Goal: Task Accomplishment & Management: Use online tool/utility

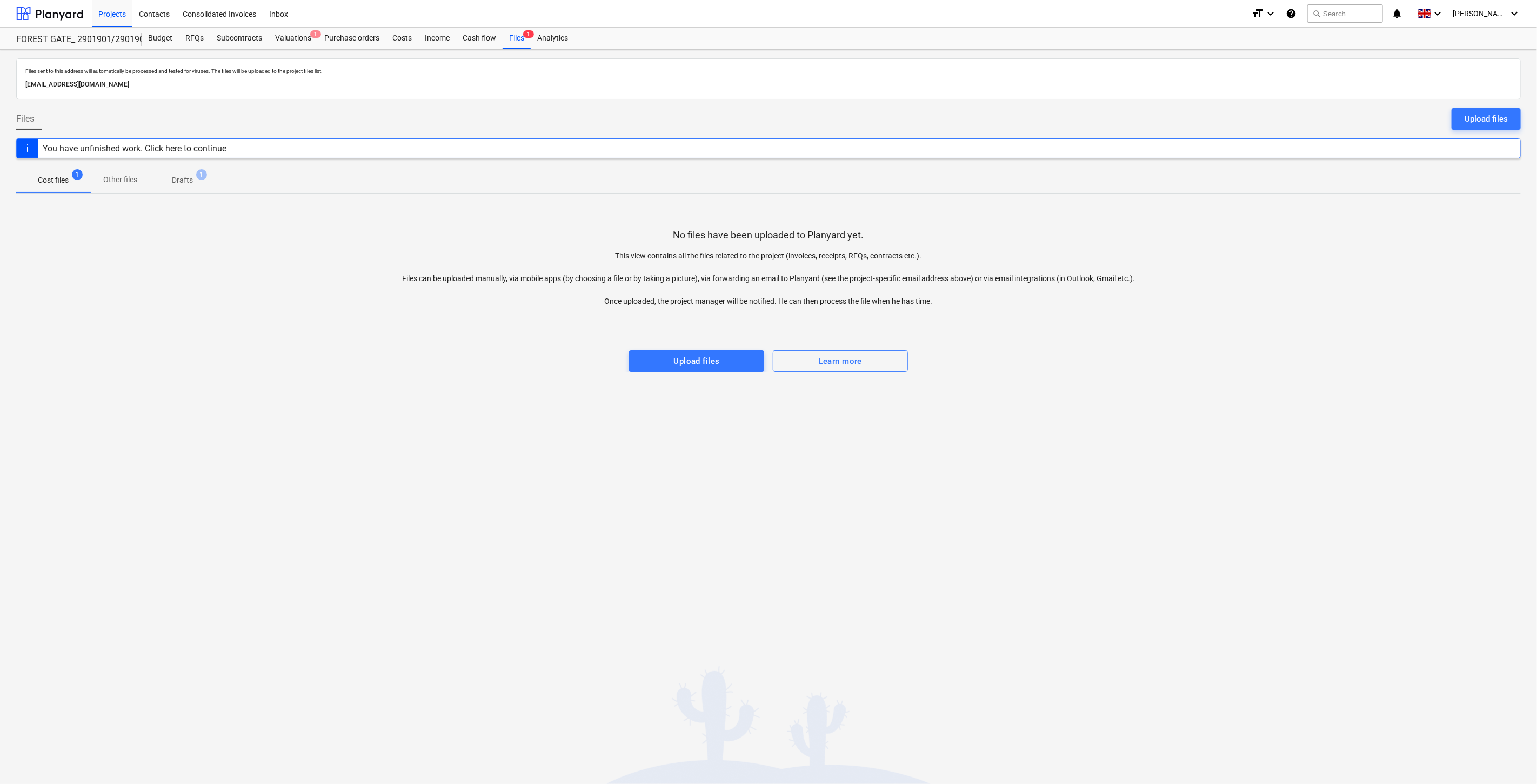
click at [1070, 375] on div "Files sent to this address will automatically be processed and tested for virus…" at bounding box center [768, 417] width 1537 height 734
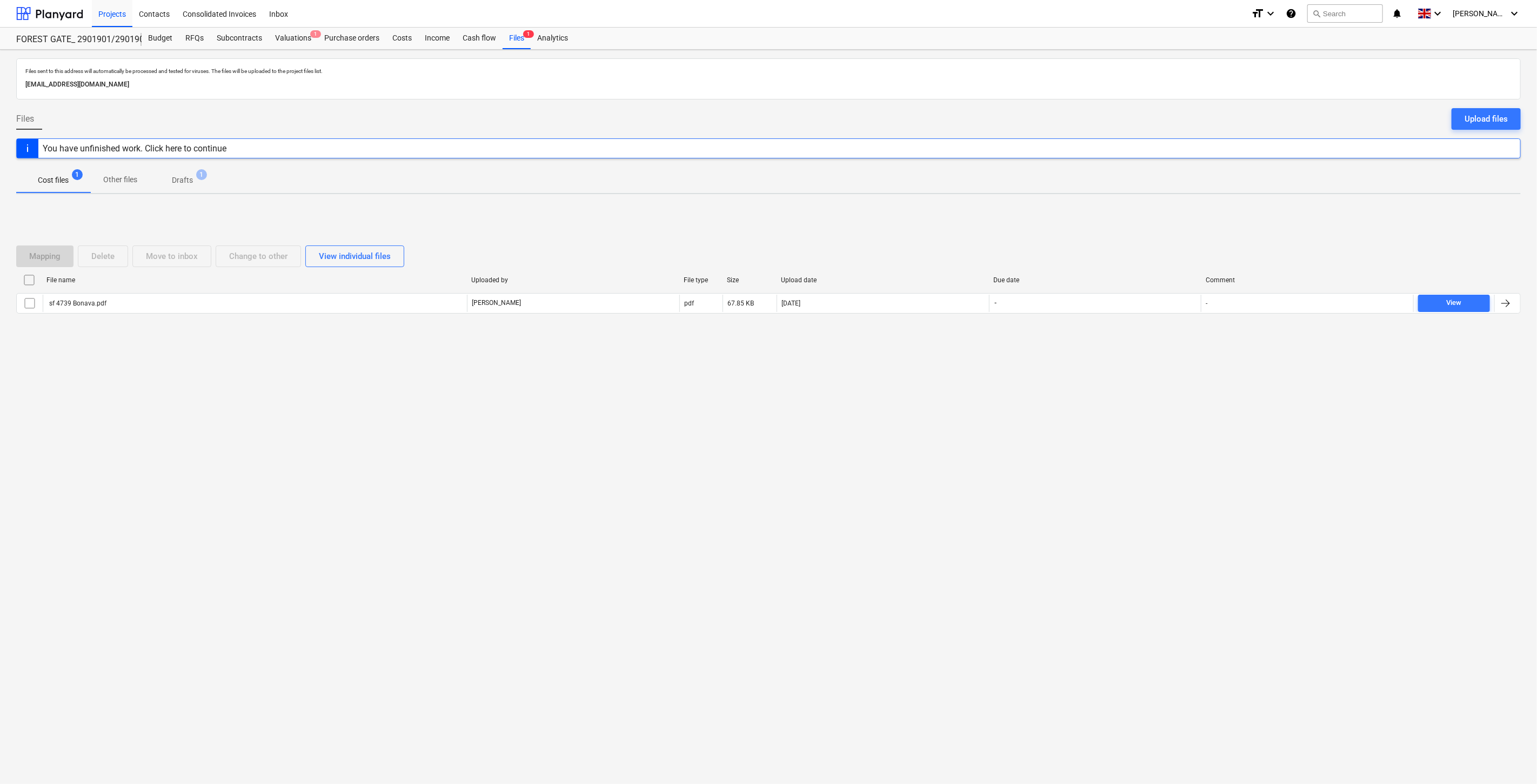
click at [1113, 327] on div "Mapping Delete Move to inbox Change to other View individual files File name Up…" at bounding box center [768, 284] width 1505 height 103
click at [1110, 395] on div "Files sent to this address will automatically be processed and tested for virus…" at bounding box center [768, 417] width 1537 height 734
click at [1123, 380] on div "Files sent to this address will automatically be processed and tested for virus…" at bounding box center [768, 417] width 1537 height 734
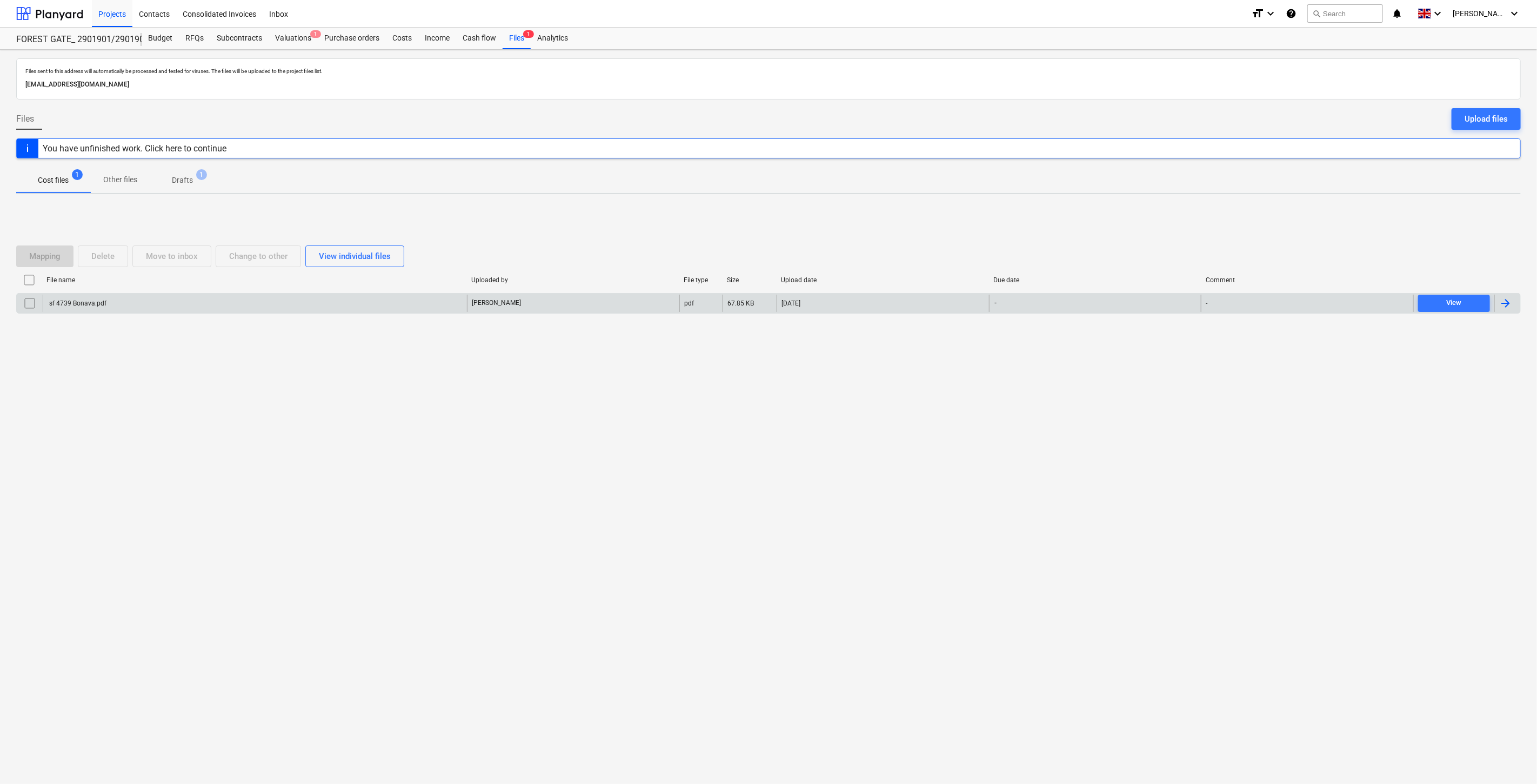
click at [400, 300] on div "sf 4739 Bonava.pdf" at bounding box center [255, 303] width 424 height 17
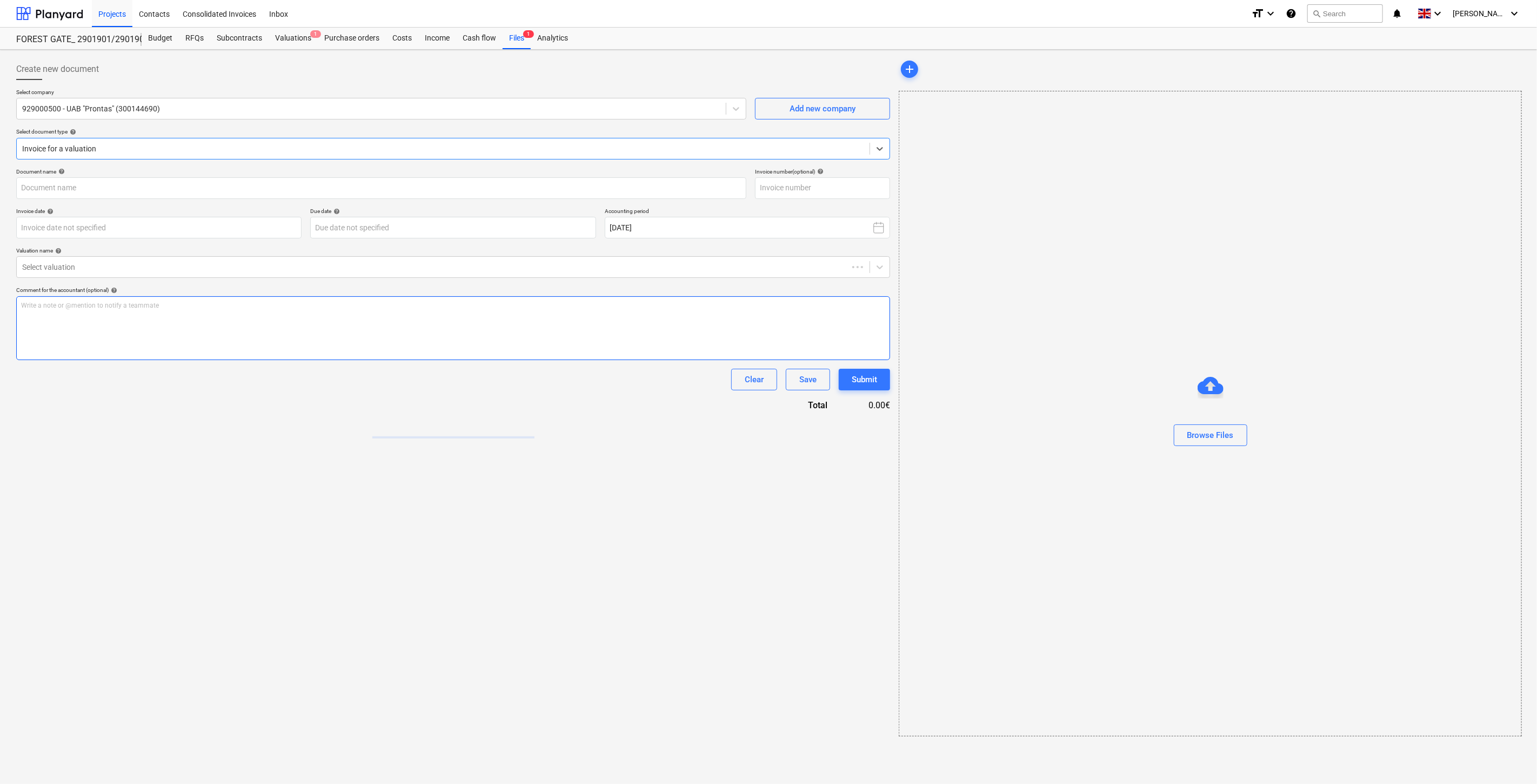
type input "sf 4739 Bonava.pdf"
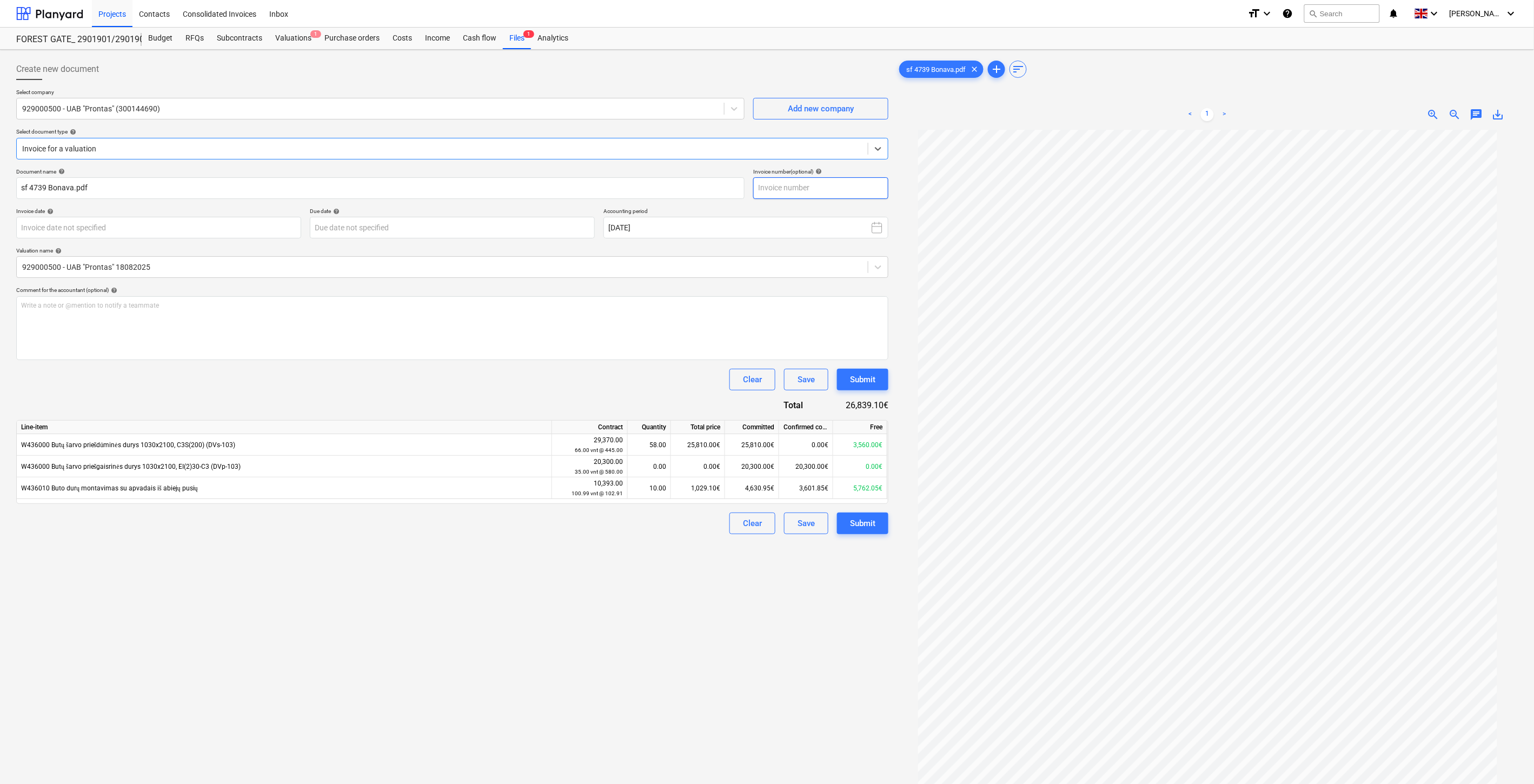
click at [855, 191] on input "text" at bounding box center [820, 188] width 135 height 22
type input "PRO0004739"
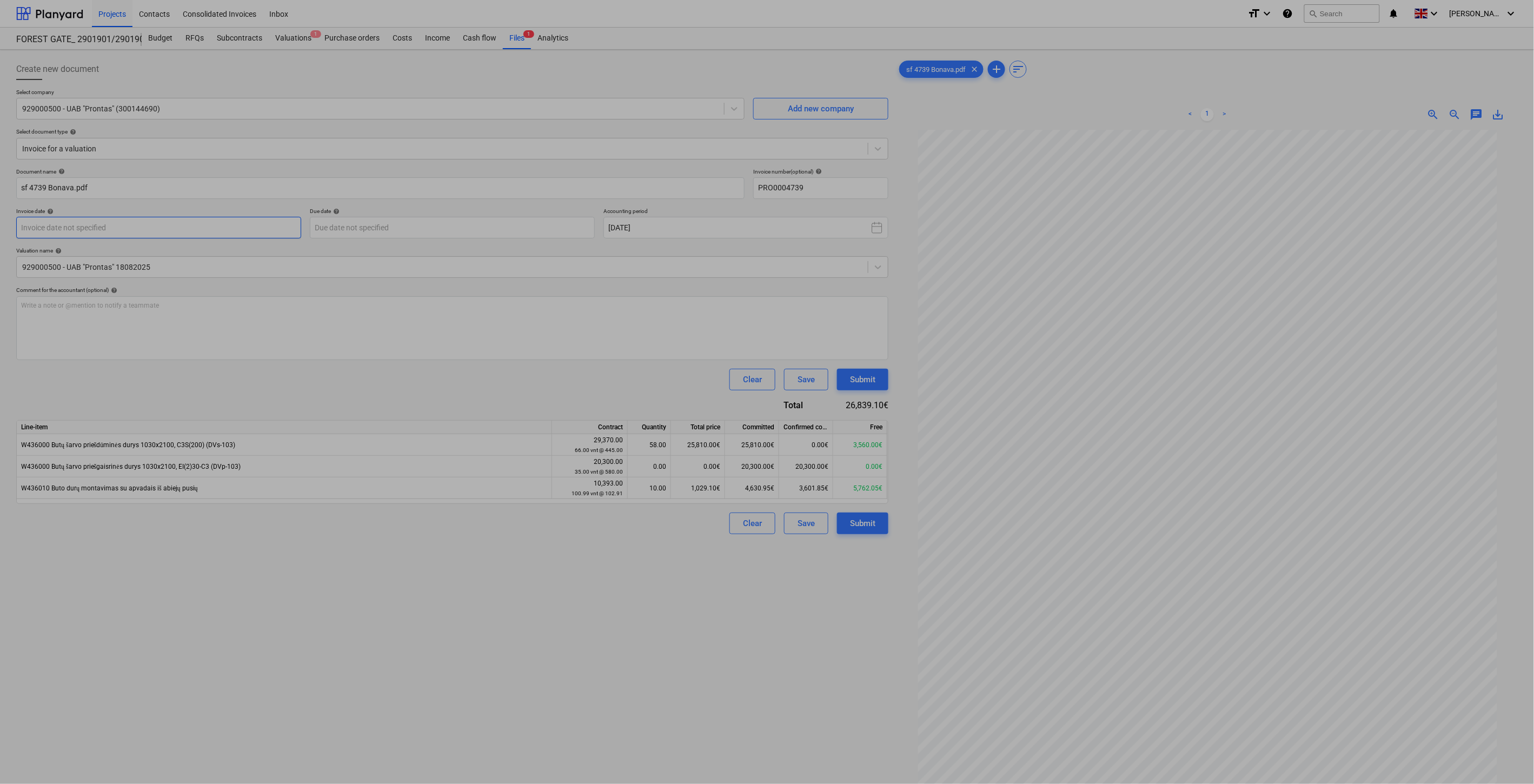
click at [222, 222] on body "Projects Contacts Consolidated Invoices Inbox format_size keyboard_arrow_down h…" at bounding box center [767, 392] width 1534 height 784
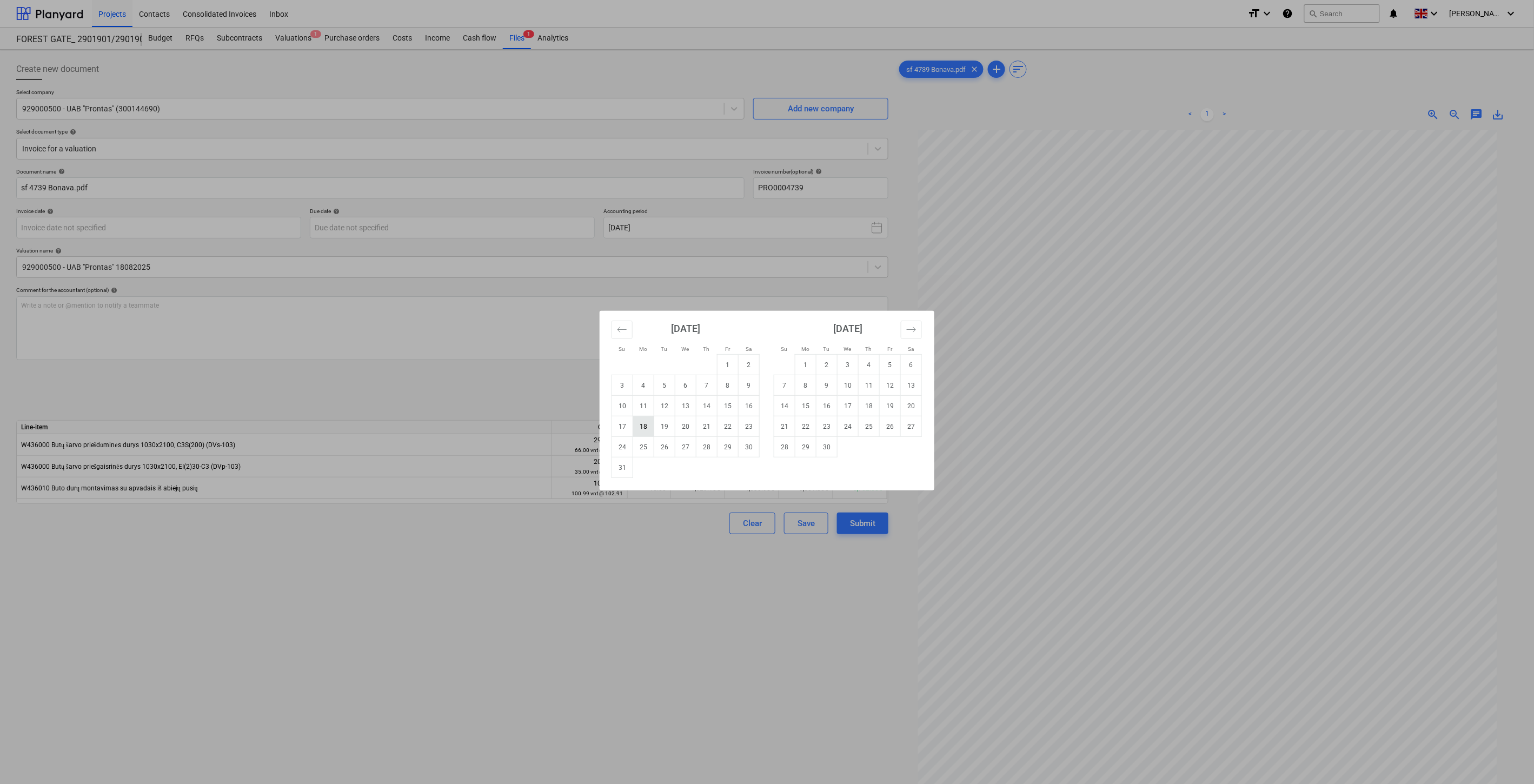
click at [639, 424] on td "18" at bounding box center [644, 426] width 21 height 20
type input "[DATE]"
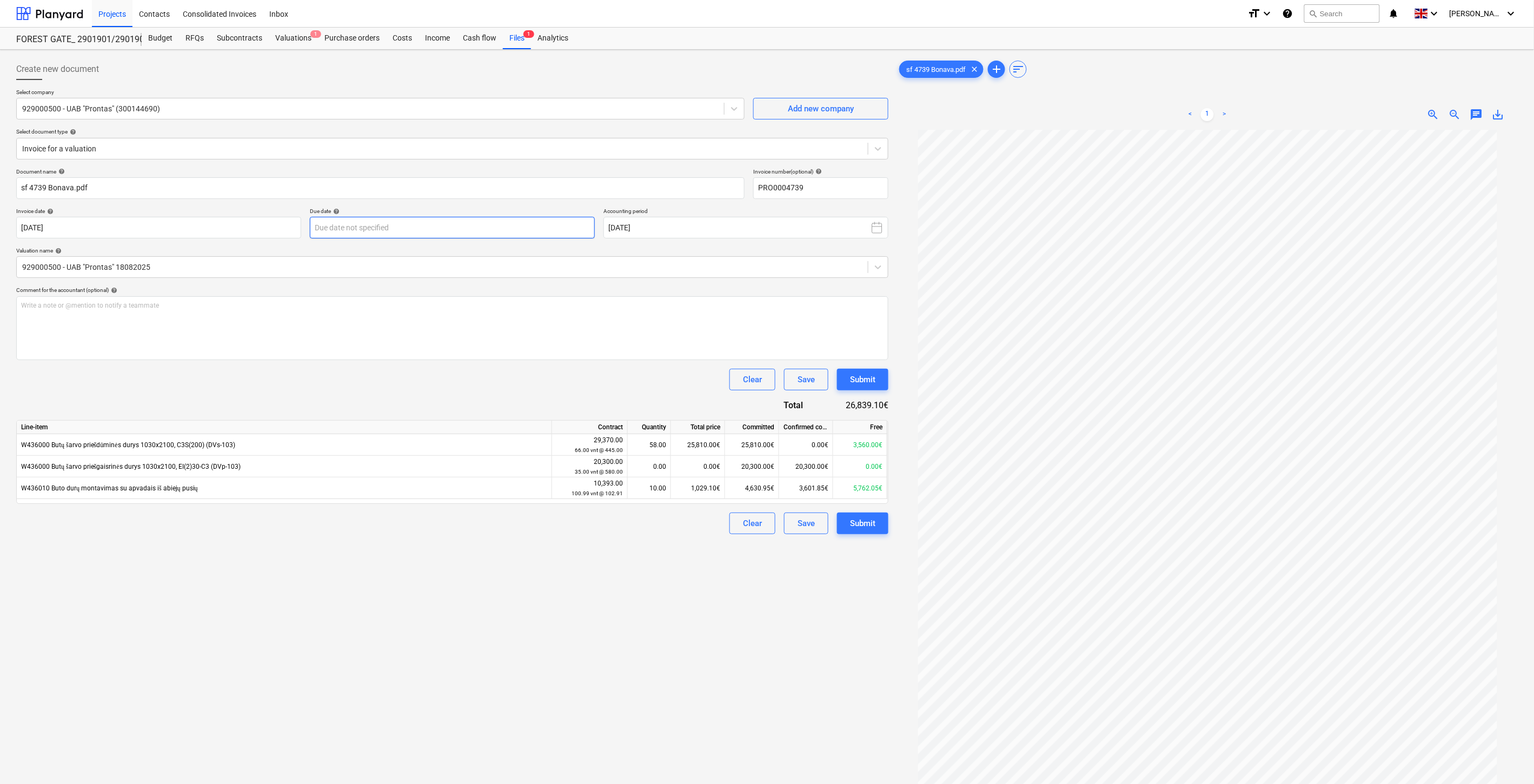
click at [530, 224] on body "Projects Contacts Consolidated Invoices Inbox format_size keyboard_arrow_down h…" at bounding box center [767, 392] width 1534 height 784
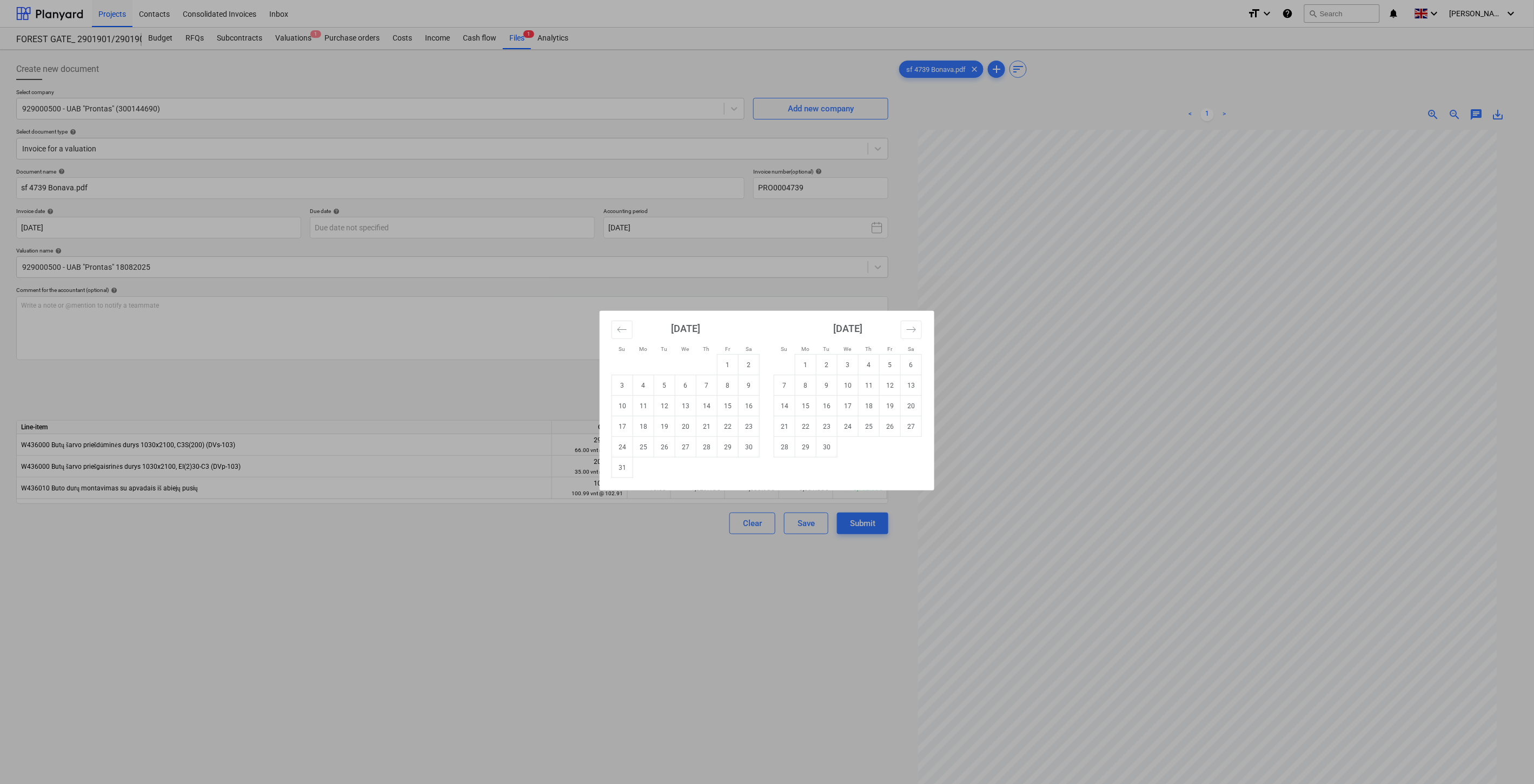
click at [516, 293] on div "Su Mo Tu We Th Fr Sa Su Mo Tu We Th Fr Sa [DATE] 1 2 3 4 5 6 7 8 9 10 11 12 13 …" at bounding box center [767, 392] width 1534 height 784
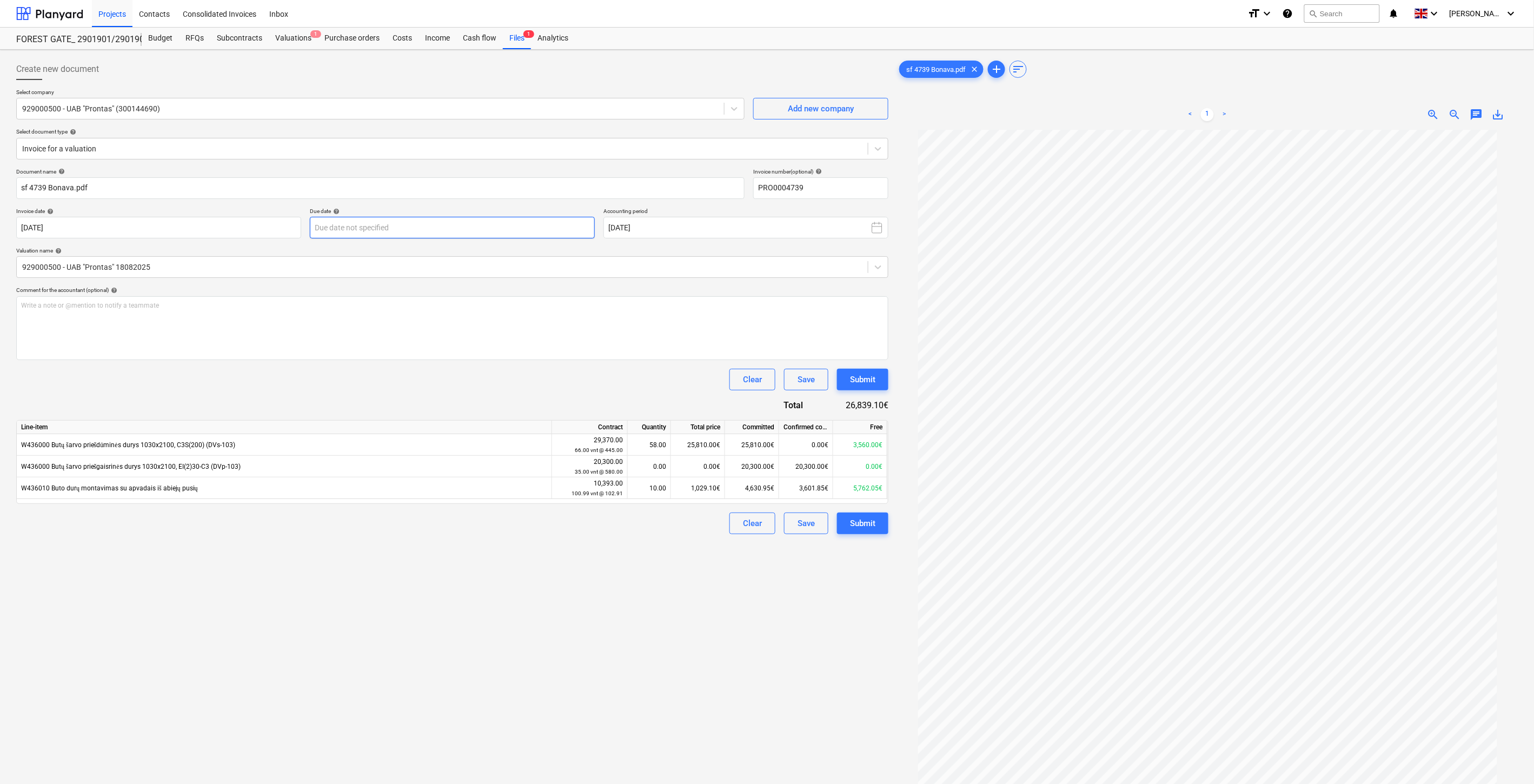
click at [477, 230] on body "Projects Contacts Consolidated Invoices Inbox format_size keyboard_arrow_down h…" at bounding box center [767, 392] width 1534 height 784
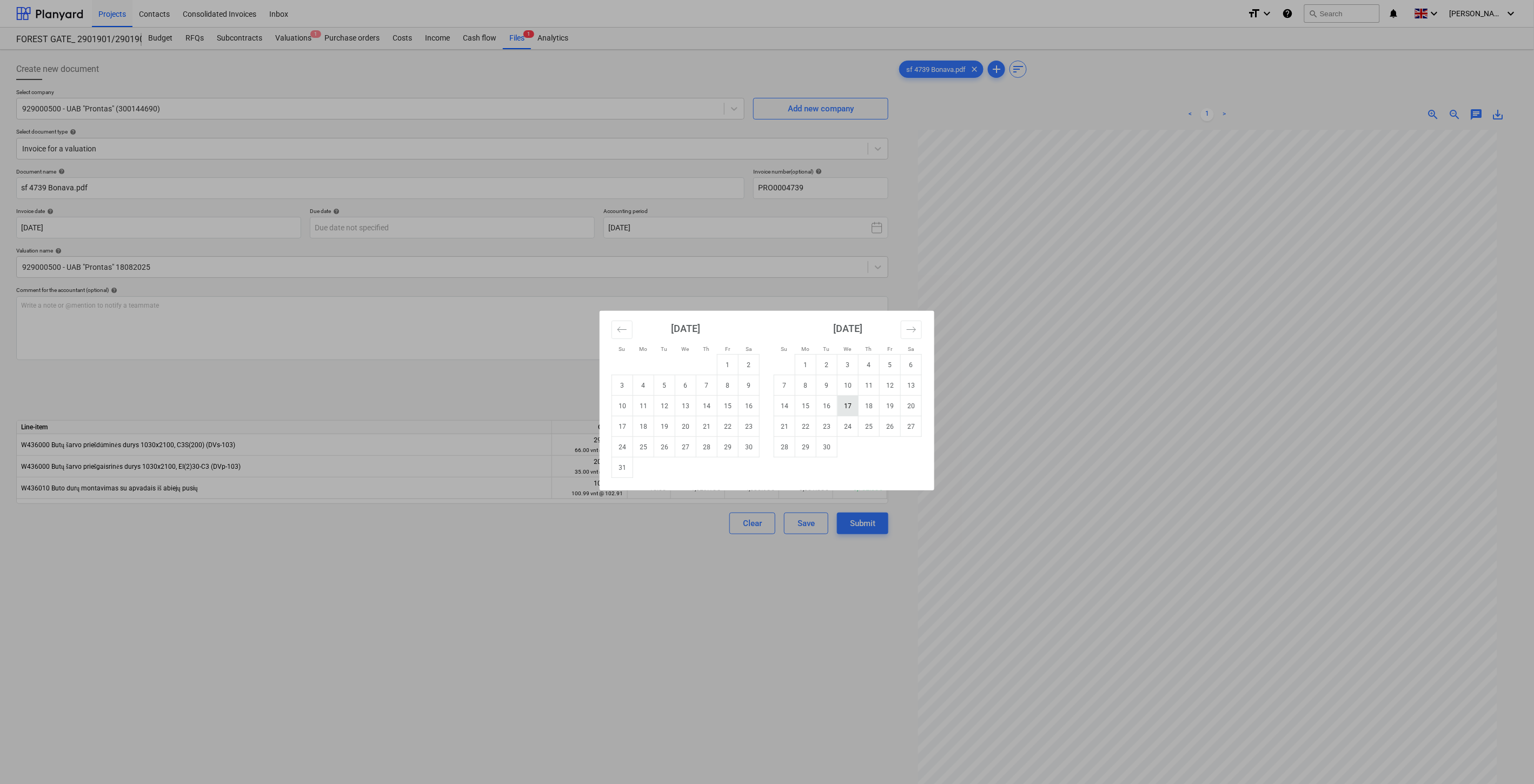
click at [849, 404] on td "17" at bounding box center [848, 406] width 21 height 20
type input "[DATE]"
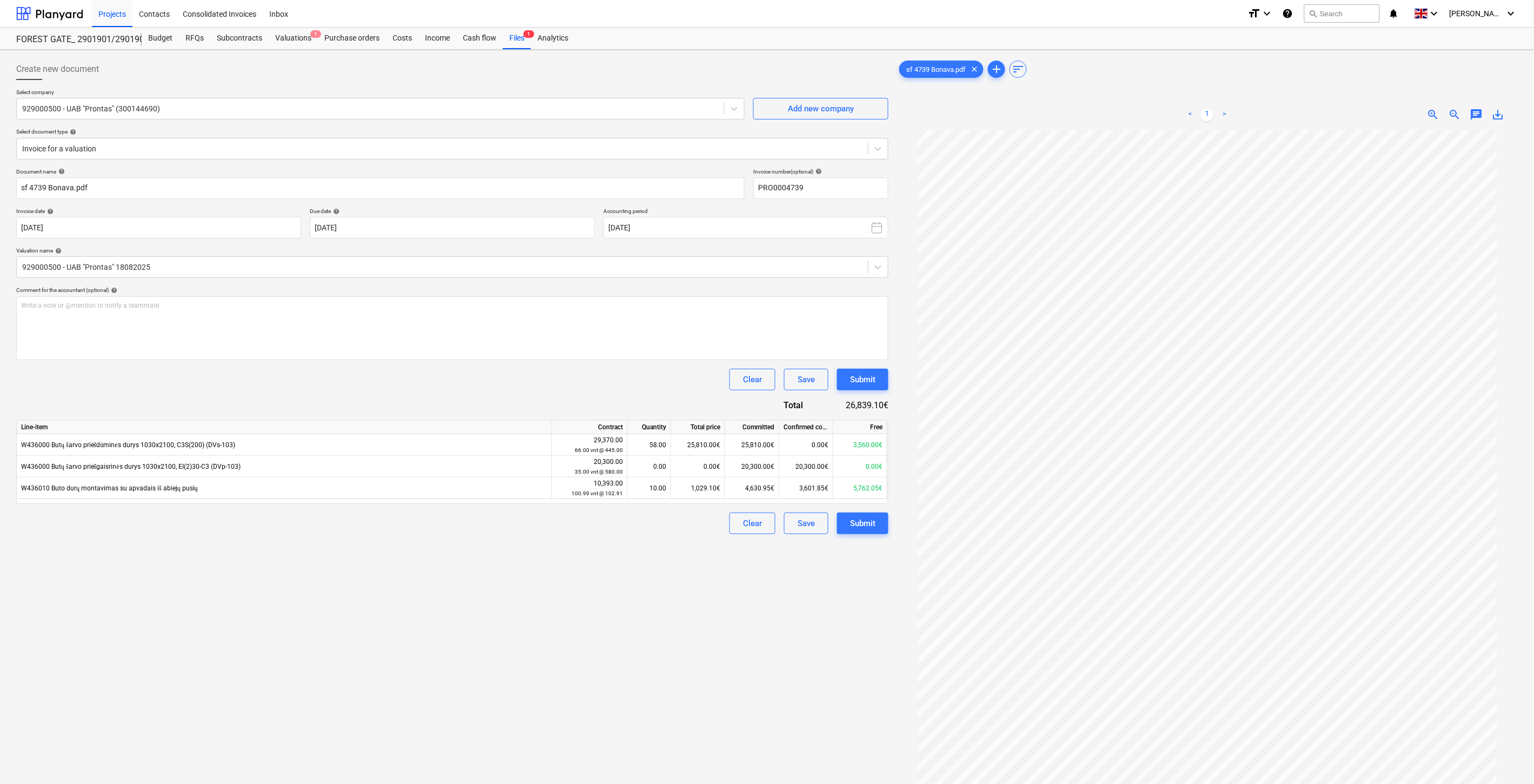
click at [483, 404] on div "Document name help sf 4739 Bonava.pdf Invoice number (optional) help PRO0004739…" at bounding box center [452, 351] width 872 height 366
click at [504, 397] on div "Document name help sf 4739 Bonava.pdf Invoice number (optional) help PRO0004739…" at bounding box center [452, 351] width 872 height 366
click at [814, 531] on button "Save" at bounding box center [806, 523] width 44 height 22
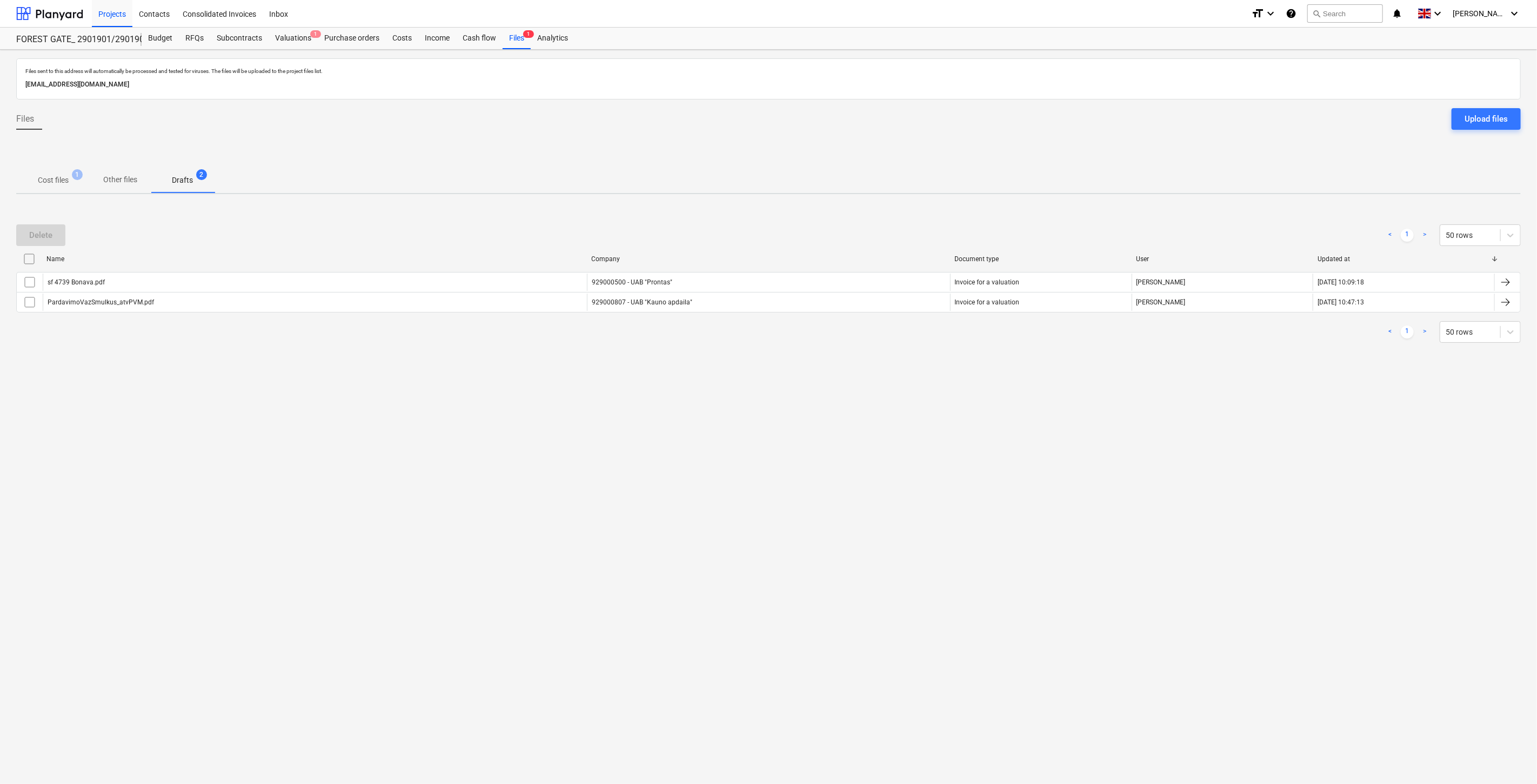
click at [468, 399] on div "Files sent to this address will automatically be processed and tested for virus…" at bounding box center [768, 417] width 1537 height 734
drag, startPoint x: 912, startPoint y: 502, endPoint x: 916, endPoint y: 492, distance: 10.8
click at [913, 500] on div "Files sent to this address will automatically be processed and tested for virus…" at bounding box center [768, 417] width 1537 height 734
click at [924, 480] on div "Files sent to this address will automatically be processed and tested for virus…" at bounding box center [768, 417] width 1537 height 734
click at [64, 177] on p "Cost files" at bounding box center [53, 180] width 31 height 12
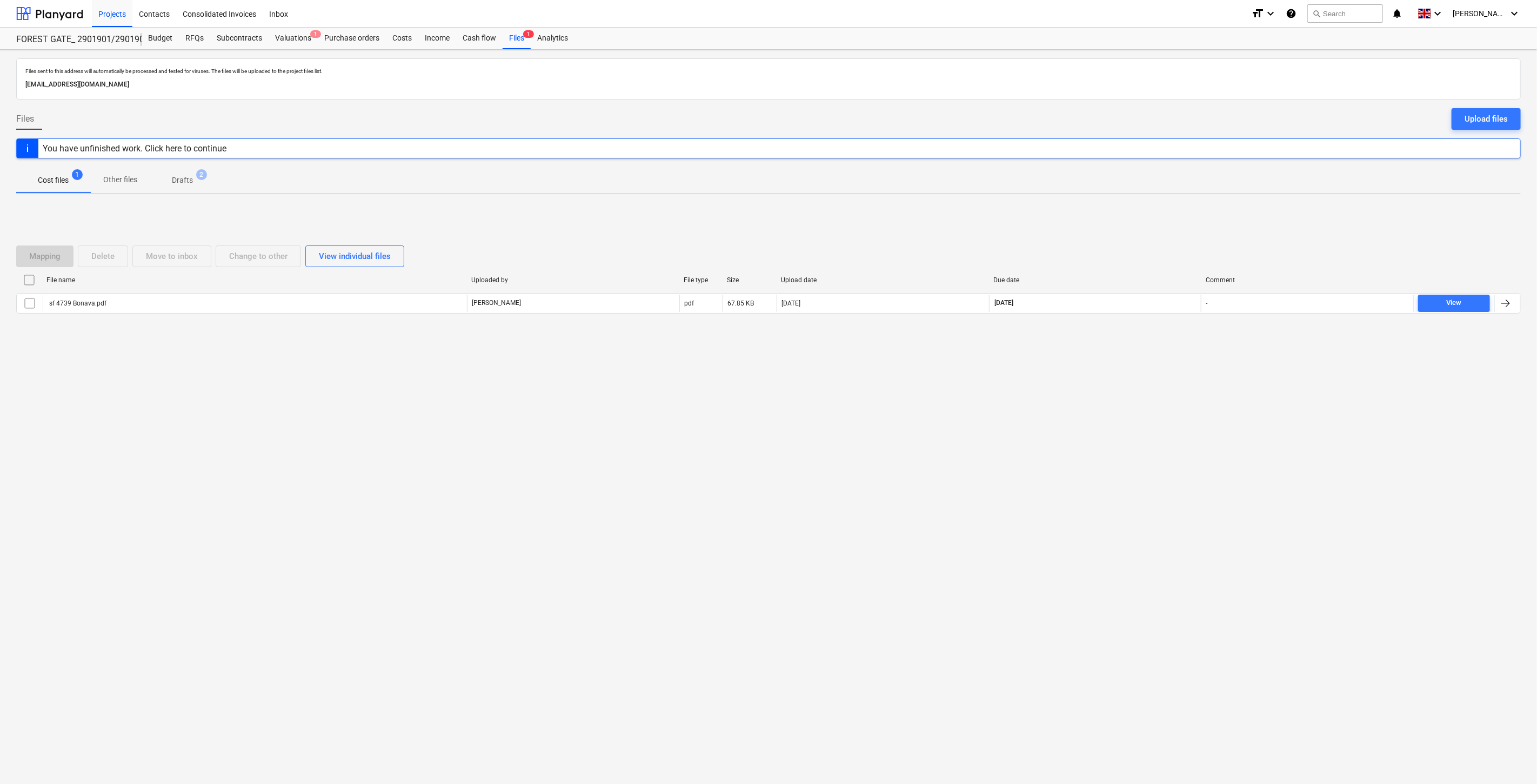
click at [1160, 431] on div "Files sent to this address will automatically be processed and tested for virus…" at bounding box center [768, 417] width 1537 height 734
click at [1162, 407] on div "Files sent to this address will automatically be processed and tested for virus…" at bounding box center [768, 417] width 1537 height 734
click at [1125, 408] on div "Files sent to this address will automatically be processed and tested for virus…" at bounding box center [768, 417] width 1537 height 734
click at [1145, 375] on div "Files sent to this address will automatically be processed and tested for virus…" at bounding box center [768, 417] width 1537 height 734
drag, startPoint x: 705, startPoint y: 386, endPoint x: 765, endPoint y: 352, distance: 69.0
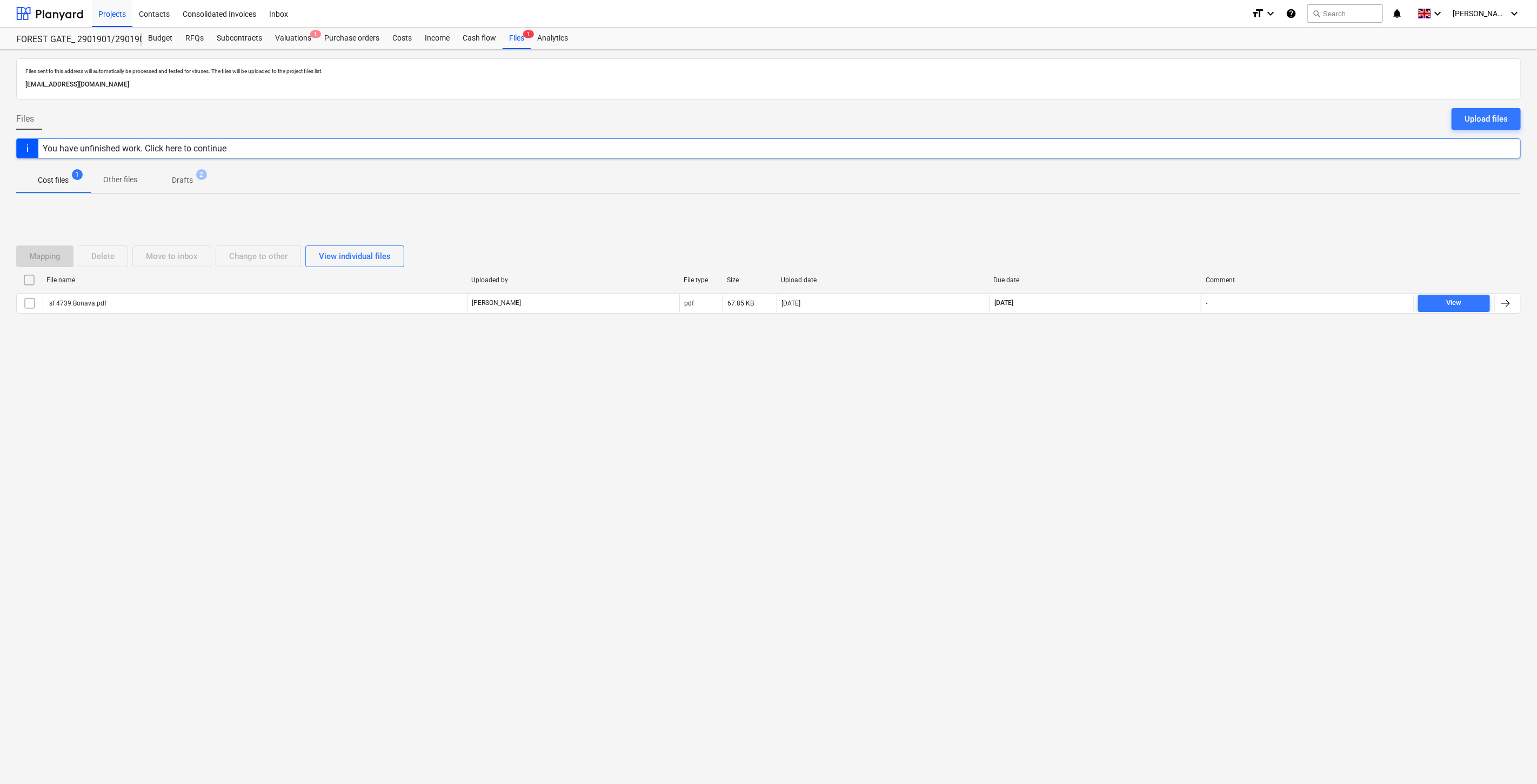
click at [705, 386] on div "Files sent to this address will automatically be processed and tested for virus…" at bounding box center [768, 417] width 1537 height 734
click at [1352, 13] on button "search Search" at bounding box center [1345, 13] width 76 height 18
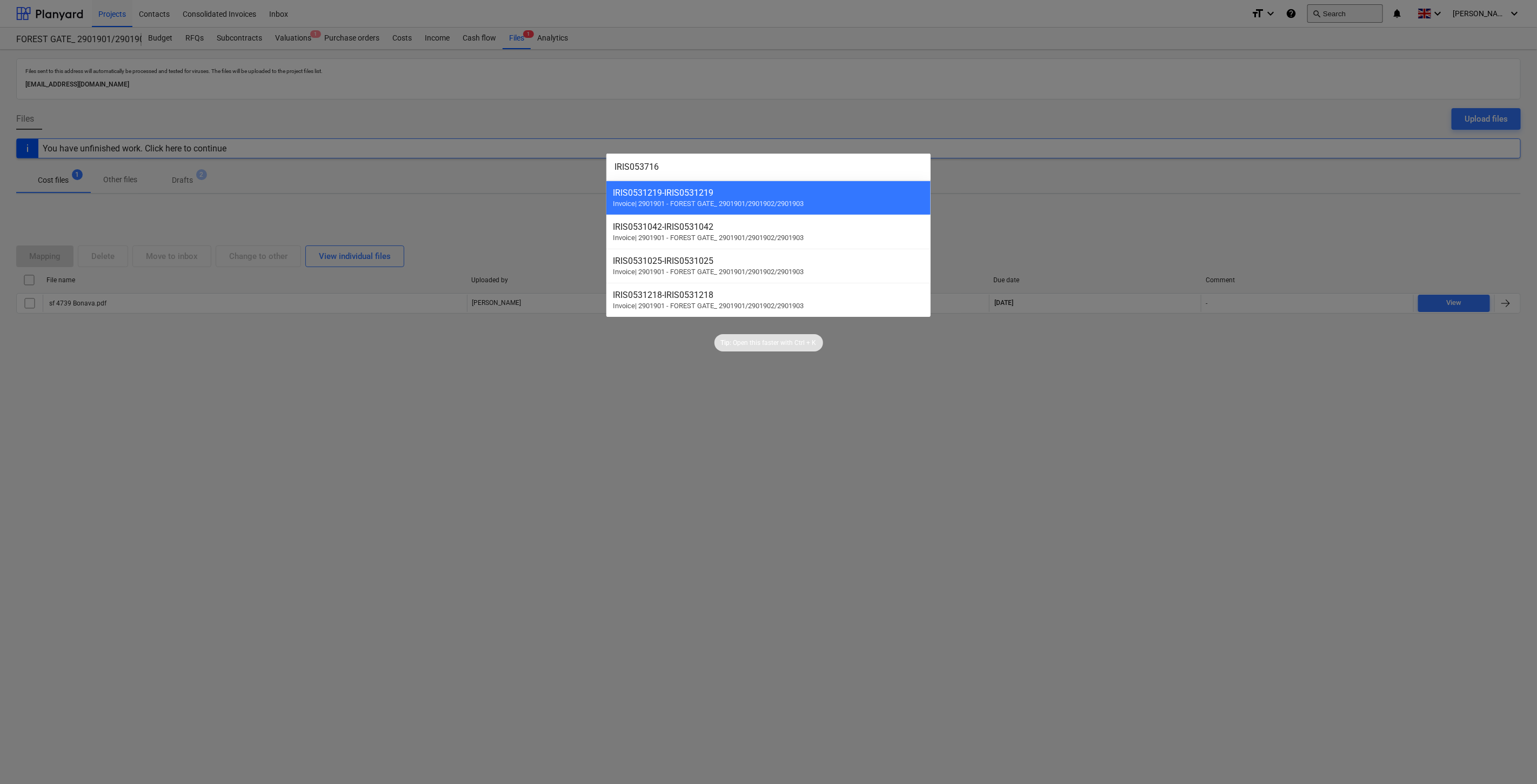
type input "IRIS0537163"
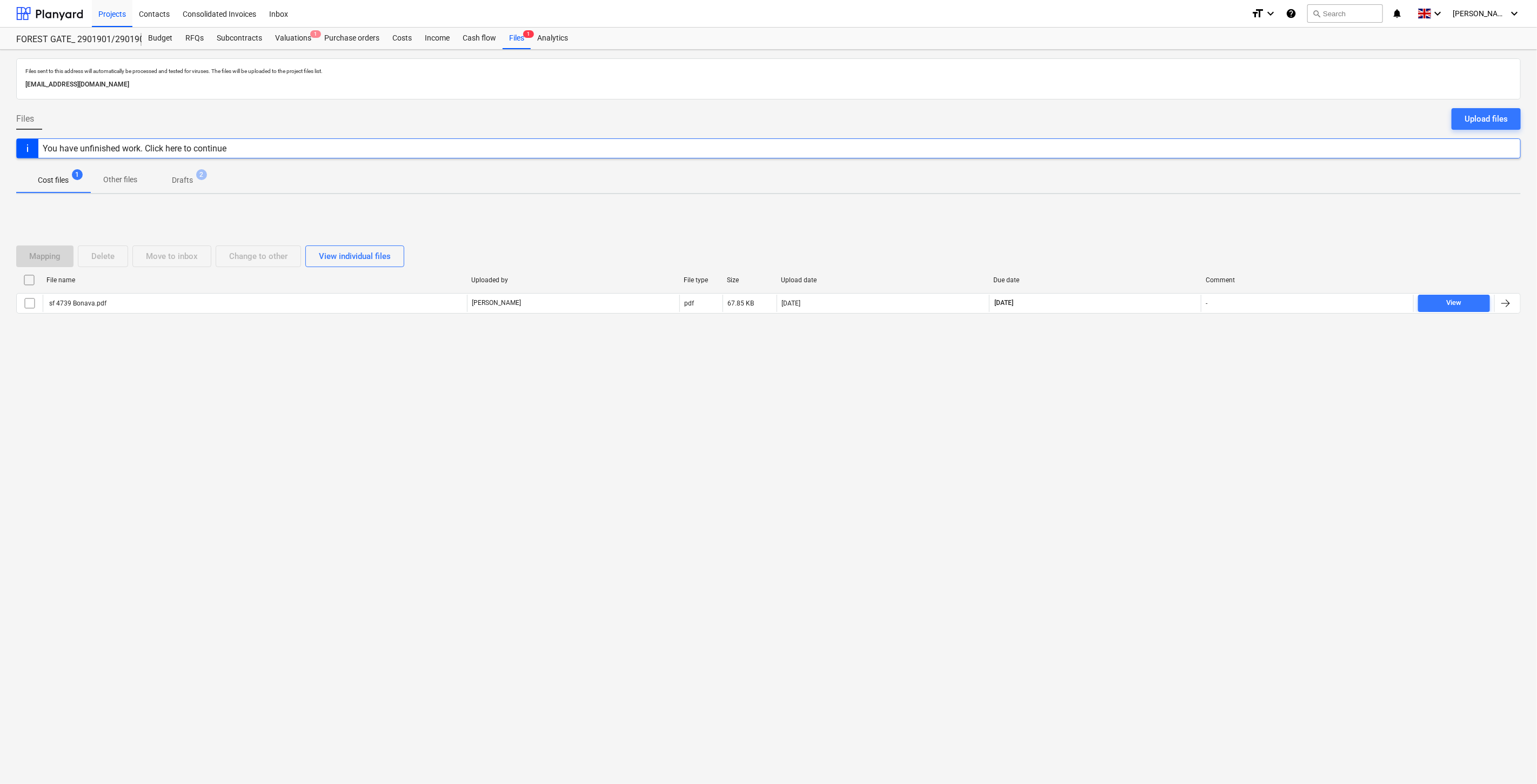
click at [1107, 474] on div "Files sent to this address will automatically be processed and tested for virus…" at bounding box center [768, 417] width 1537 height 734
click at [1121, 440] on div "Files sent to this address will automatically be processed and tested for virus…" at bounding box center [768, 417] width 1537 height 734
drag, startPoint x: 1029, startPoint y: 436, endPoint x: 1169, endPoint y: 240, distance: 240.9
click at [1029, 436] on div "Files sent to this address will automatically be processed and tested for virus…" at bounding box center [768, 417] width 1537 height 734
click at [1382, 14] on button "search Search" at bounding box center [1345, 13] width 76 height 18
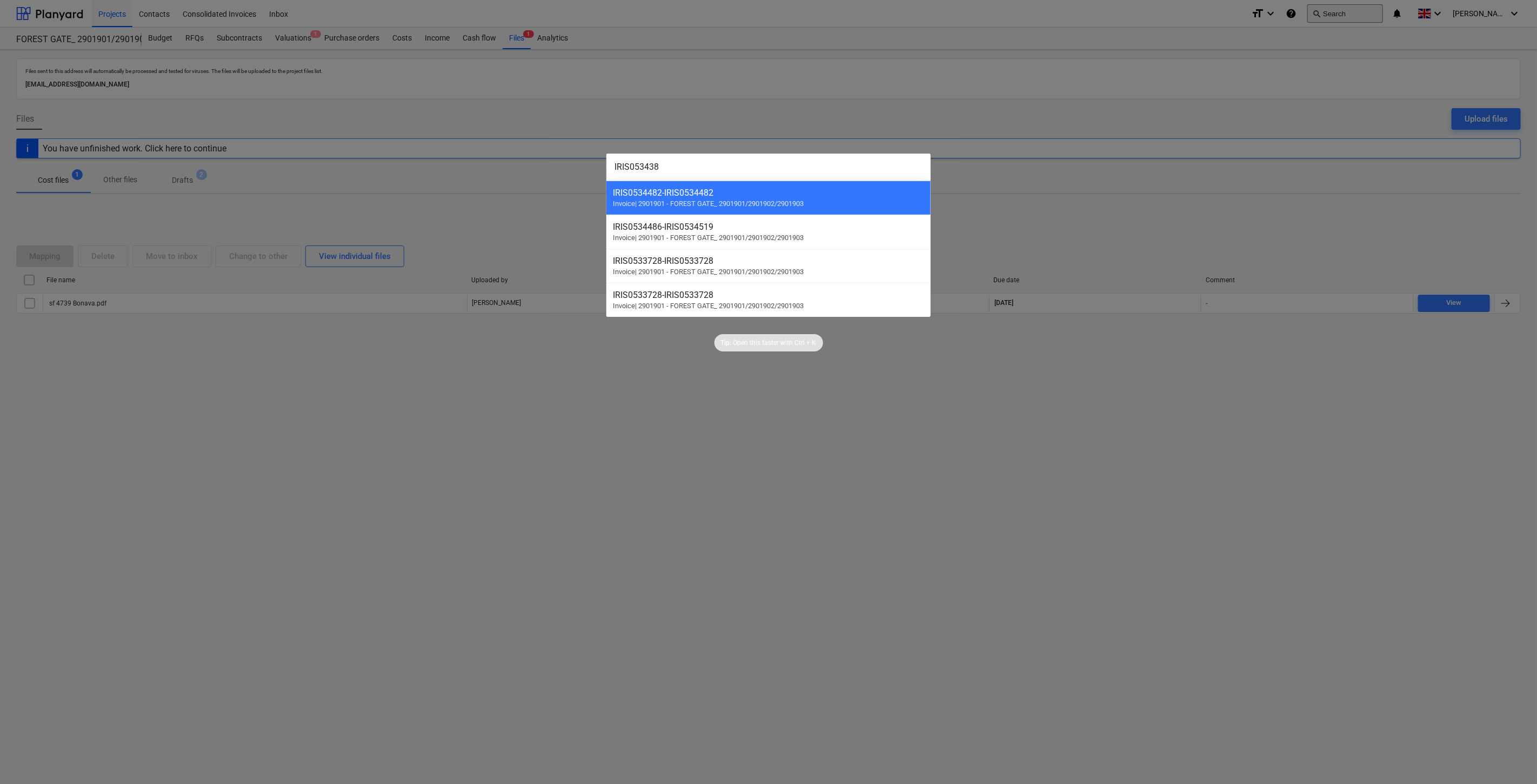
type input "IRIS0534384"
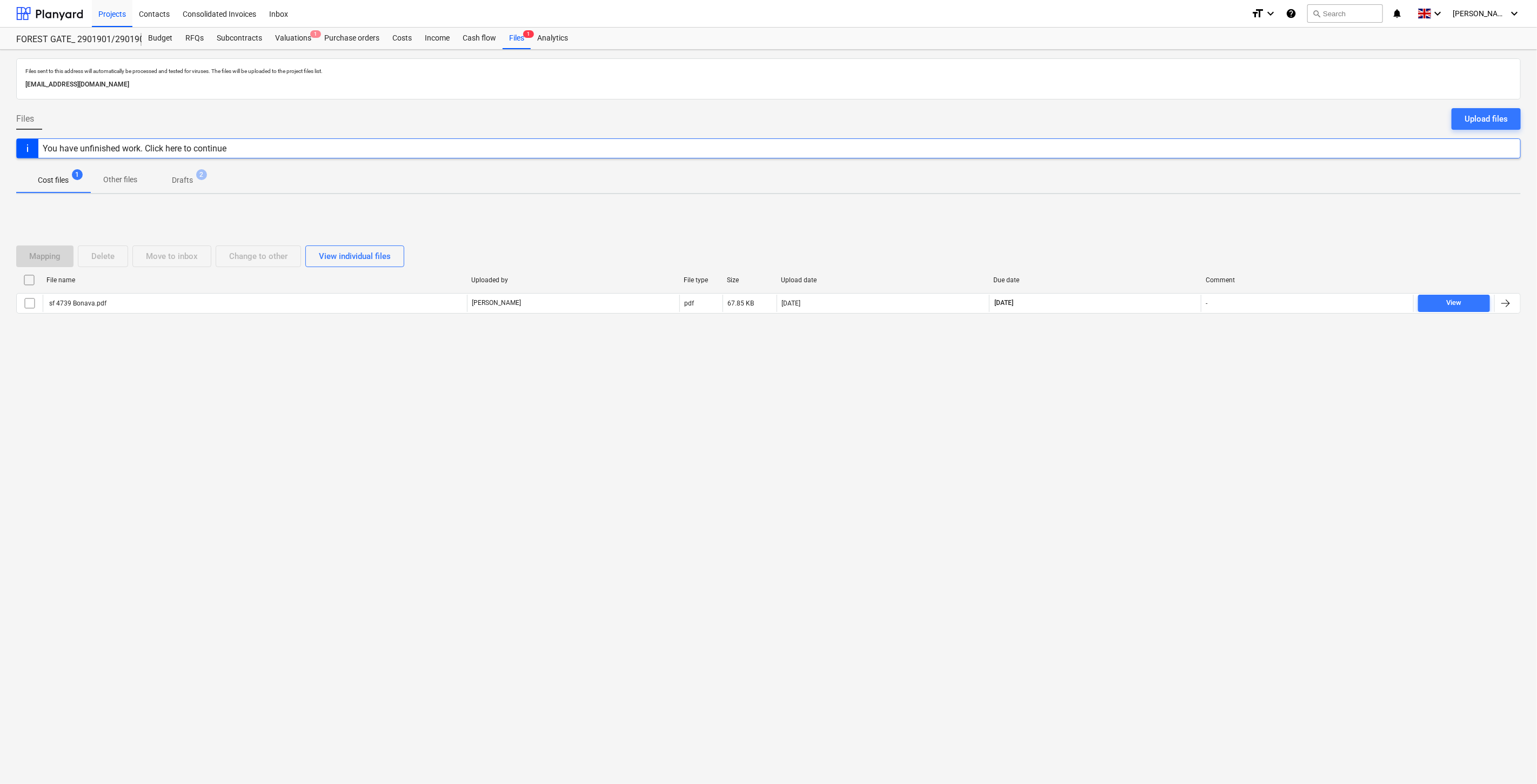
click at [1061, 469] on div "Files sent to this address will automatically be processed and tested for virus…" at bounding box center [768, 417] width 1537 height 734
click at [1093, 439] on div "Files sent to this address will automatically be processed and tested for virus…" at bounding box center [768, 417] width 1537 height 734
click at [1017, 451] on div "Files sent to this address will automatically be processed and tested for virus…" at bounding box center [768, 417] width 1537 height 734
drag, startPoint x: 1260, startPoint y: 212, endPoint x: 1346, endPoint y: 175, distance: 93.6
click at [1260, 212] on div "Mapping Delete Move to inbox Change to other View individual files File name Up…" at bounding box center [768, 284] width 1505 height 162
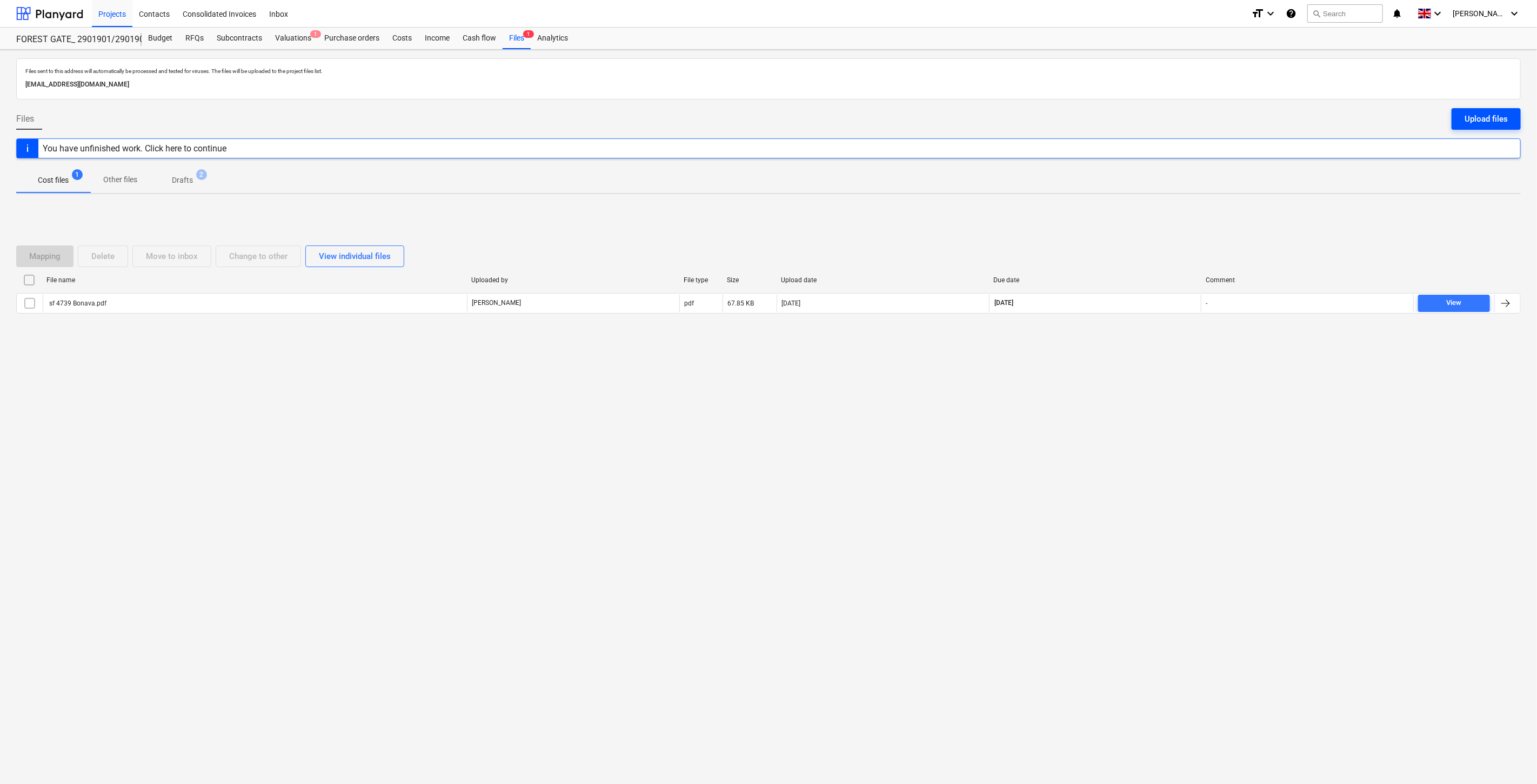
click at [1473, 117] on div "Upload files" at bounding box center [1486, 118] width 43 height 14
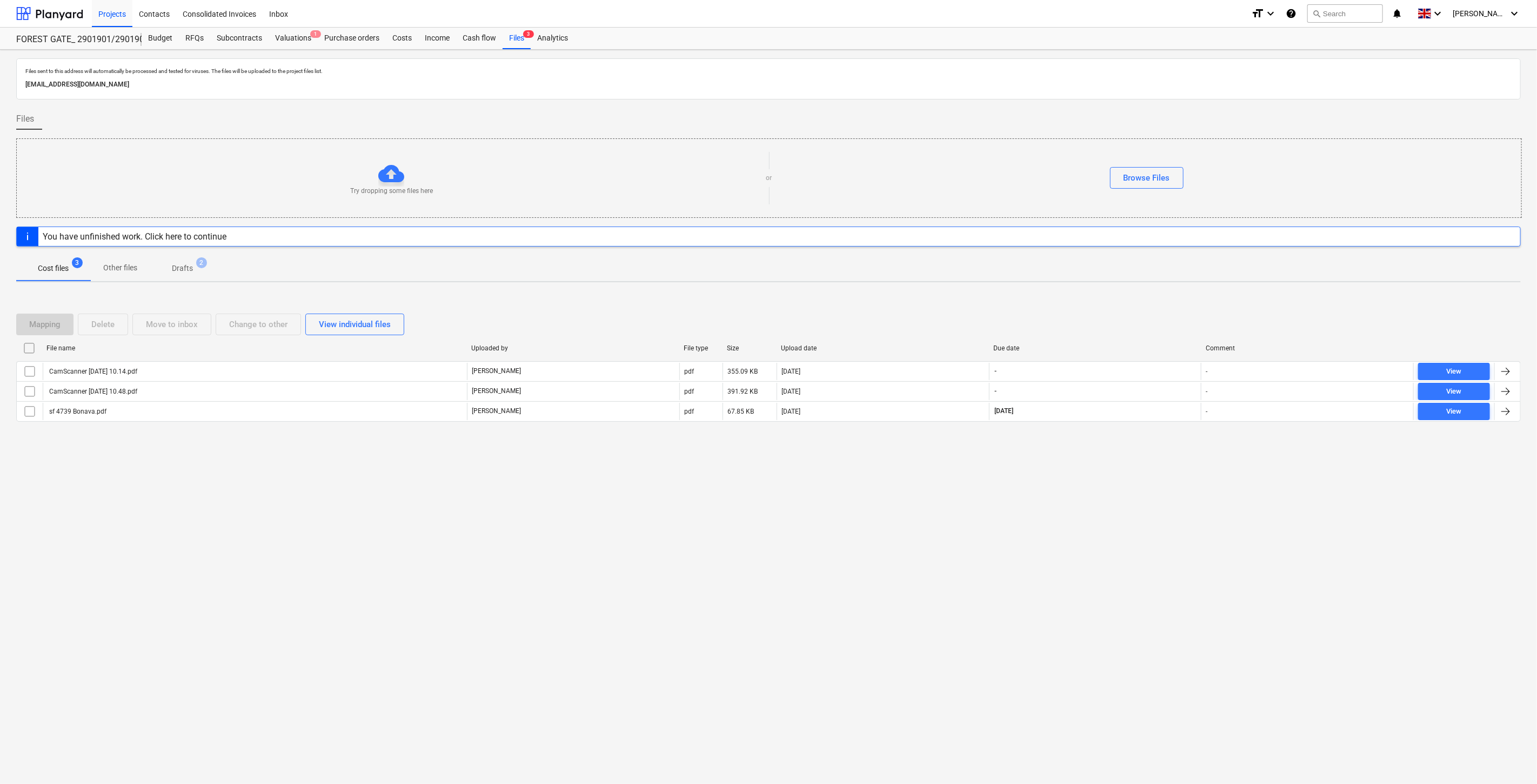
drag, startPoint x: 739, startPoint y: 505, endPoint x: 724, endPoint y: 496, distance: 17.5
click at [736, 505] on div "Files sent to this address will automatically be processed and tested for virus…" at bounding box center [768, 417] width 1537 height 734
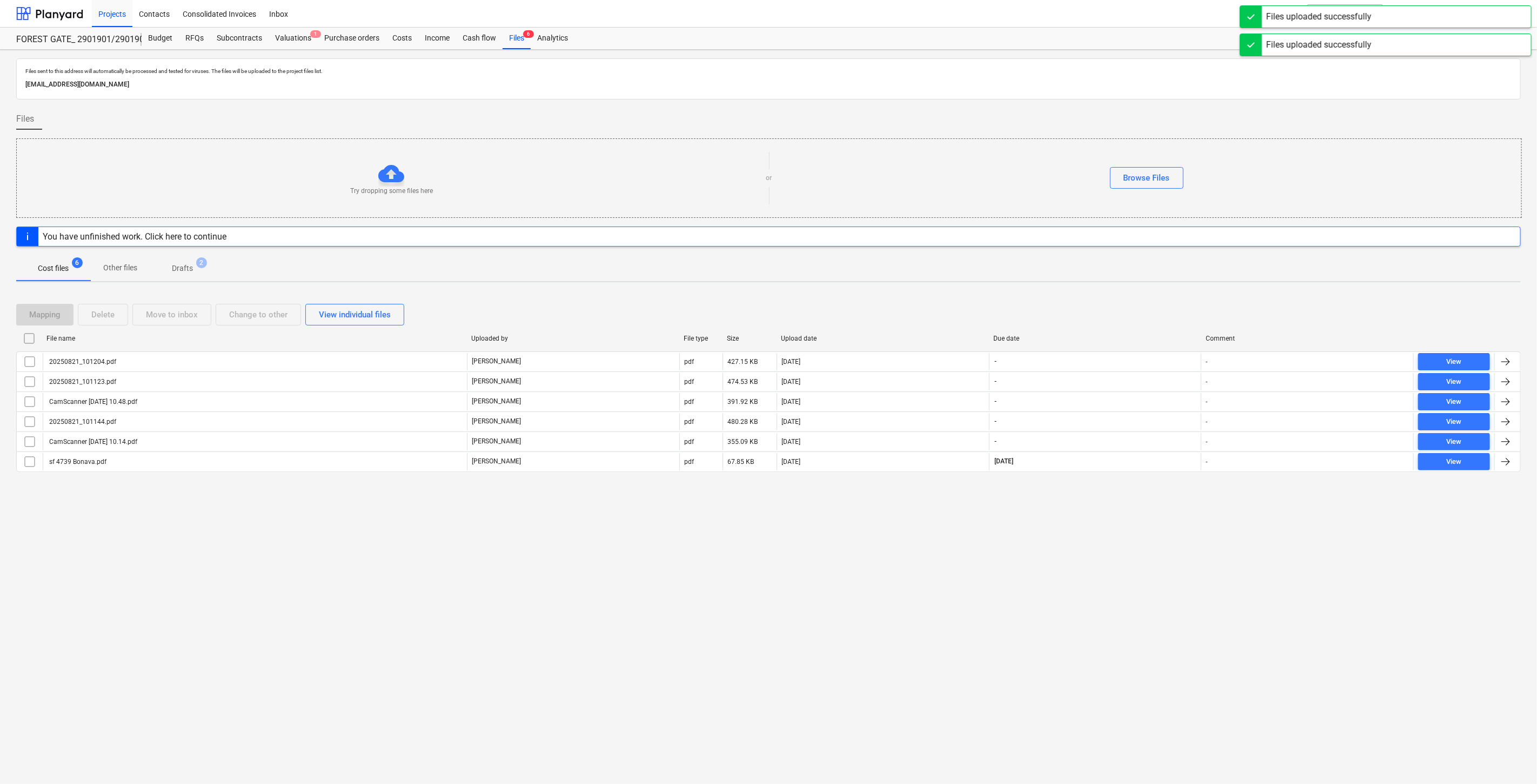
click at [1038, 625] on div "Files sent to this address will automatically be processed and tested for virus…" at bounding box center [768, 417] width 1537 height 734
click at [1115, 571] on div "Files sent to this address will automatically be processed and tested for virus…" at bounding box center [768, 417] width 1537 height 734
click at [958, 603] on div "Files sent to this address will automatically be processed and tested for virus…" at bounding box center [768, 417] width 1537 height 734
click at [988, 576] on div "Files sent to this address will automatically be processed and tested for virus…" at bounding box center [768, 417] width 1537 height 734
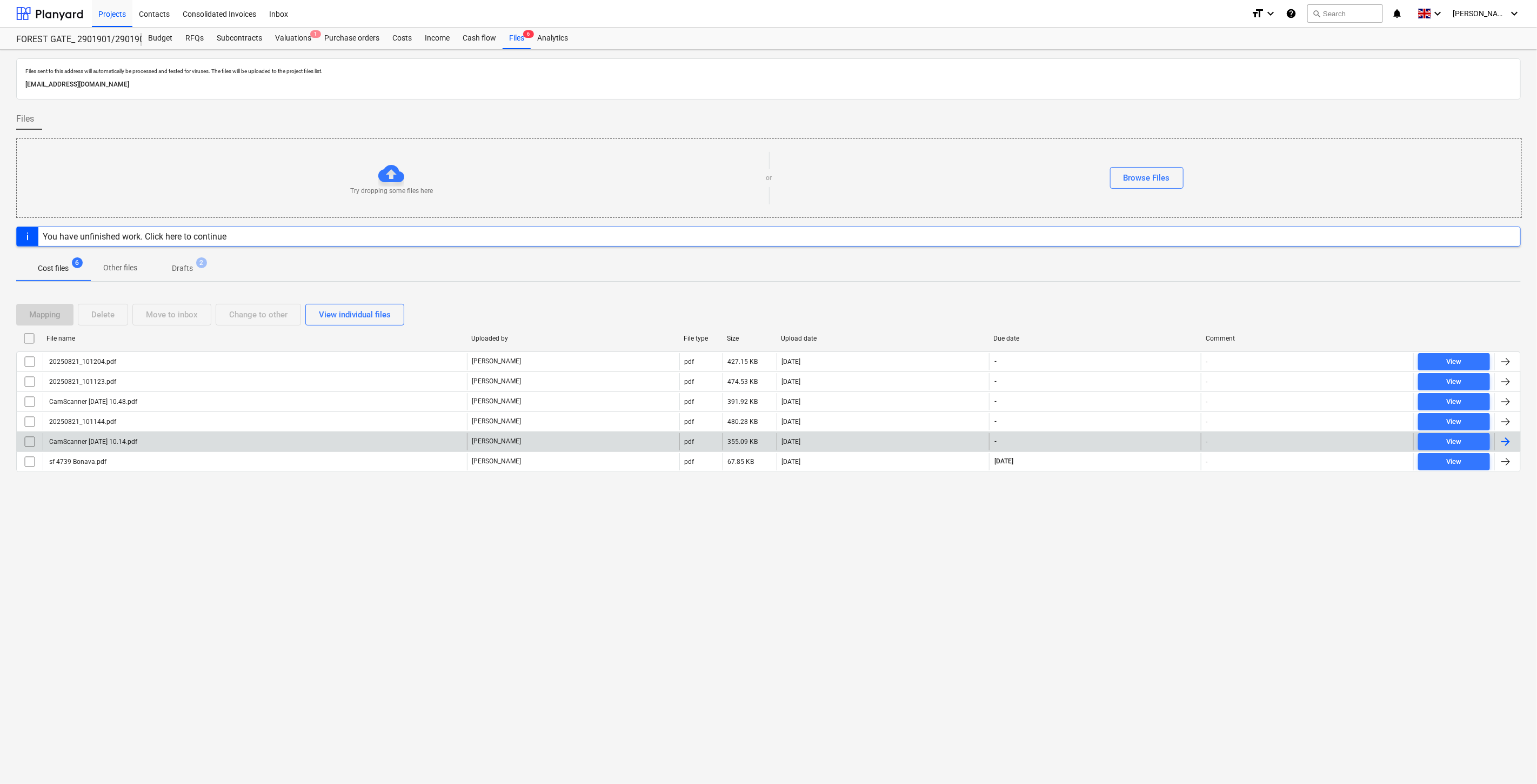
click at [284, 445] on div "CamScanner [DATE] 10.14.pdf" at bounding box center [255, 442] width 424 height 17
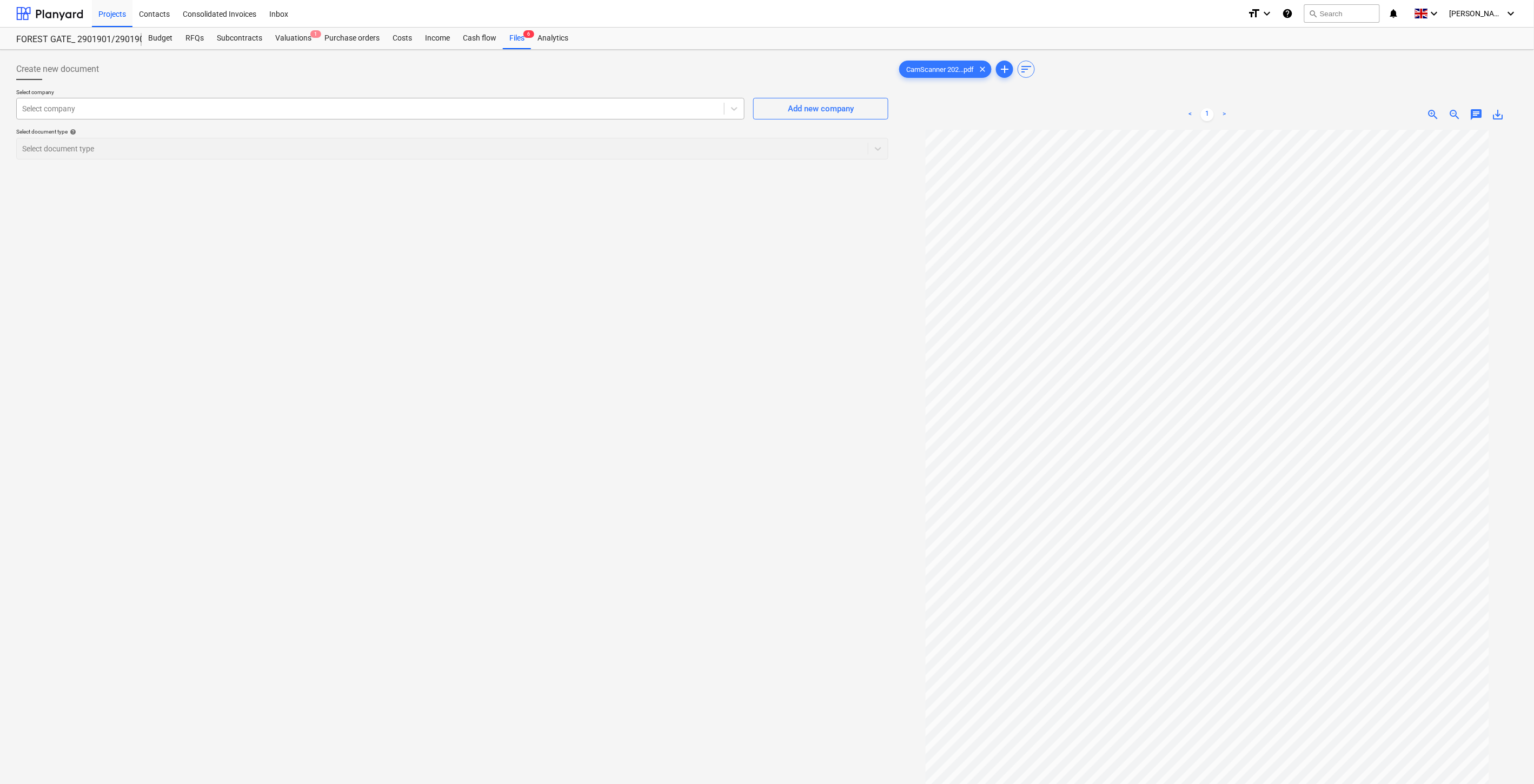
click at [460, 113] on div at bounding box center [370, 108] width 696 height 11
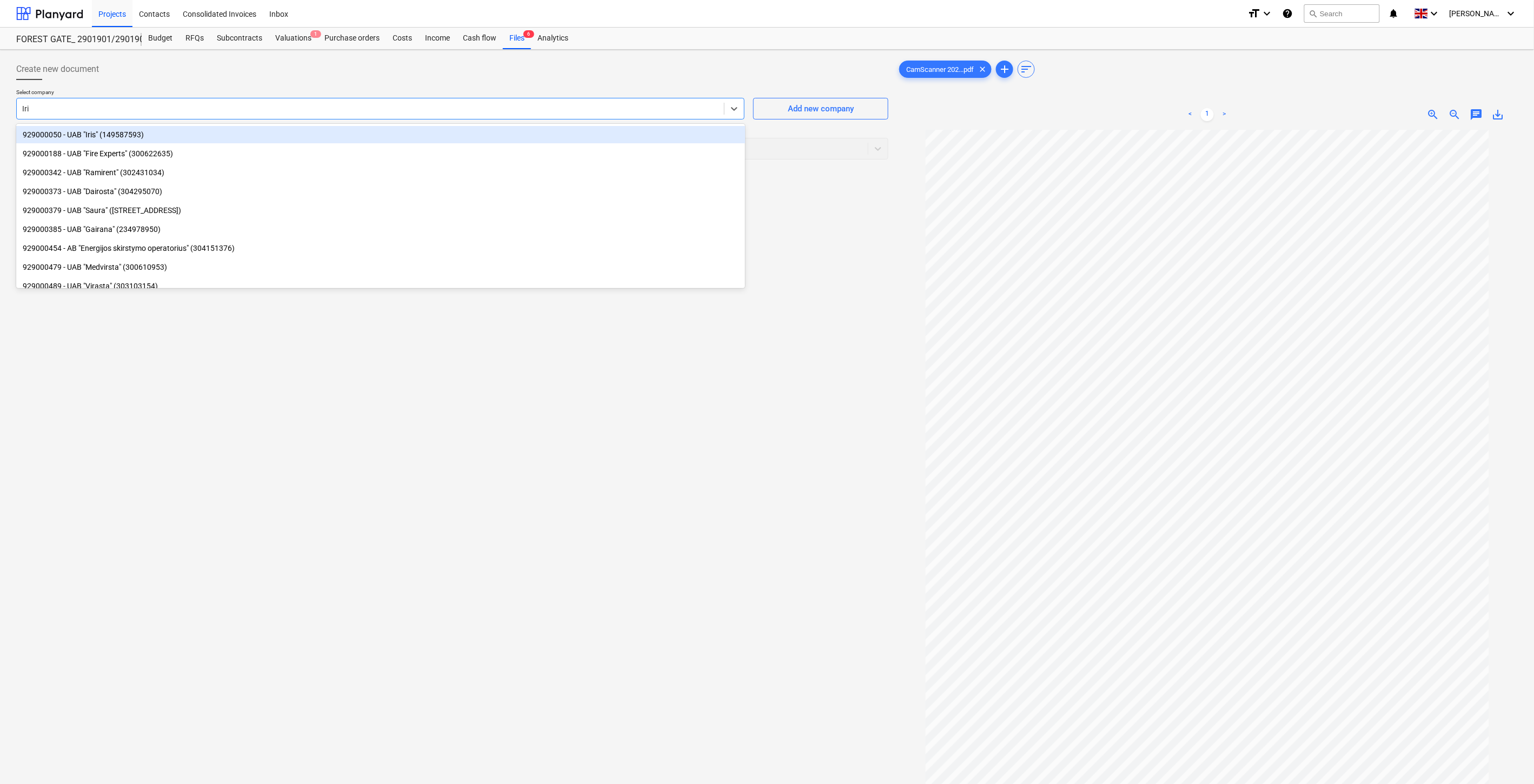
type input "Iris"
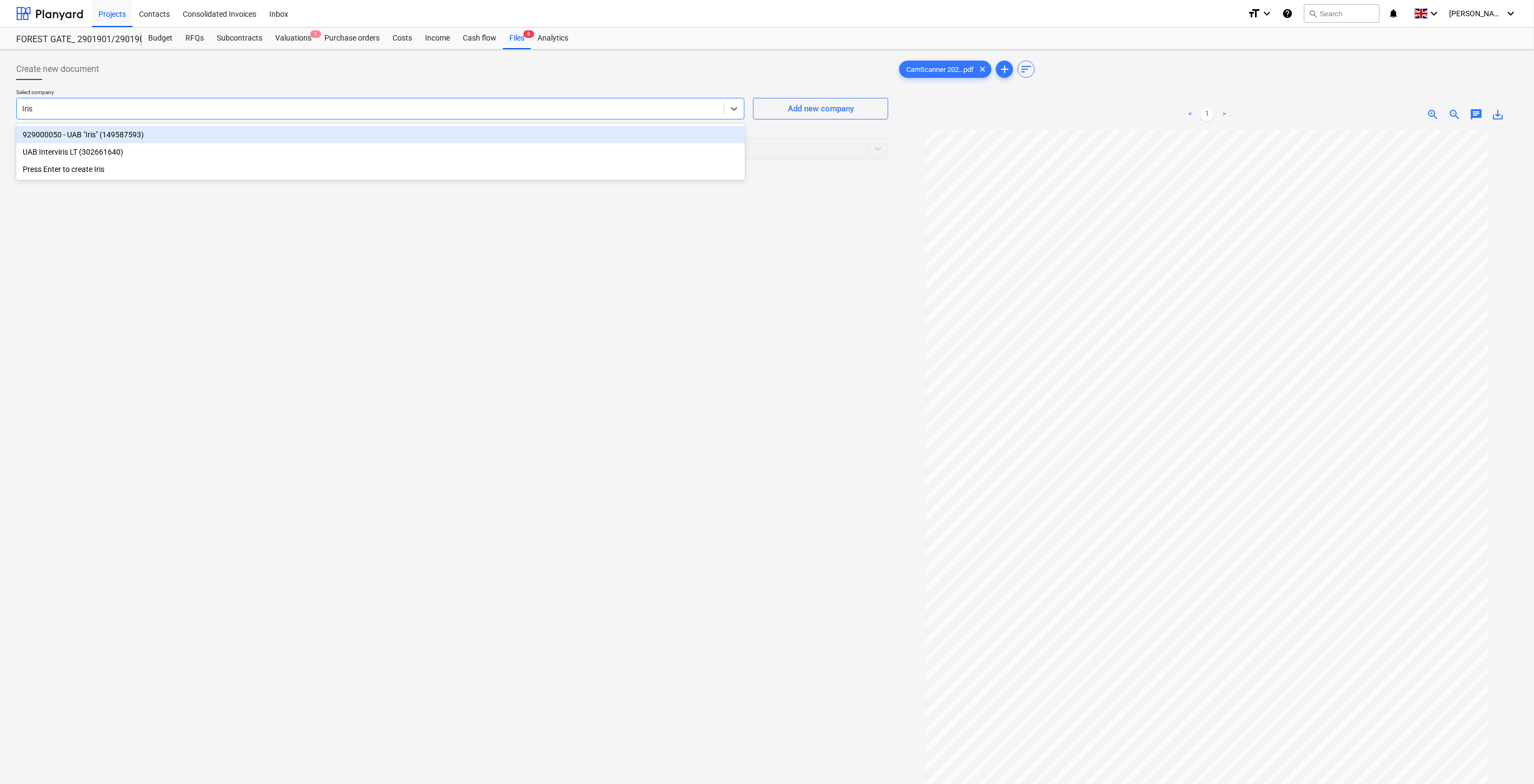
click at [483, 134] on div "929000050 - UAB "Iris" (149587593)" at bounding box center [380, 134] width 729 height 17
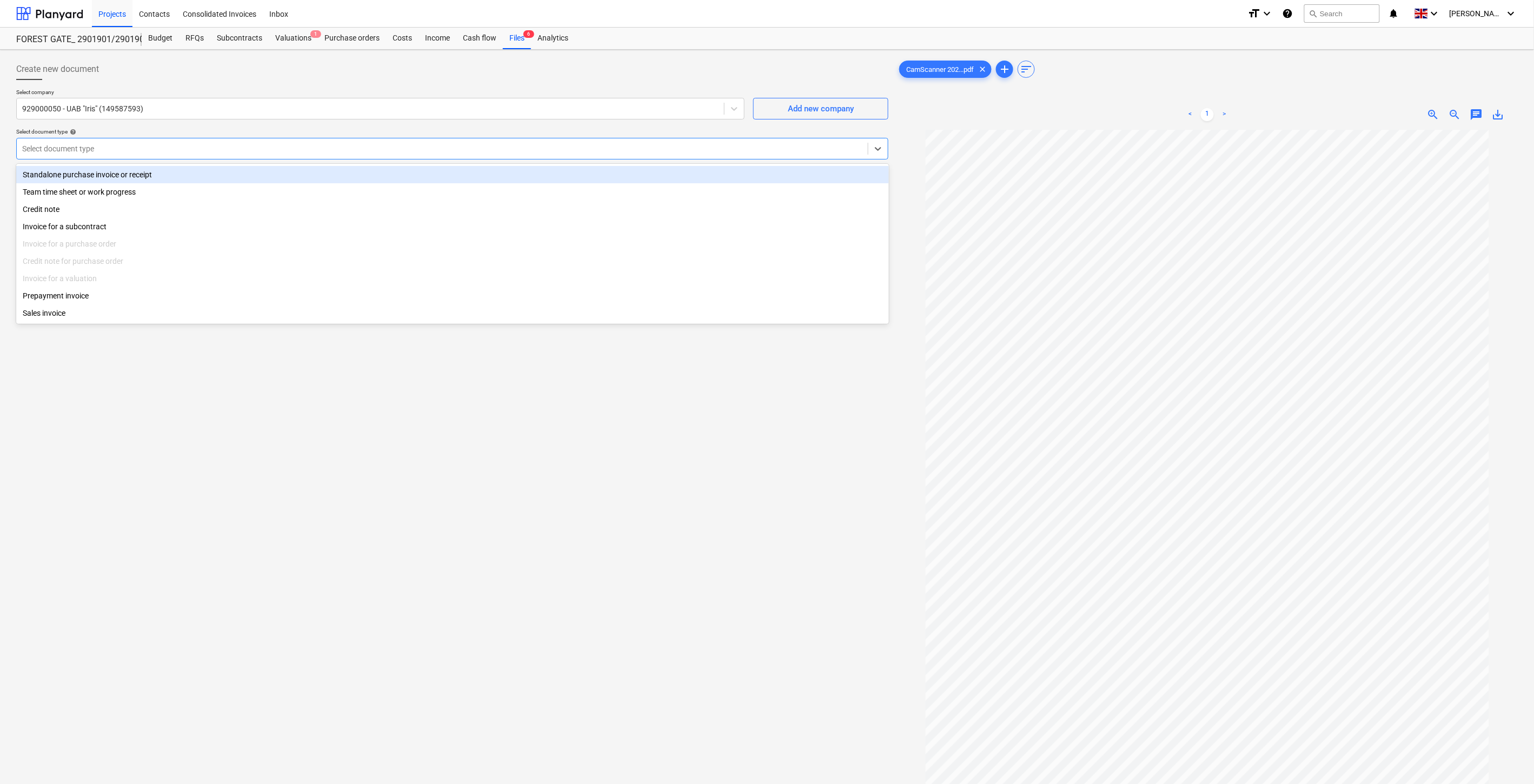
click at [463, 147] on div at bounding box center [442, 148] width 840 height 11
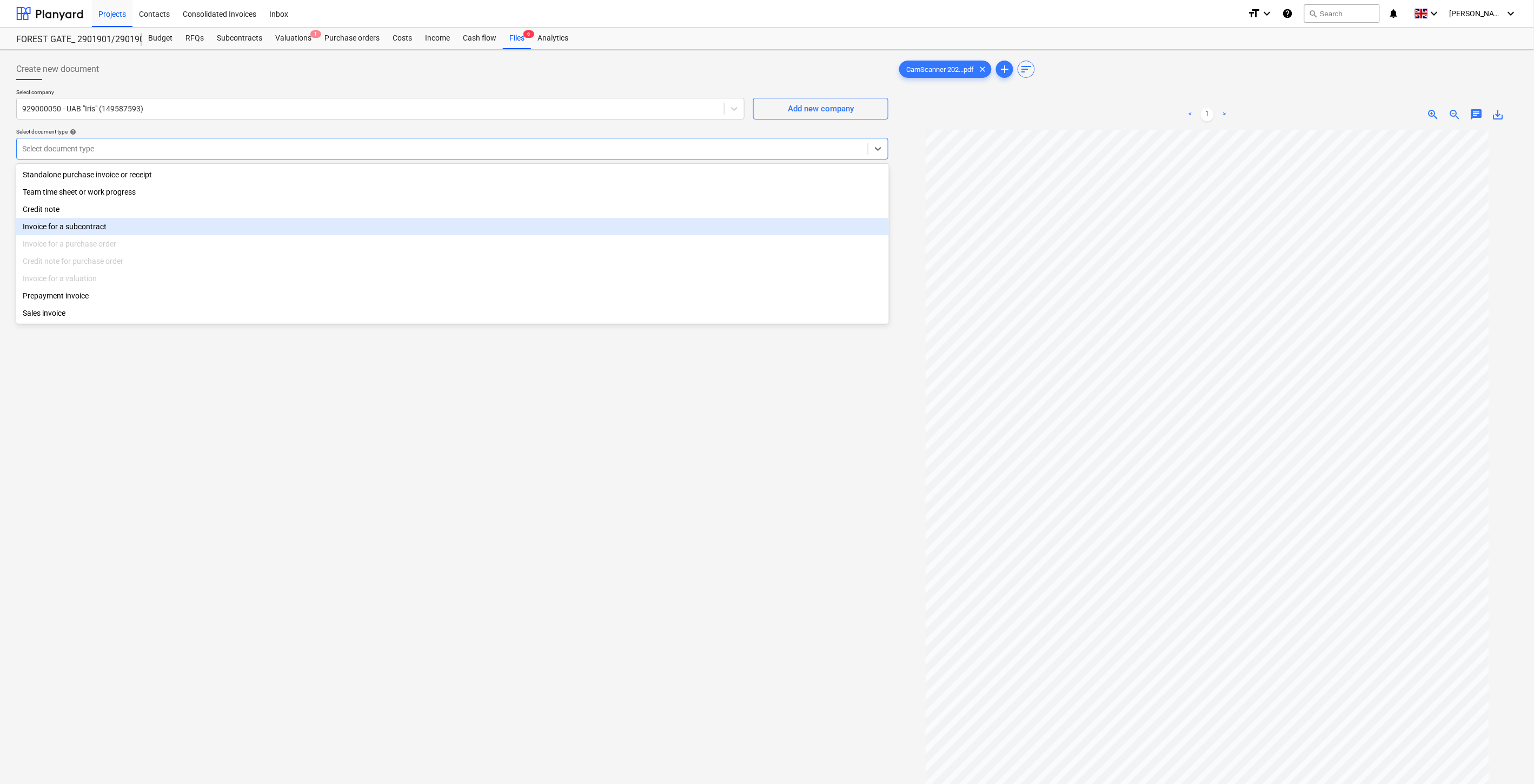
click at [267, 222] on div "Invoice for a subcontract" at bounding box center [452, 227] width 872 height 17
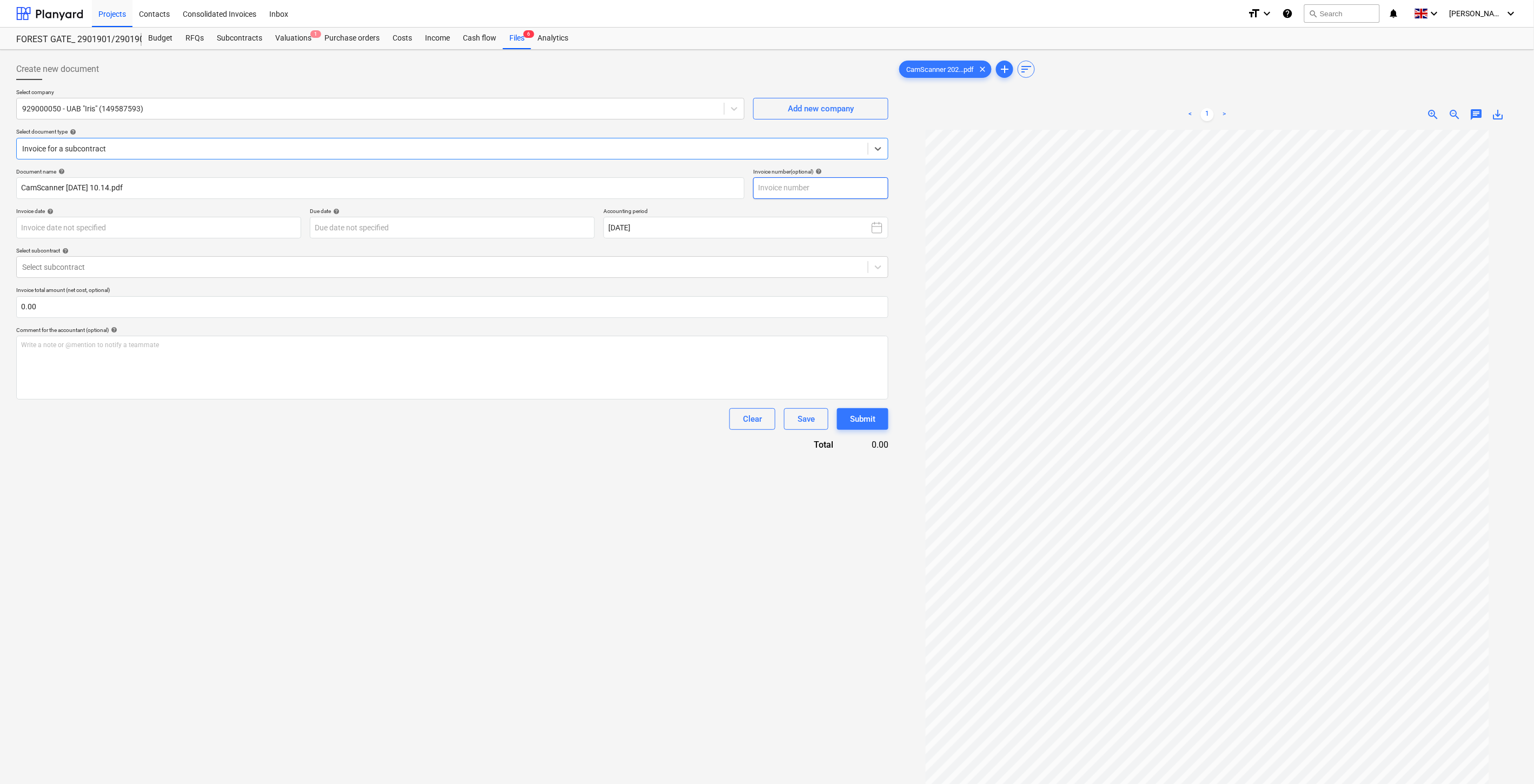
click at [870, 193] on input "text" at bounding box center [820, 188] width 135 height 22
type input "IRIS0537163"
click at [248, 229] on body "Projects Contacts Consolidated Invoices Inbox format_size keyboard_arrow_down h…" at bounding box center [767, 392] width 1534 height 784
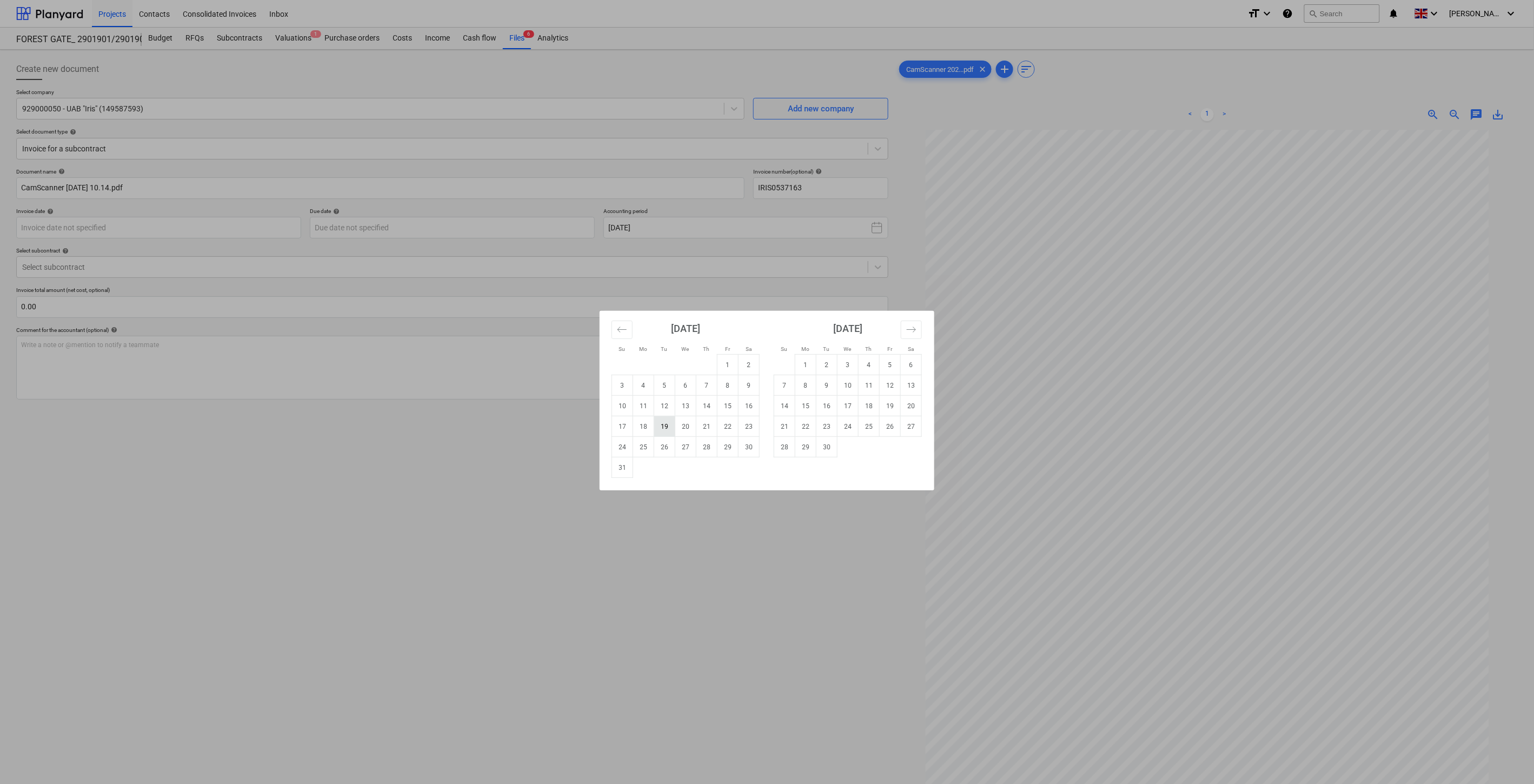
click at [668, 424] on td "19" at bounding box center [664, 426] width 21 height 20
type input "[DATE]"
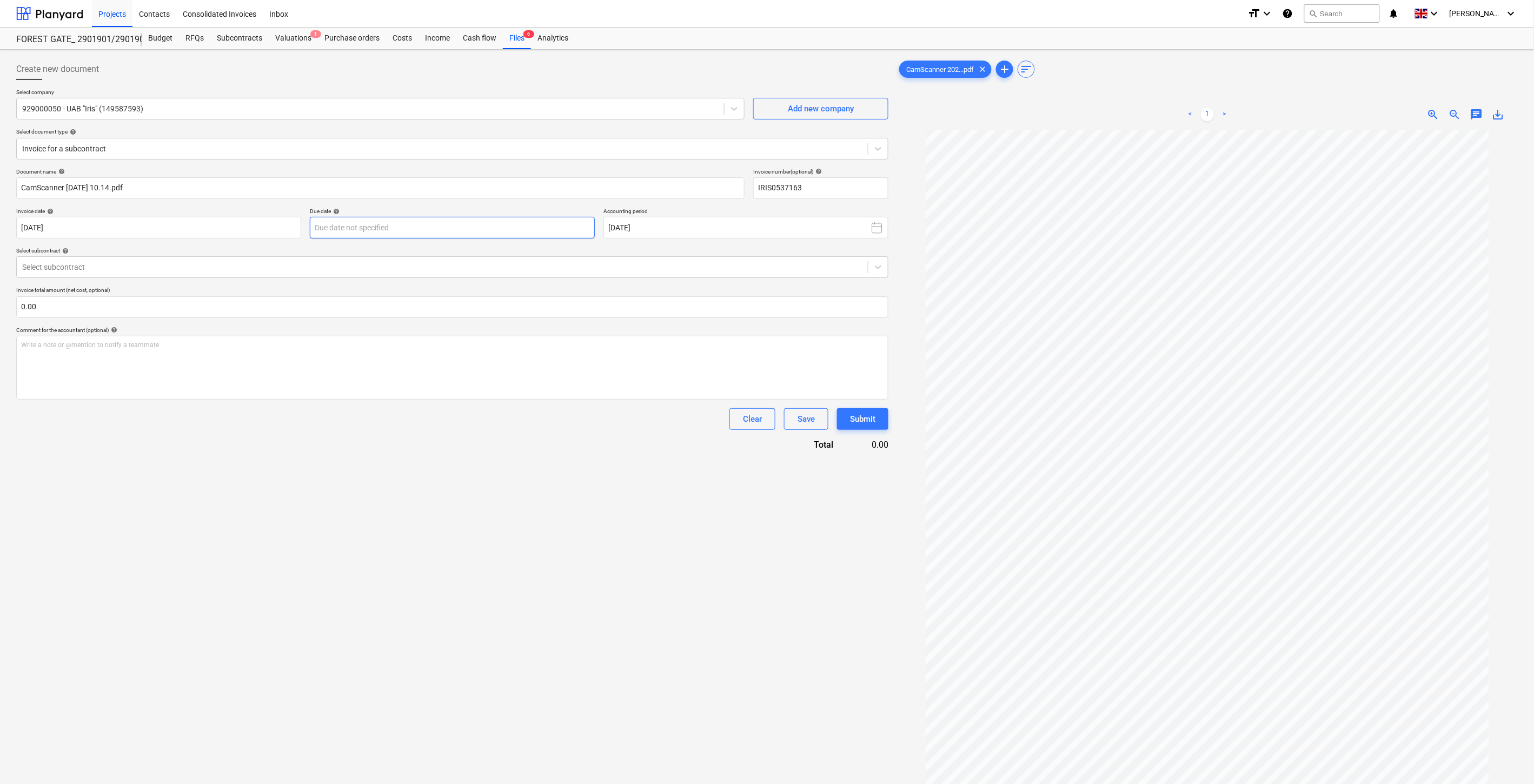
click at [403, 227] on body "Projects Contacts Consolidated Invoices Inbox format_size keyboard_arrow_down h…" at bounding box center [767, 392] width 1534 height 784
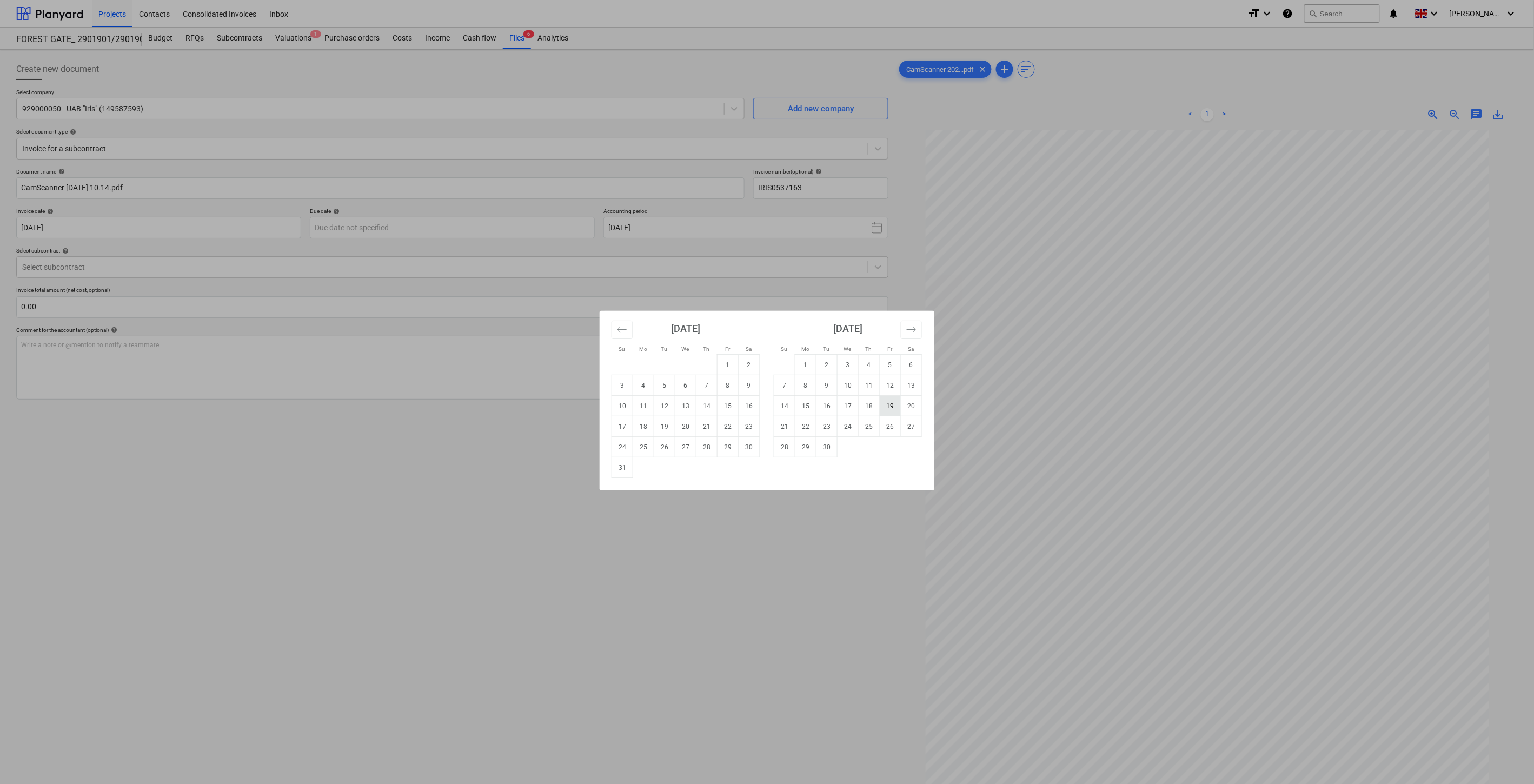
click at [889, 406] on td "19" at bounding box center [890, 406] width 21 height 20
type input "[DATE]"
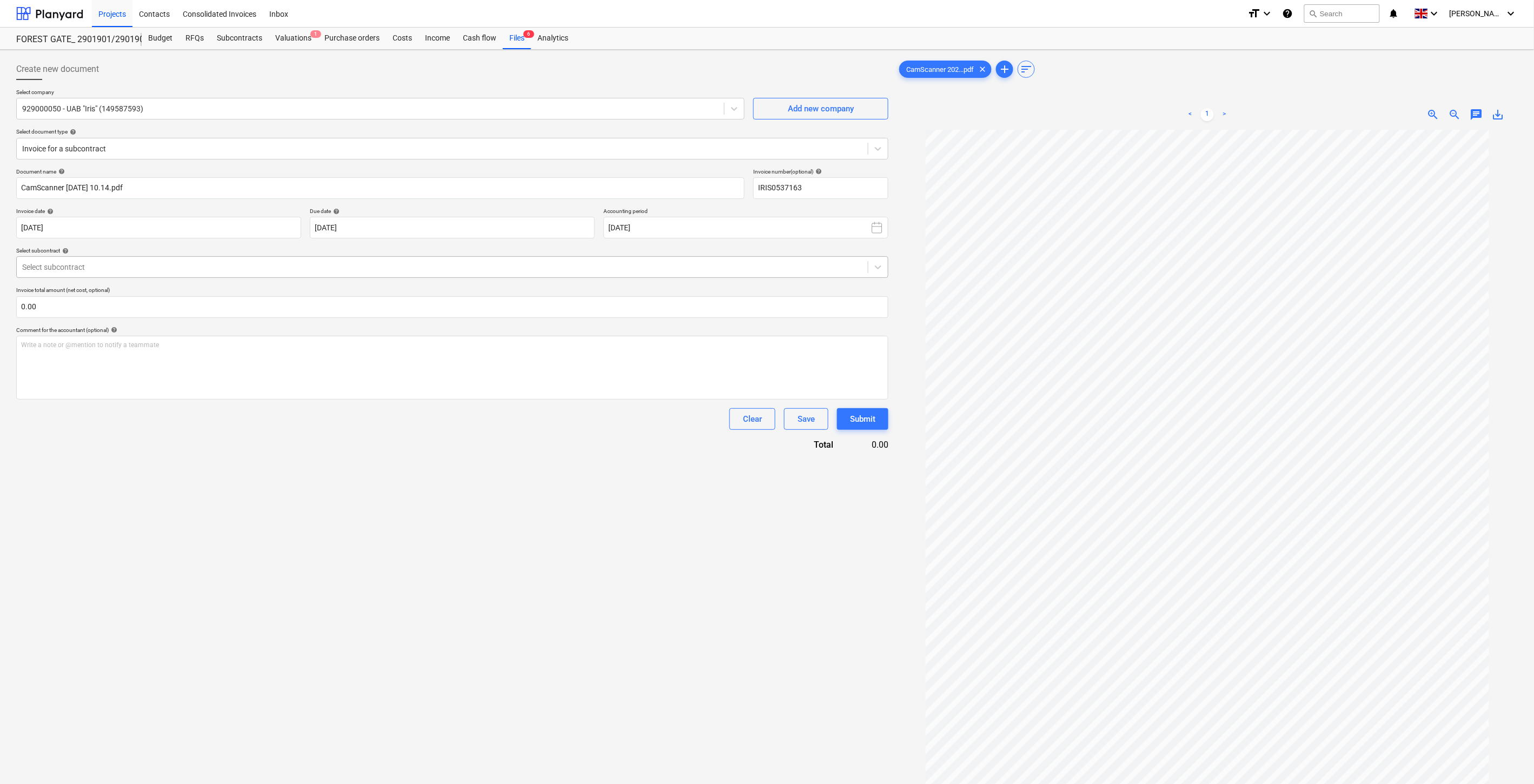
click at [342, 263] on div at bounding box center [442, 266] width 840 height 11
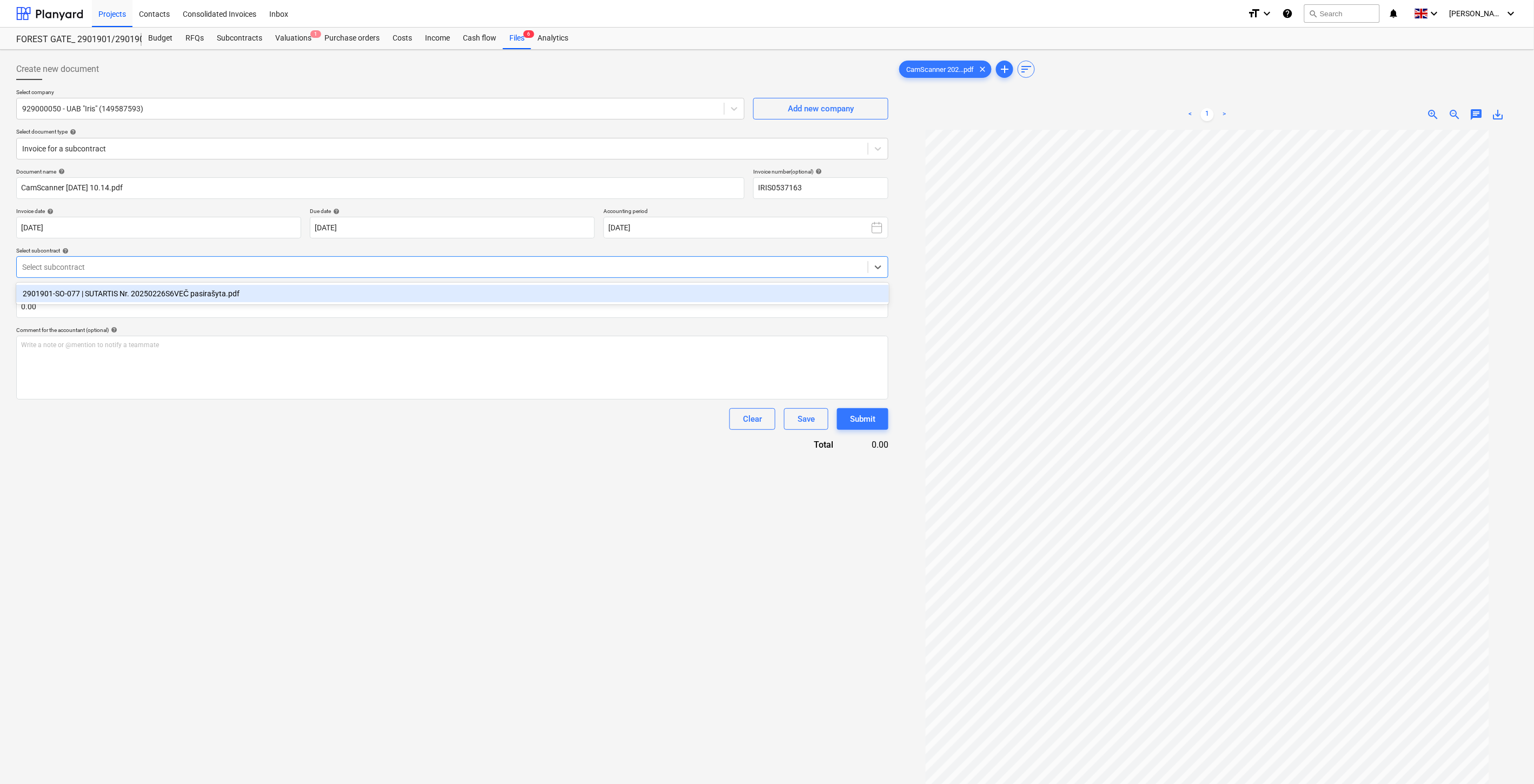
click at [320, 298] on div "2901901-SO-077 | SUTARTIS Nr. 20250226S6VEČ pasirašyta.pdf" at bounding box center [452, 294] width 872 height 17
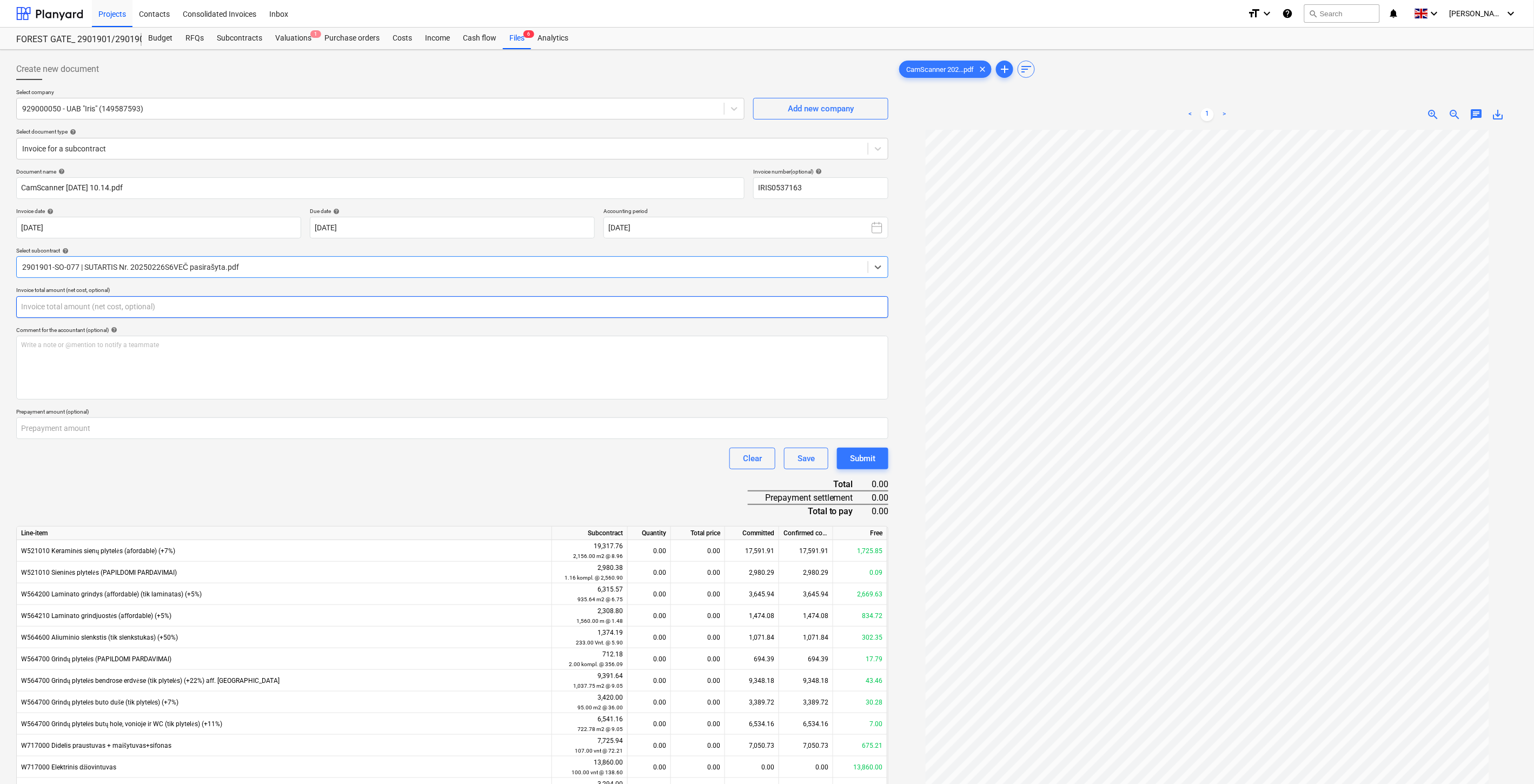
click at [308, 305] on input "text" at bounding box center [452, 307] width 872 height 22
type input "83.32"
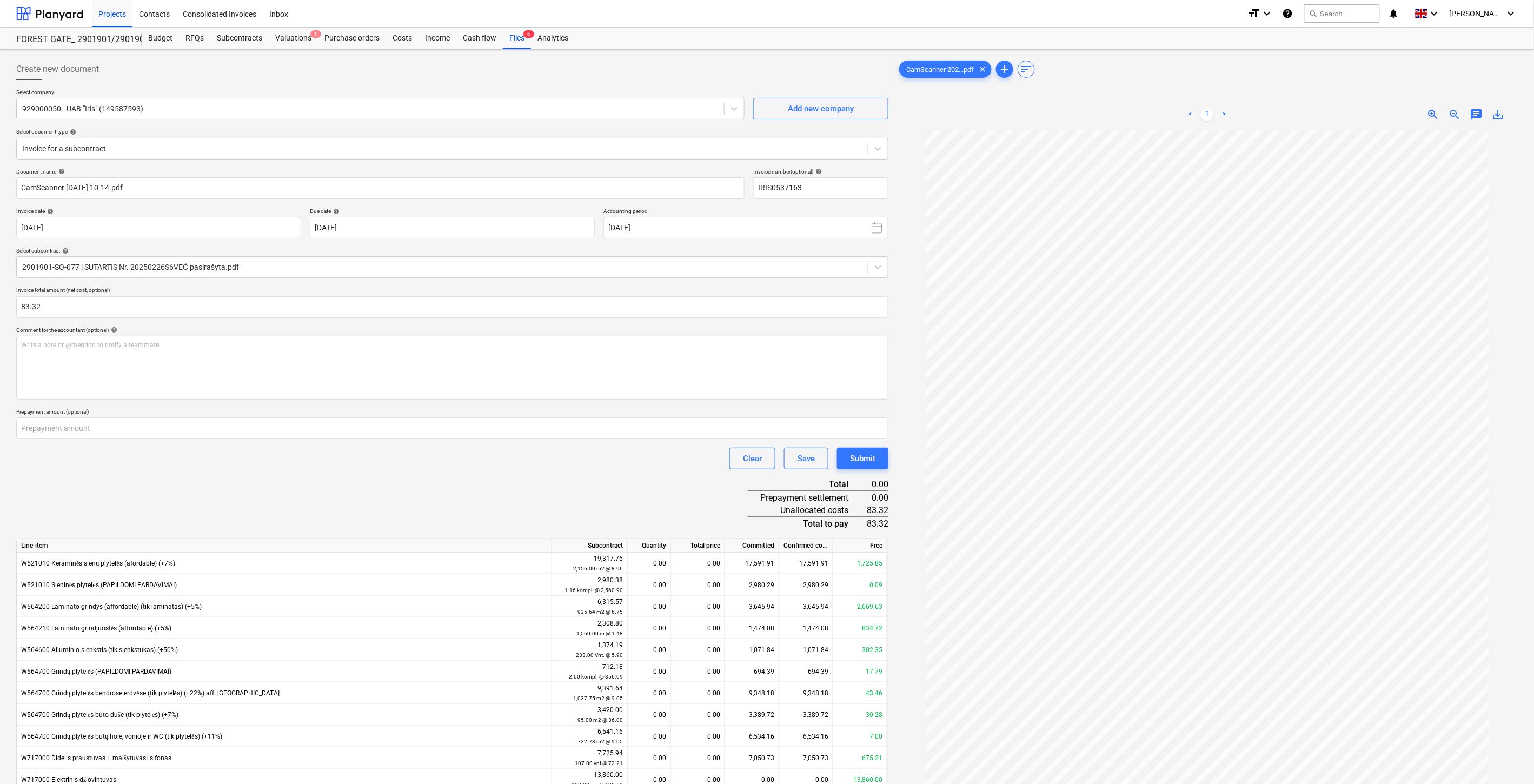
click at [376, 508] on div "Document name help CamScanner [DATE] 10.14.pdf Invoice number (optional) help I…" at bounding box center [452, 529] width 872 height 723
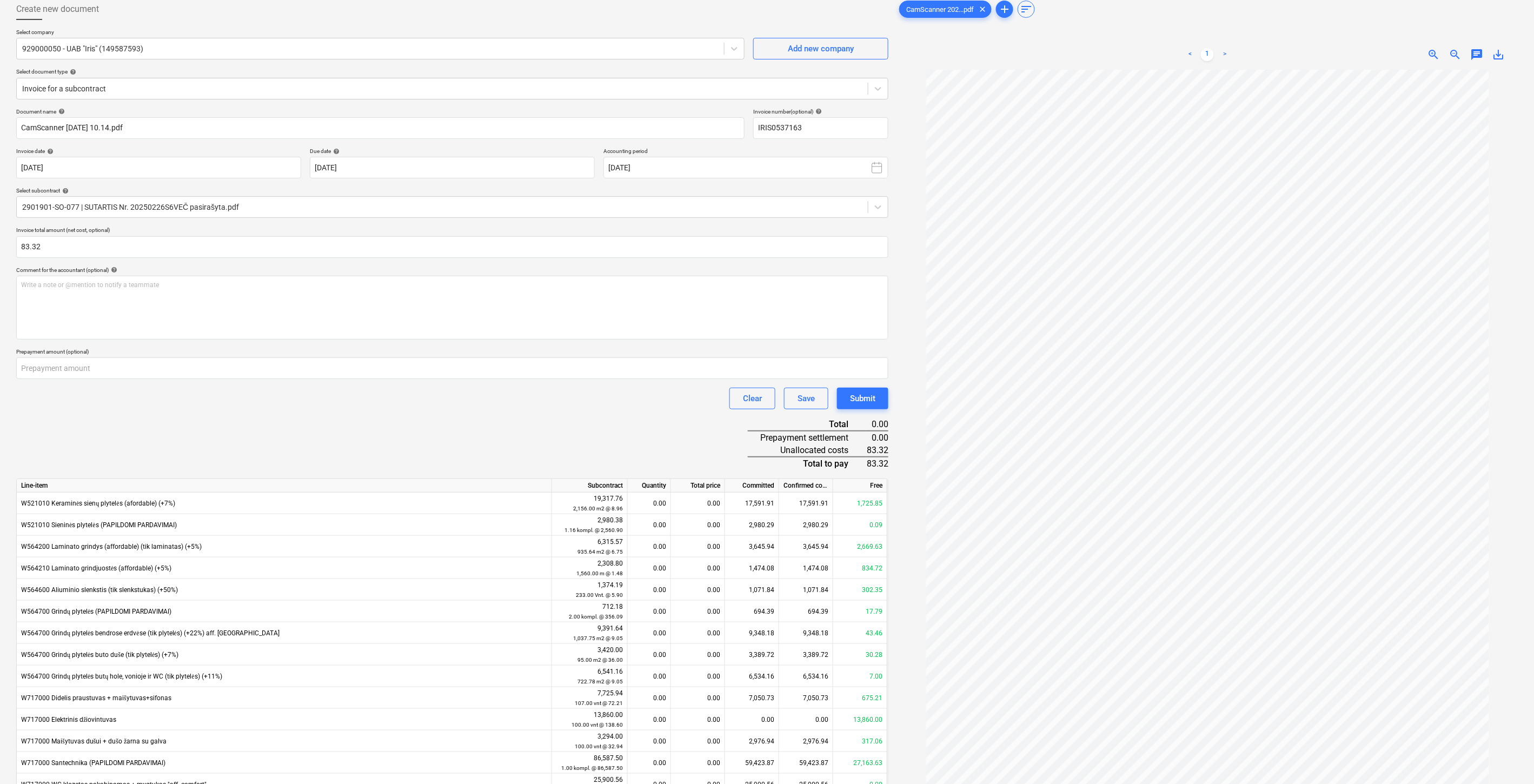
scroll to position [116, 0]
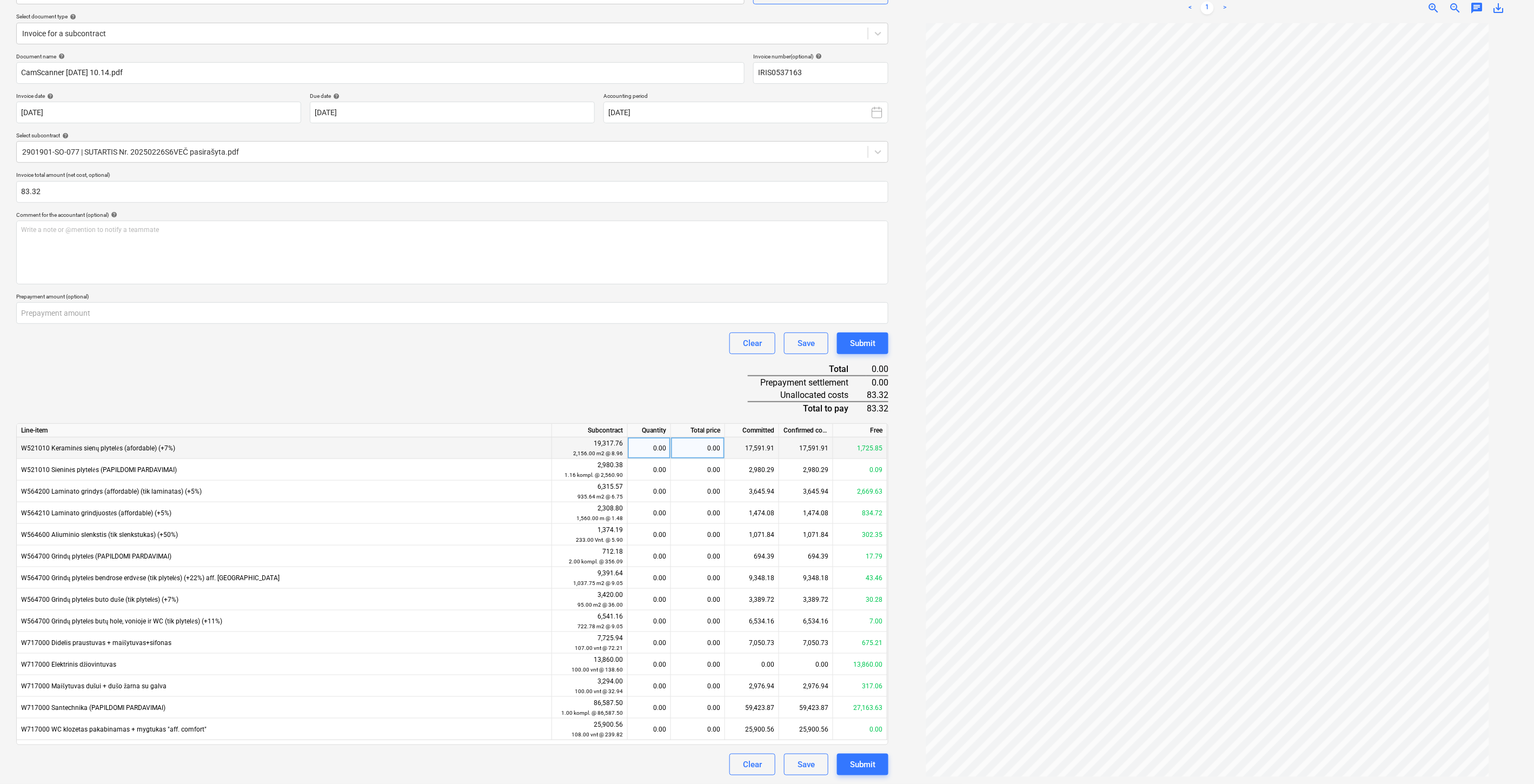
click at [696, 448] on div "0.00" at bounding box center [698, 448] width 54 height 22
type input "83.32"
click at [703, 378] on div "Document name help CamScanner [DATE] 10.14.pdf Invoice number (optional) help I…" at bounding box center [452, 414] width 872 height 723
click at [805, 765] on div "Save" at bounding box center [806, 764] width 17 height 14
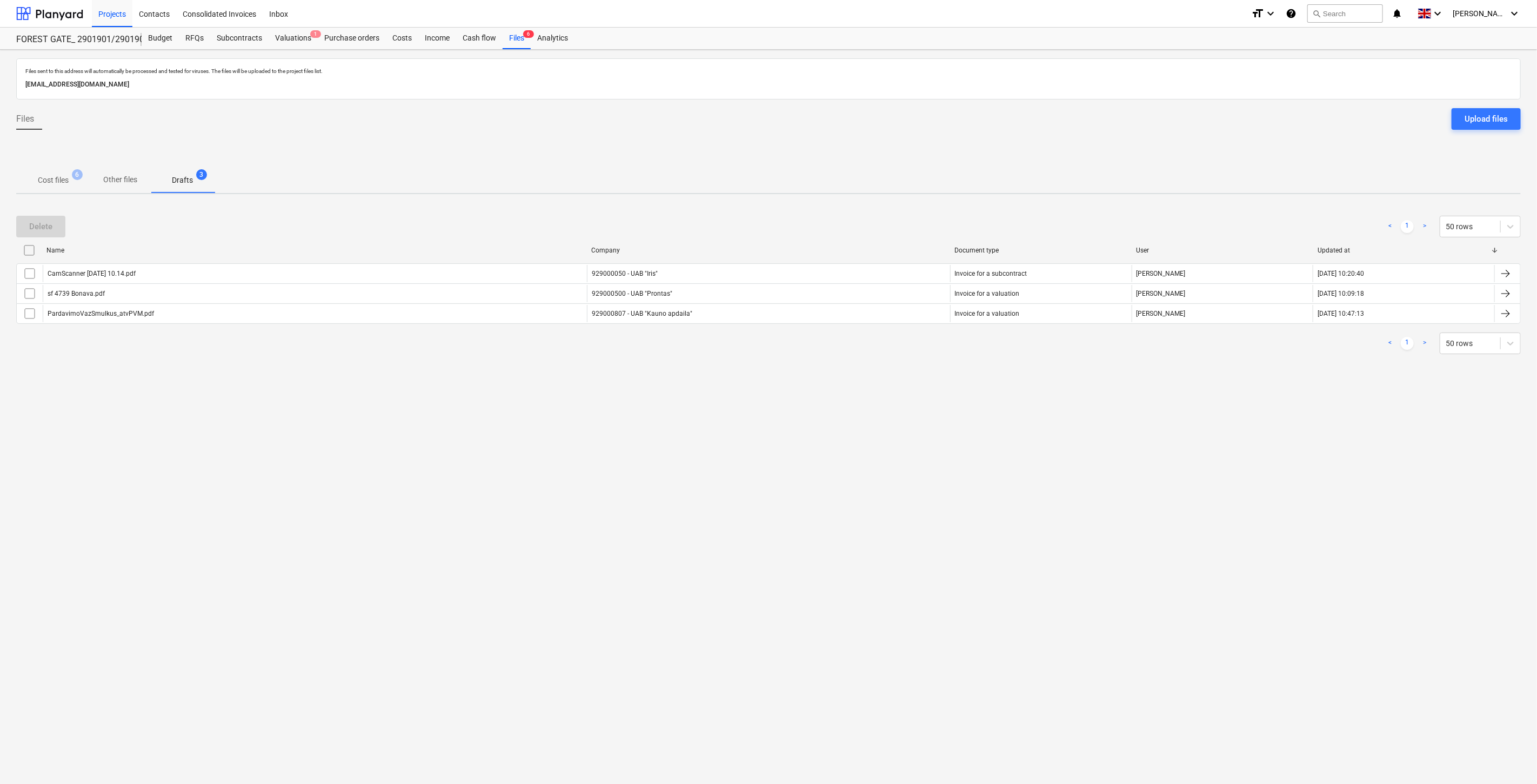
click at [56, 182] on p "Cost files" at bounding box center [53, 180] width 31 height 12
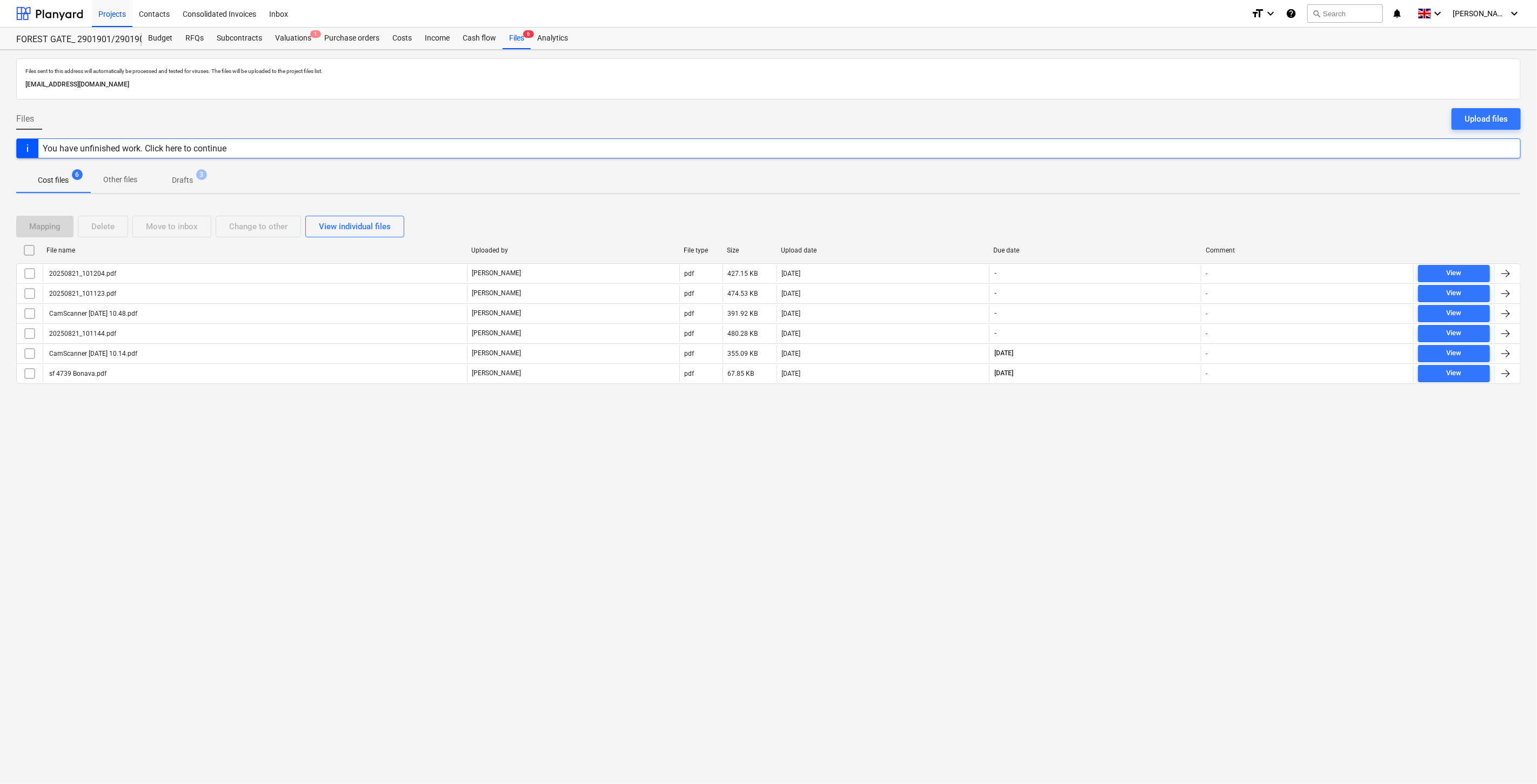
click at [1128, 488] on div "Files sent to this address will automatically be processed and tested for virus…" at bounding box center [768, 417] width 1537 height 734
click at [1141, 462] on div "Files sent to this address will automatically be processed and tested for virus…" at bounding box center [768, 417] width 1537 height 734
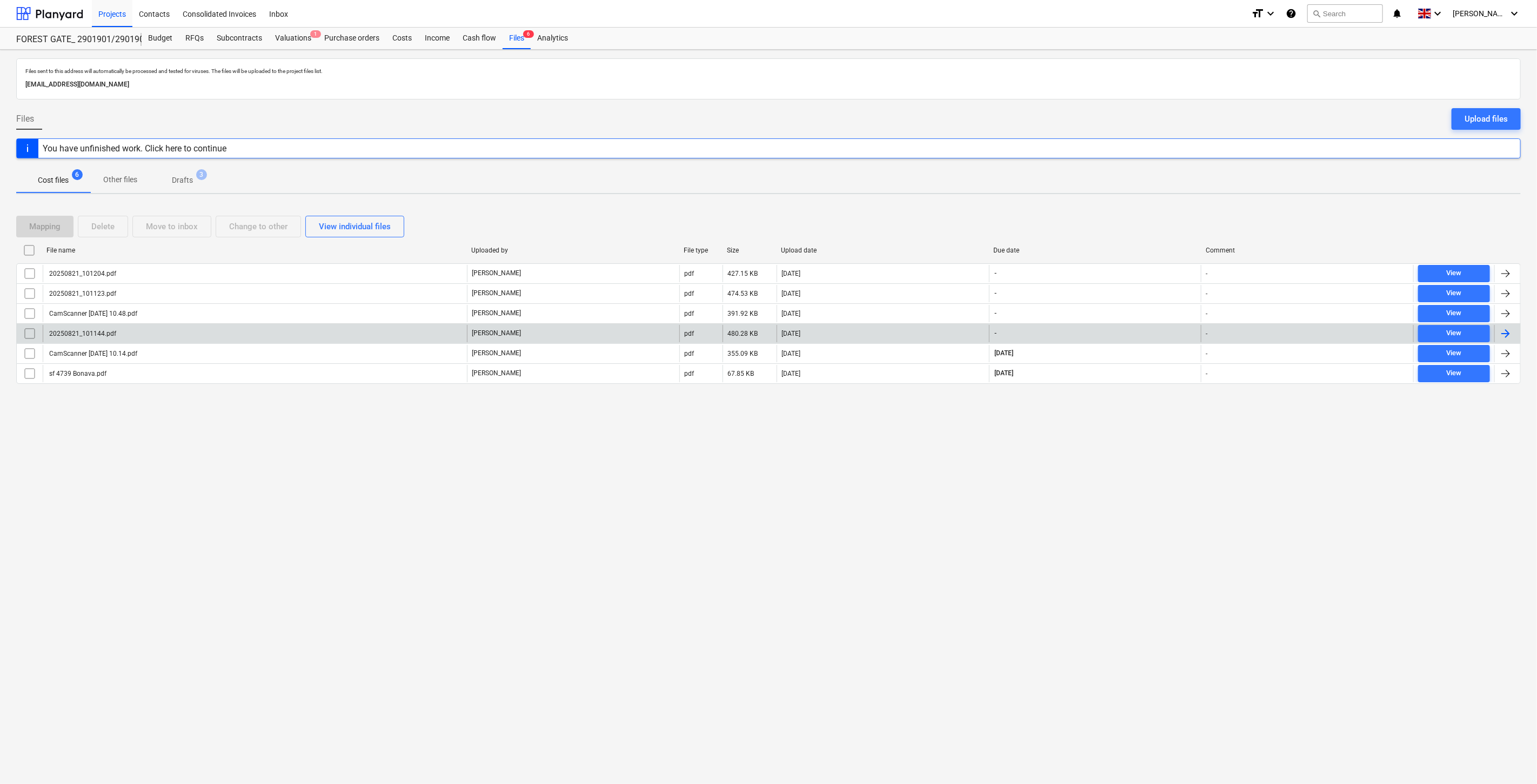
click at [613, 331] on div "[PERSON_NAME]" at bounding box center [573, 334] width 212 height 17
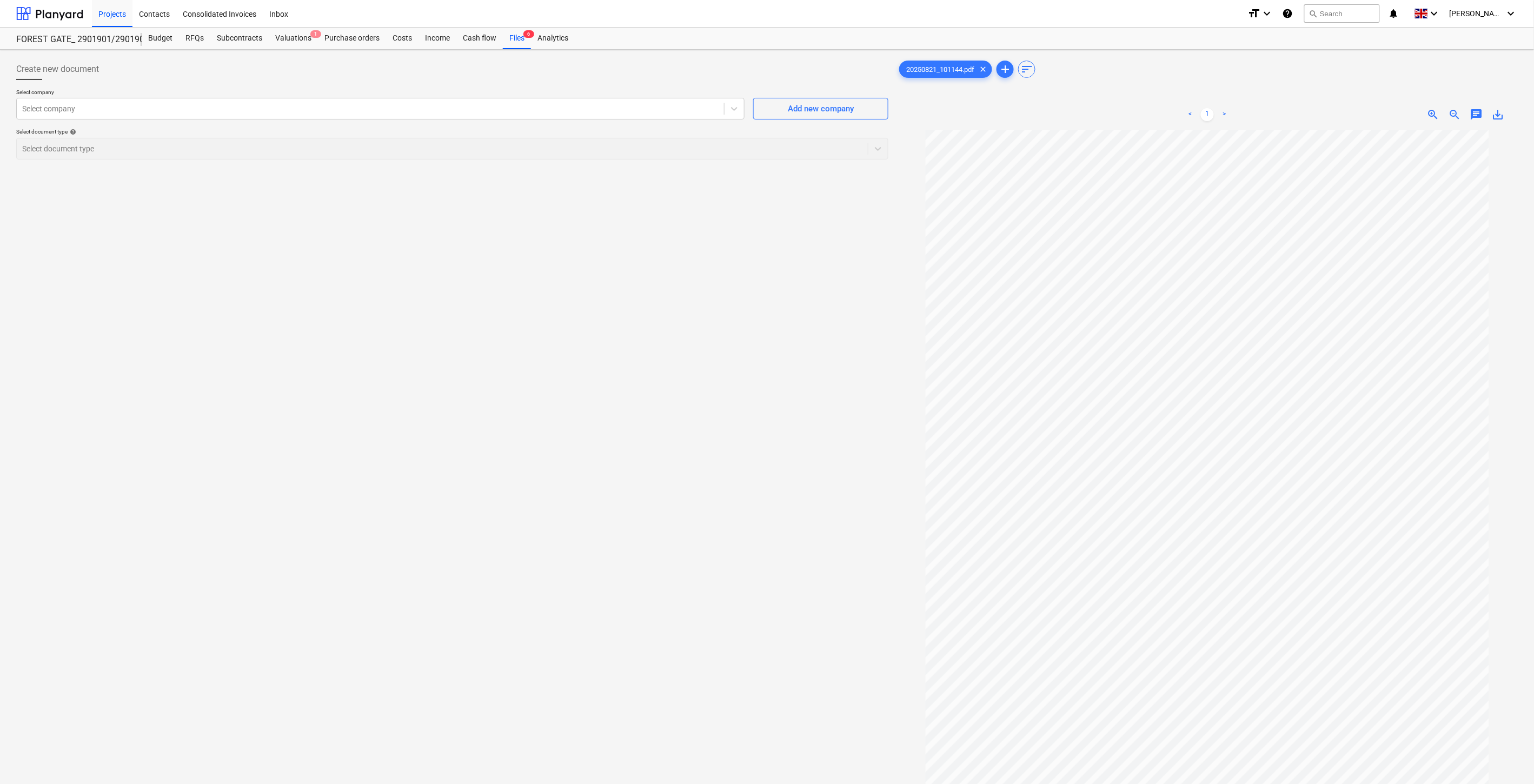
click at [511, 120] on div "Select company Select company Add new company Select document type help Select …" at bounding box center [452, 129] width 872 height 79
click at [499, 108] on div at bounding box center [370, 108] width 696 height 11
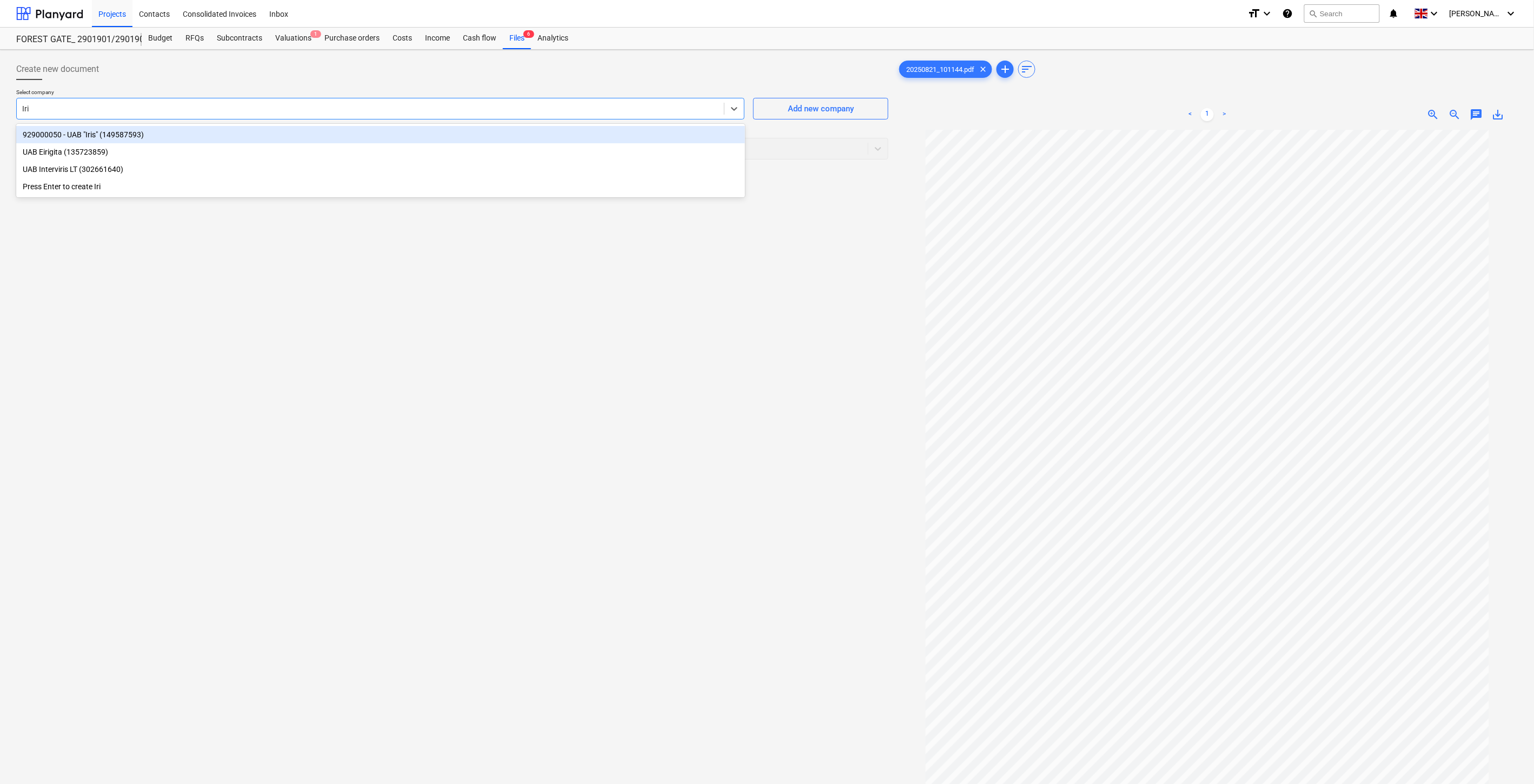
type input "Iris"
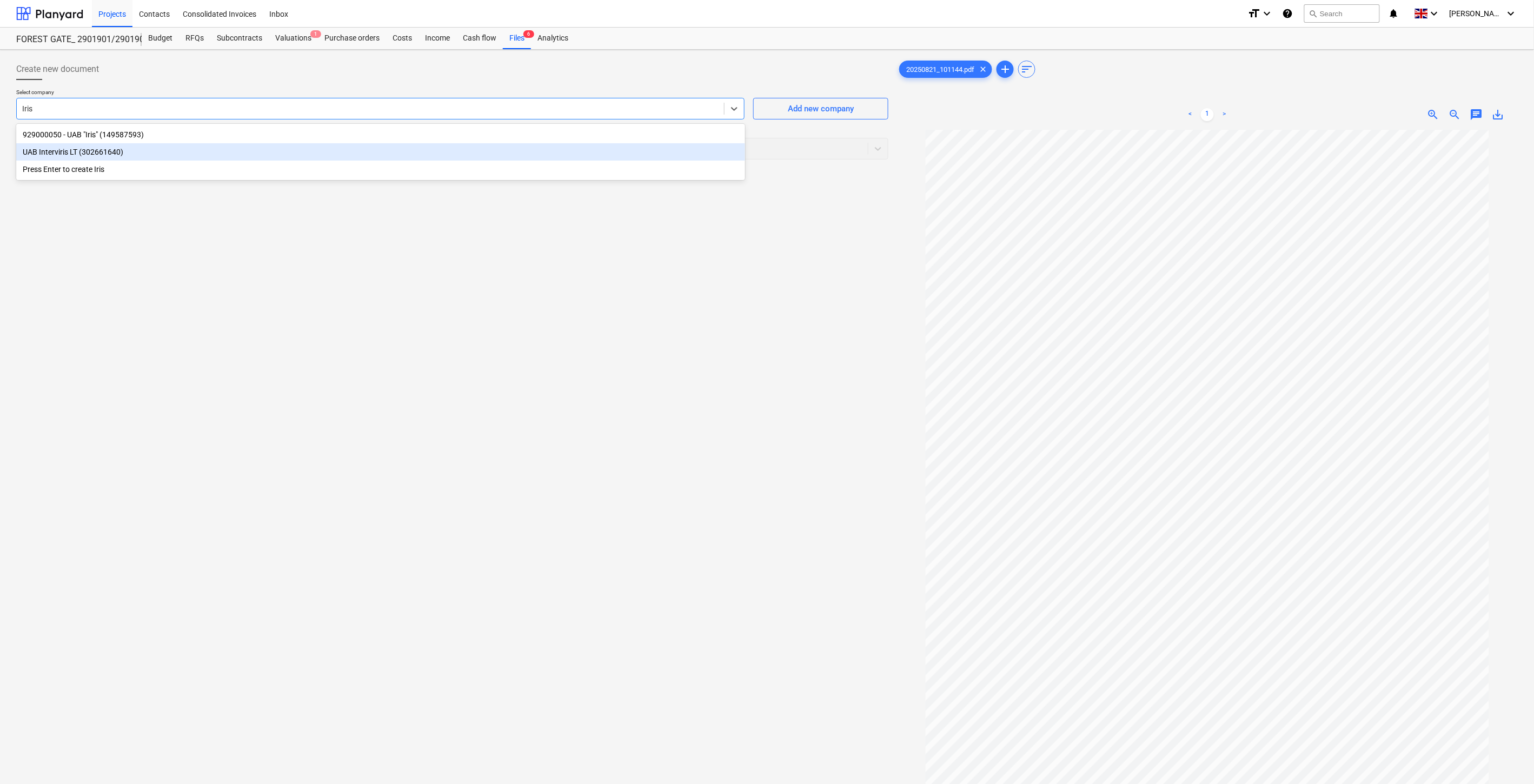
click at [490, 143] on div "UAB Interviris LT (302661640)" at bounding box center [380, 152] width 729 height 17
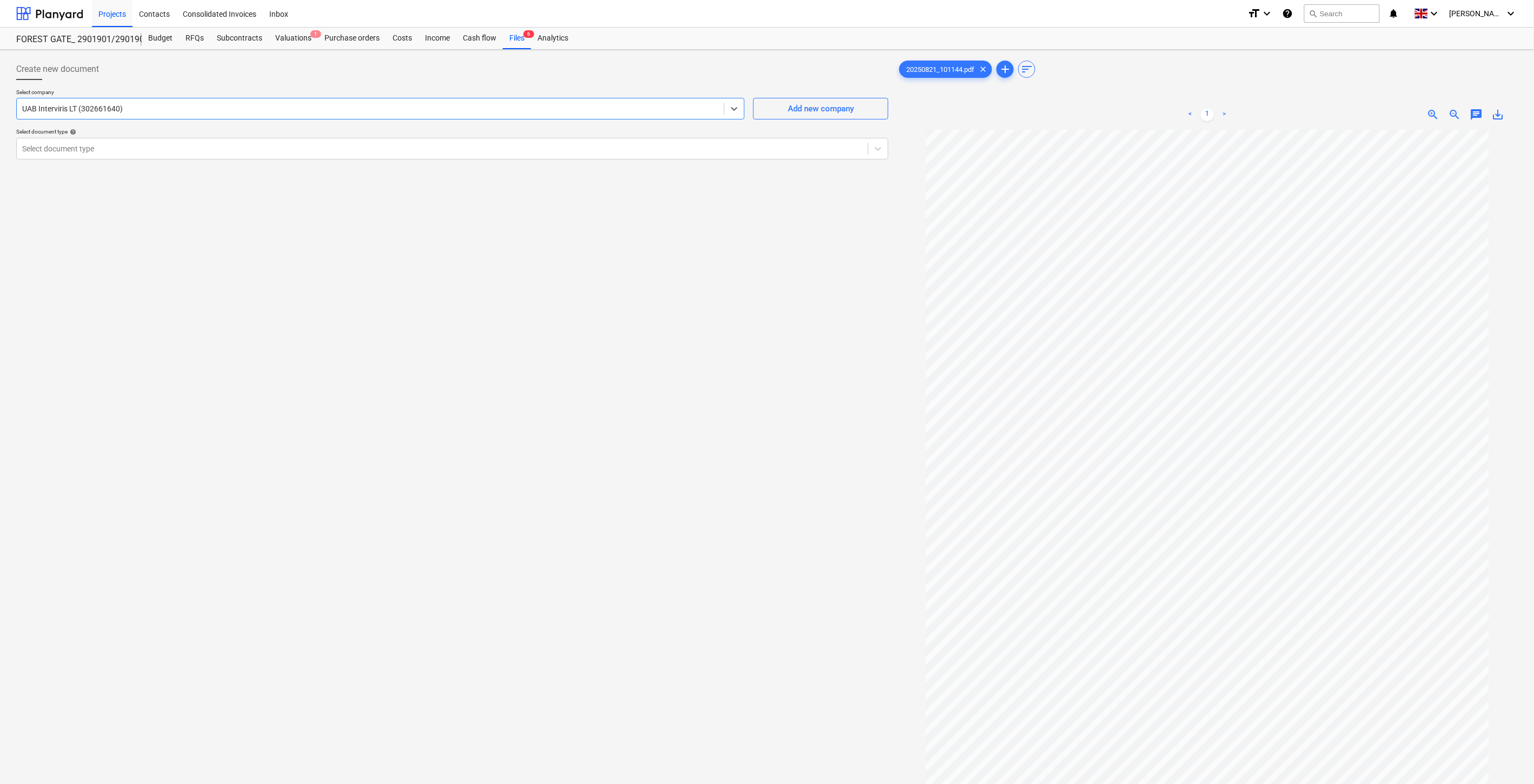
click at [442, 108] on div at bounding box center [370, 108] width 696 height 11
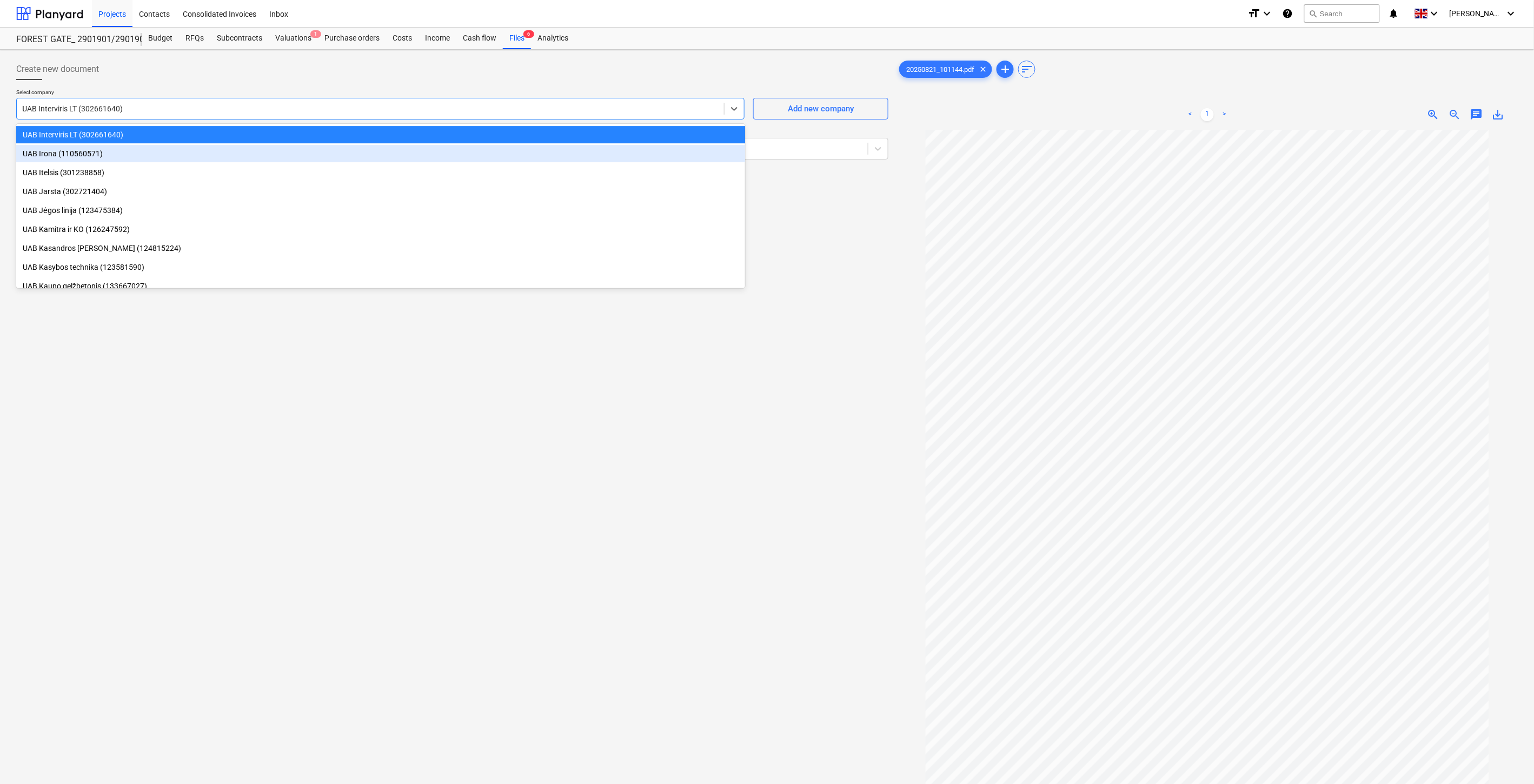
scroll to position [424, 0]
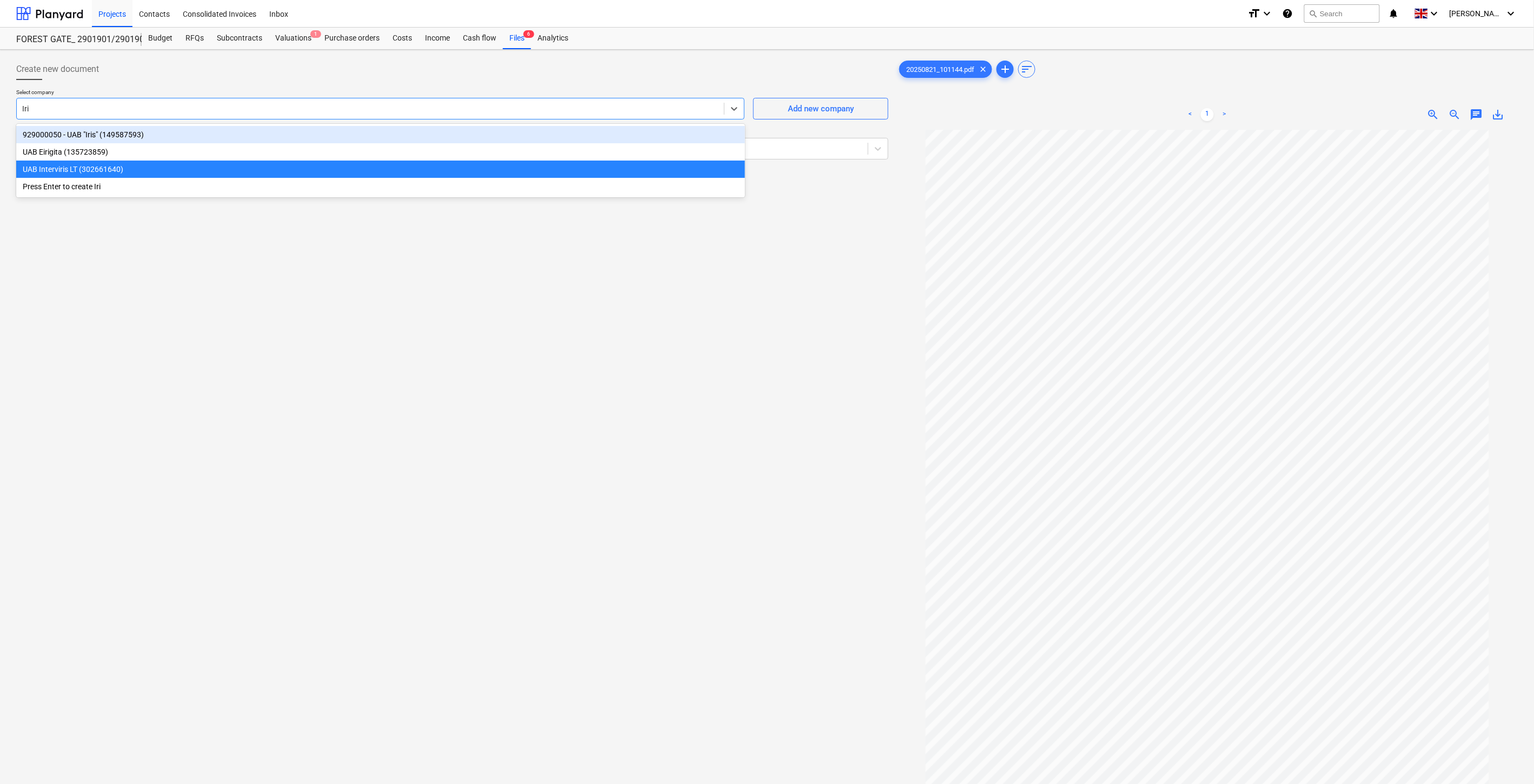
type input "Iris"
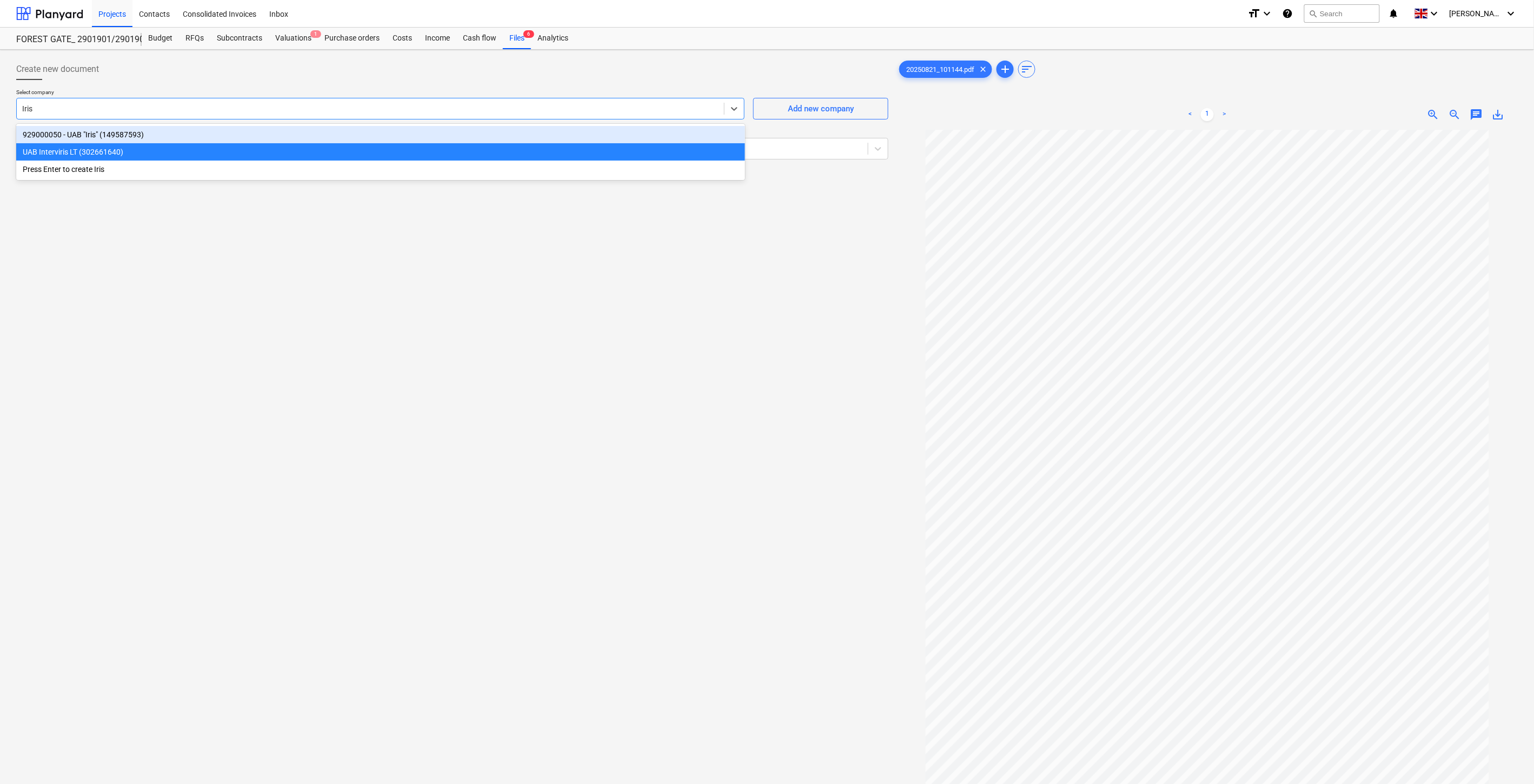
click at [233, 134] on div "929000050 - UAB "Iris" (149587593)" at bounding box center [380, 134] width 729 height 17
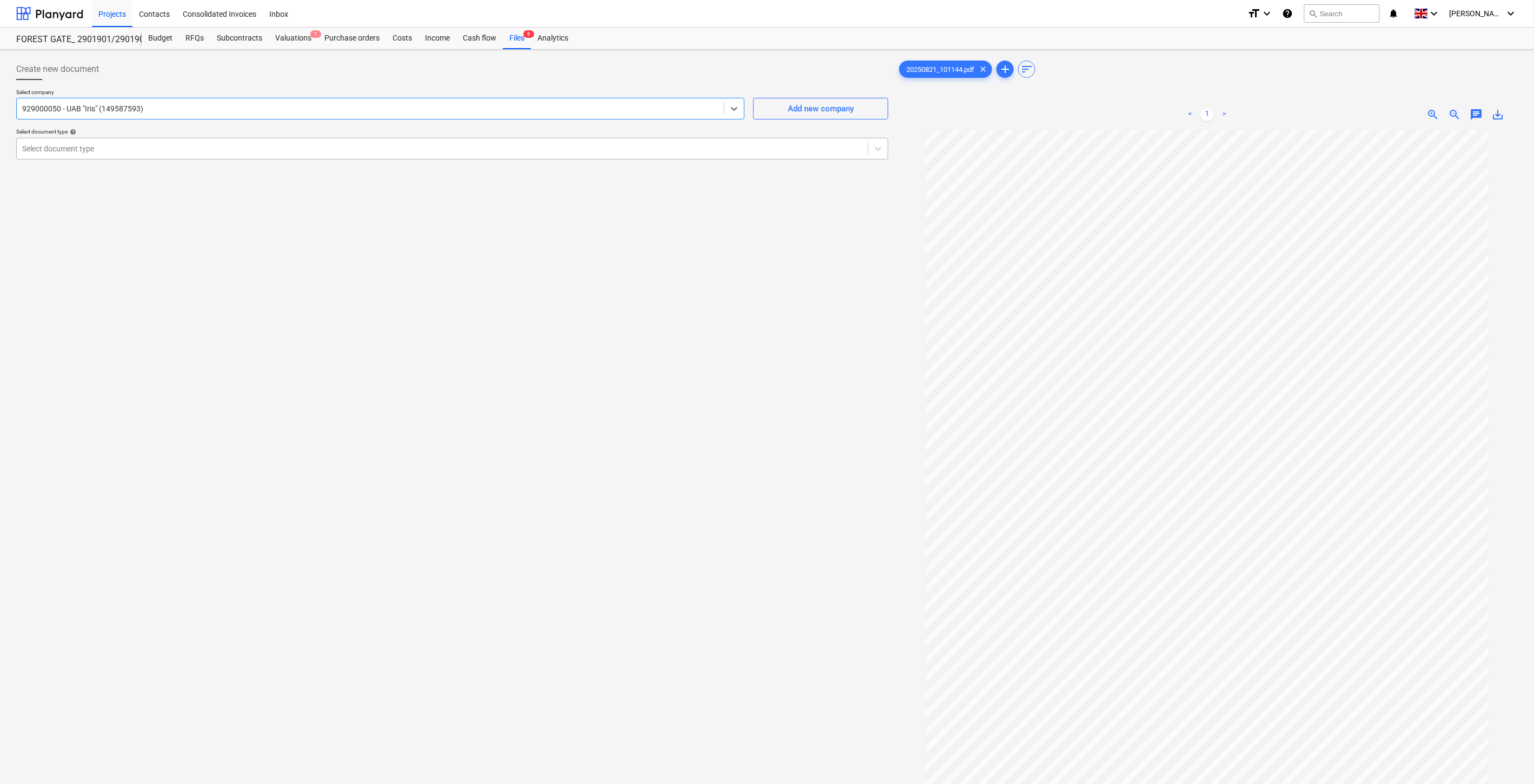
click at [227, 149] on div at bounding box center [442, 148] width 840 height 11
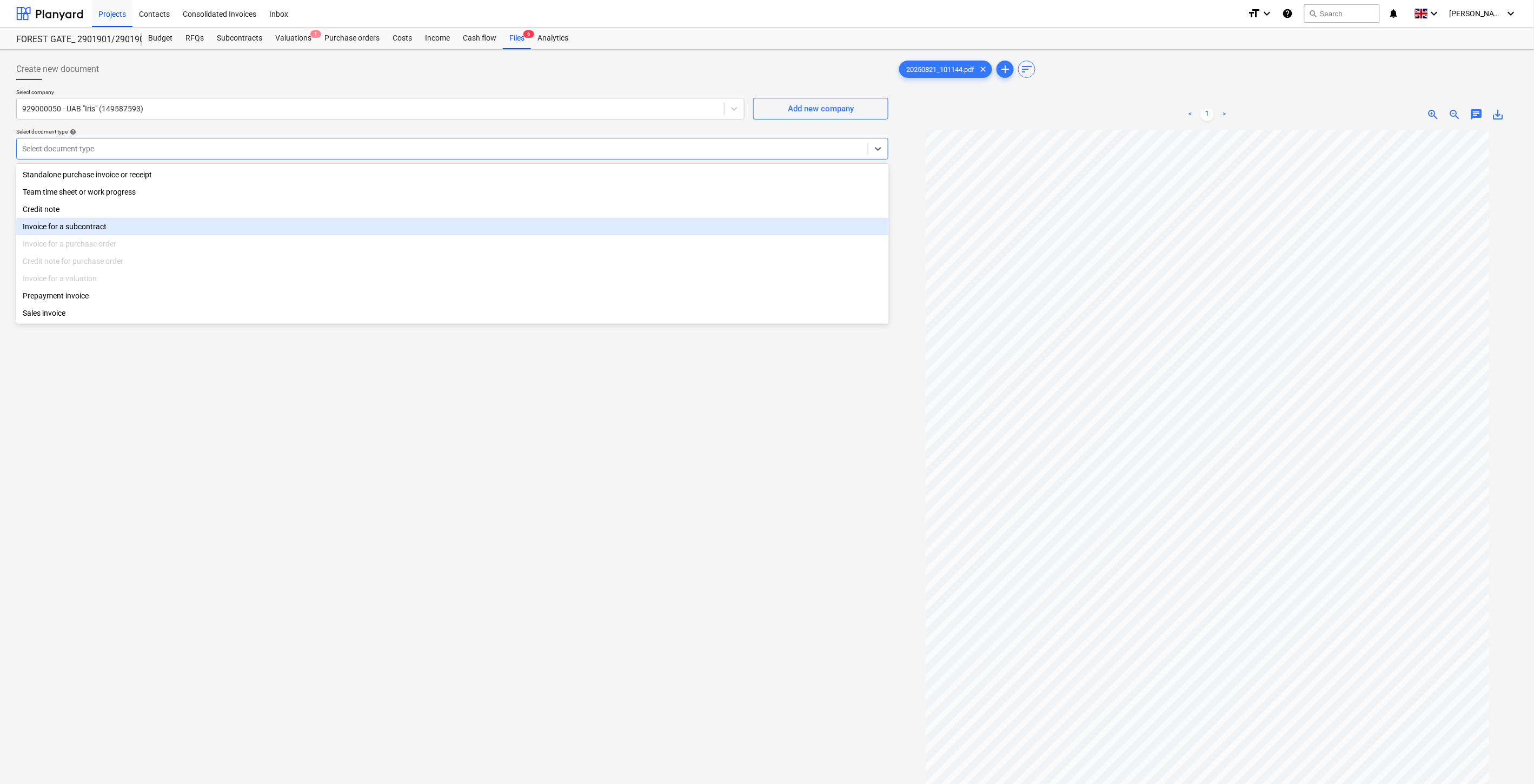
click at [179, 222] on div "Invoice for a subcontract" at bounding box center [452, 227] width 872 height 17
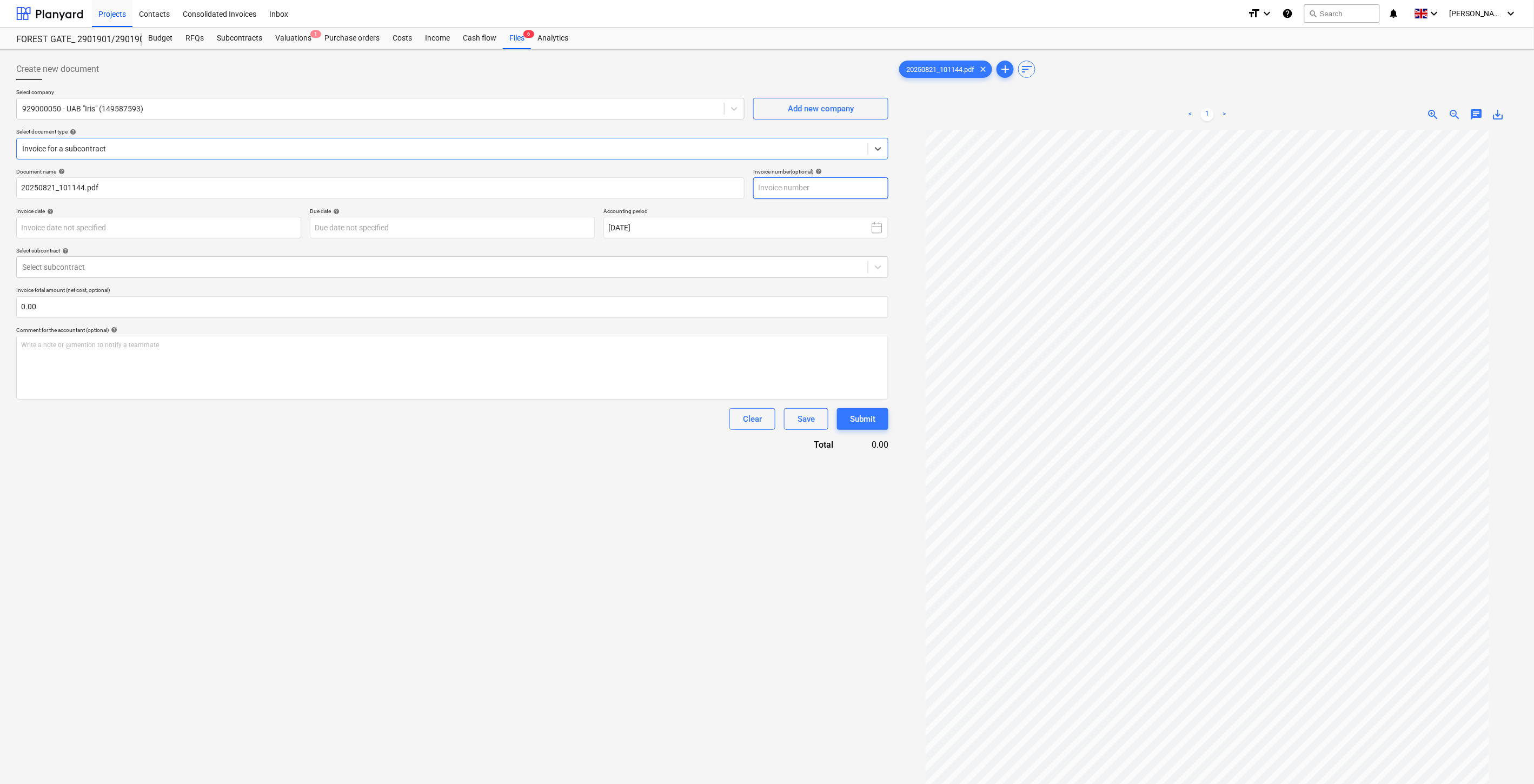
click at [829, 185] on input "text" at bounding box center [820, 188] width 135 height 22
type input "IRIS0537541"
click at [270, 229] on body "Projects Contacts Consolidated Invoices Inbox format_size keyboard_arrow_down h…" at bounding box center [767, 392] width 1534 height 784
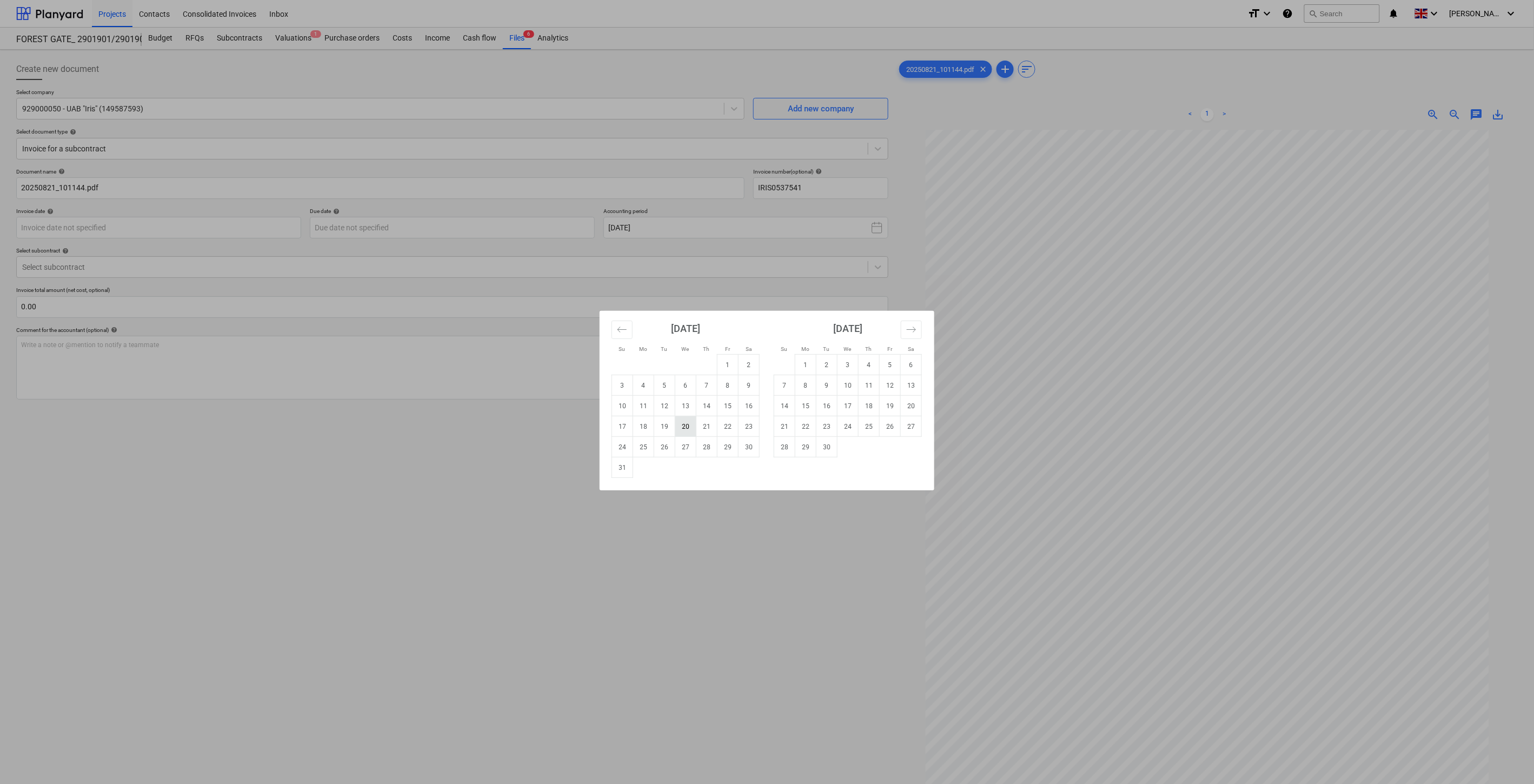
click at [692, 427] on td "20" at bounding box center [685, 426] width 21 height 20
type input "[DATE]"
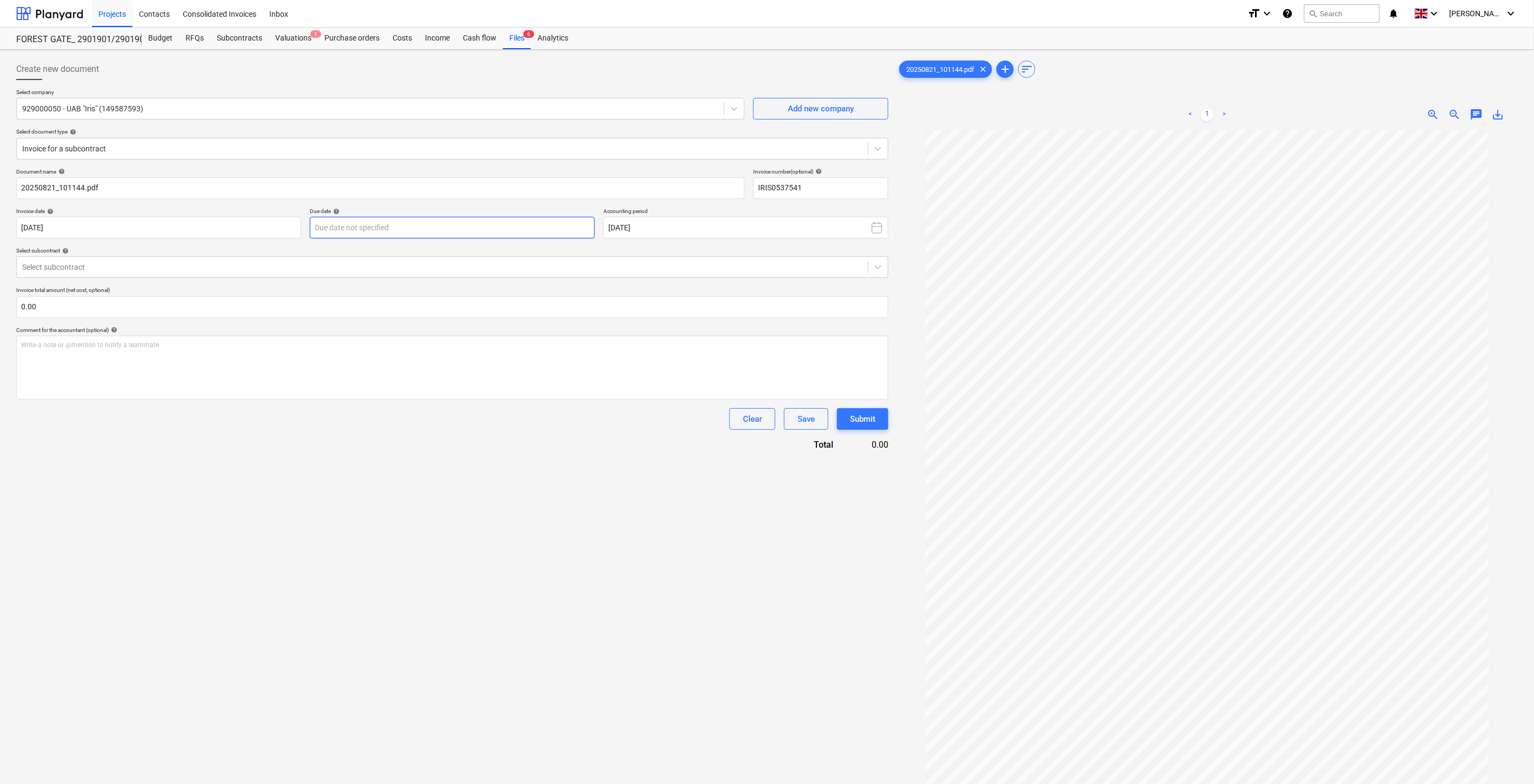
click at [458, 231] on body "Projects Contacts Consolidated Invoices Inbox format_size keyboard_arrow_down h…" at bounding box center [767, 392] width 1534 height 784
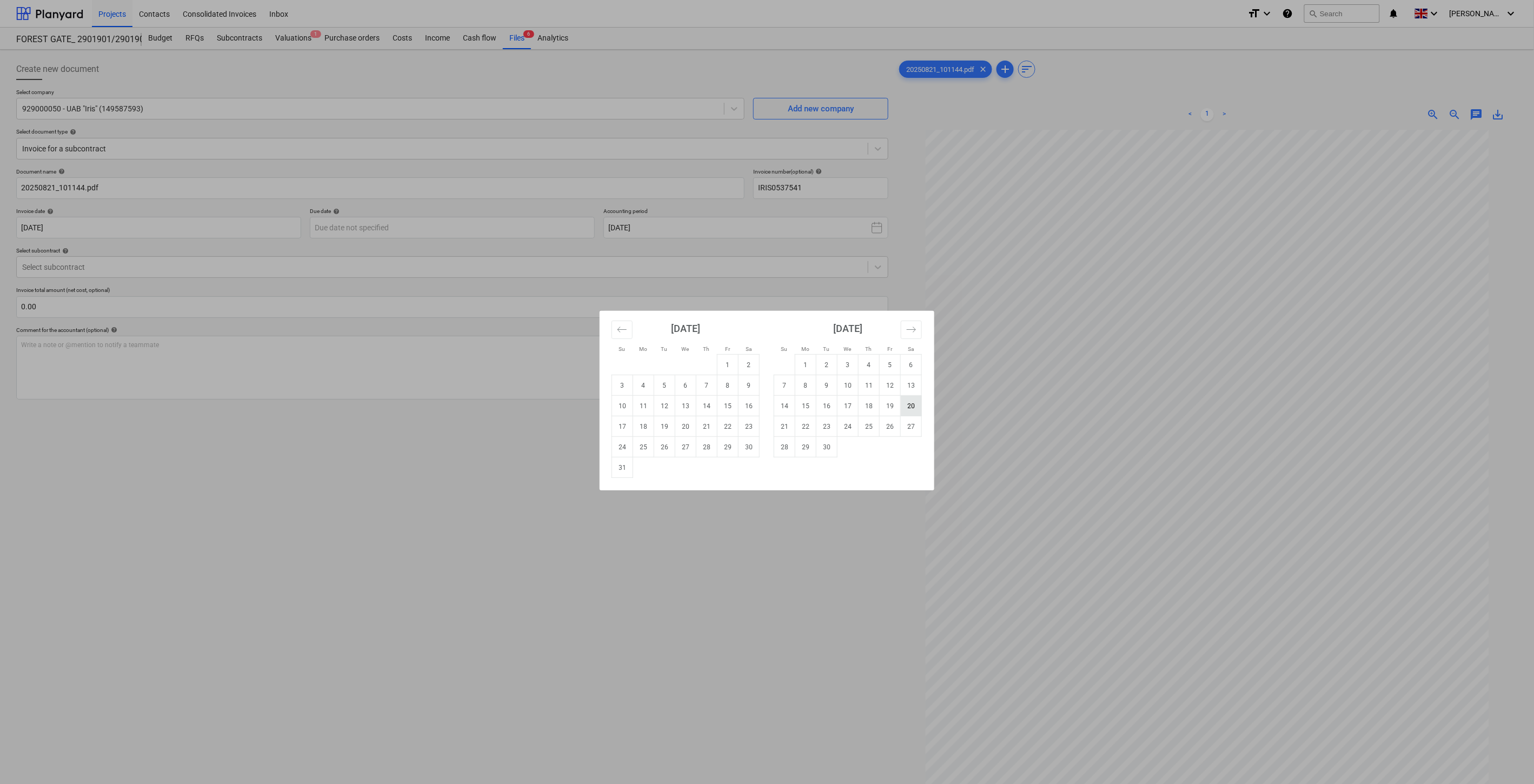
click at [911, 403] on td "20" at bounding box center [911, 406] width 21 height 20
type input "[DATE]"
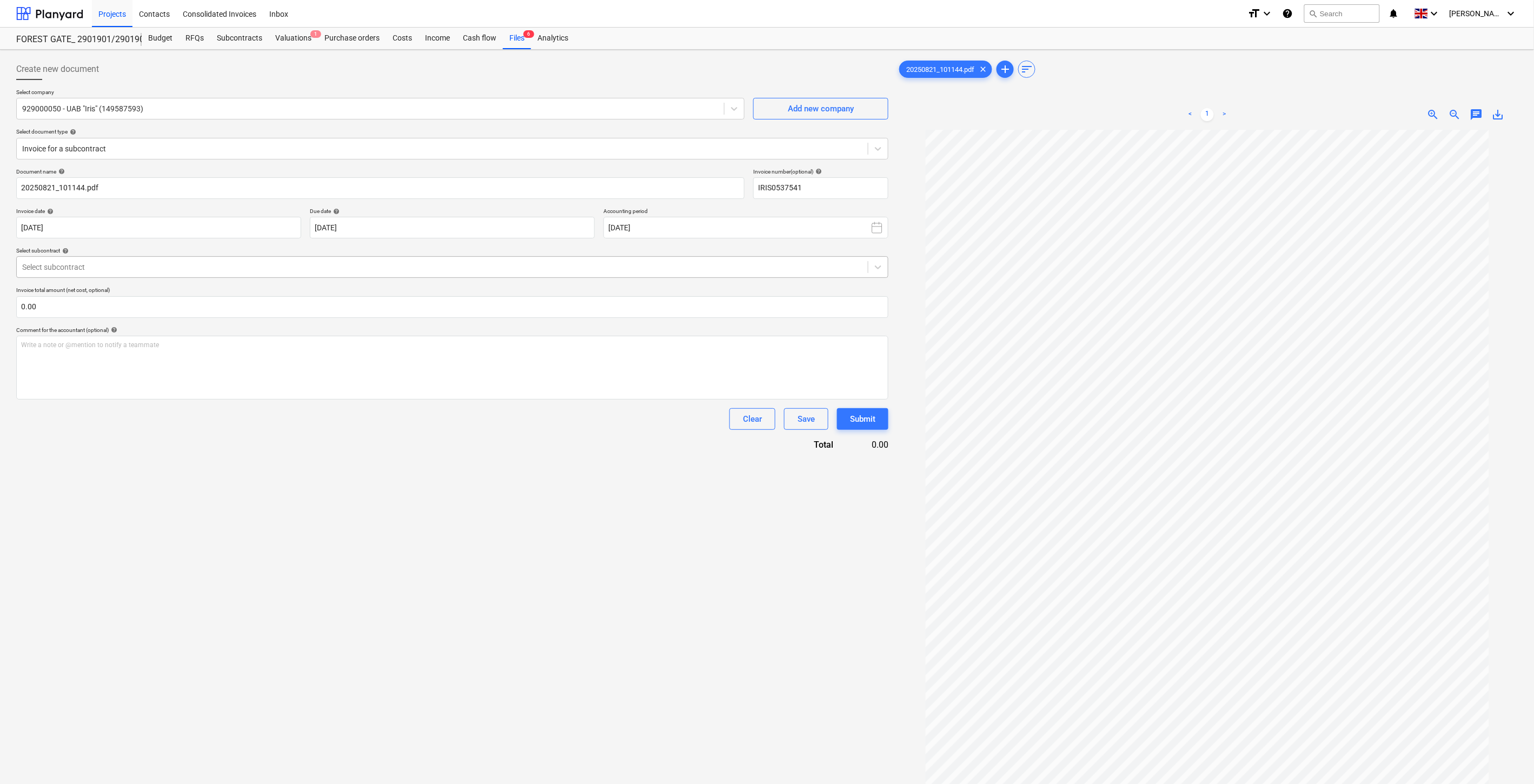
click at [372, 261] on div at bounding box center [442, 266] width 840 height 11
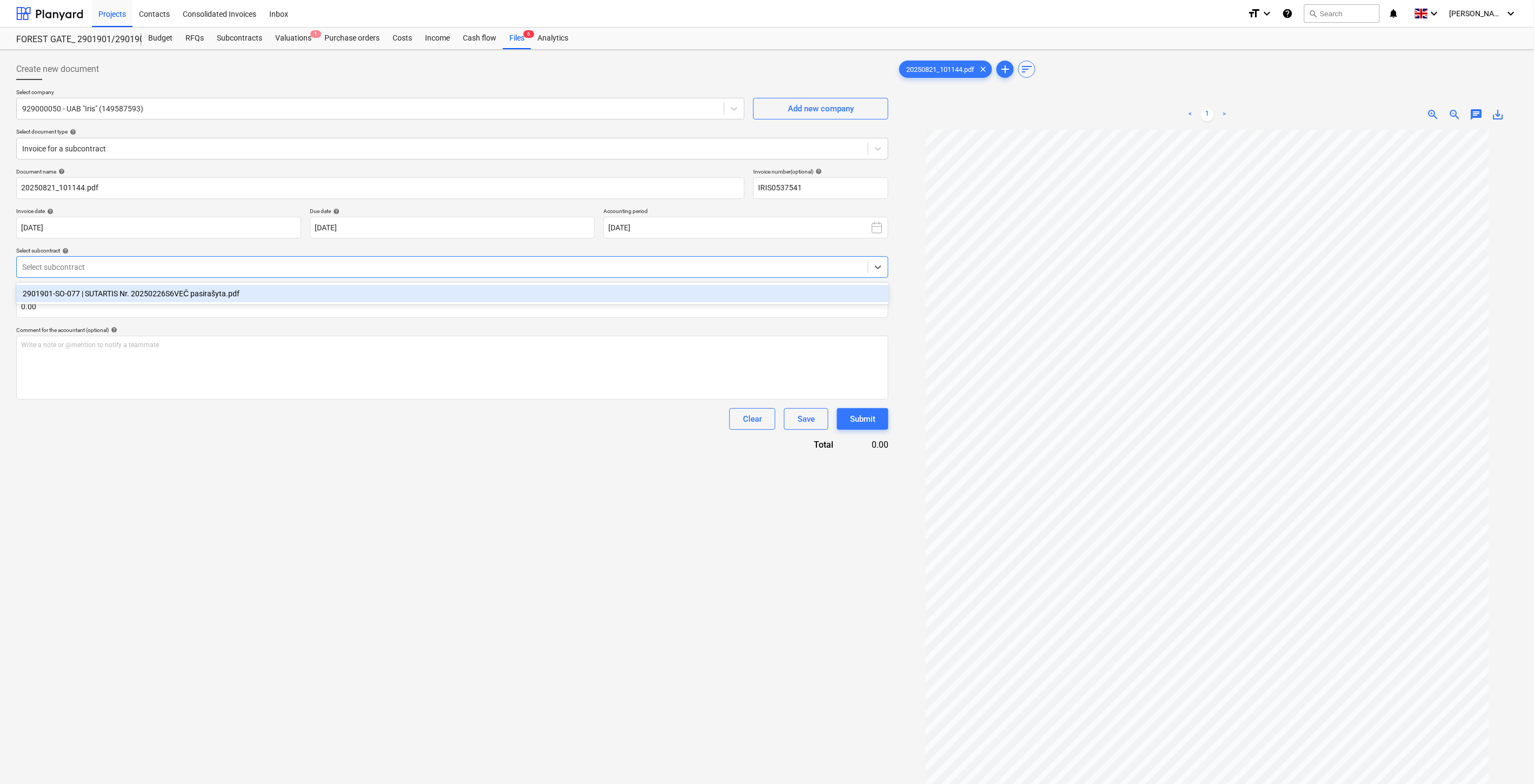
click at [350, 296] on div "2901901-SO-077 | SUTARTIS Nr. 20250226S6VEČ pasirašyta.pdf" at bounding box center [452, 294] width 872 height 17
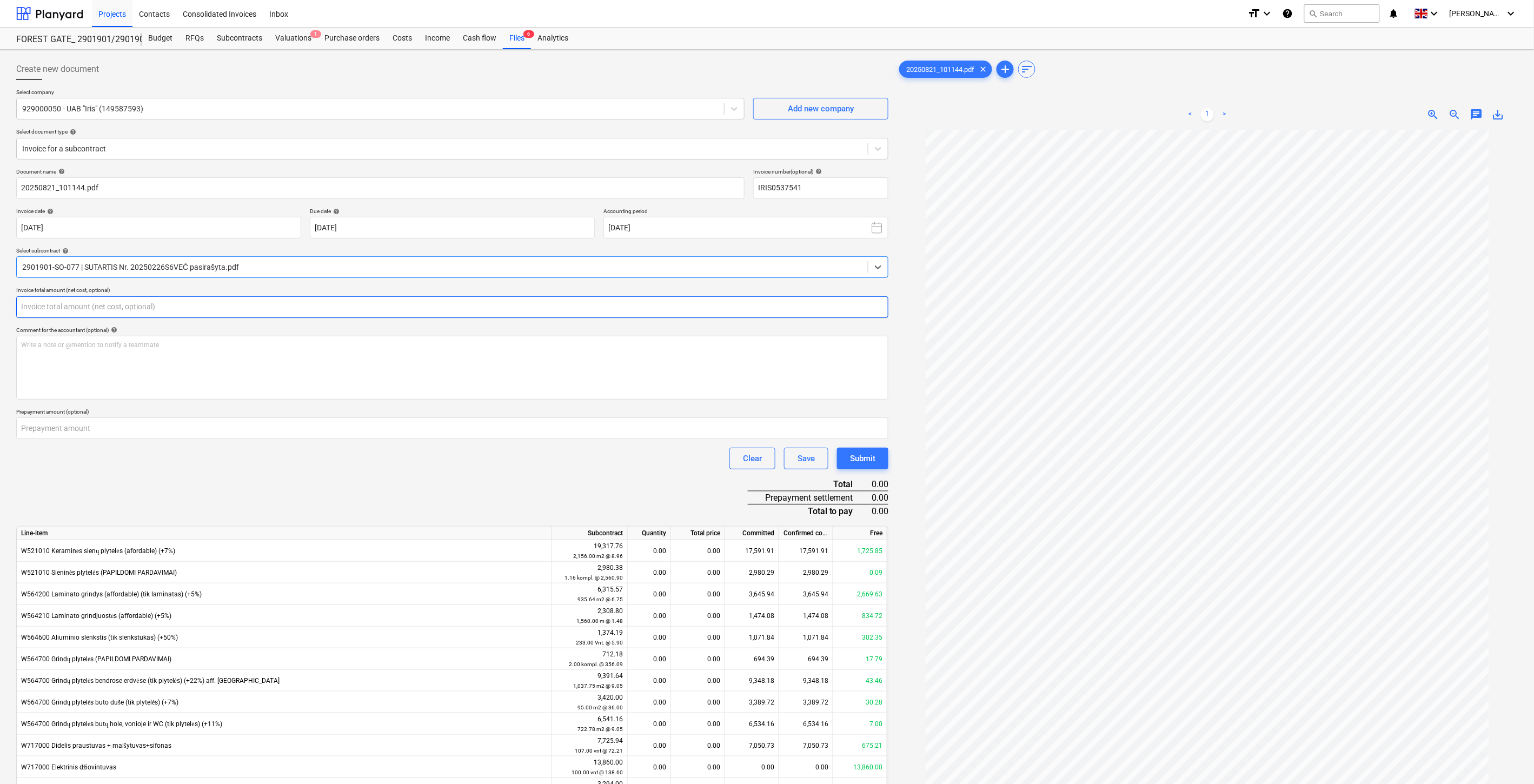
click at [317, 308] on input "text" at bounding box center [452, 307] width 872 height 22
type input "839.23"
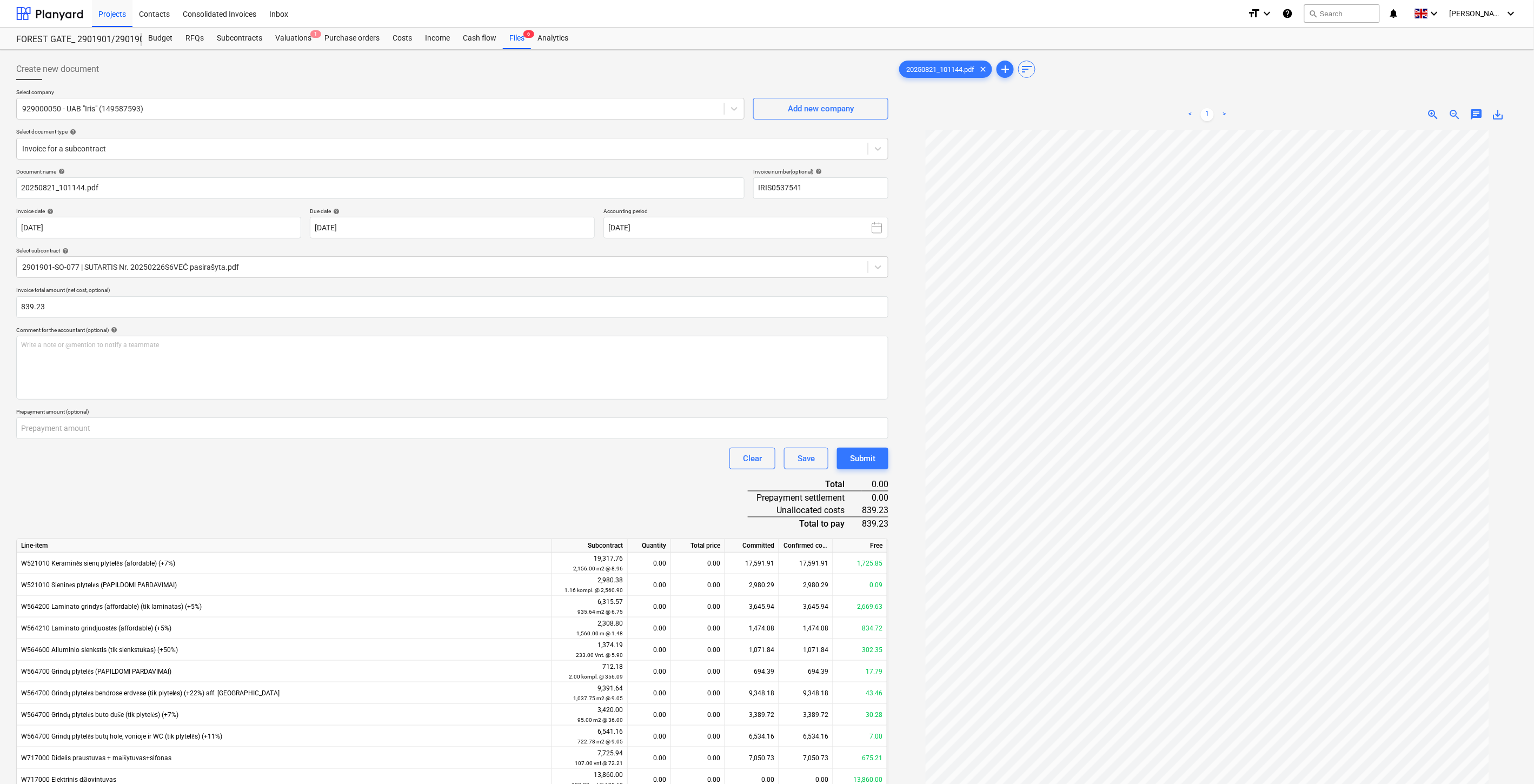
click at [376, 500] on div "Document name help 20250821_101144.pdf Invoice number (optional) help IRIS05375…" at bounding box center [452, 529] width 872 height 723
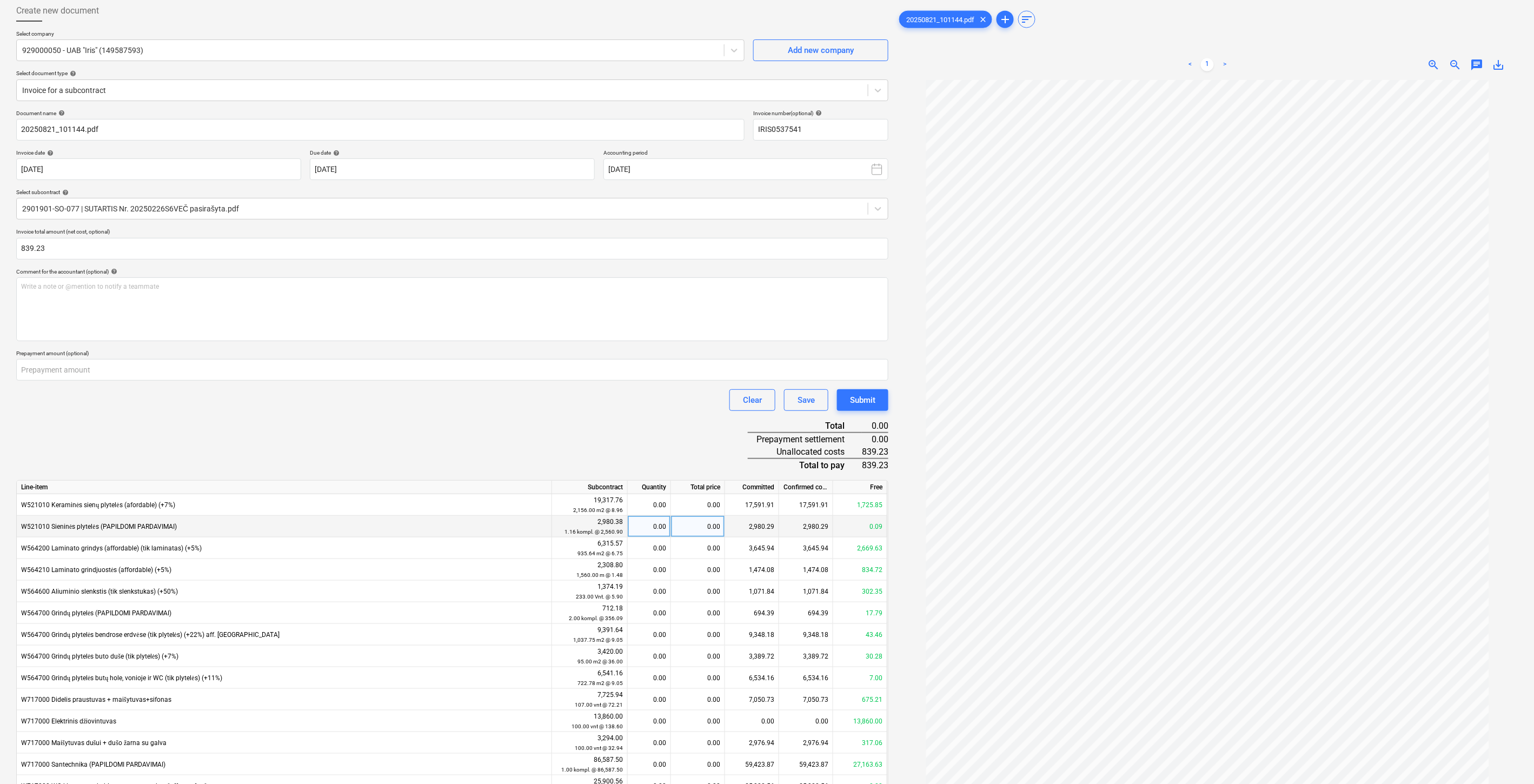
scroll to position [116, 0]
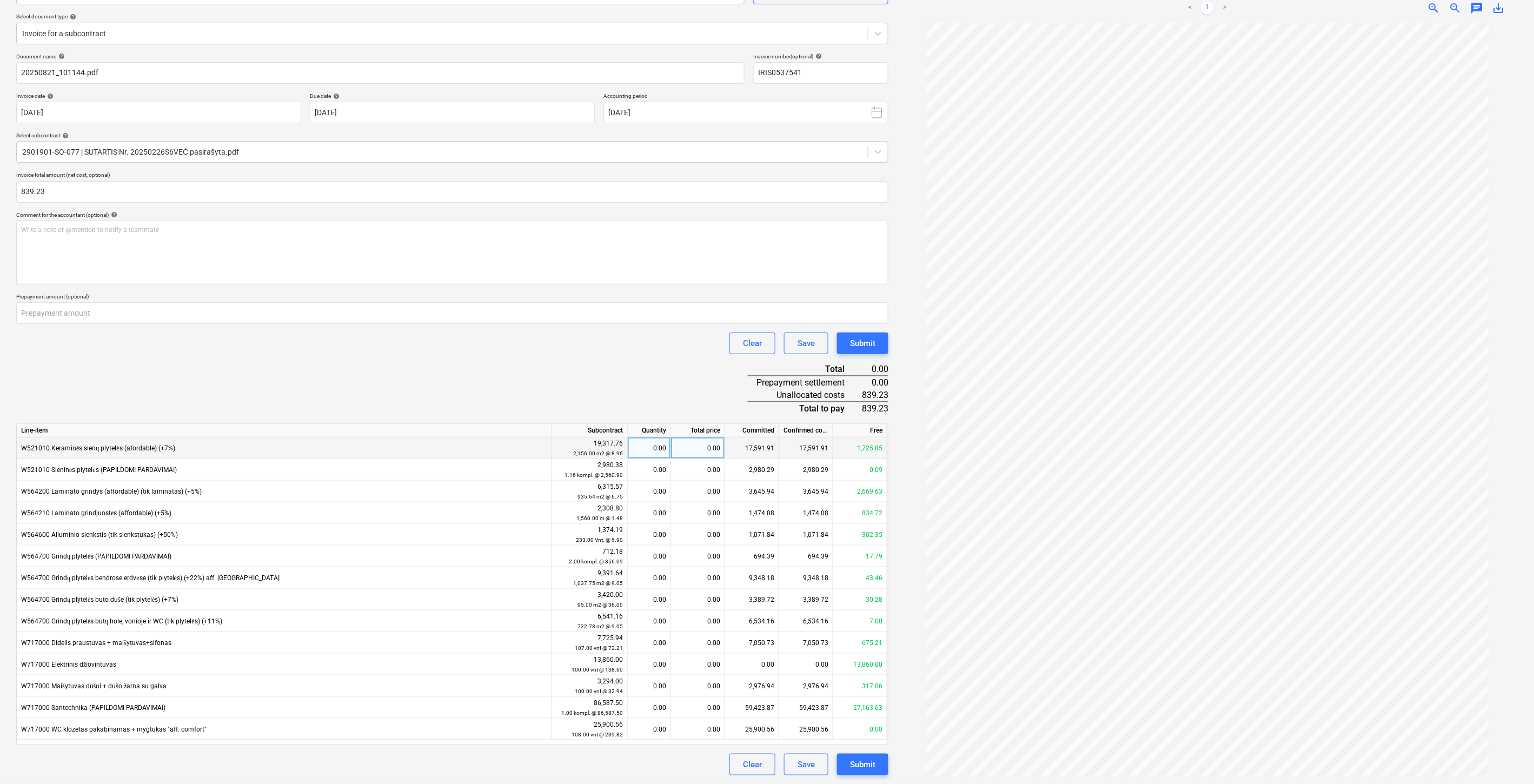
click at [696, 446] on div "0.00" at bounding box center [698, 448] width 54 height 22
type input "839.23"
click at [695, 357] on div "Document name help 20250821_101144.pdf Invoice number (optional) help IRIS05375…" at bounding box center [452, 414] width 872 height 723
click at [806, 759] on div "Save" at bounding box center [806, 764] width 17 height 14
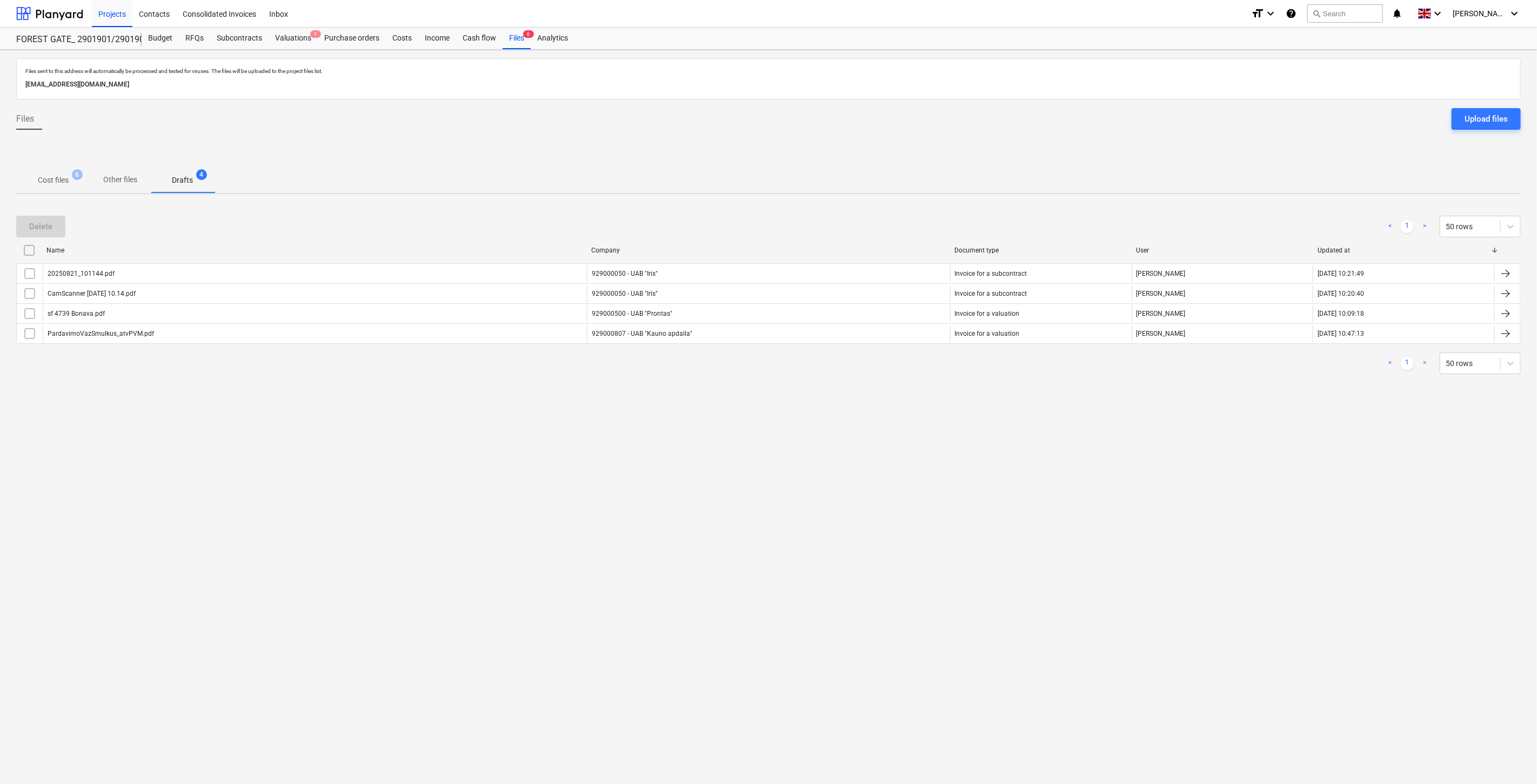
click at [61, 177] on p "Cost files" at bounding box center [53, 180] width 31 height 12
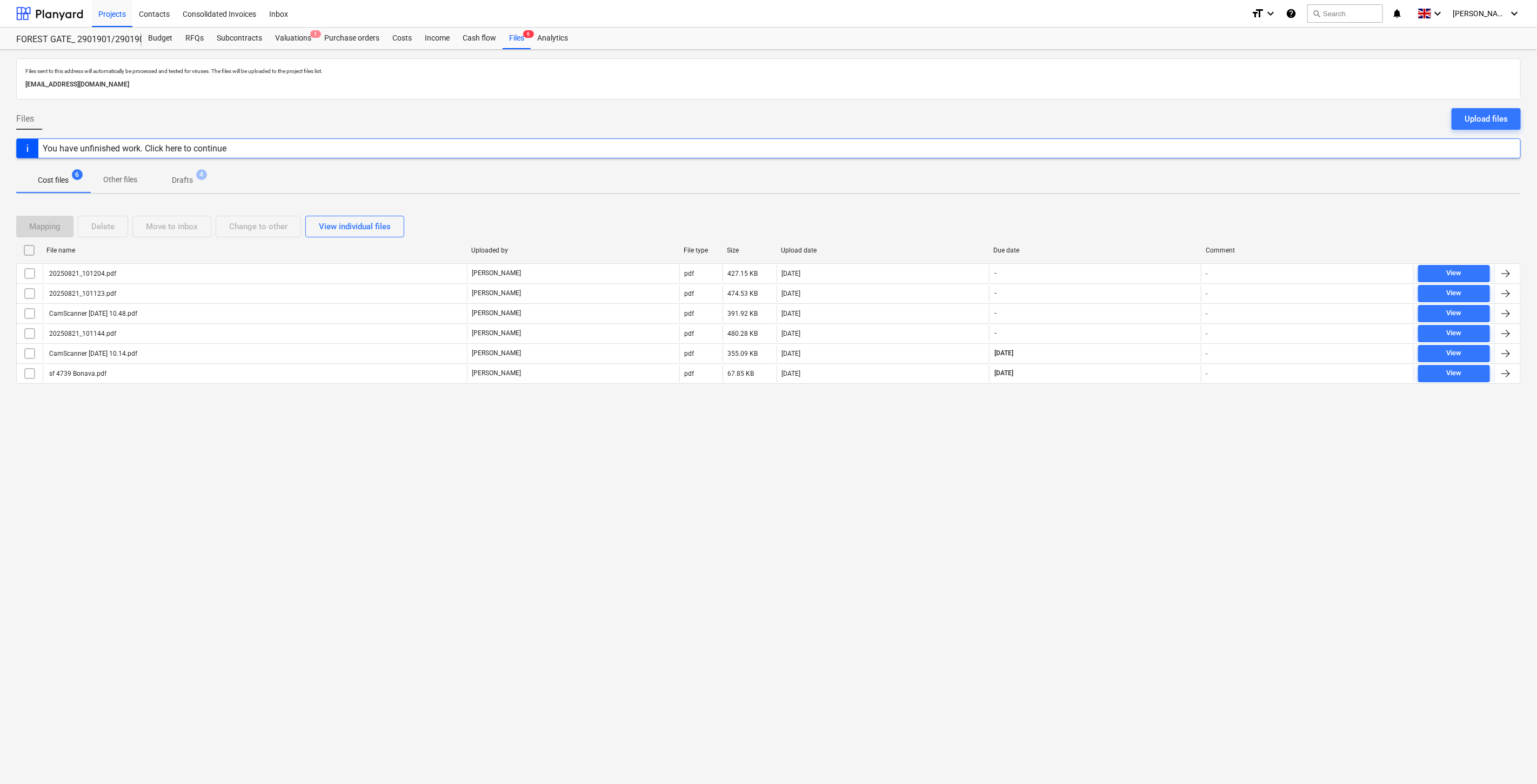
click at [983, 571] on div "Files sent to this address will automatically be processed and tested for virus…" at bounding box center [768, 417] width 1537 height 734
click at [1009, 532] on div "Files sent to this address will automatically be processed and tested for virus…" at bounding box center [768, 417] width 1537 height 734
click at [1045, 510] on div "Files sent to this address will automatically be processed and tested for virus…" at bounding box center [768, 417] width 1537 height 734
click at [1050, 504] on div "Files sent to this address will automatically be processed and tested for virus…" at bounding box center [768, 417] width 1537 height 734
click at [1101, 505] on div "Files sent to this address will automatically be processed and tested for virus…" at bounding box center [768, 417] width 1537 height 734
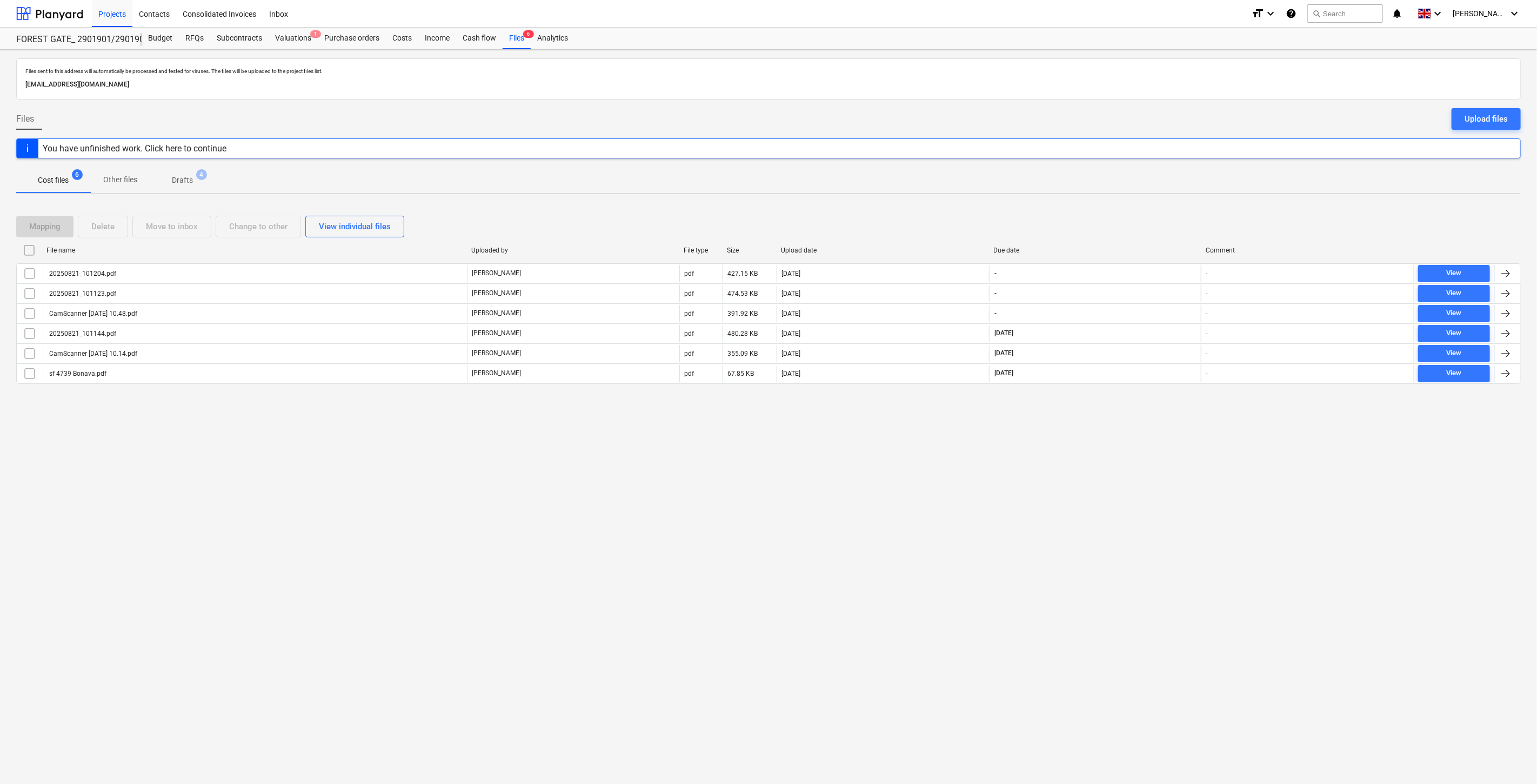
click at [1115, 479] on div "Files sent to this address will automatically be processed and tested for virus…" at bounding box center [768, 417] width 1537 height 734
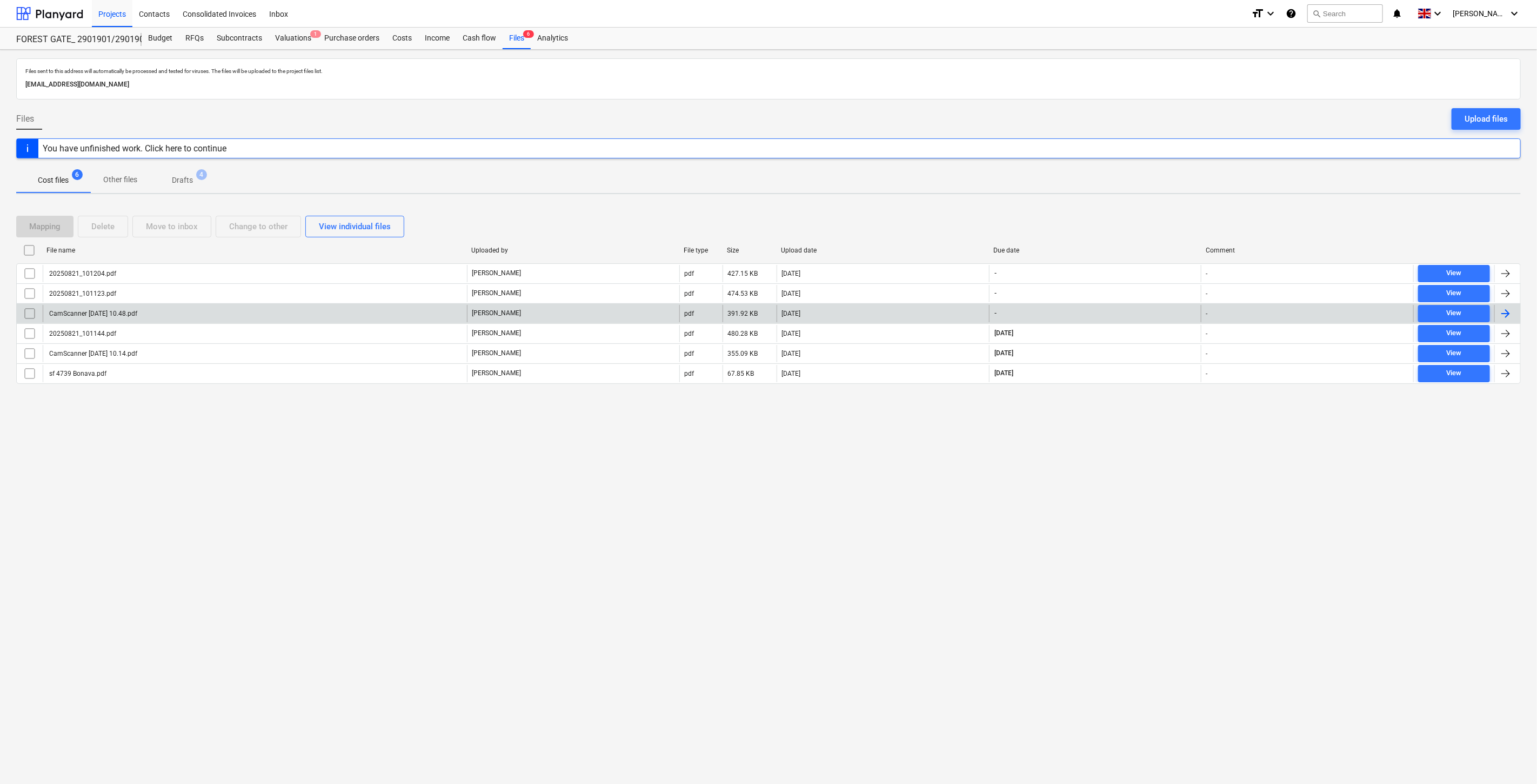
click at [536, 318] on div "[PERSON_NAME]" at bounding box center [573, 313] width 212 height 17
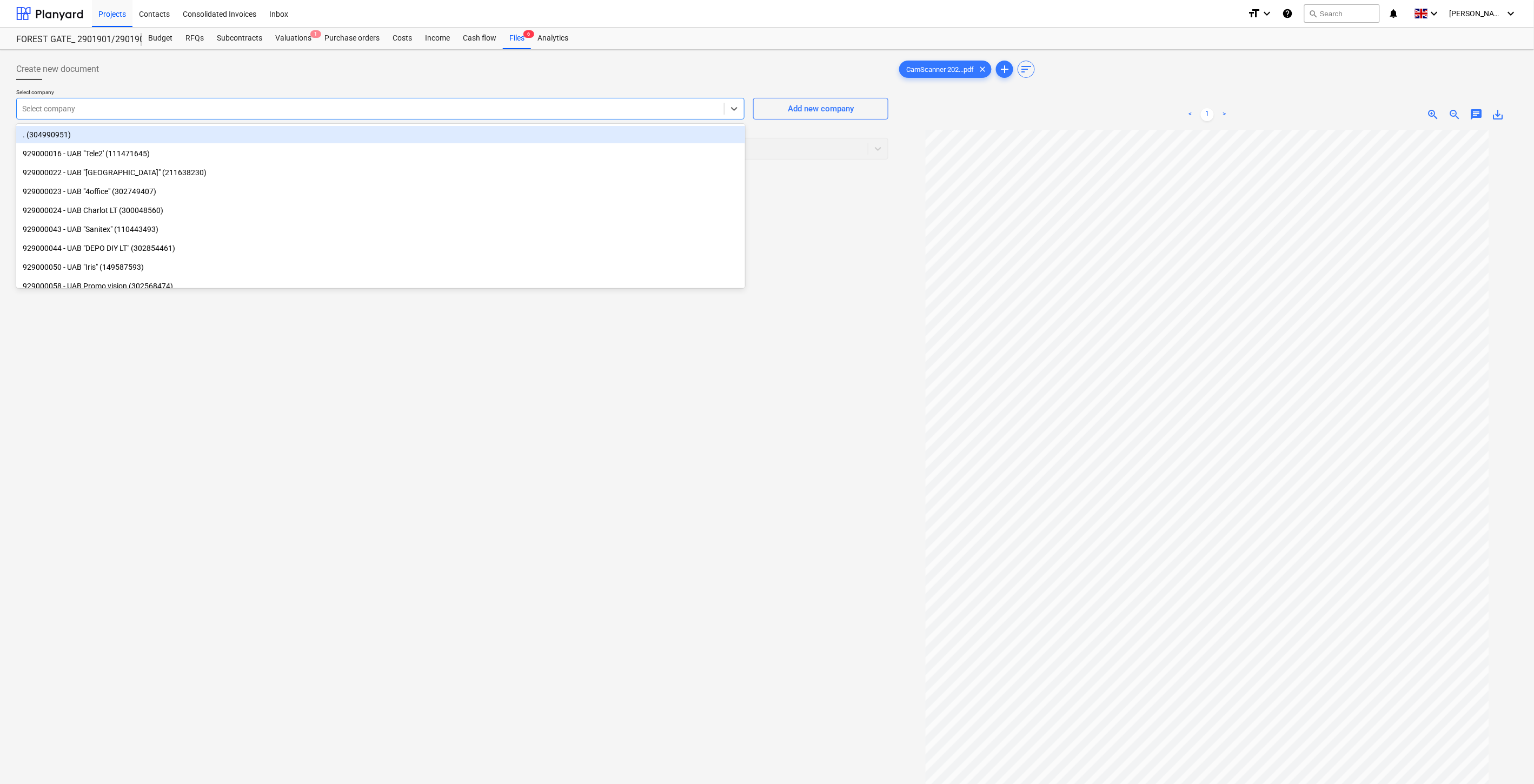
click at [428, 110] on div at bounding box center [370, 108] width 696 height 11
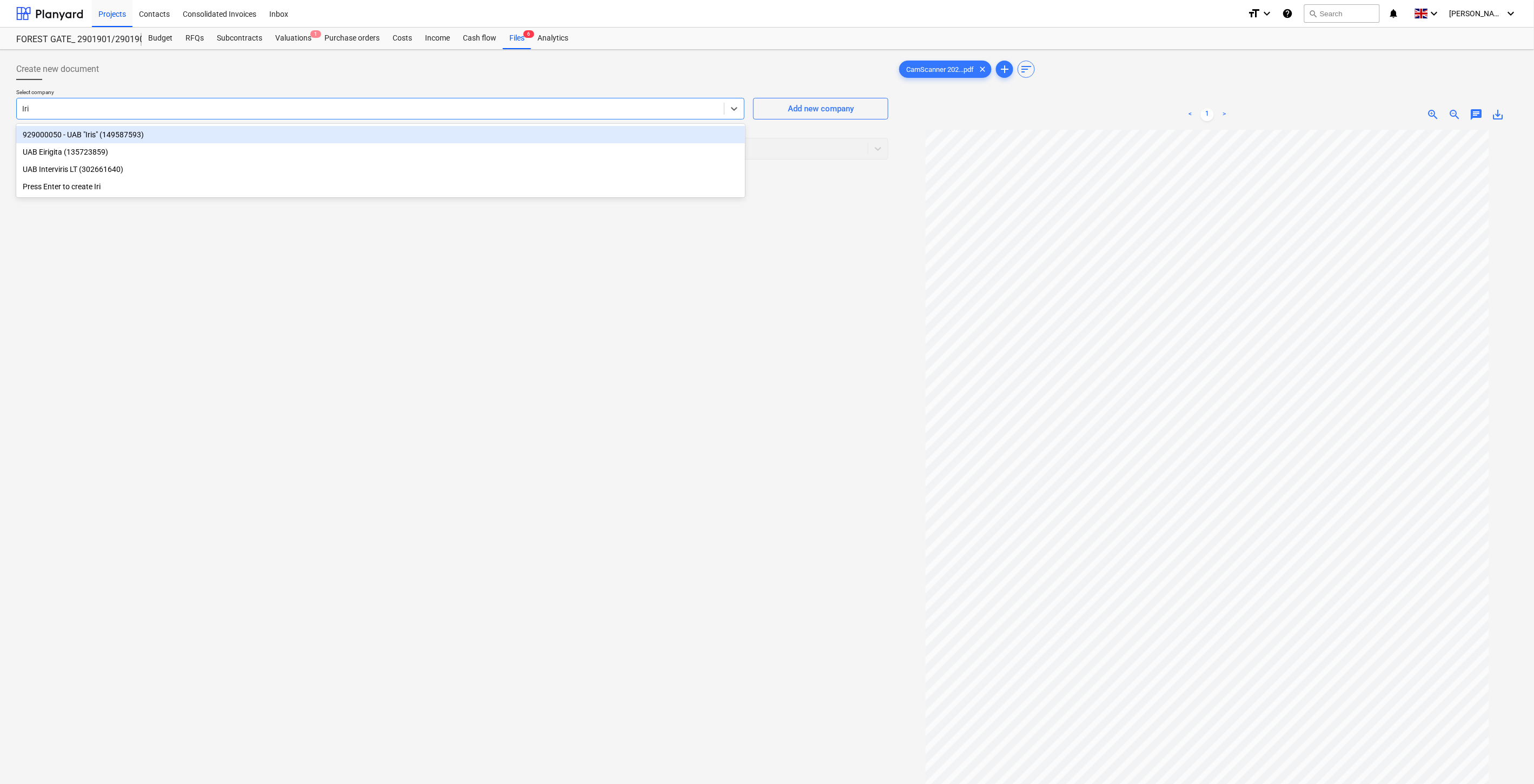
type input "Iris"
click at [193, 136] on div "929000050 - UAB "Iris" (149587593)" at bounding box center [380, 134] width 729 height 17
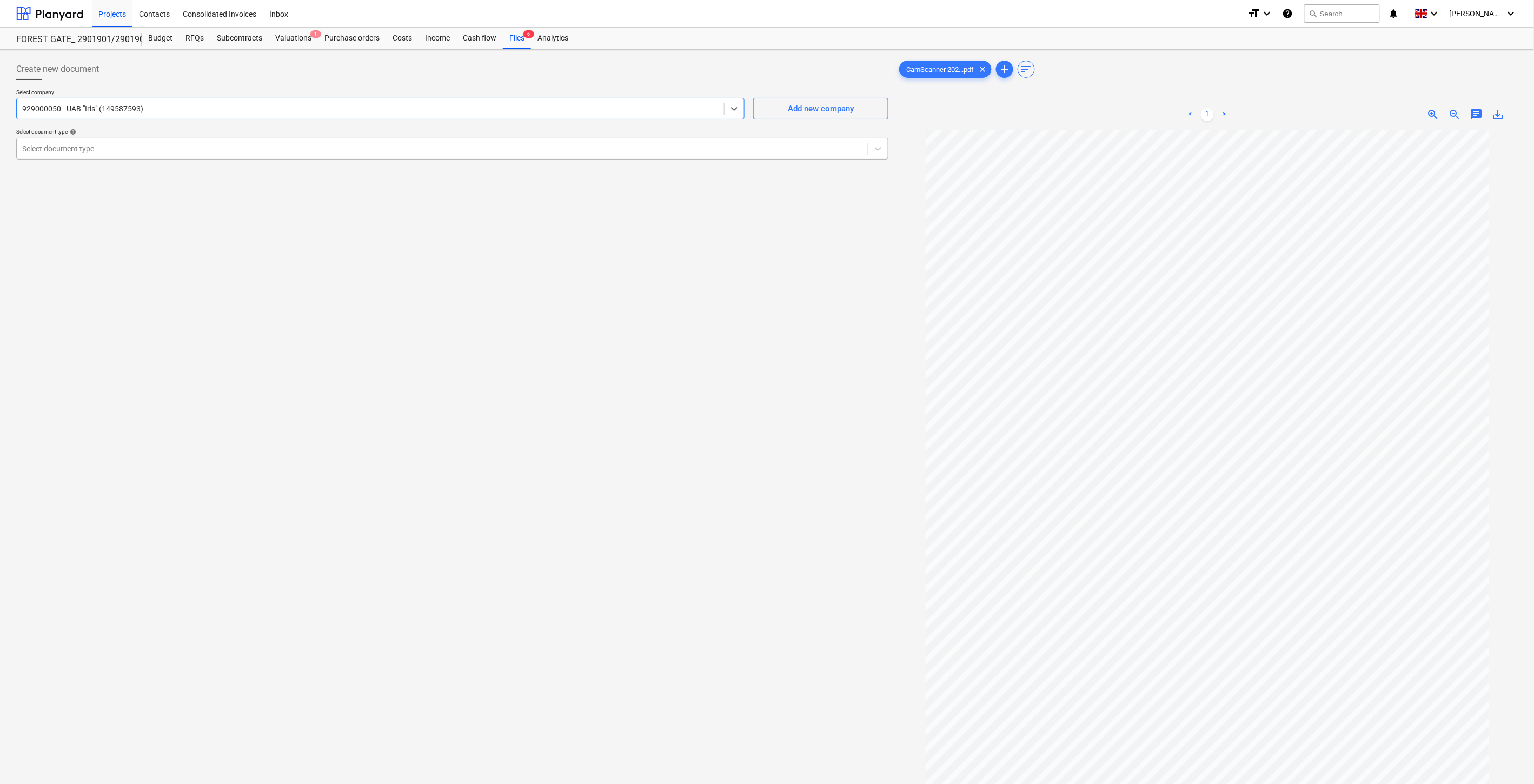
click at [184, 149] on div at bounding box center [442, 148] width 840 height 11
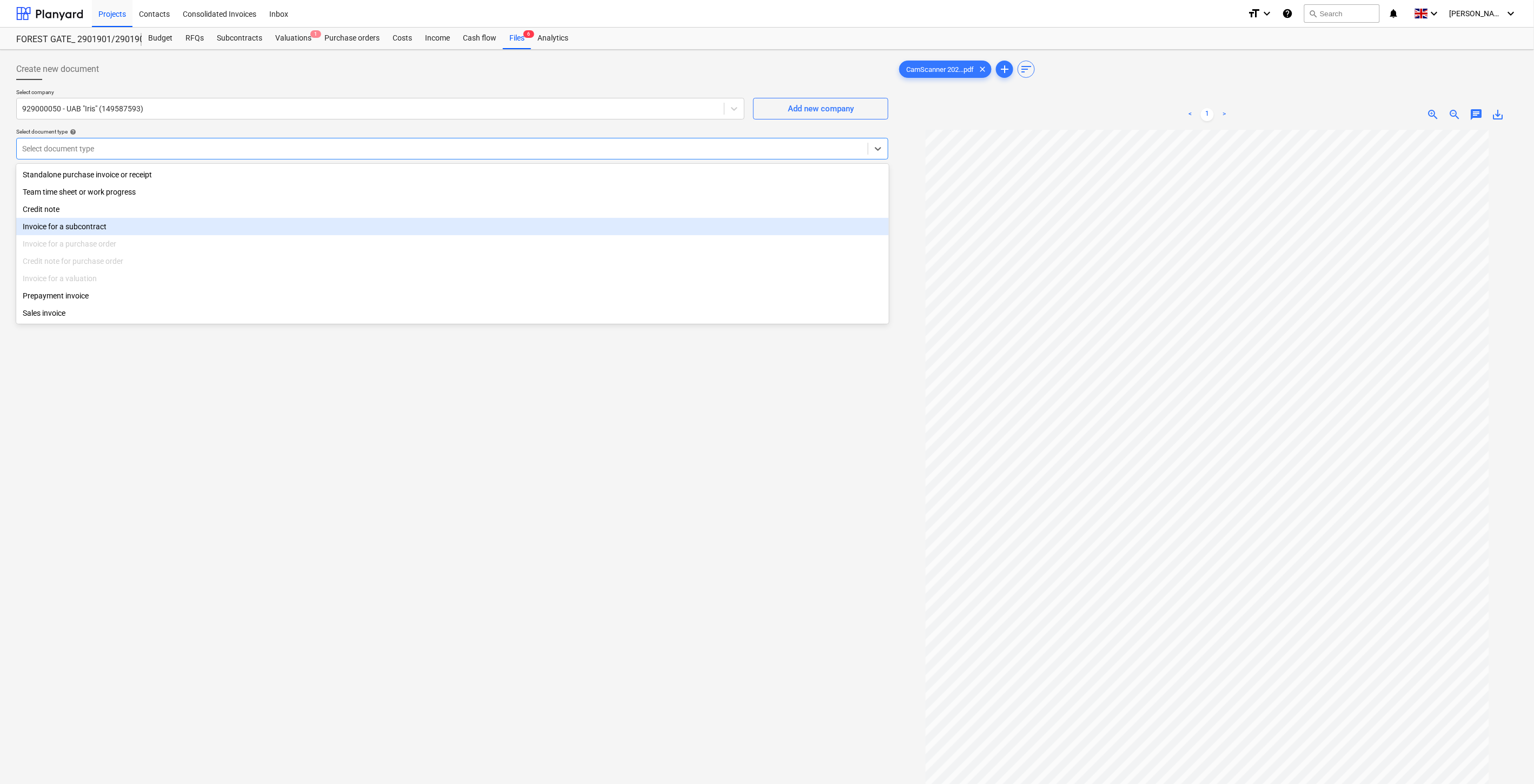
click at [141, 223] on div "Invoice for a subcontract" at bounding box center [452, 227] width 872 height 17
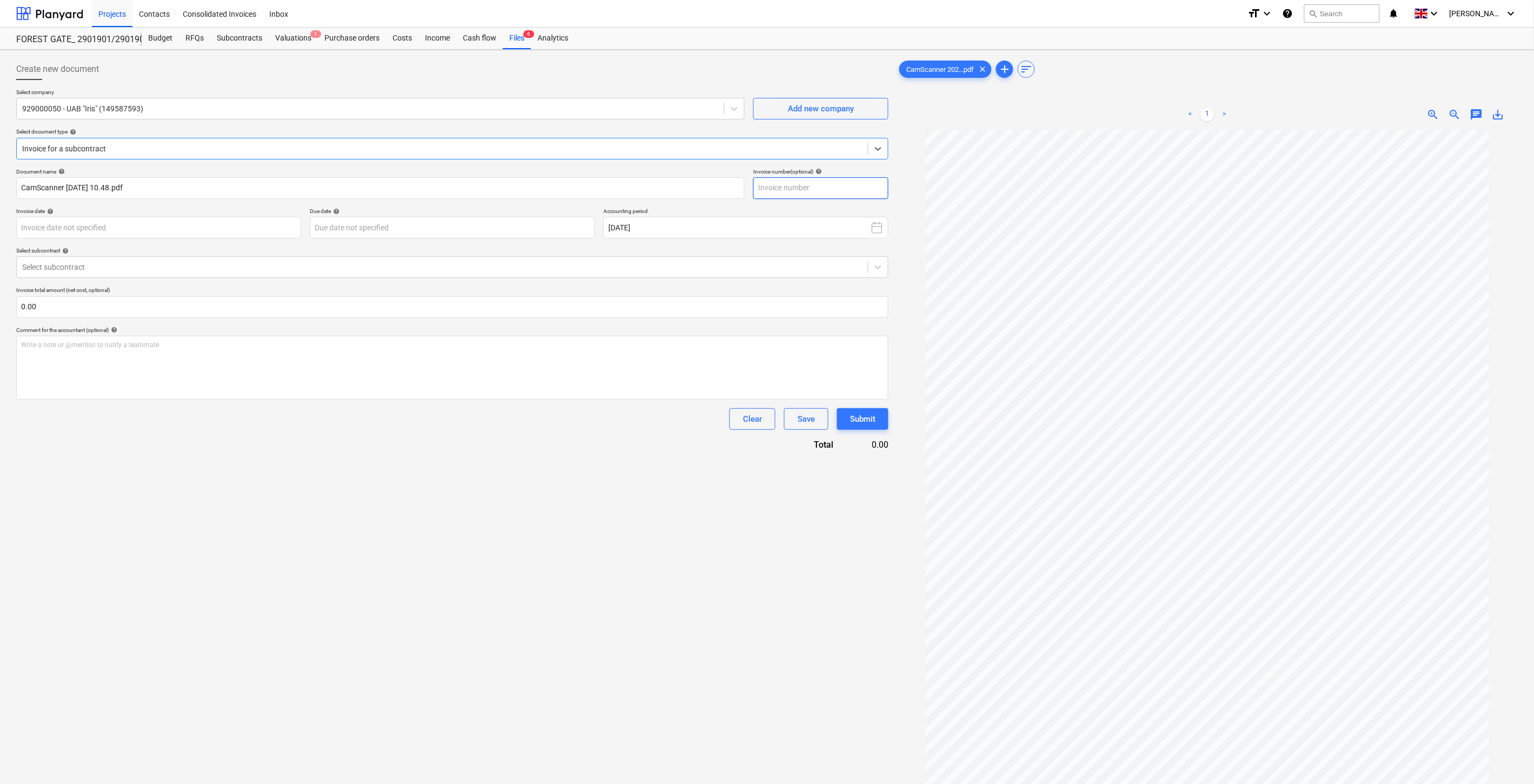
click at [818, 184] on input "text" at bounding box center [820, 188] width 135 height 22
type input "IRIS0534384"
click at [363, 526] on div "Create new document Select company 929000050 - UAB "Iris" (149587593) Add new c…" at bounding box center [452, 471] width 881 height 833
click at [451, 484] on div "Create new document Select company 929000050 - UAB "Iris" (149587593) Add new c…" at bounding box center [452, 471] width 881 height 833
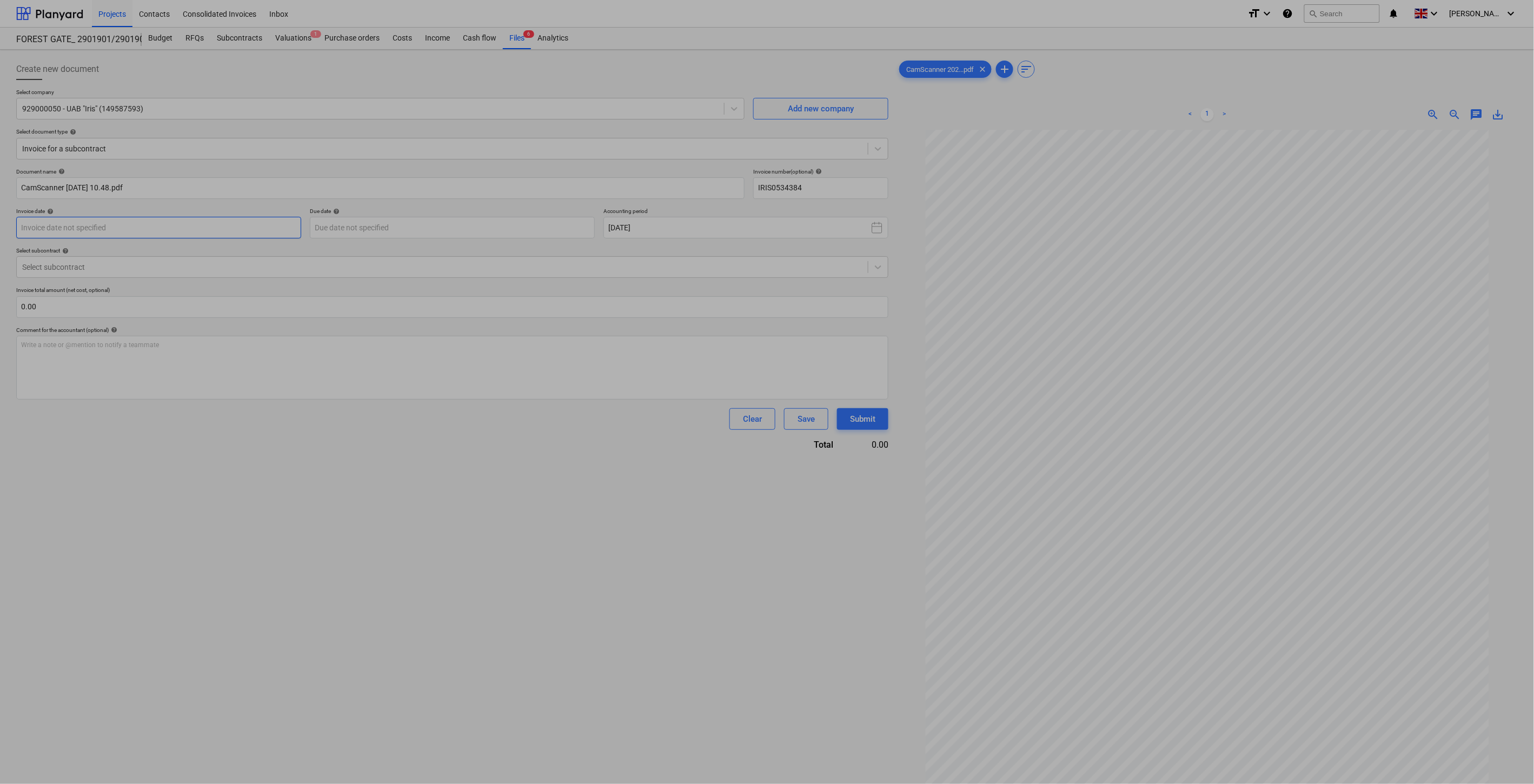
click at [281, 228] on body "Projects Contacts Consolidated Invoices Inbox format_size keyboard_arrow_down h…" at bounding box center [767, 392] width 1534 height 784
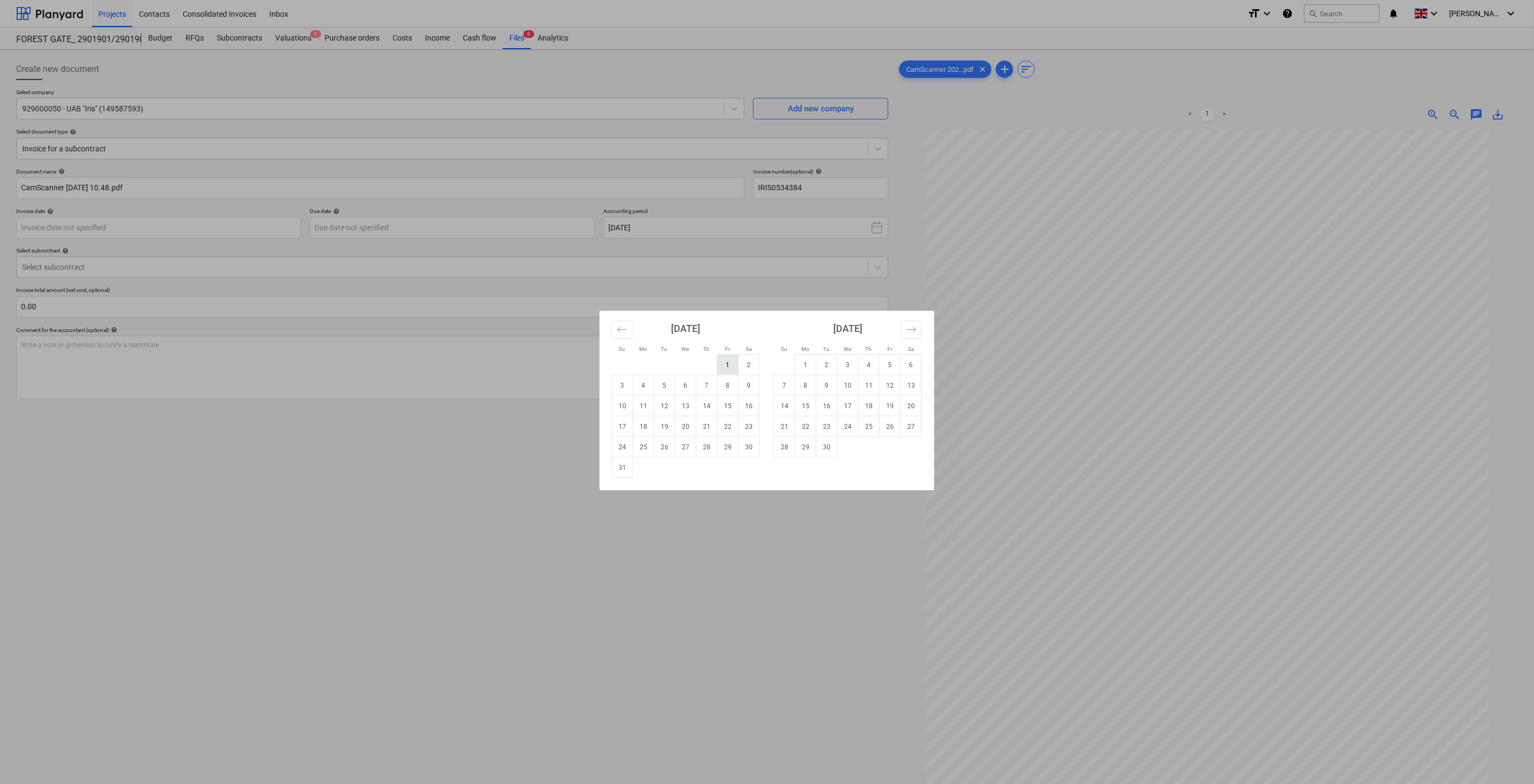
click at [718, 366] on td "1" at bounding box center [727, 365] width 21 height 20
type input "[DATE]"
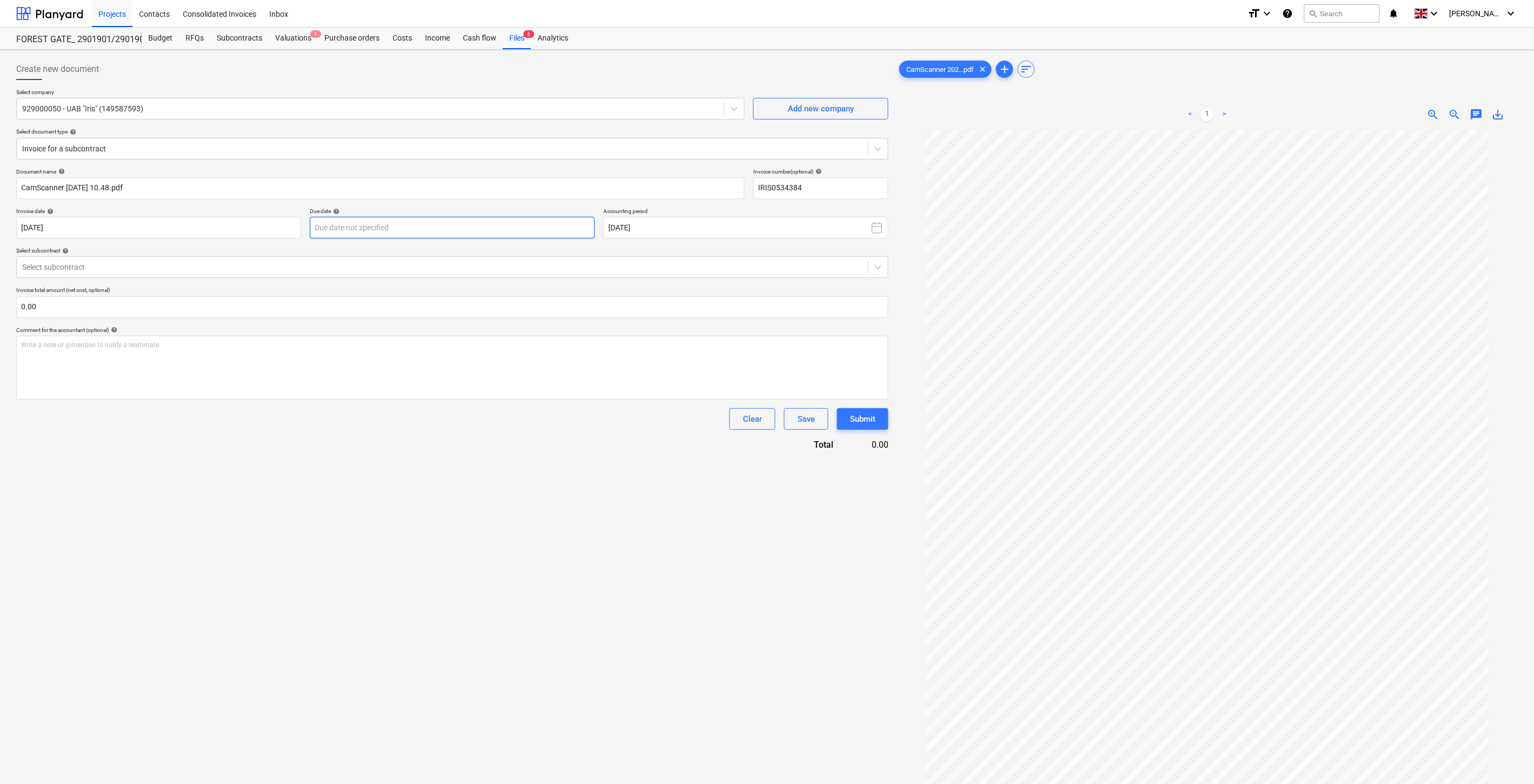
click at [541, 229] on body "Projects Contacts Consolidated Invoices Inbox format_size keyboard_arrow_down h…" at bounding box center [767, 392] width 1534 height 784
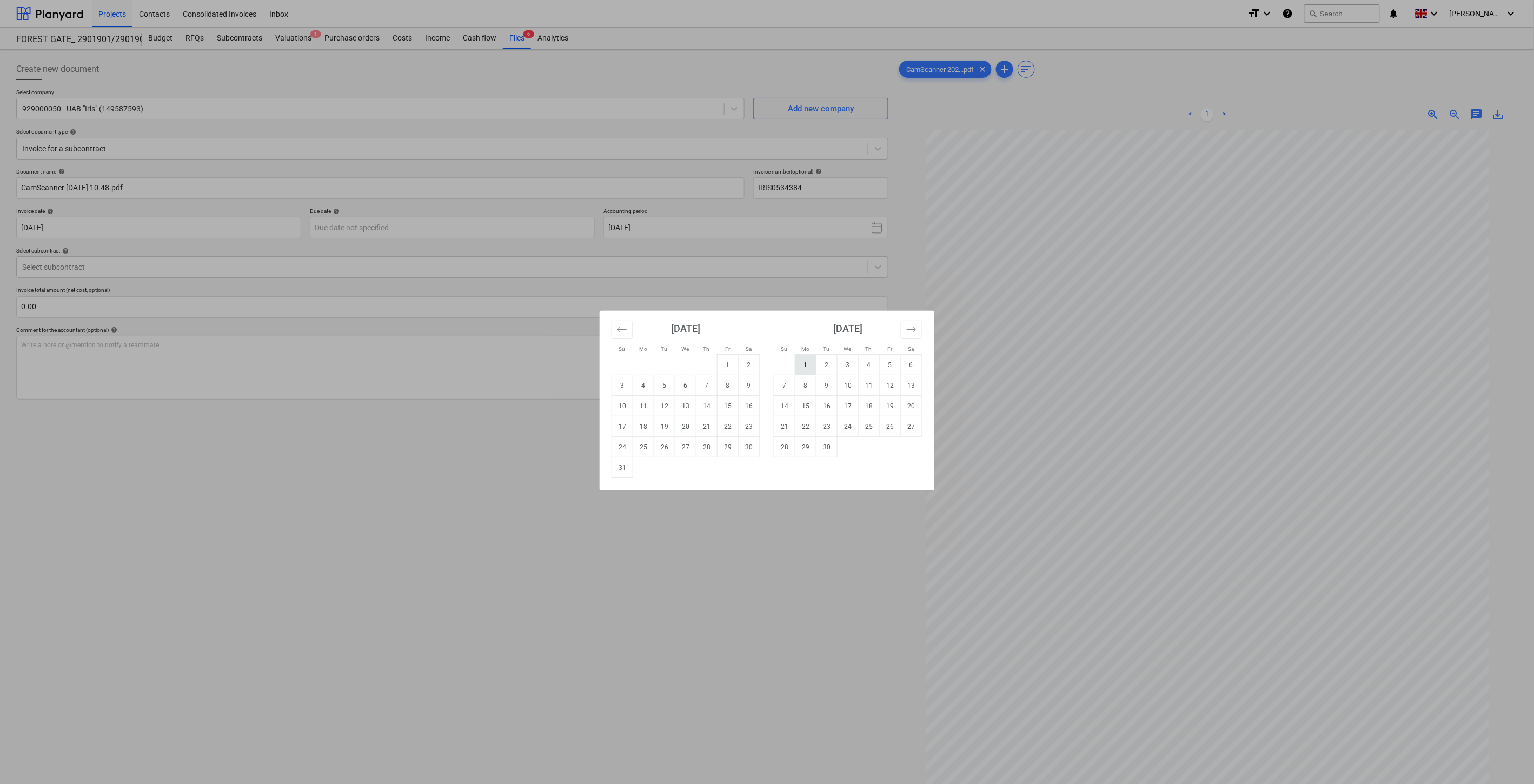
click at [805, 363] on td "1" at bounding box center [805, 365] width 21 height 20
type input "[DATE]"
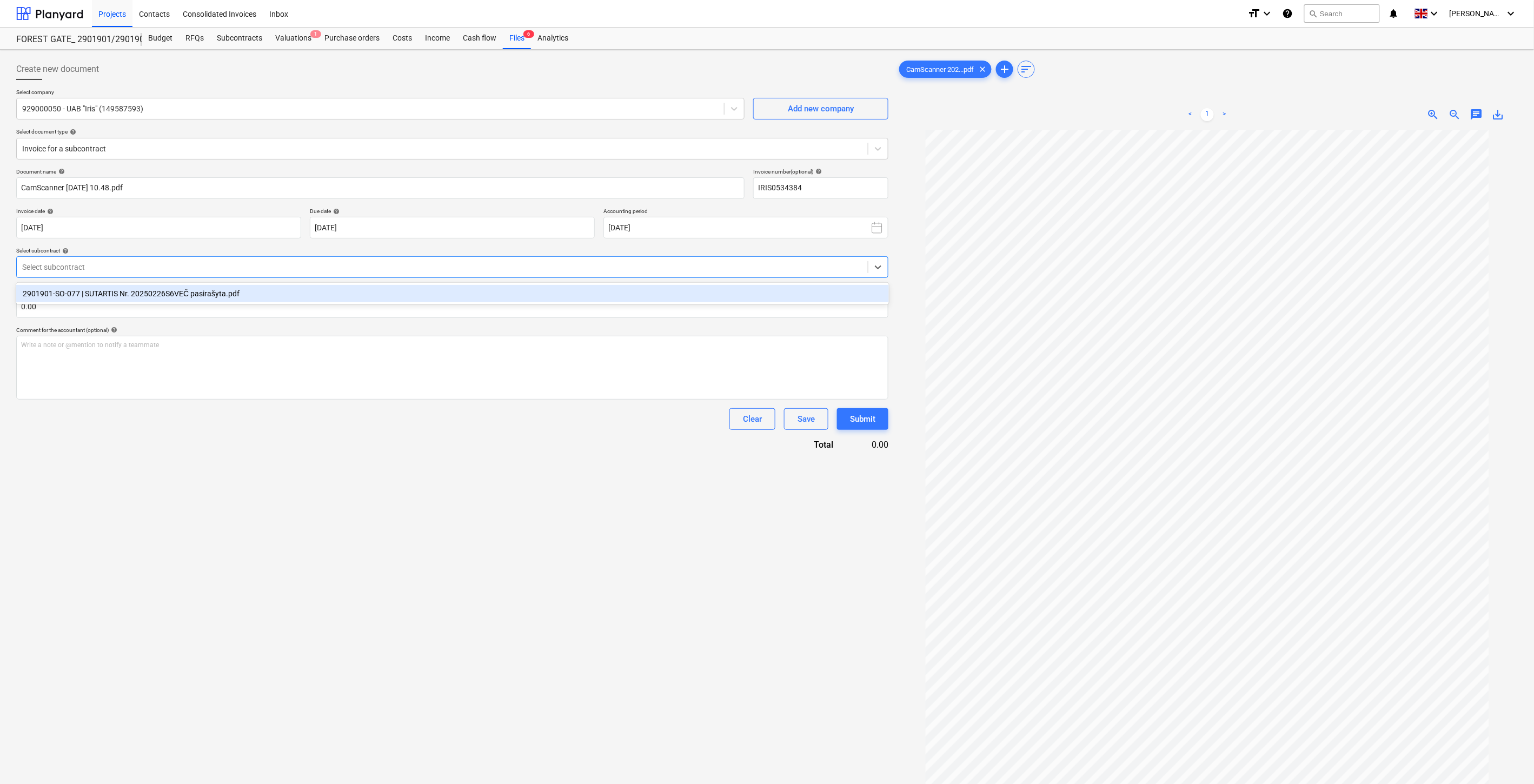
click at [391, 263] on div at bounding box center [442, 266] width 840 height 11
click at [377, 297] on div "2901901-SO-077 | SUTARTIS Nr. 20250226S6VEČ pasirašyta.pdf" at bounding box center [452, 294] width 872 height 17
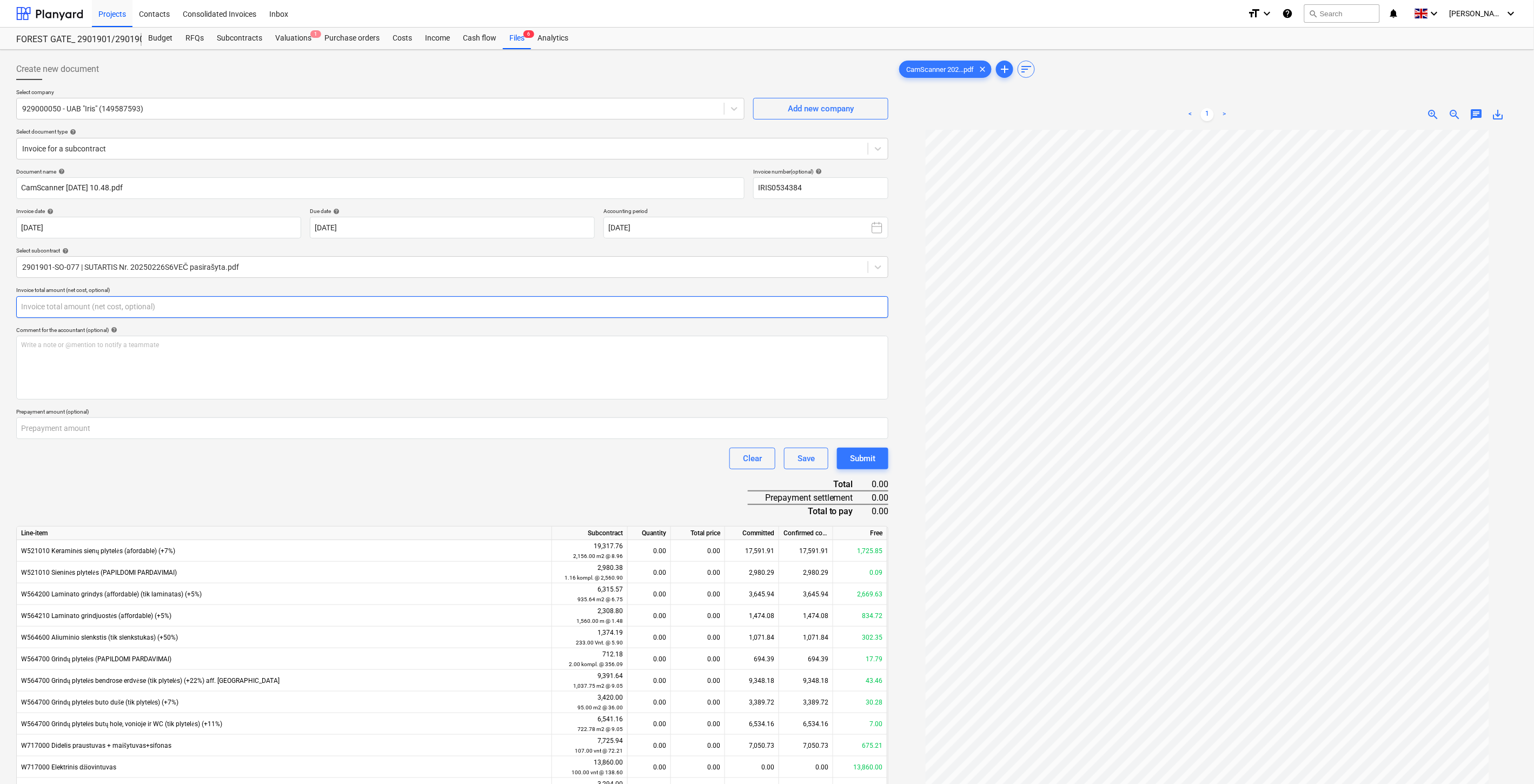
click at [358, 308] on input "text" at bounding box center [452, 307] width 872 height 22
type input "107.96"
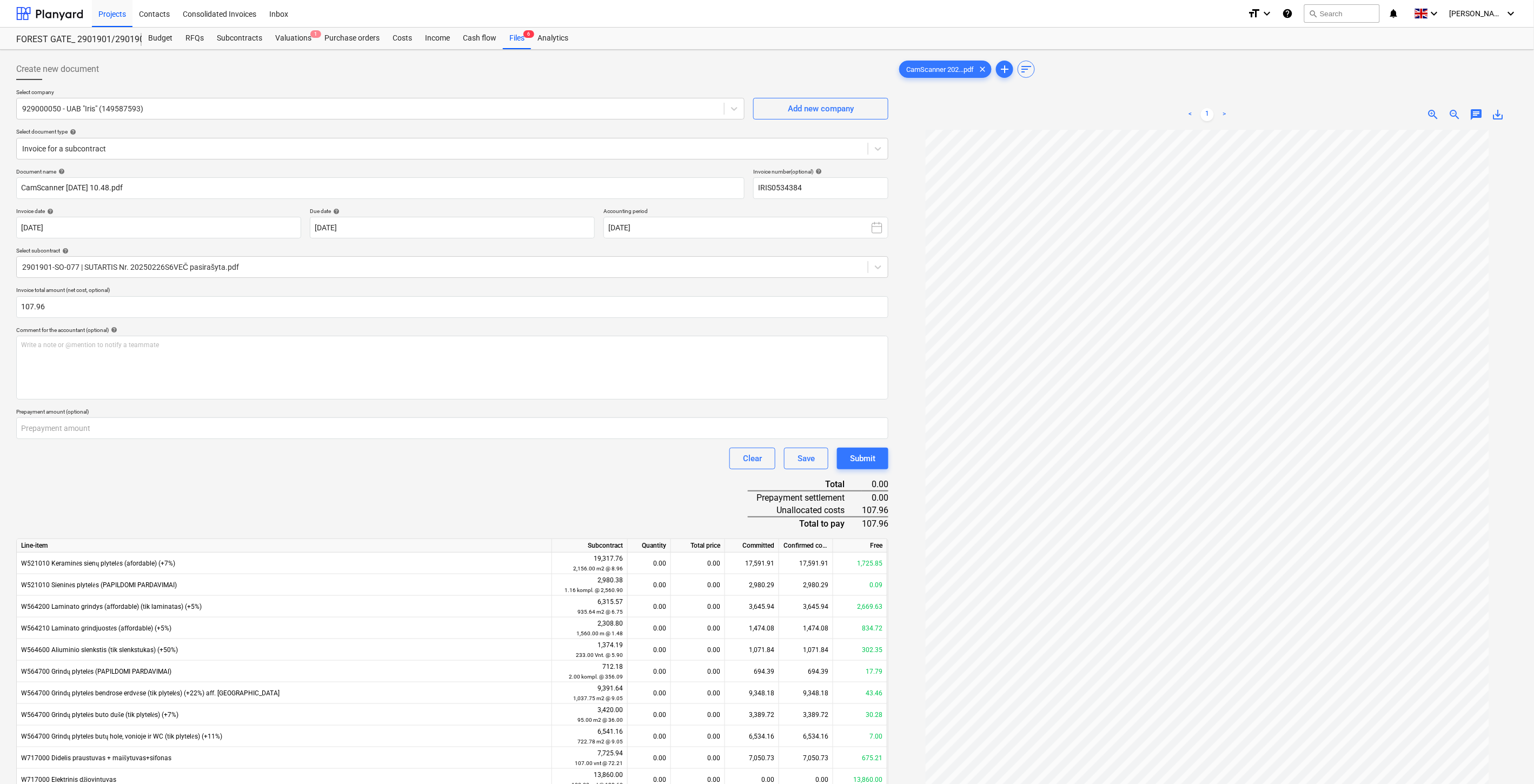
click at [318, 489] on div "Document name help CamScanner [DATE] 10.48.pdf Invoice number (optional) help I…" at bounding box center [452, 529] width 872 height 723
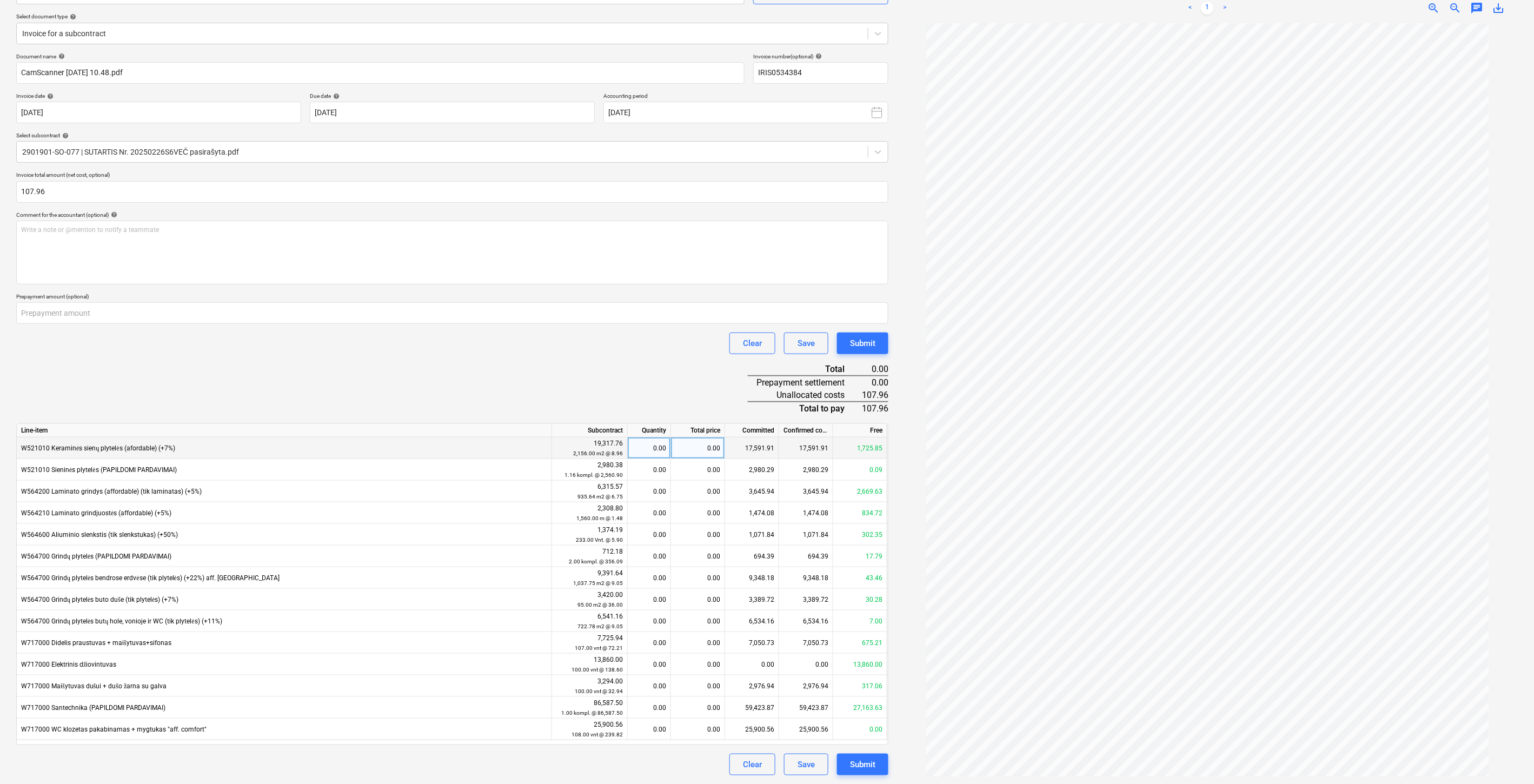
click at [700, 450] on div "0.00" at bounding box center [698, 448] width 54 height 22
type input "107.96"
click at [532, 347] on div "Clear Save Submit" at bounding box center [452, 343] width 872 height 22
click at [818, 766] on button "Save" at bounding box center [806, 765] width 44 height 22
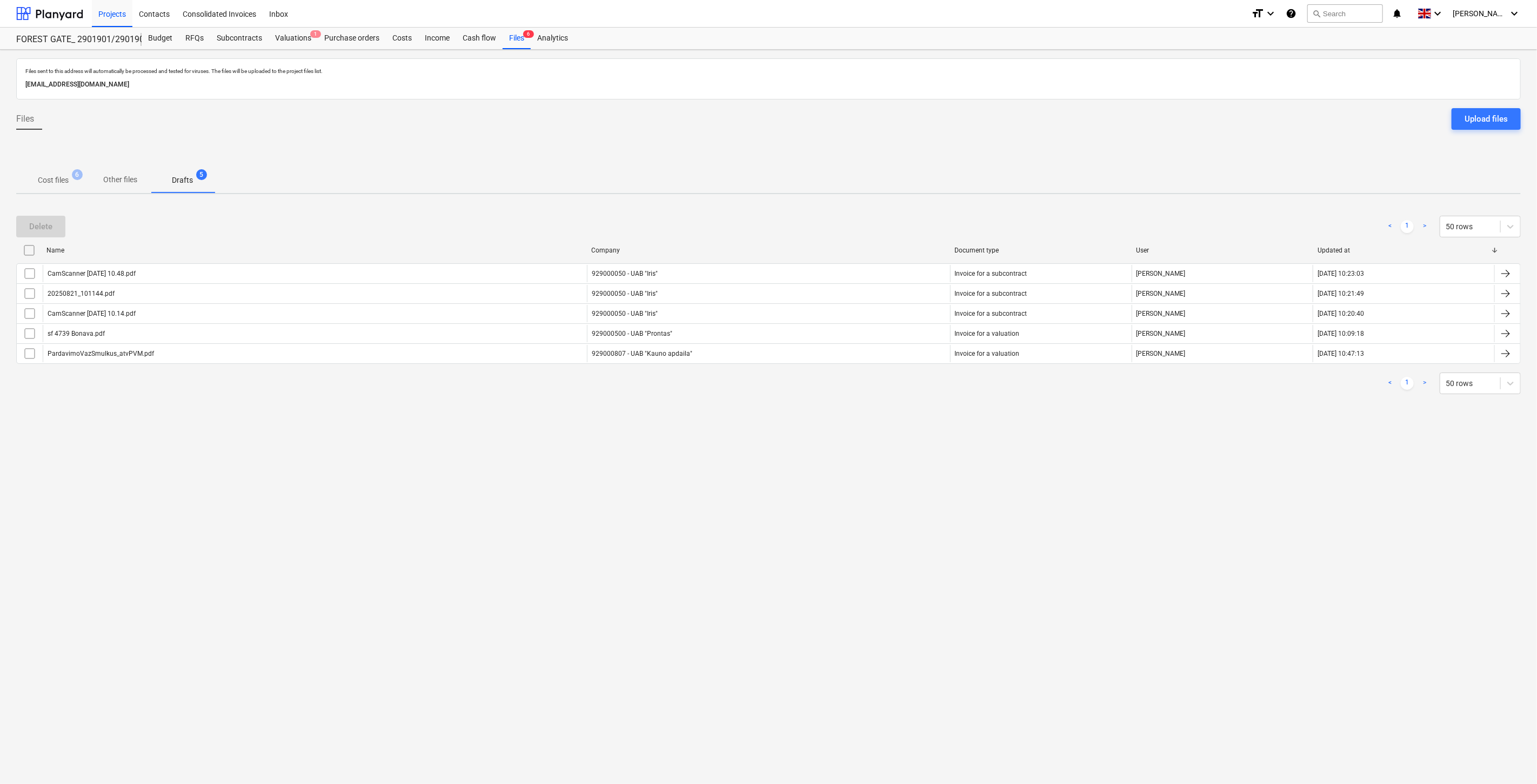
click at [51, 175] on p "Cost files" at bounding box center [53, 180] width 31 height 12
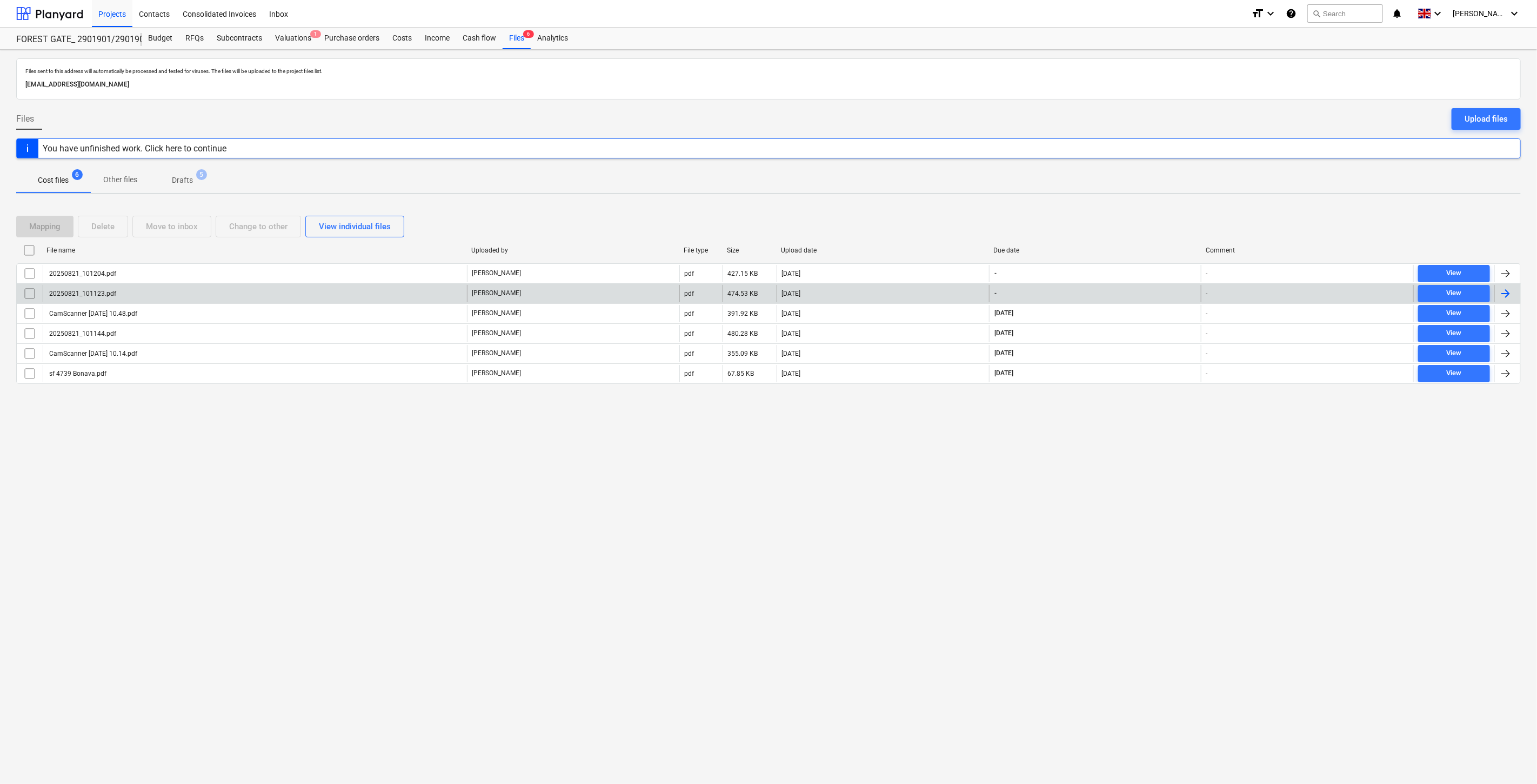
click at [904, 292] on div "[DATE]" at bounding box center [883, 294] width 212 height 17
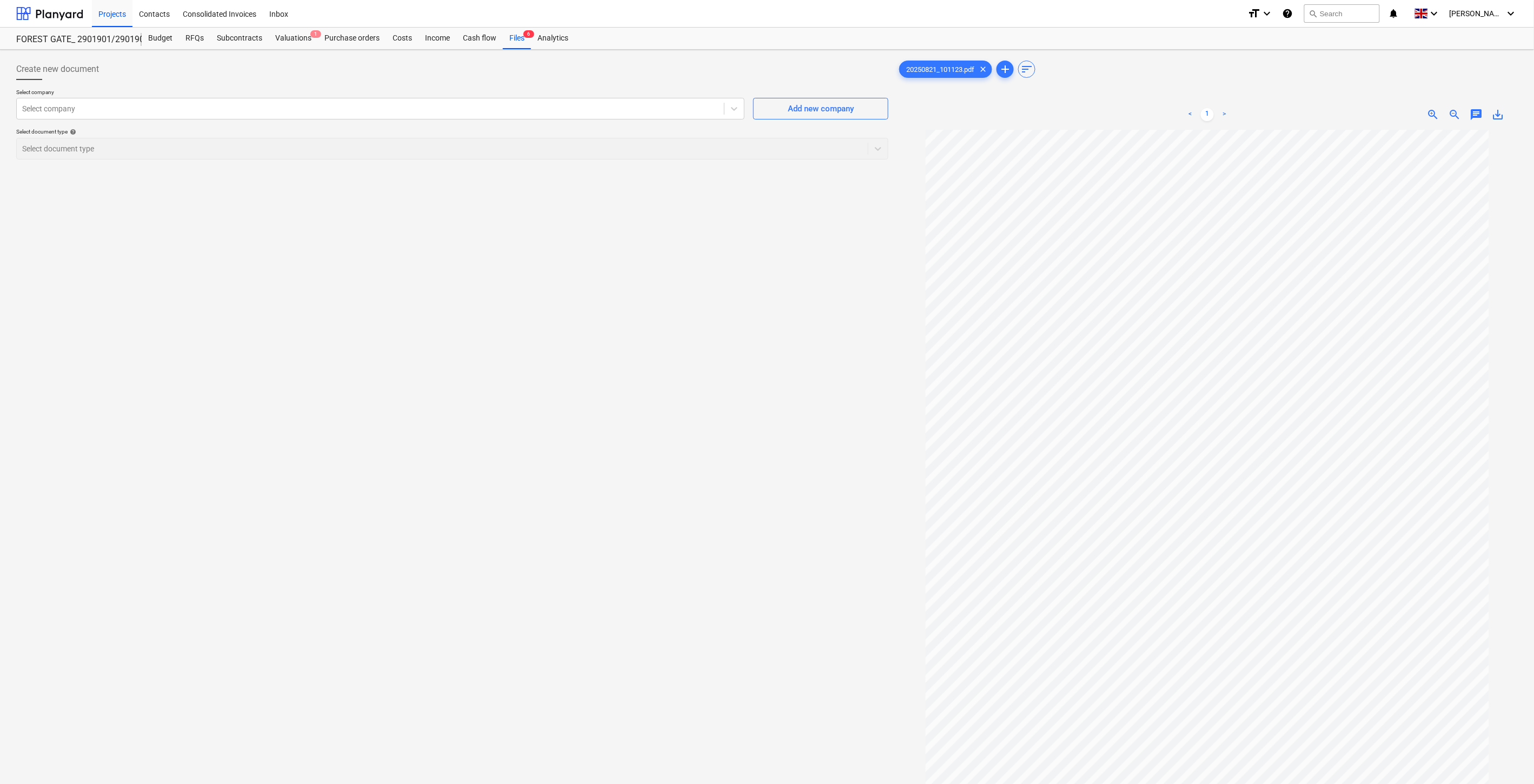
click at [636, 341] on div "Create new document Select company Select company Add new company Select docume…" at bounding box center [452, 471] width 881 height 833
drag, startPoint x: 656, startPoint y: 316, endPoint x: 240, endPoint y: 319, distance: 416.0
click at [654, 316] on div "Create new document Select company Select company Add new company Select docume…" at bounding box center [452, 471] width 881 height 833
click at [661, 274] on div "Create new document Select company Select company Add new company Select docume…" at bounding box center [452, 471] width 881 height 833
click at [685, 253] on div "Create new document Select company Select company Add new company Select docume…" at bounding box center [452, 471] width 881 height 833
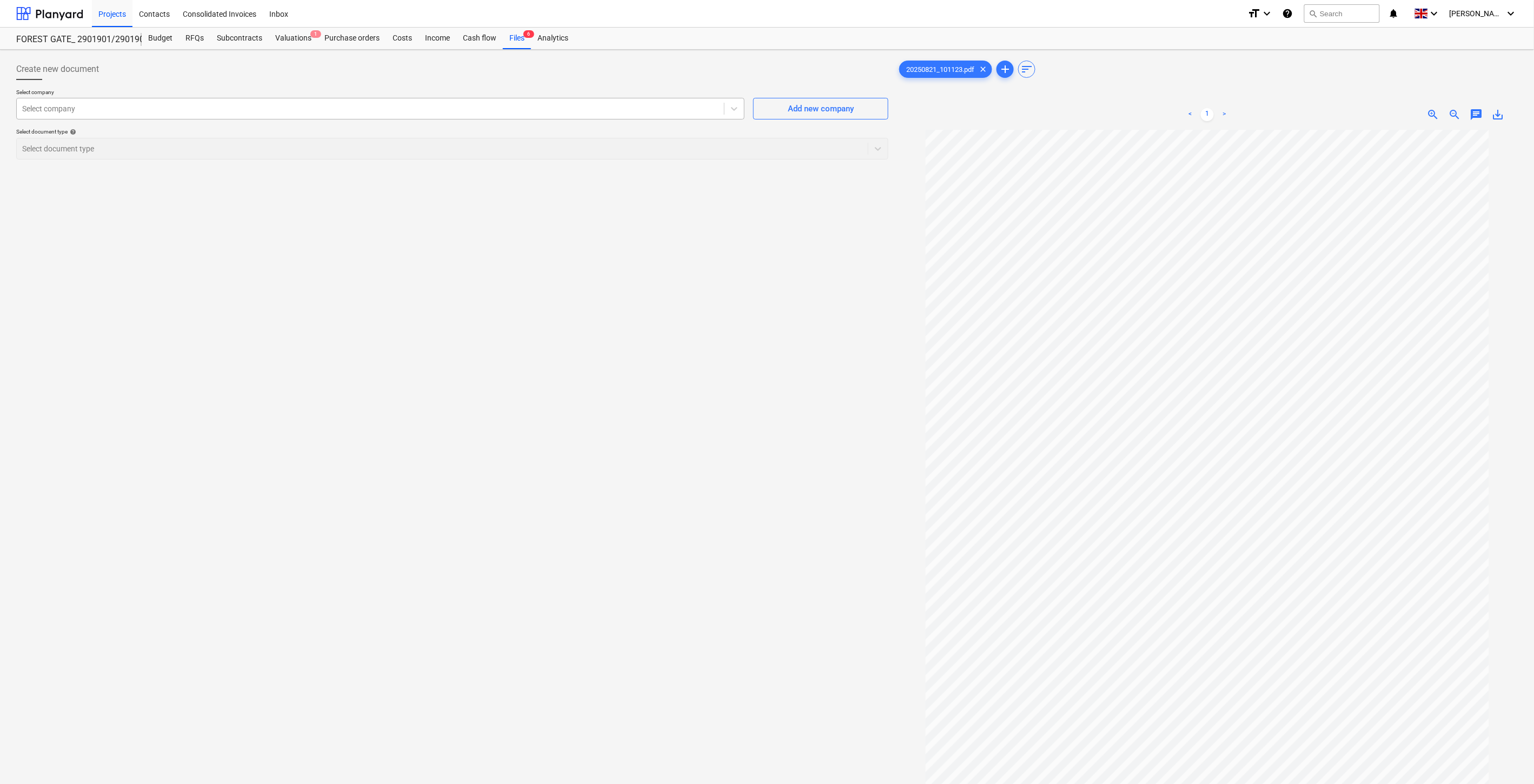
click at [412, 110] on div at bounding box center [370, 108] width 696 height 11
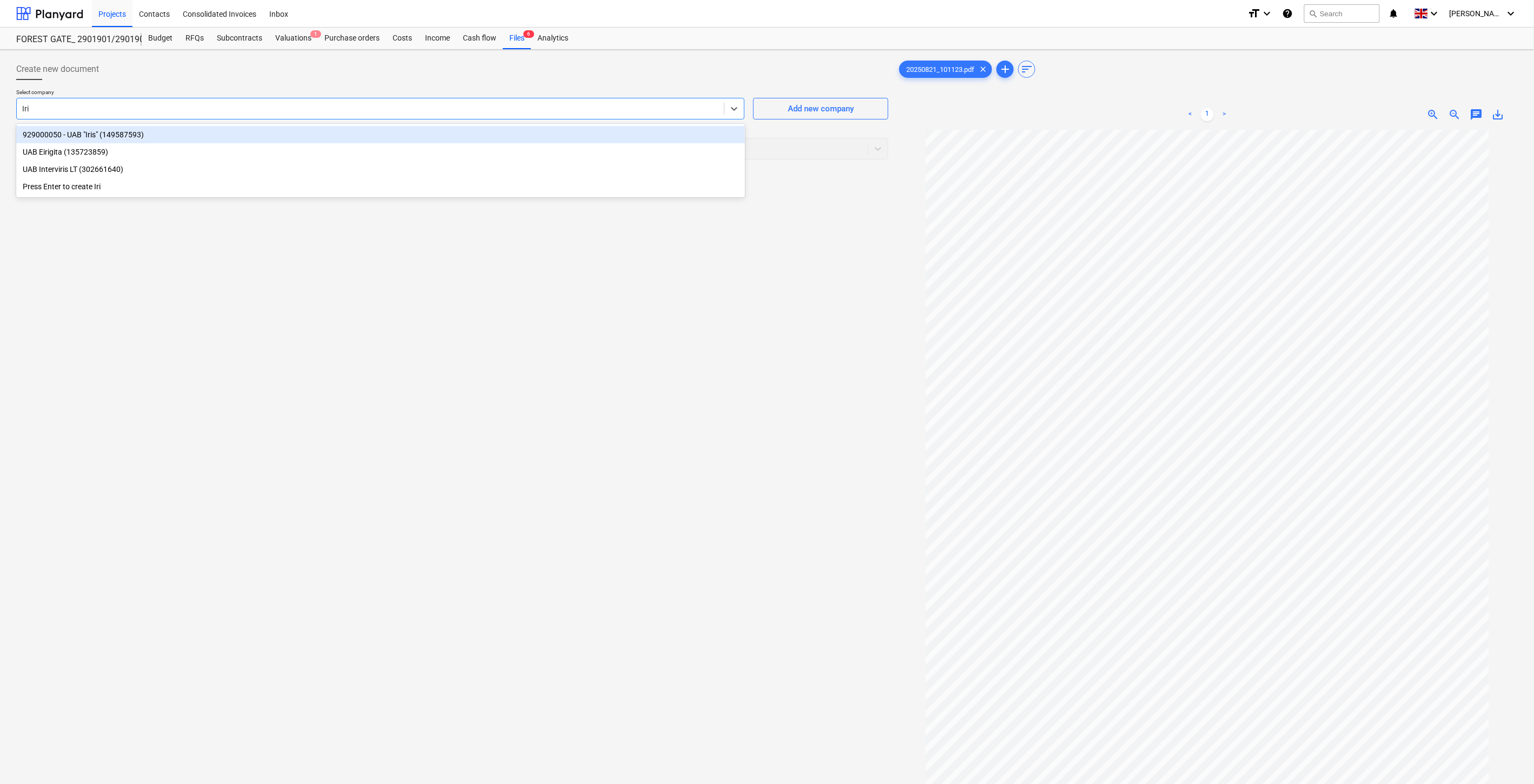
type input "Iris"
click at [352, 130] on div "929000050 - UAB "Iris" (149587593)" at bounding box center [380, 134] width 729 height 17
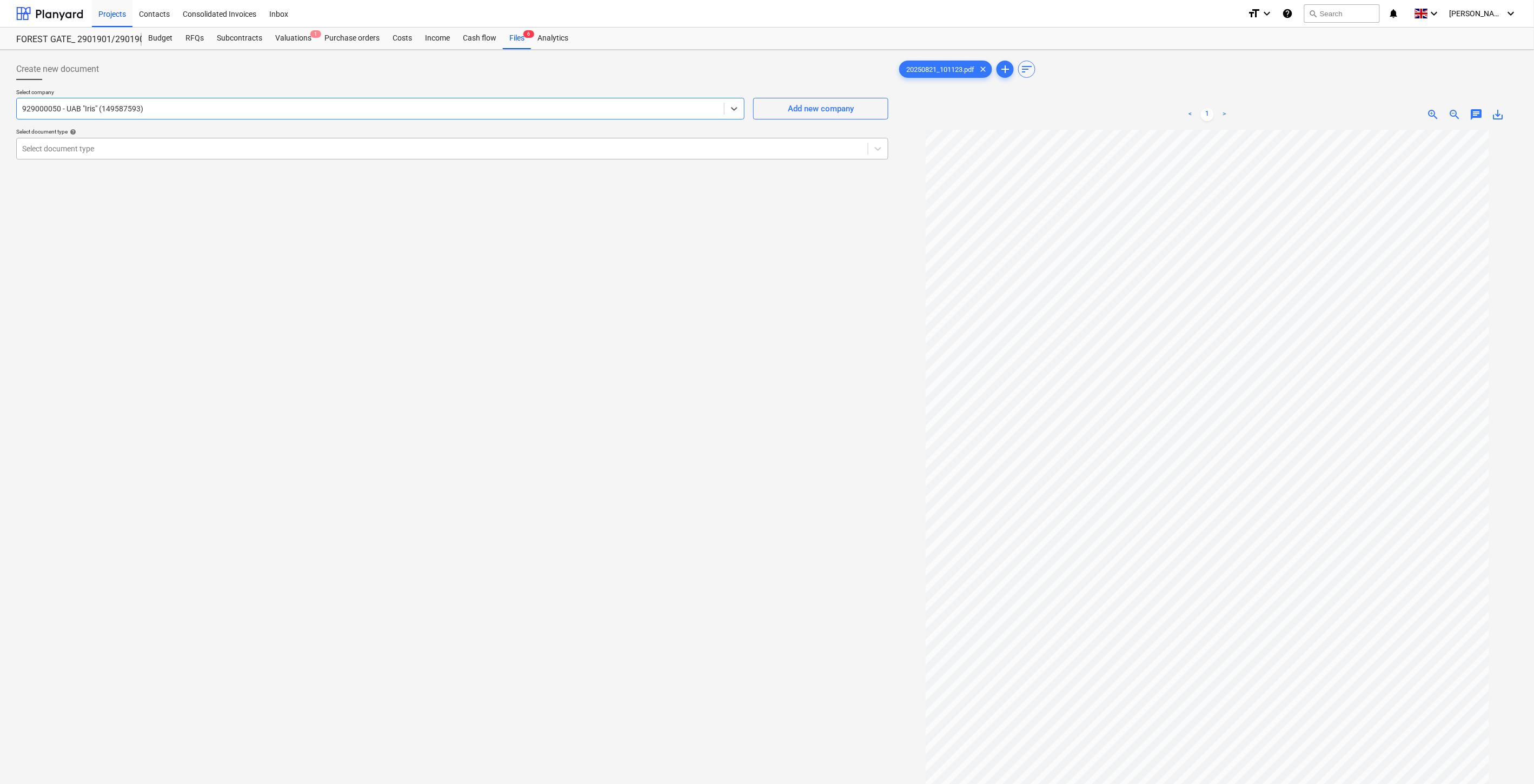
click at [330, 144] on div at bounding box center [442, 148] width 840 height 11
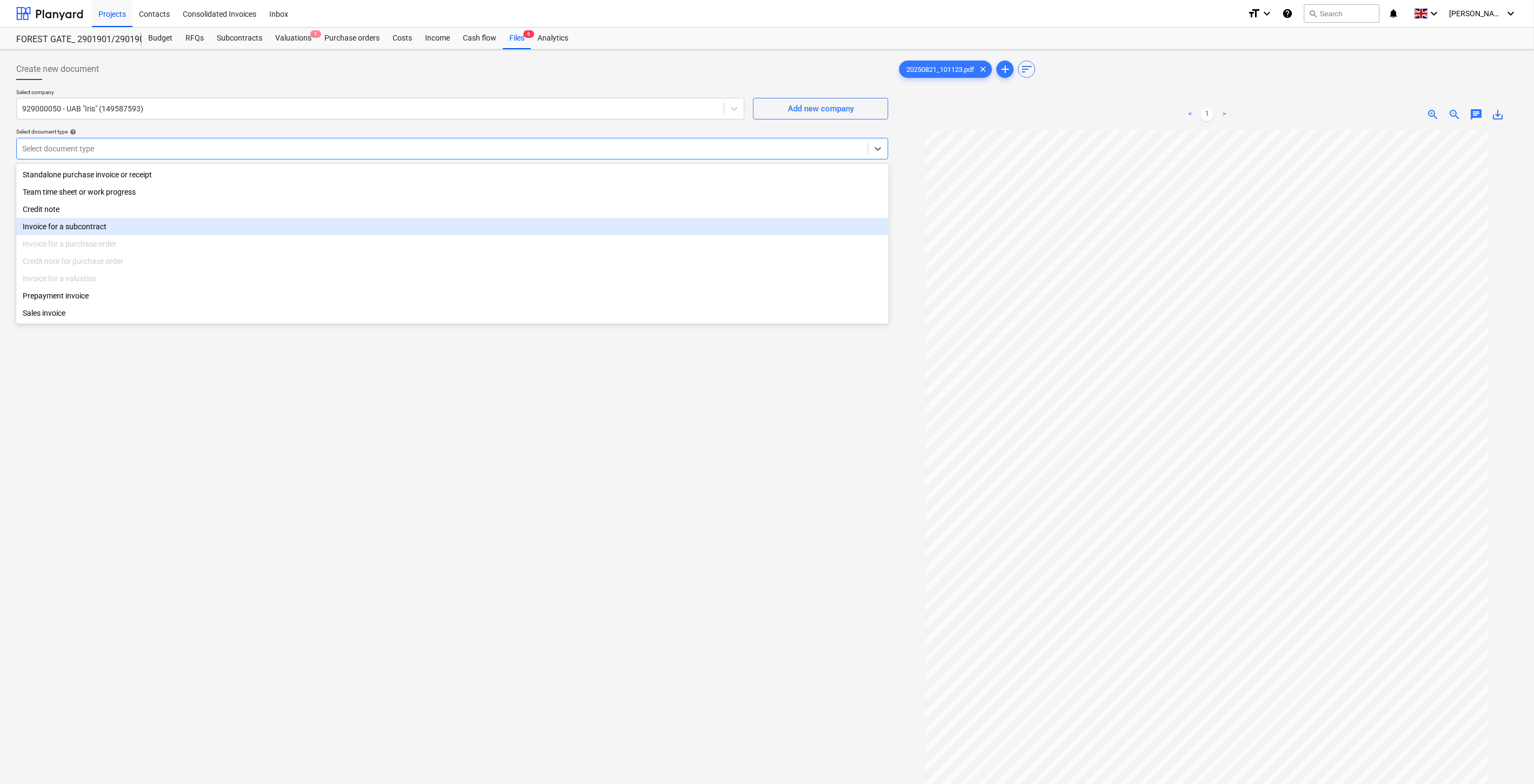
click at [209, 225] on div "Invoice for a subcontract" at bounding box center [452, 227] width 872 height 17
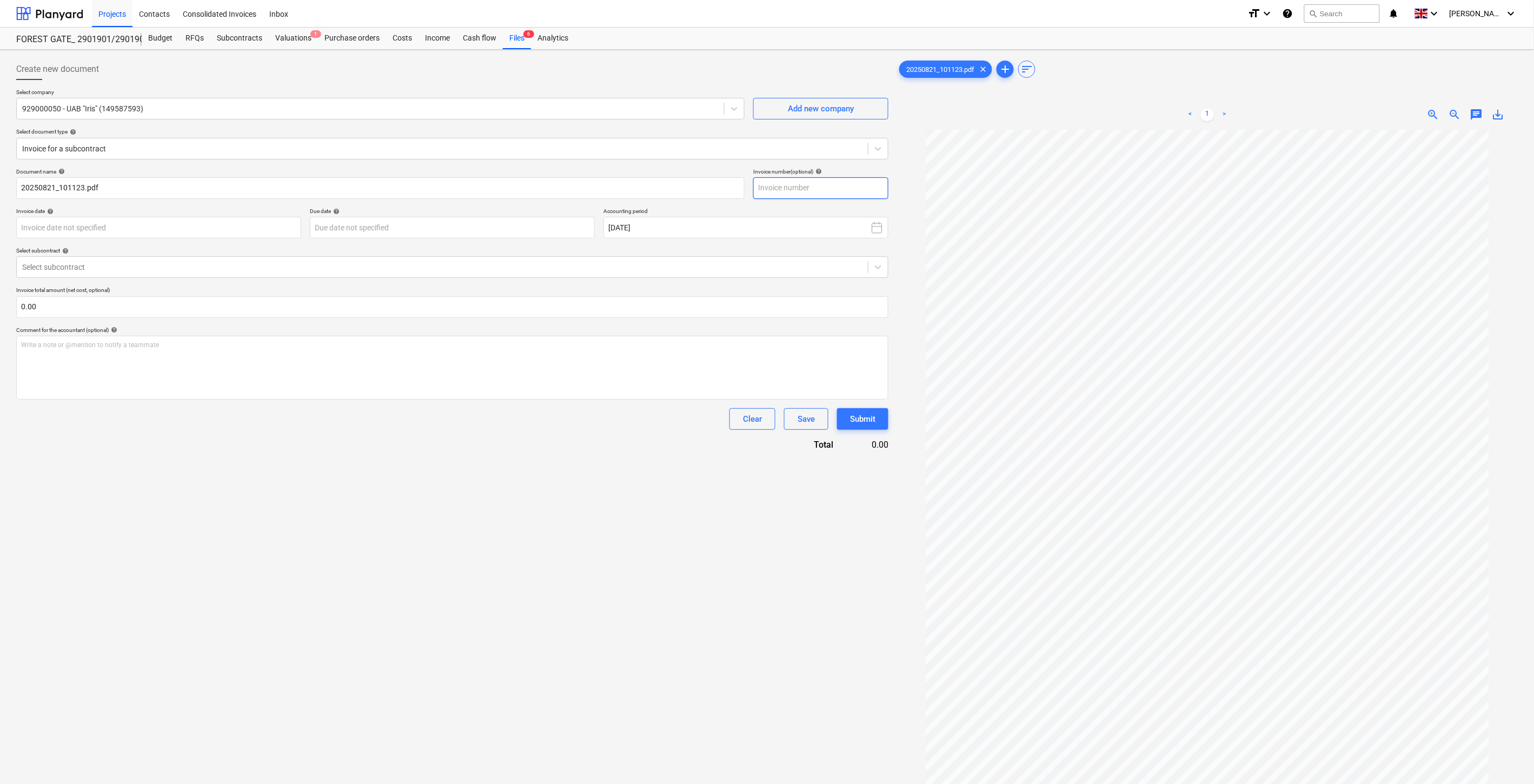
click at [855, 190] on input "text" at bounding box center [820, 188] width 135 height 22
type input "IRIS0537551"
click at [261, 237] on body "Projects Contacts Consolidated Invoices Inbox format_size keyboard_arrow_down h…" at bounding box center [767, 392] width 1534 height 784
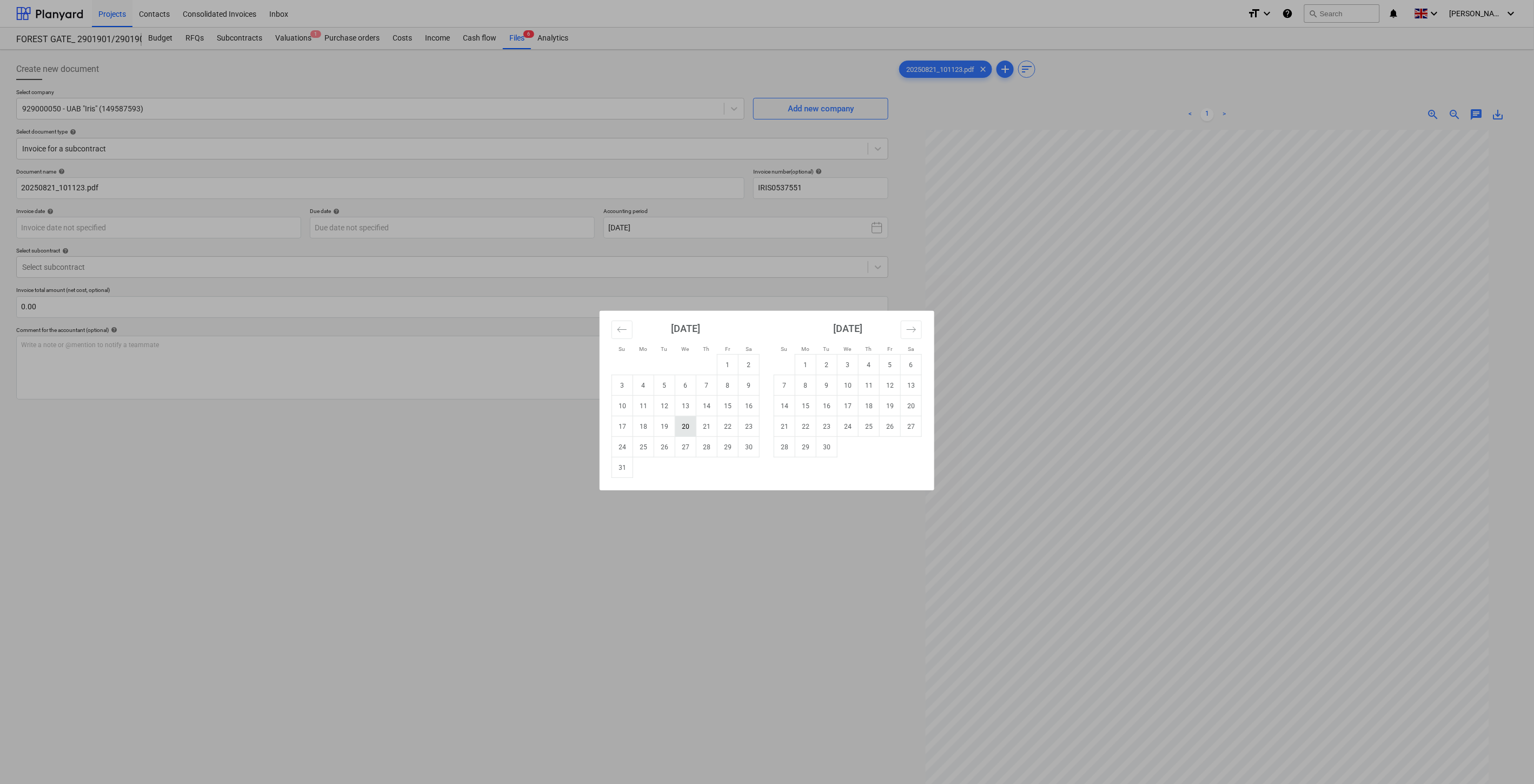
click at [688, 427] on td "20" at bounding box center [685, 426] width 21 height 20
type input "[DATE]"
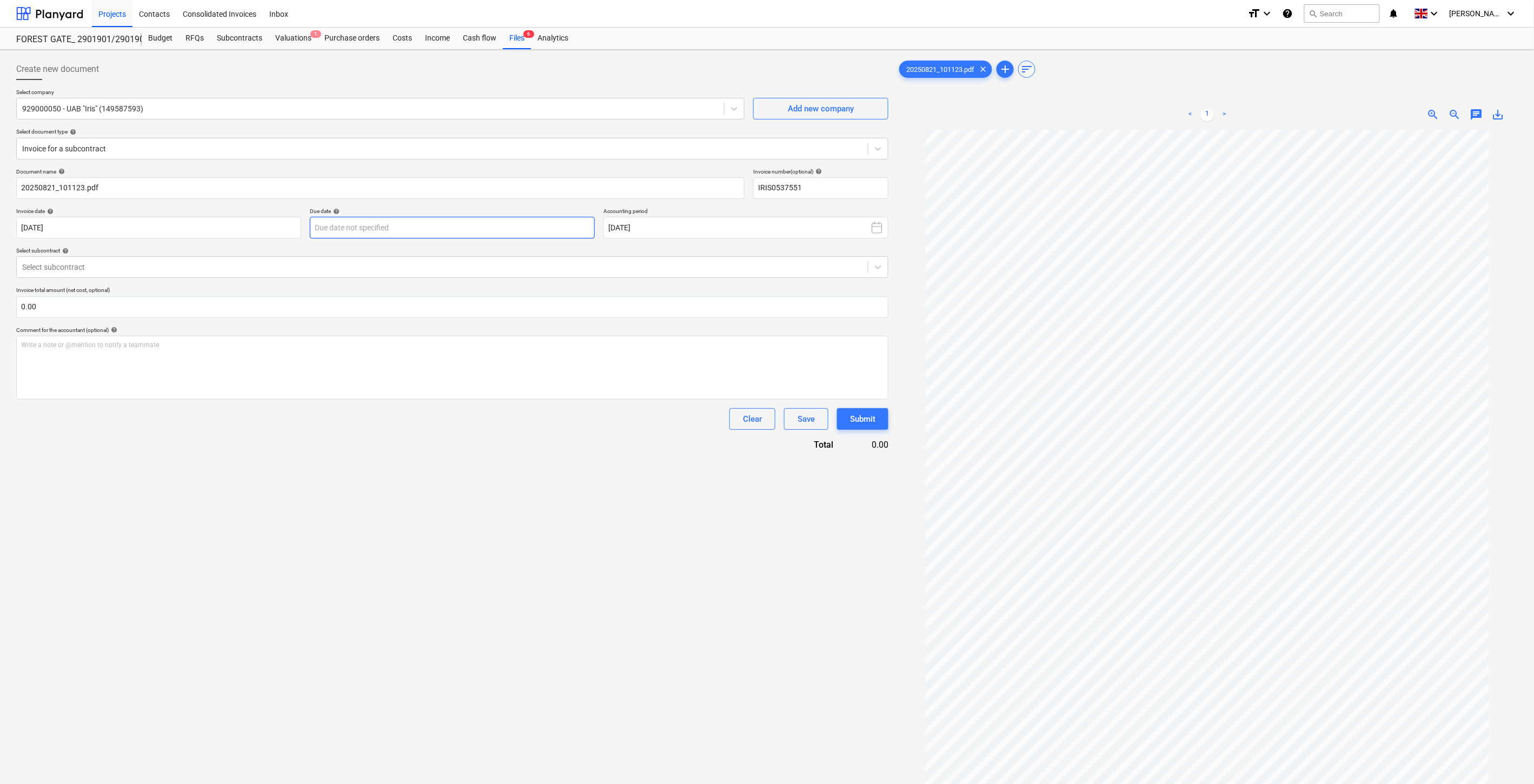
click at [507, 222] on body "Projects Contacts Consolidated Invoices Inbox format_size keyboard_arrow_down h…" at bounding box center [767, 392] width 1534 height 784
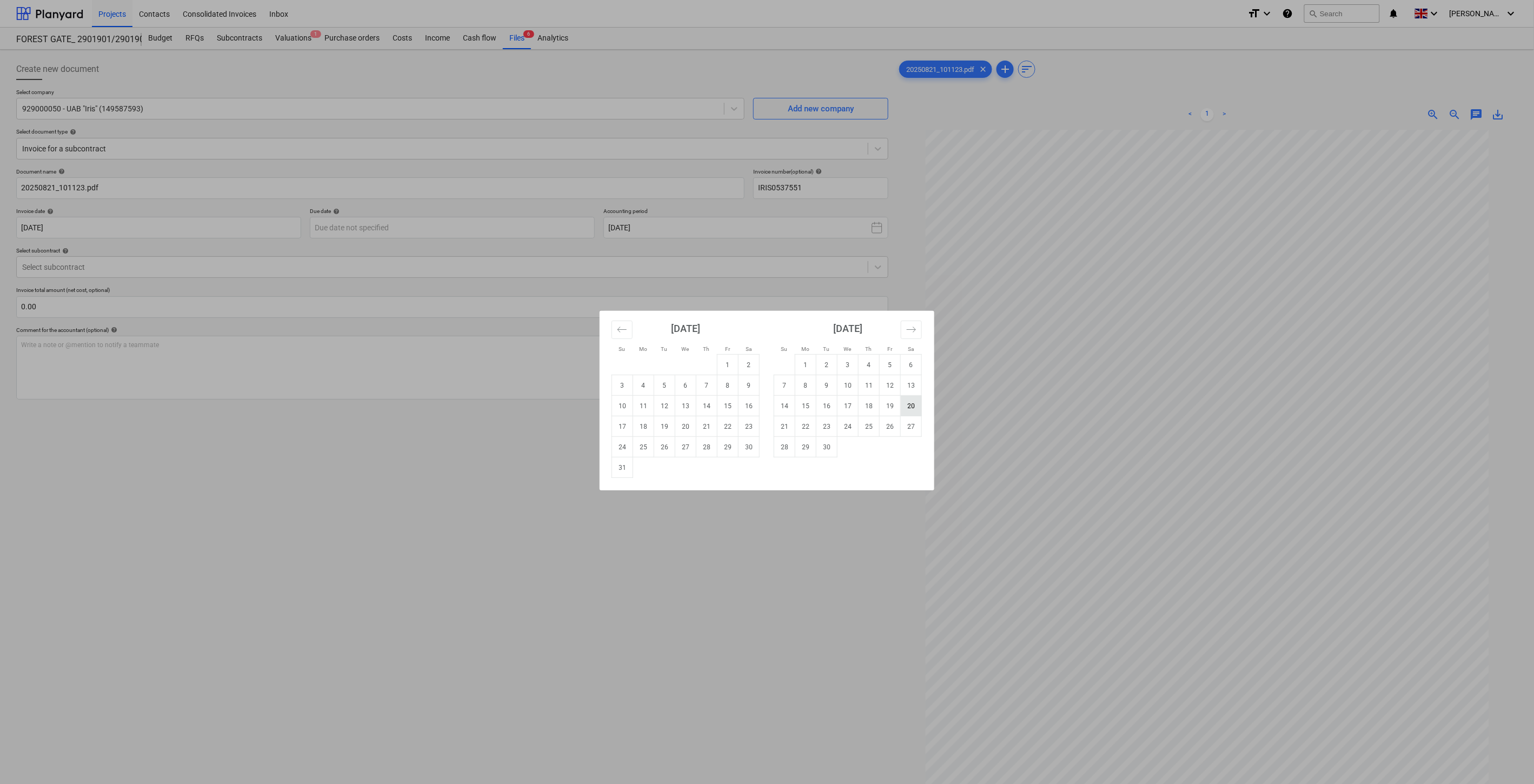
click at [904, 404] on td "20" at bounding box center [911, 406] width 21 height 20
type input "[DATE]"
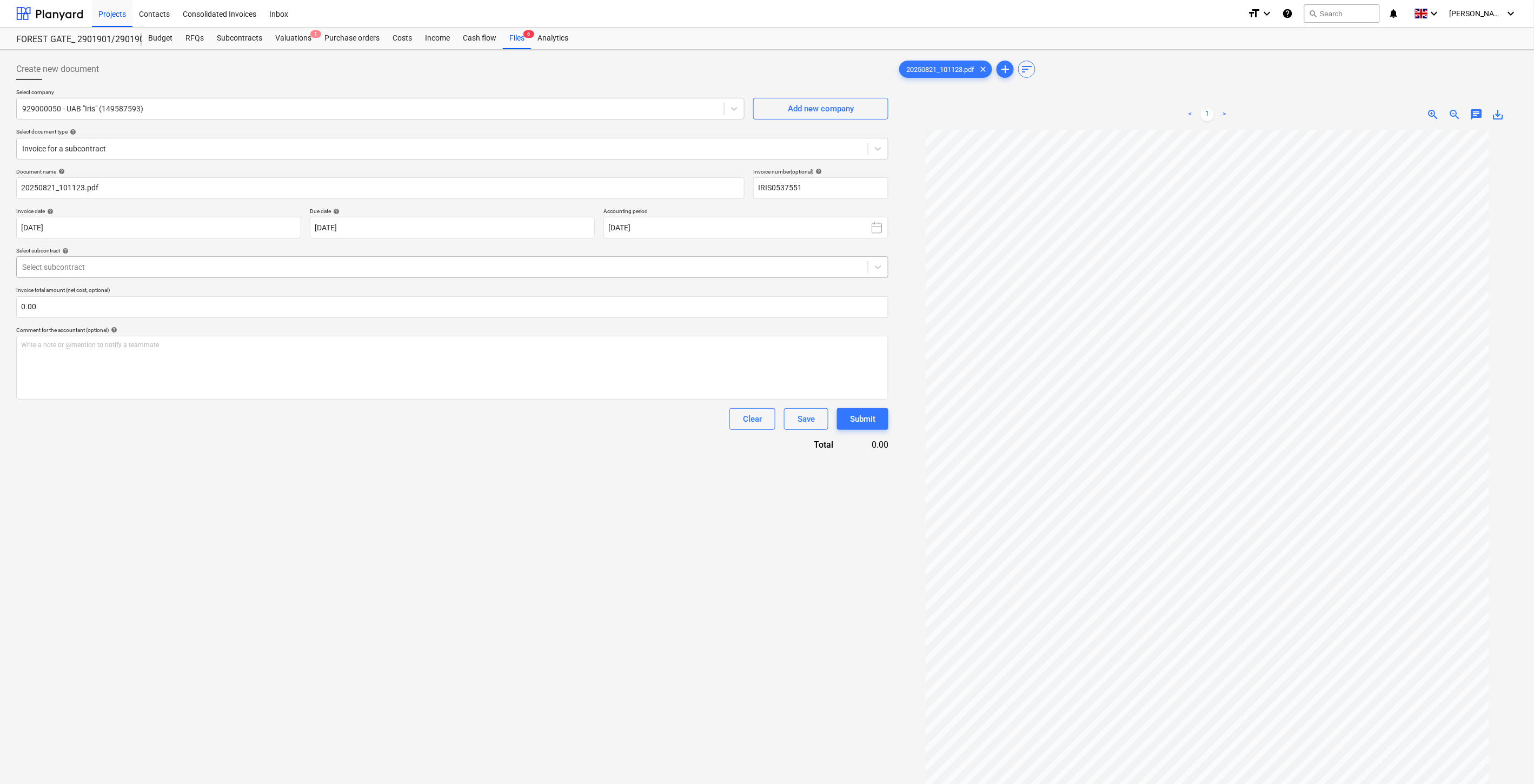
click at [170, 274] on div "Select subcontract" at bounding box center [442, 266] width 851 height 15
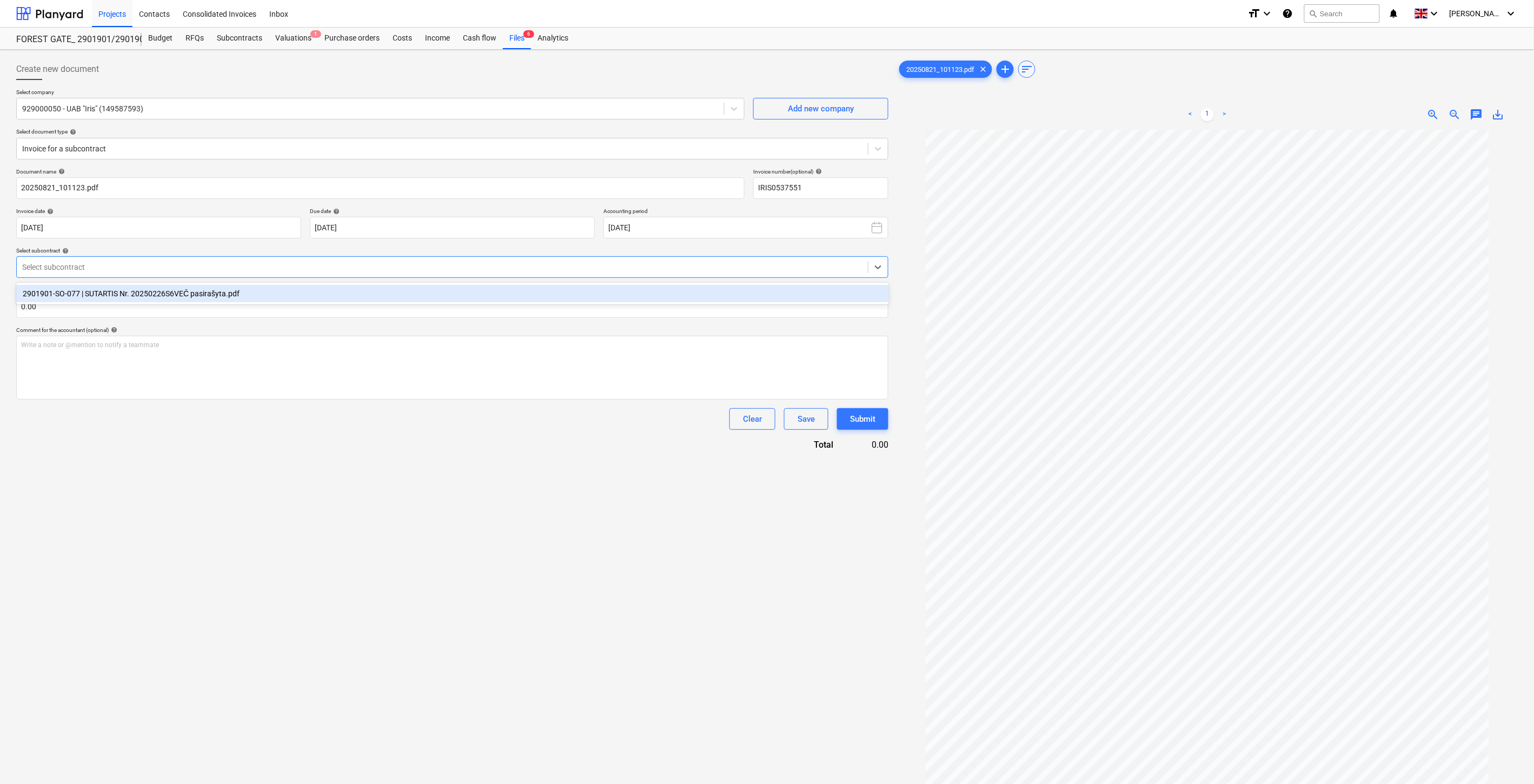
click at [161, 301] on div "2901901-SO-077 | SUTARTIS Nr. 20250226S6VEČ pasirašyta.pdf" at bounding box center [452, 294] width 872 height 17
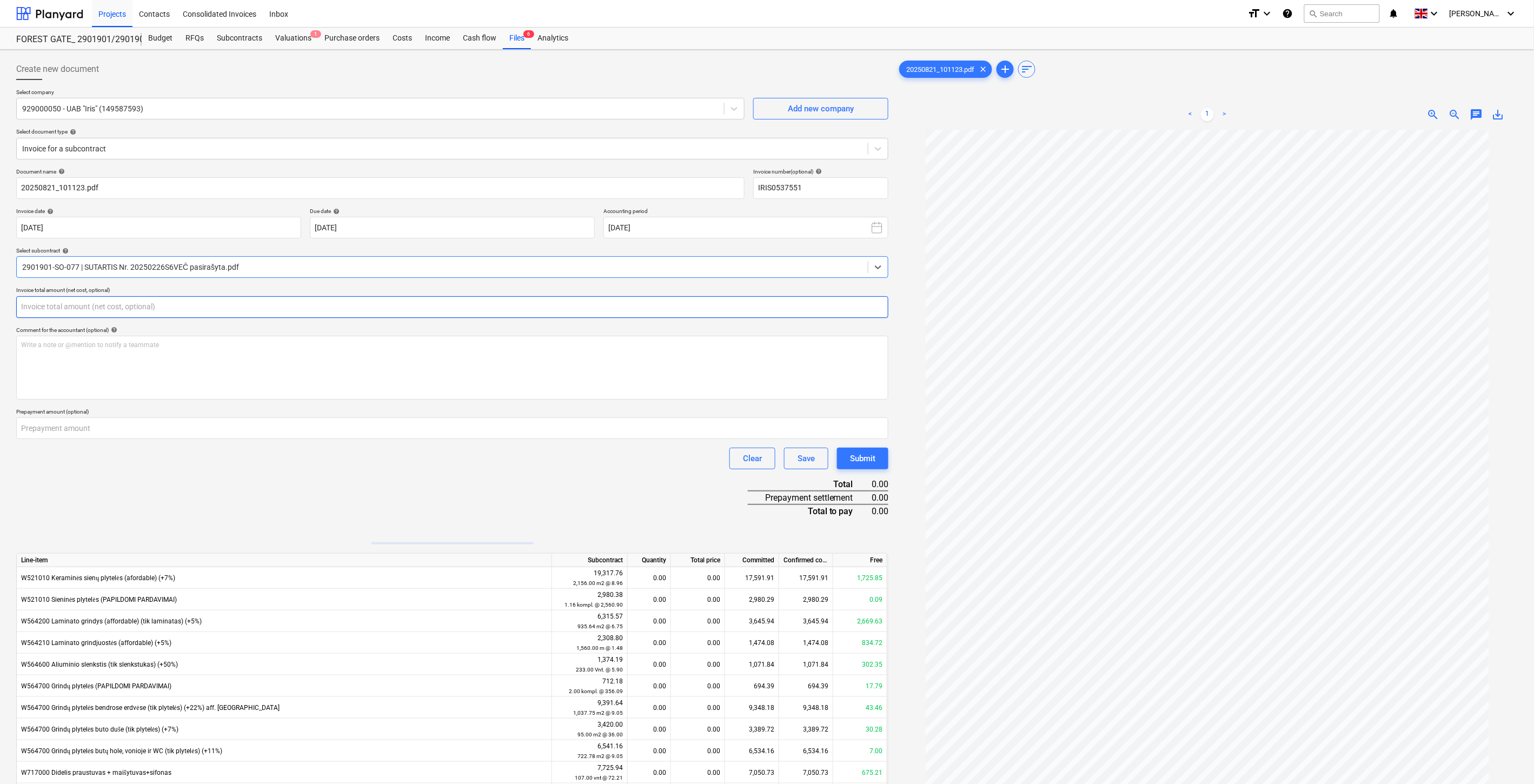
click at [281, 302] on input "text" at bounding box center [452, 307] width 872 height 22
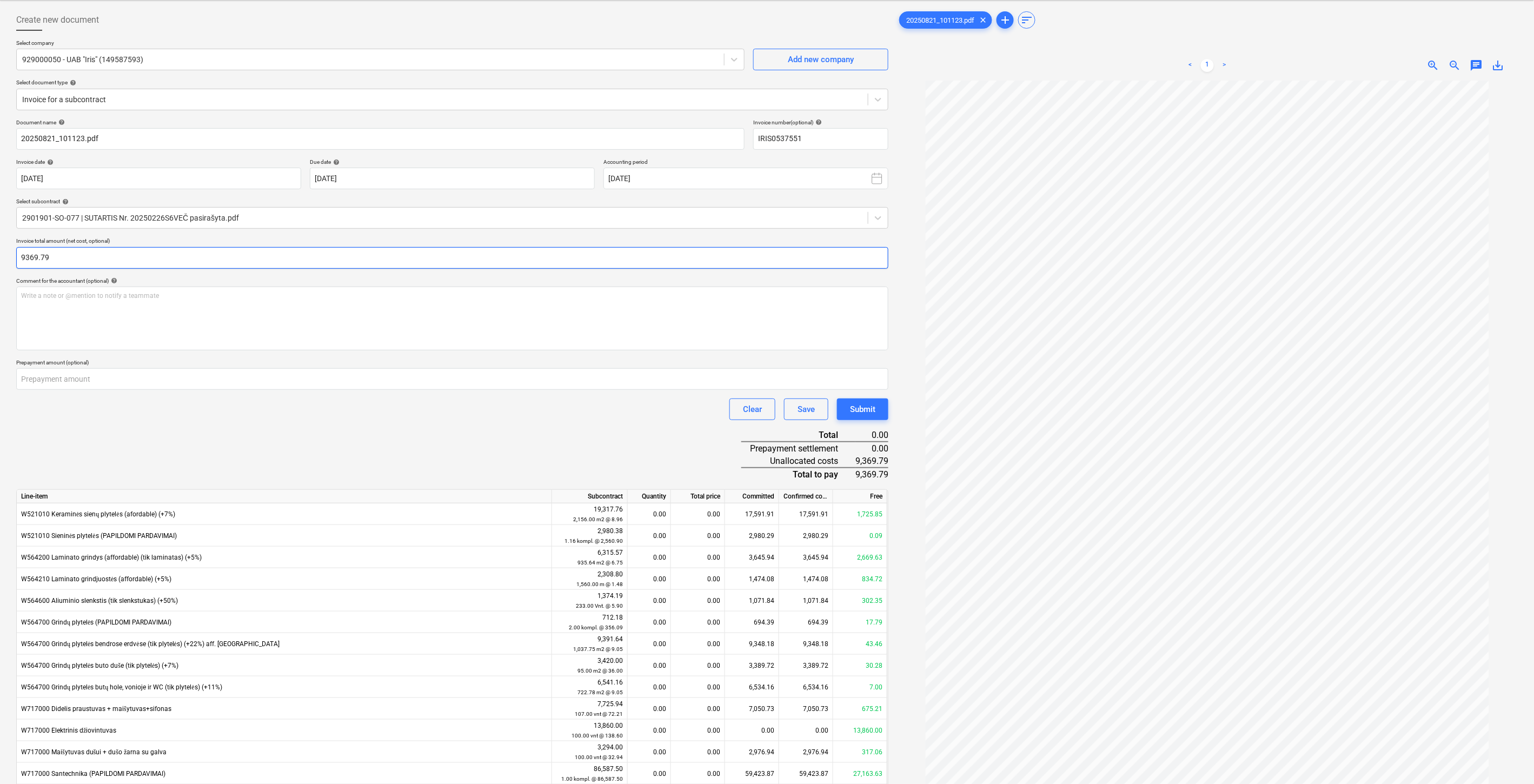
scroll to position [116, 0]
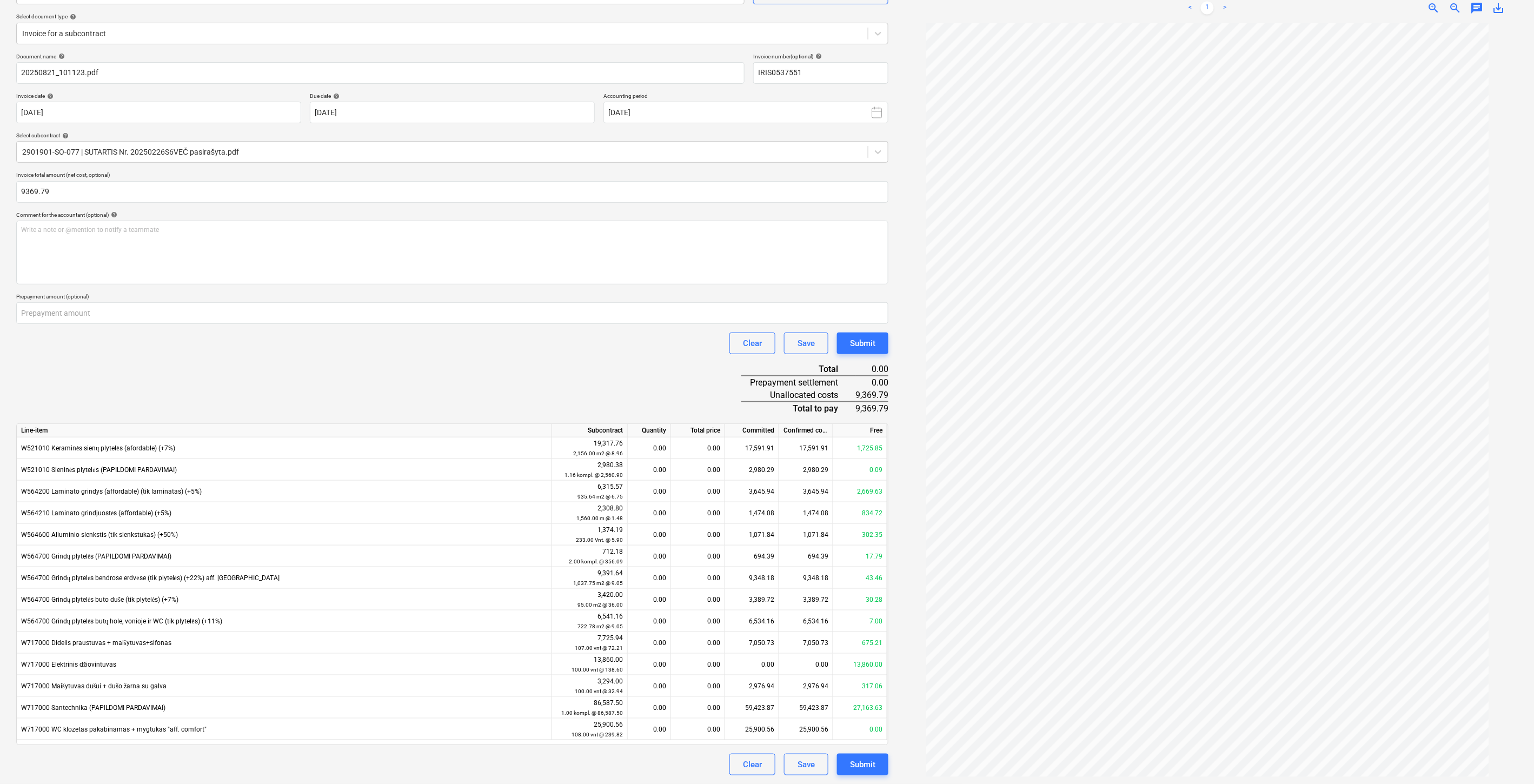
type input "9,369.79"
click at [306, 380] on div "Document name help 20250821_101123.pdf Invoice number (optional) help IRIS05375…" at bounding box center [452, 414] width 872 height 723
click at [339, 369] on div "Document name help 20250821_101123.pdf Invoice number (optional) help IRIS05375…" at bounding box center [452, 414] width 872 height 723
click at [672, 575] on div "0.00" at bounding box center [698, 578] width 54 height 22
type input "508.25"
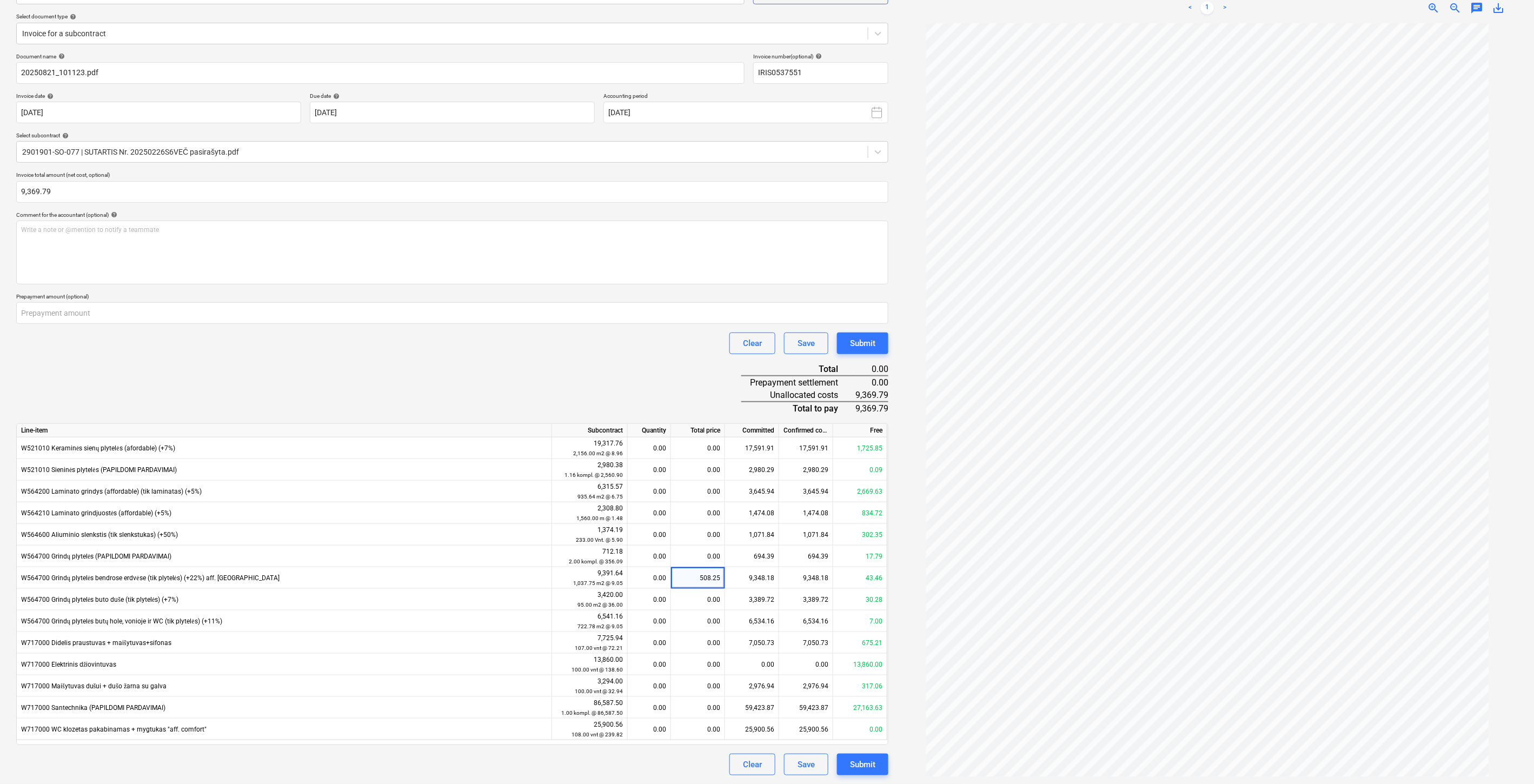
click at [567, 348] on div "Clear Save Submit" at bounding box center [452, 343] width 872 height 22
click at [690, 706] on div "0.00" at bounding box center [698, 707] width 54 height 22
type input "8861.54"
click at [638, 360] on div "Document name help 20250821_101123.pdf Invoice number (optional) help IRIS05375…" at bounding box center [452, 414] width 872 height 723
click at [807, 758] on div "Save" at bounding box center [806, 764] width 17 height 14
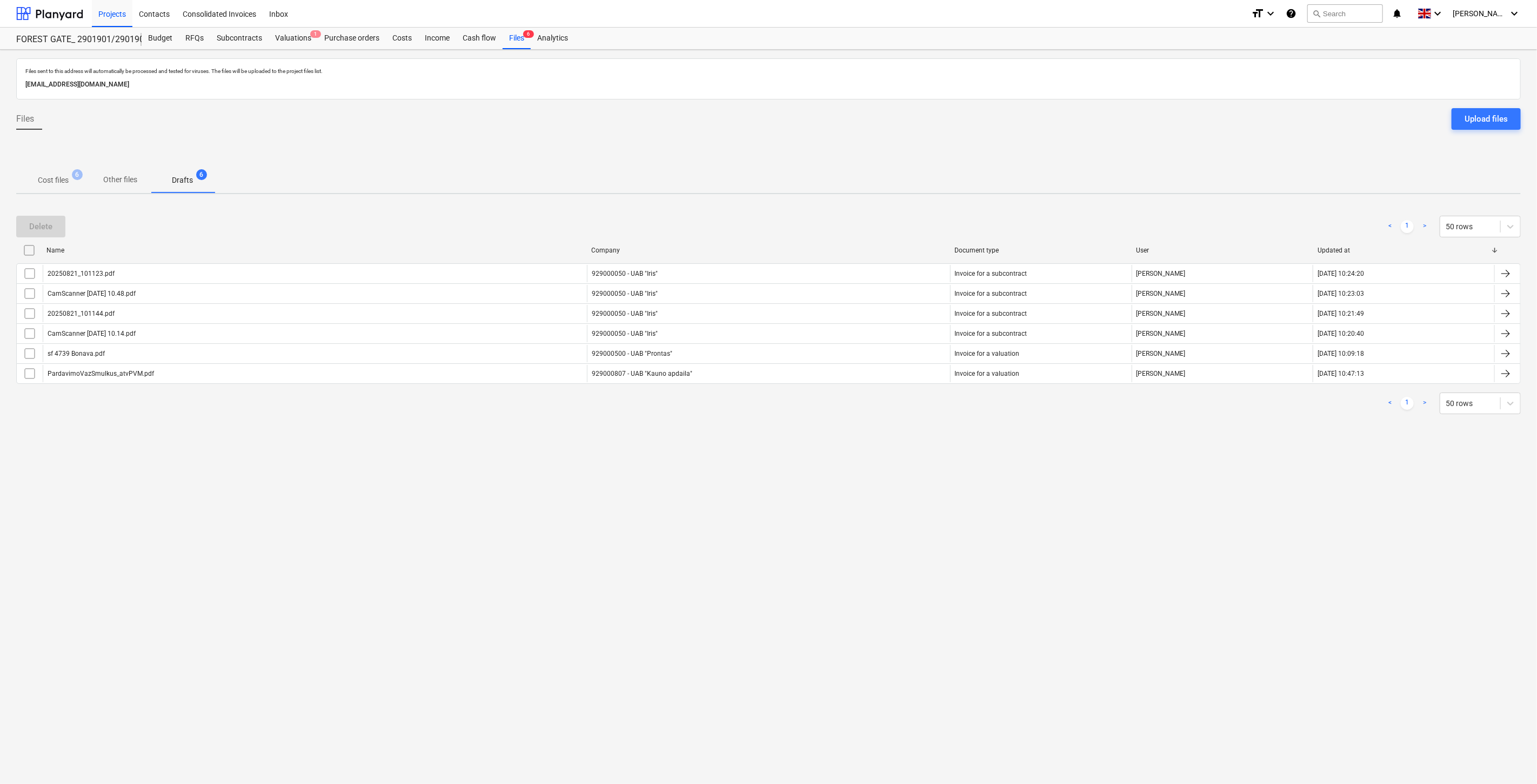
click at [69, 175] on span "Cost files 6" at bounding box center [53, 180] width 48 height 12
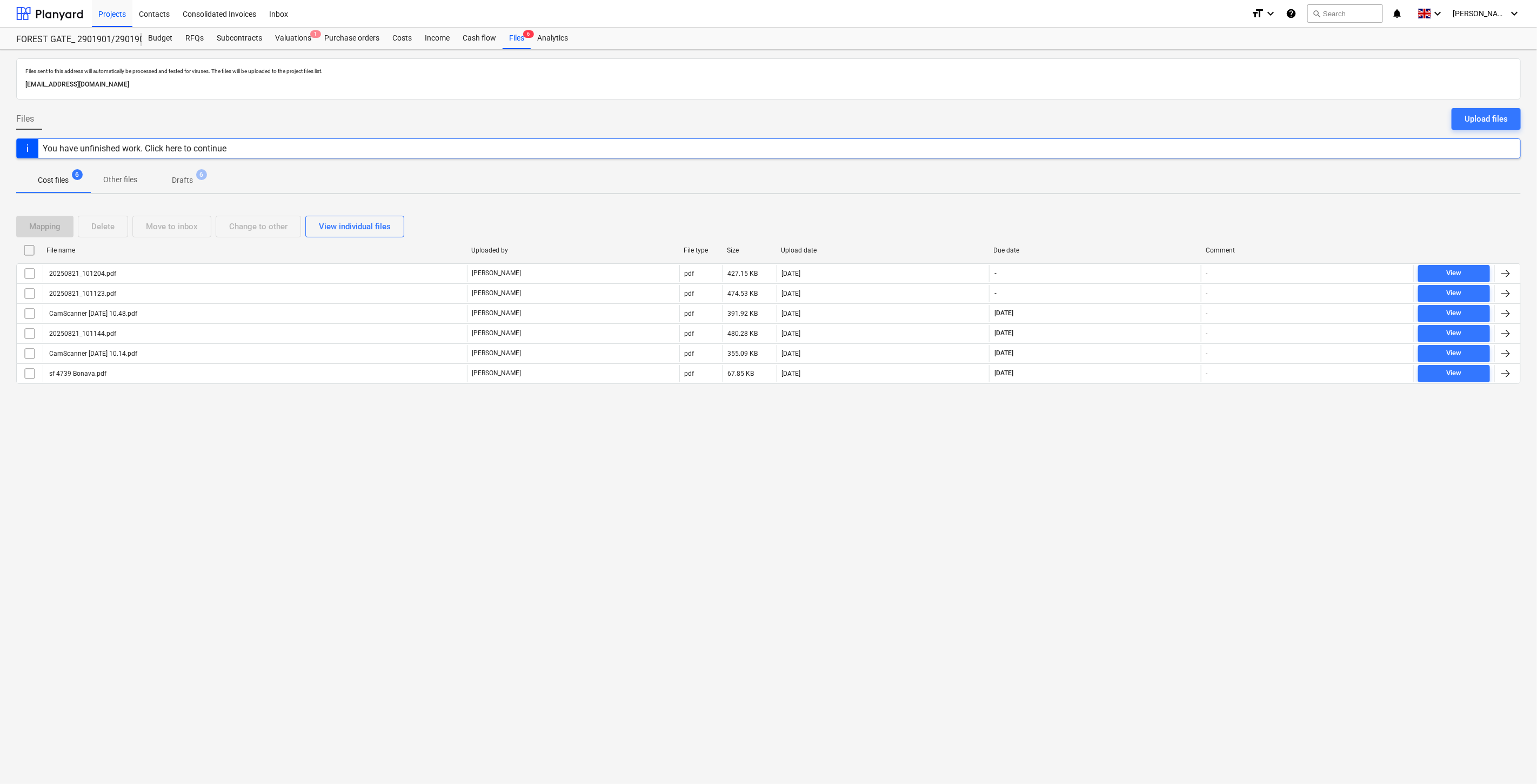
click at [1079, 565] on div "Files sent to this address will automatically be processed and tested for virus…" at bounding box center [768, 417] width 1537 height 734
click at [1093, 518] on div "Files sent to this address will automatically be processed and tested for virus…" at bounding box center [768, 417] width 1537 height 734
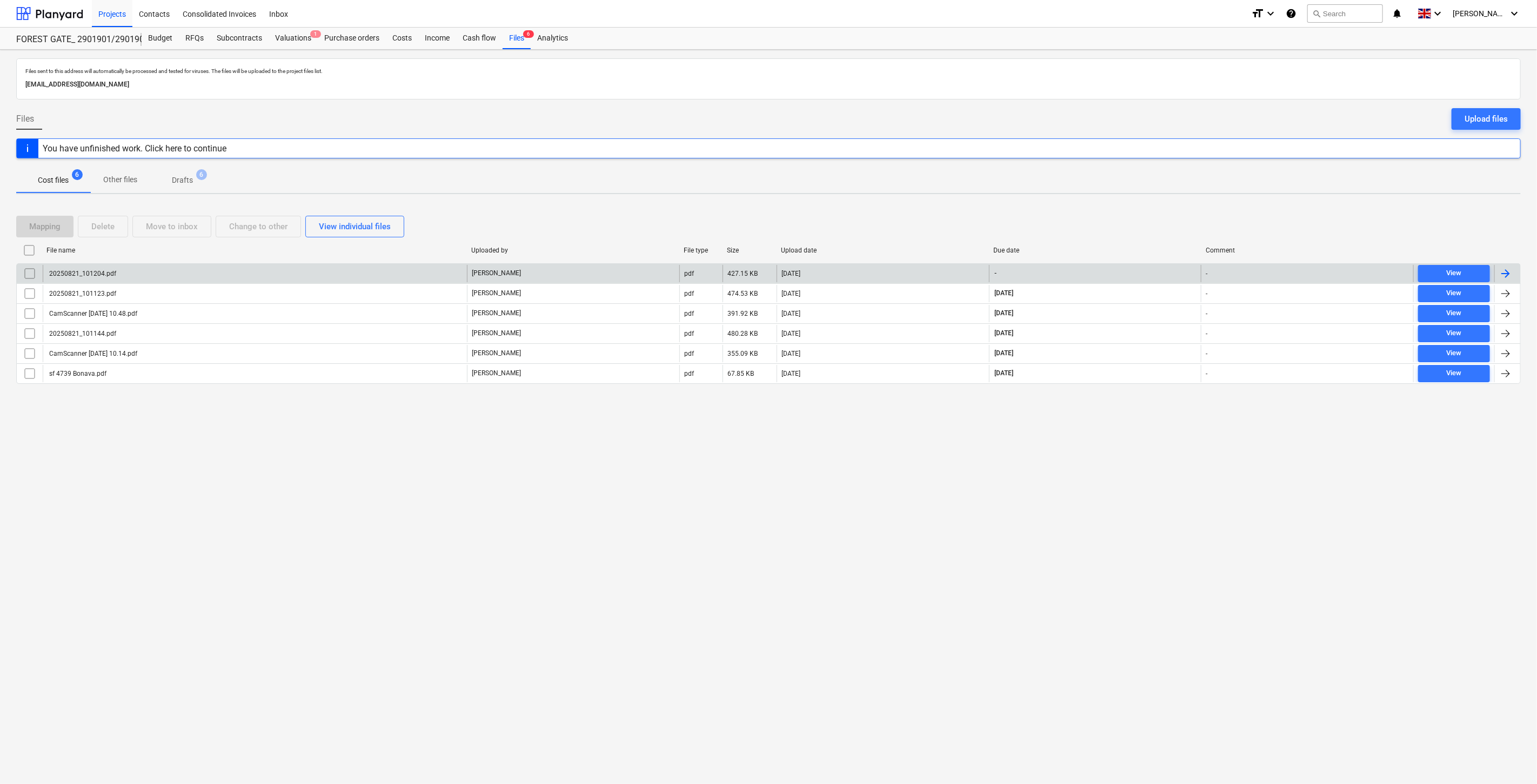
click at [819, 266] on div "[DATE]" at bounding box center [883, 274] width 212 height 17
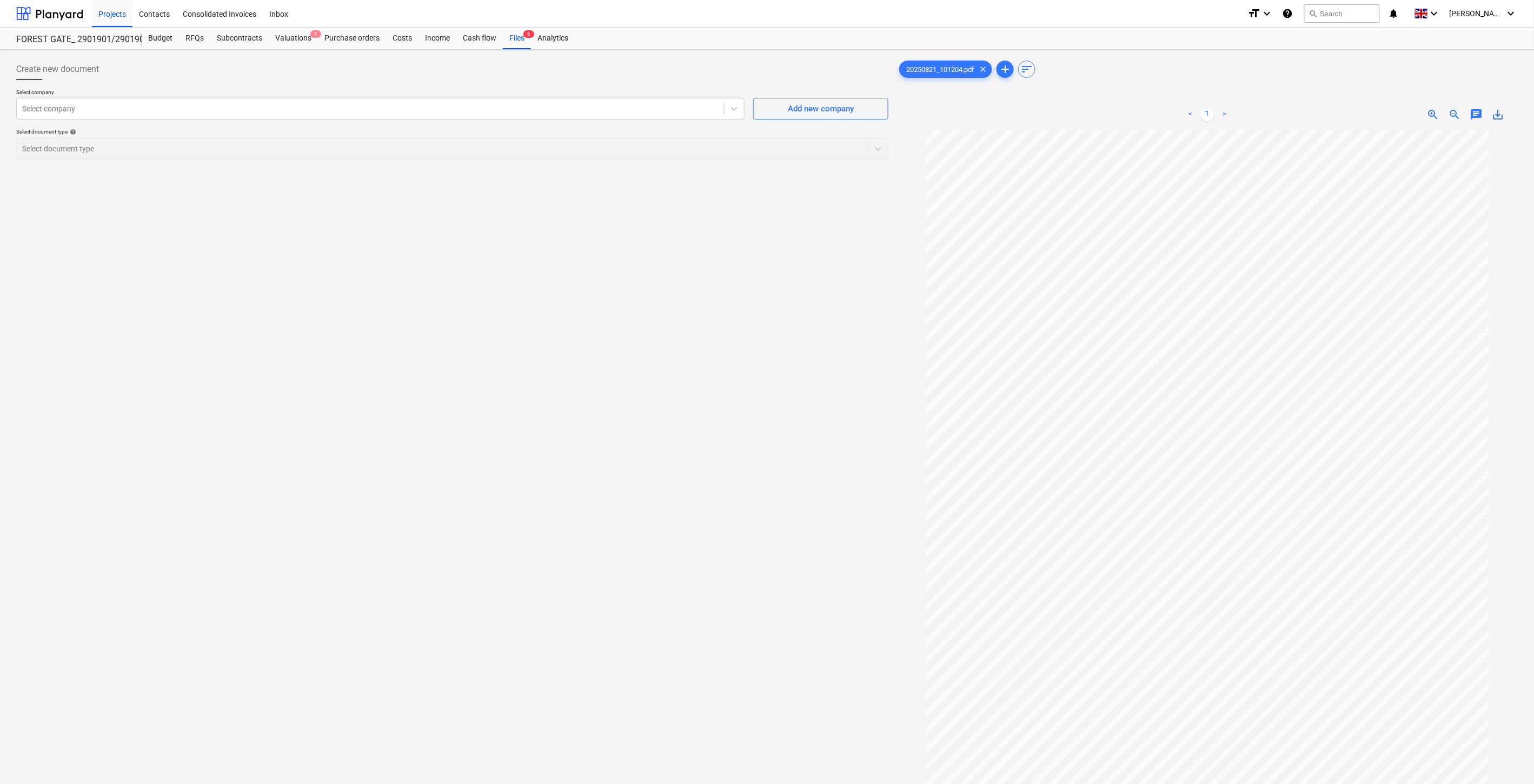
click at [610, 414] on div "Create new document Select company Select company Add new company Select docume…" at bounding box center [452, 471] width 881 height 833
drag, startPoint x: 657, startPoint y: 382, endPoint x: 606, endPoint y: 186, distance: 202.5
click at [657, 380] on div "Create new document Select company Select company Add new company Select docume…" at bounding box center [452, 471] width 881 height 833
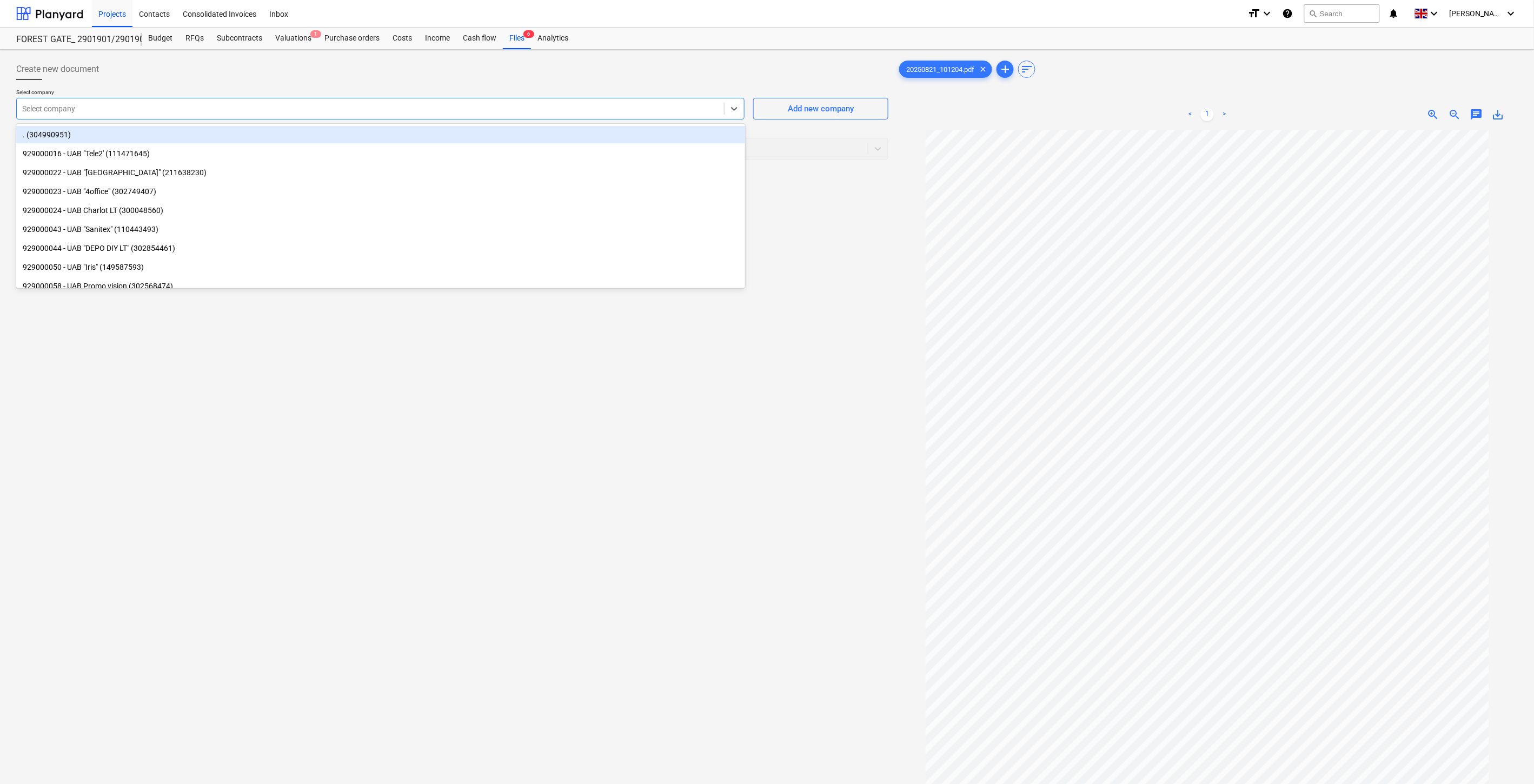
click at [550, 112] on div at bounding box center [370, 108] width 696 height 11
type input "Iris"
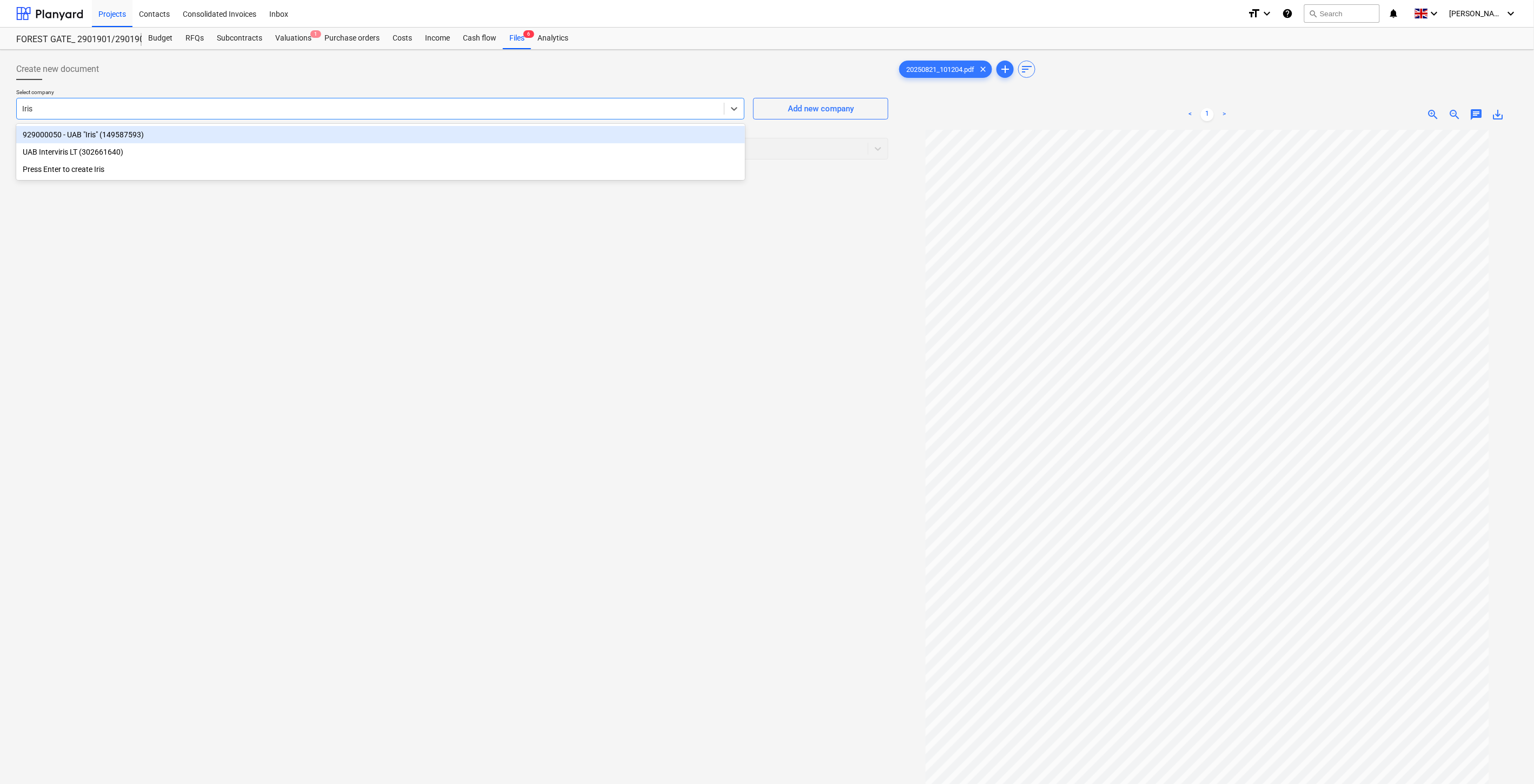
click at [488, 132] on div "929000050 - UAB "Iris" (149587593)" at bounding box center [380, 134] width 729 height 17
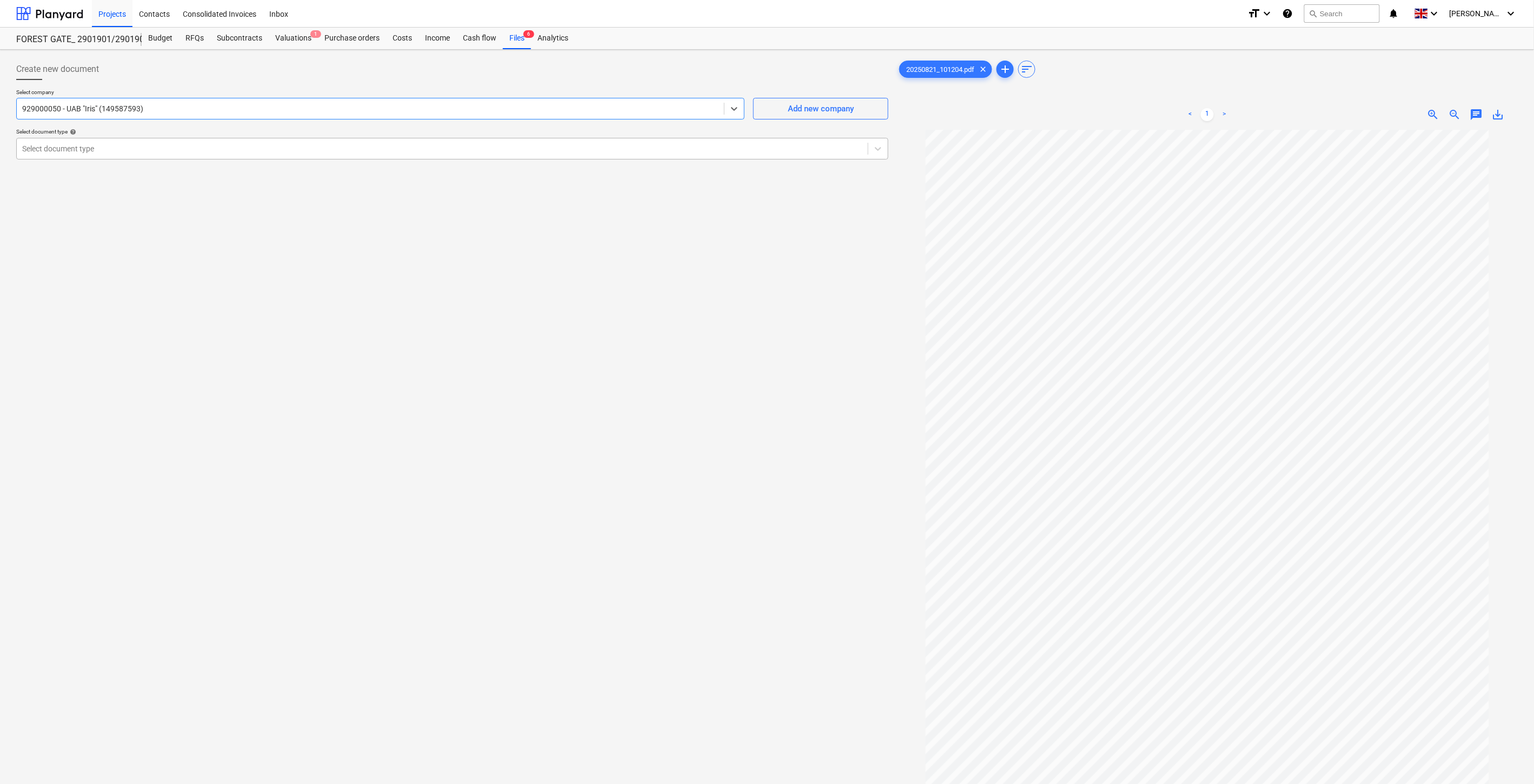
click at [482, 143] on div at bounding box center [442, 148] width 840 height 11
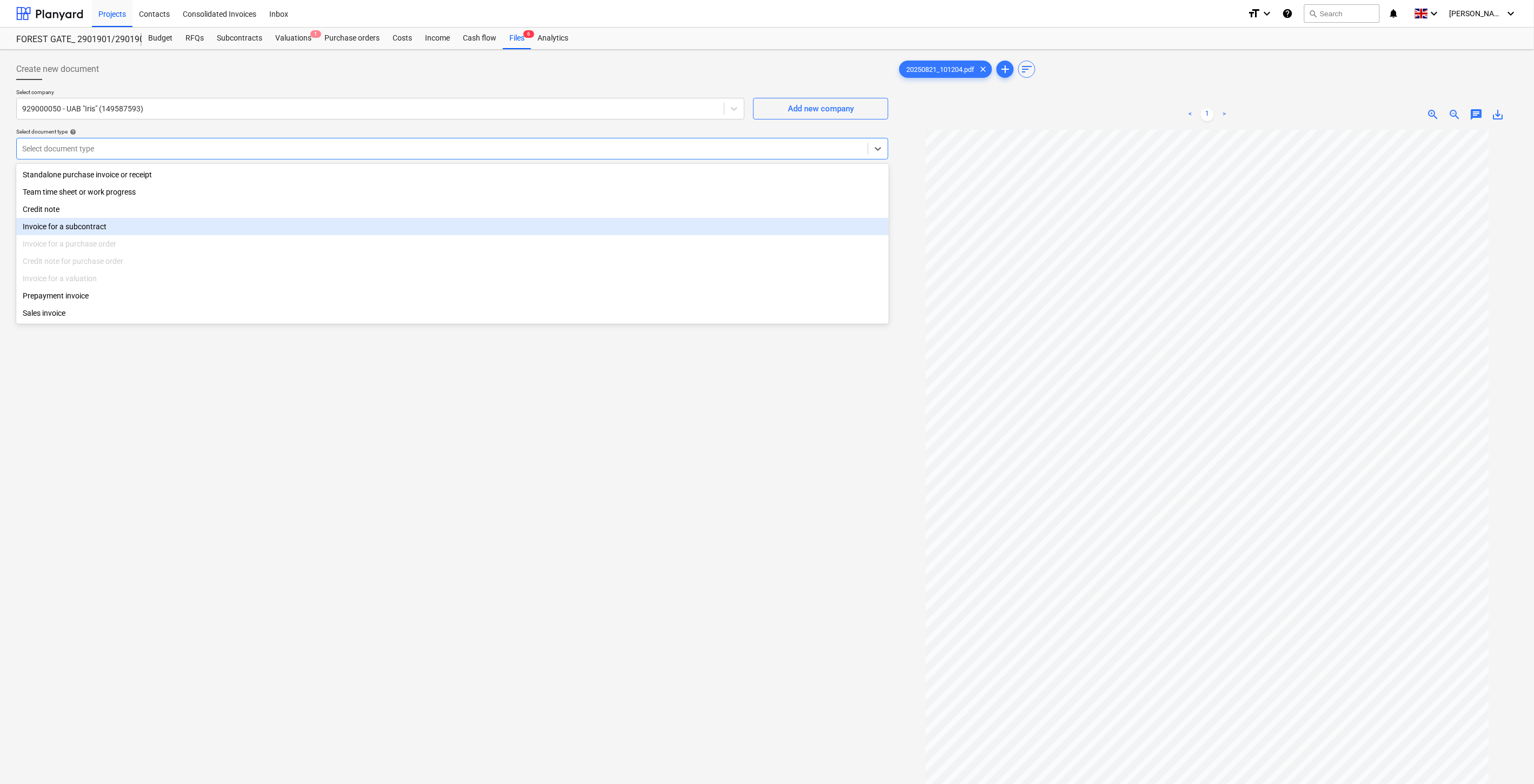
click at [293, 224] on div "Invoice for a subcontract" at bounding box center [452, 227] width 872 height 17
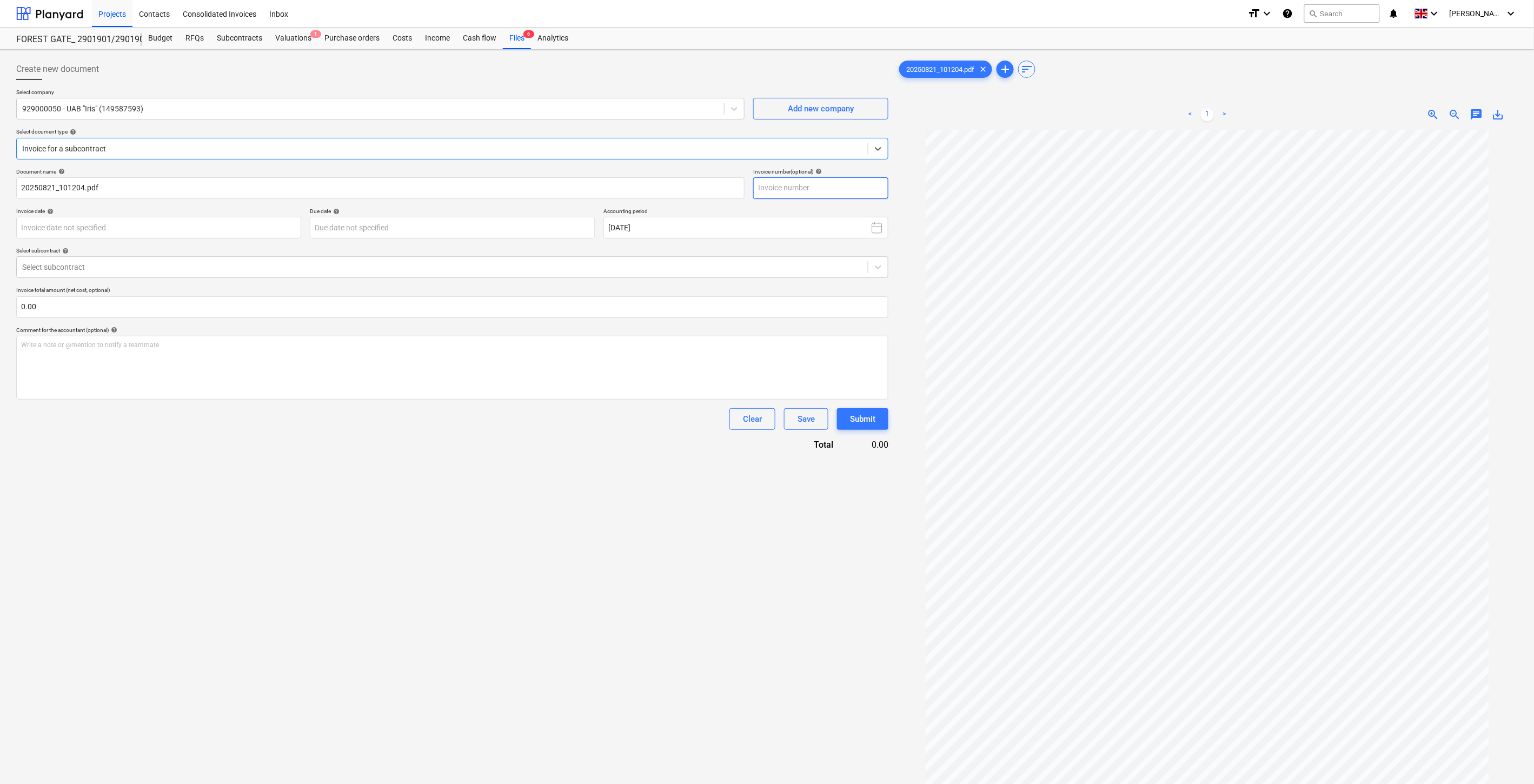
click at [835, 186] on input "text" at bounding box center [820, 188] width 135 height 22
type input "IRIS0537544"
click at [216, 229] on body "Projects Contacts Consolidated Invoices Inbox format_size keyboard_arrow_down h…" at bounding box center [767, 392] width 1534 height 784
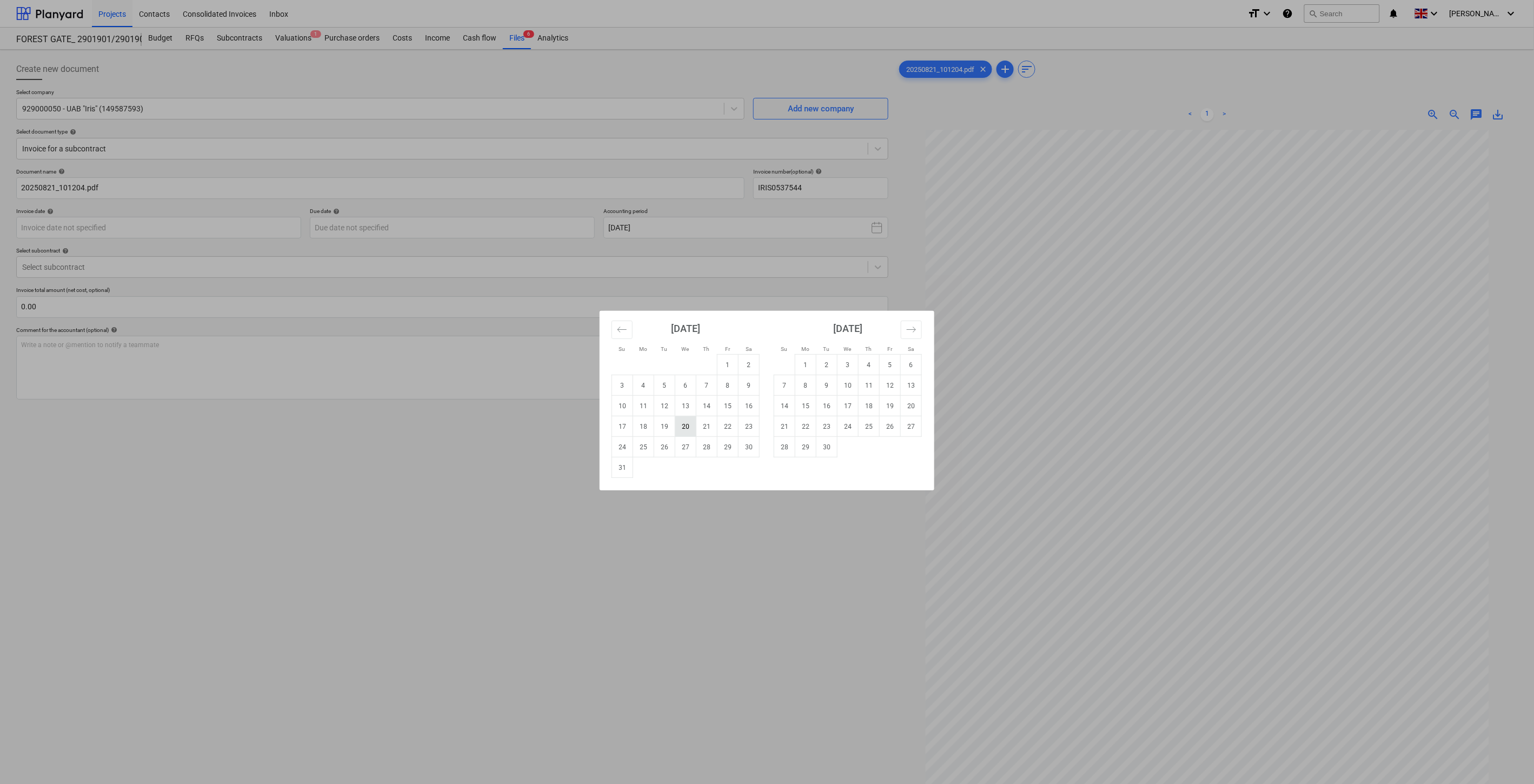
click at [688, 426] on td "20" at bounding box center [685, 426] width 21 height 20
type input "[DATE]"
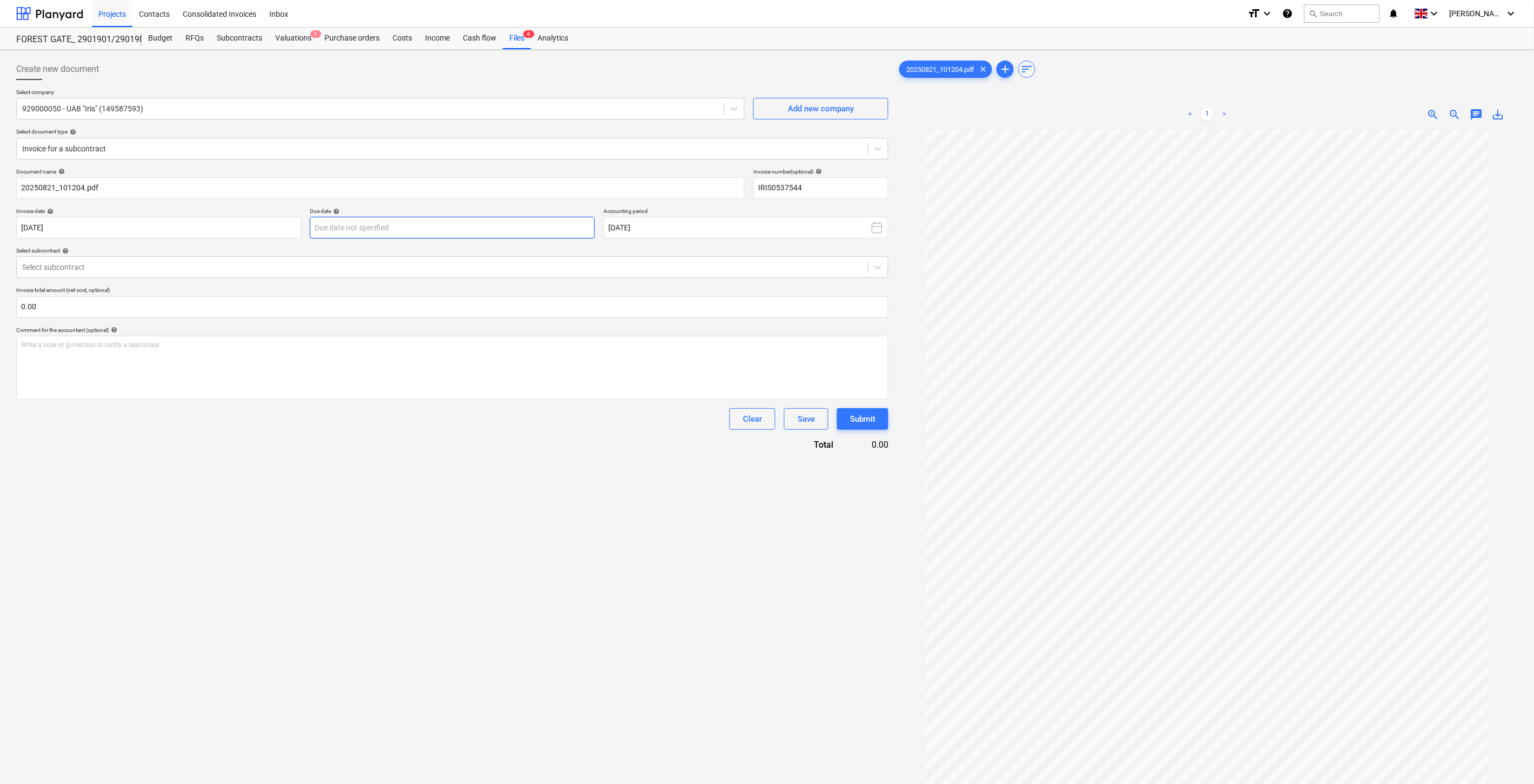
click at [528, 226] on body "Projects Contacts Consolidated Invoices Inbox format_size keyboard_arrow_down h…" at bounding box center [767, 392] width 1534 height 784
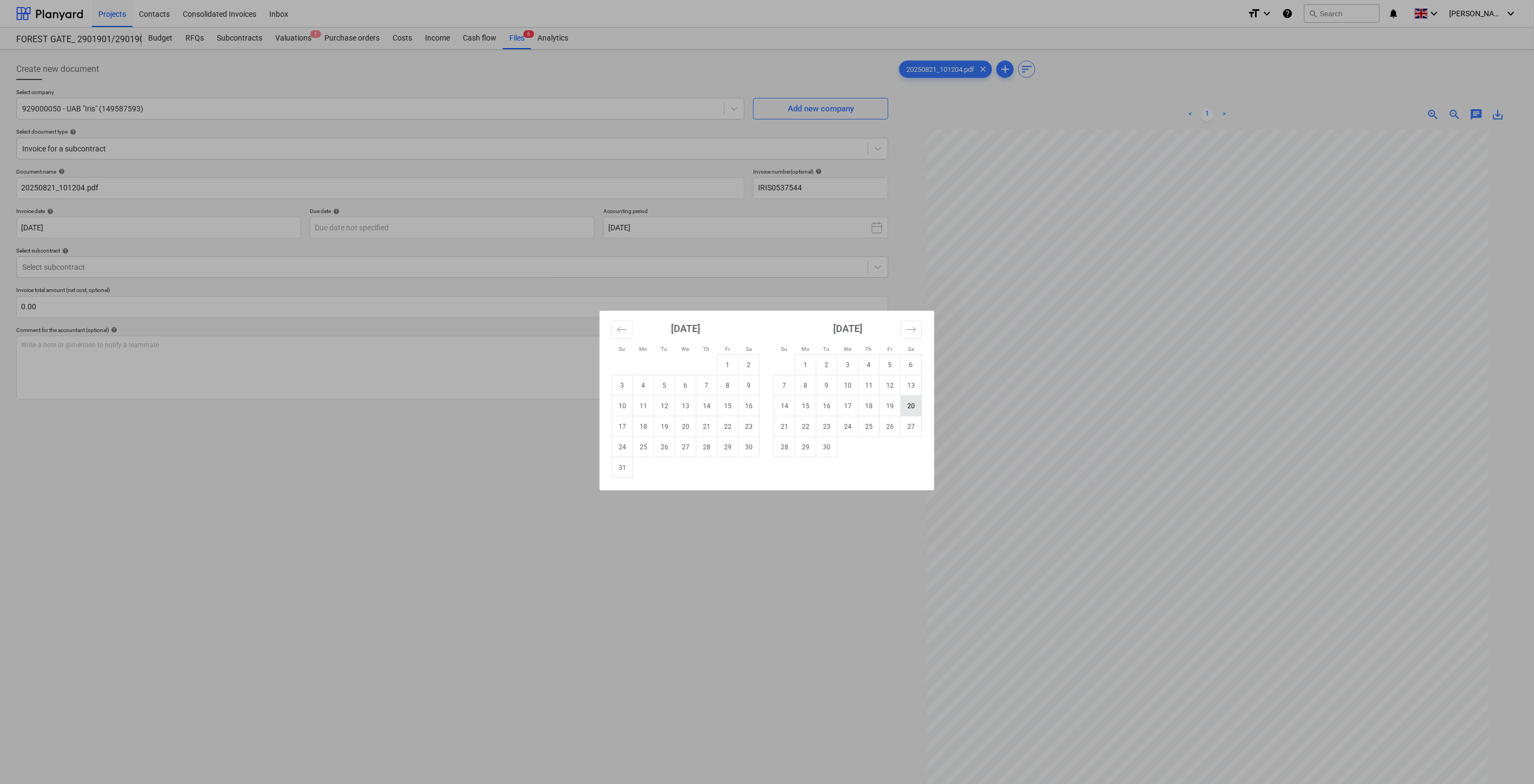
click at [901, 406] on td "20" at bounding box center [911, 406] width 21 height 20
type input "[DATE]"
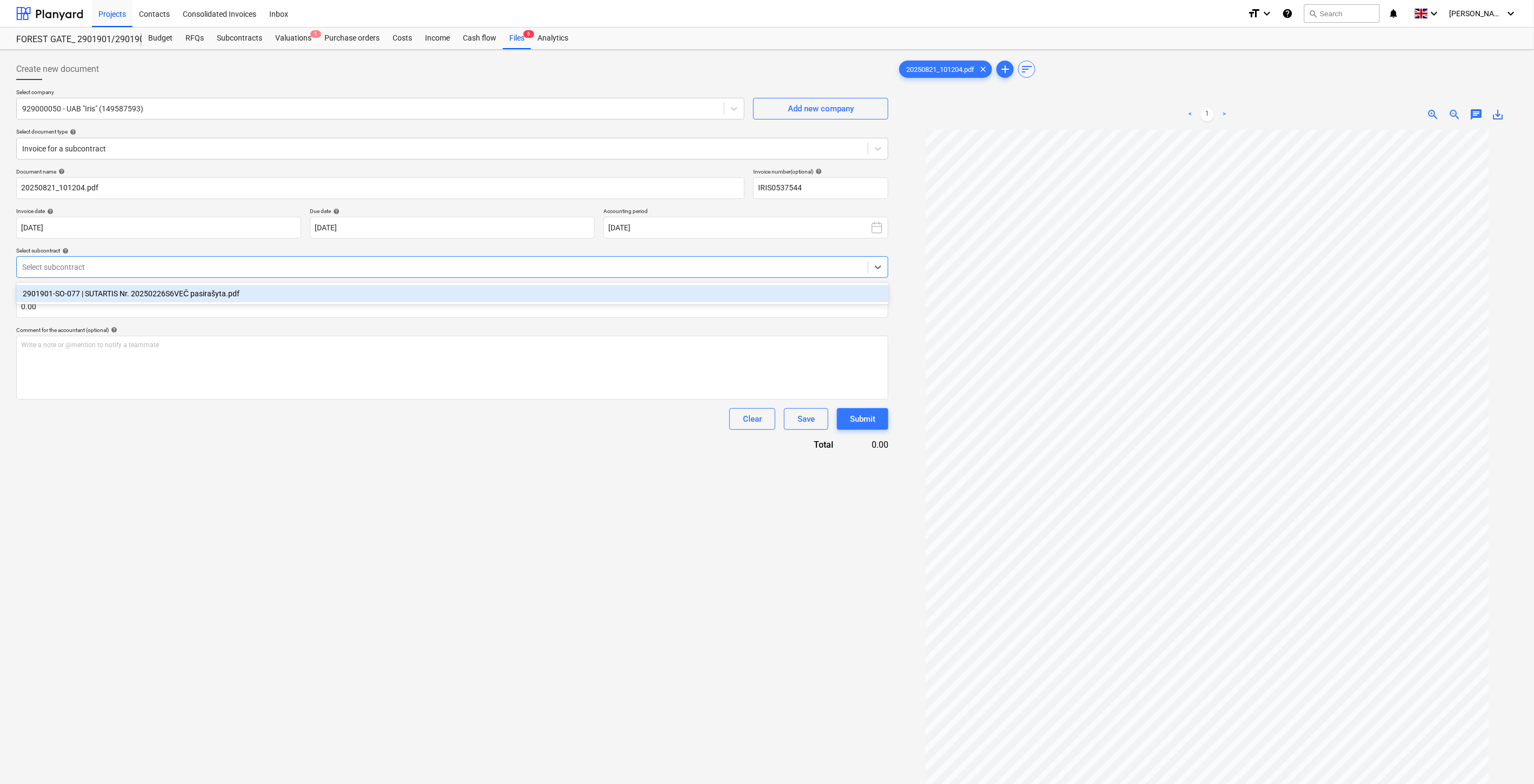
click at [332, 263] on div at bounding box center [442, 266] width 840 height 11
click at [307, 289] on div "2901901-SO-077 | SUTARTIS Nr. 20250226S6VEČ pasirašyta.pdf" at bounding box center [452, 294] width 872 height 17
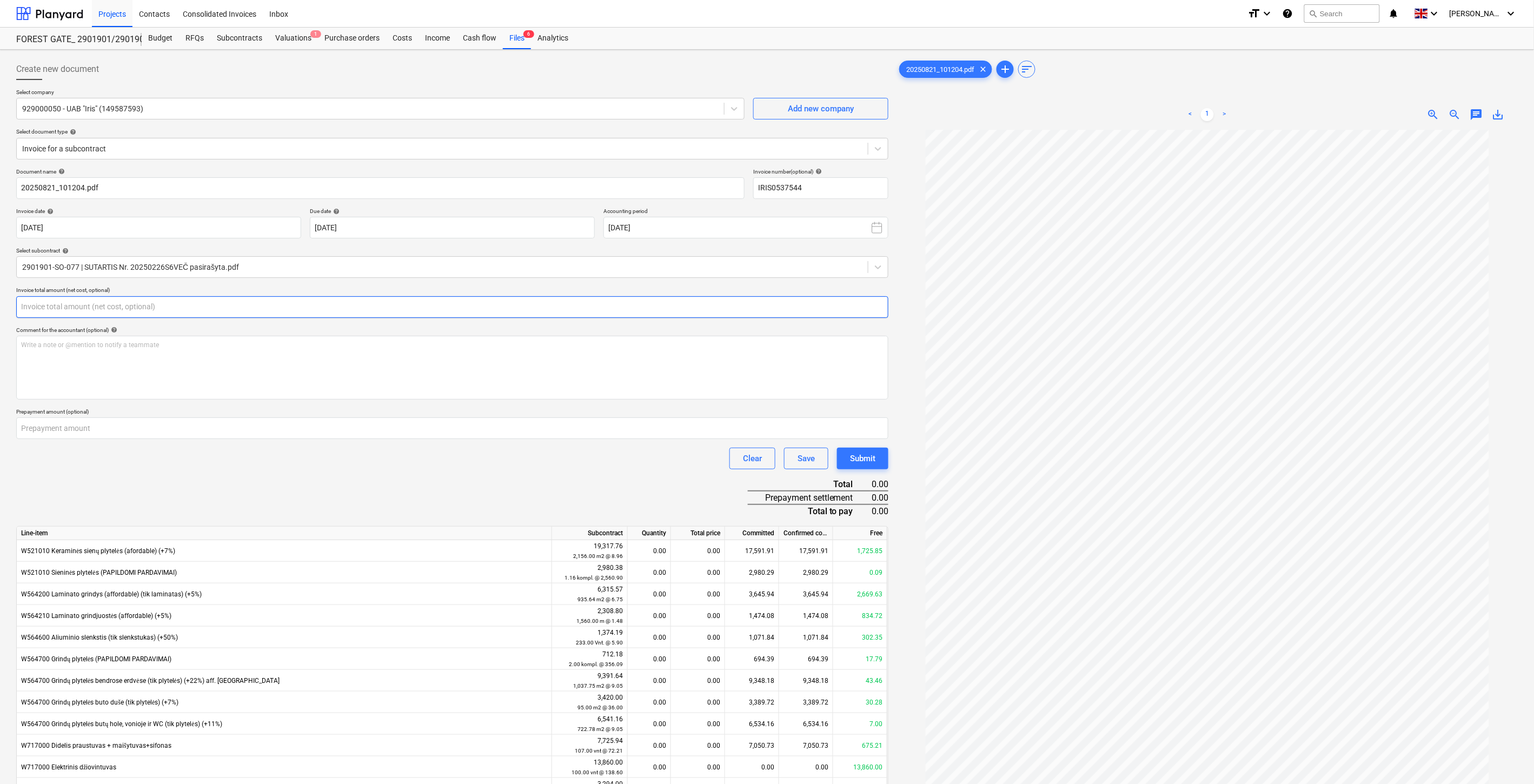
click at [300, 309] on input "text" at bounding box center [452, 307] width 872 height 22
type input "610.20"
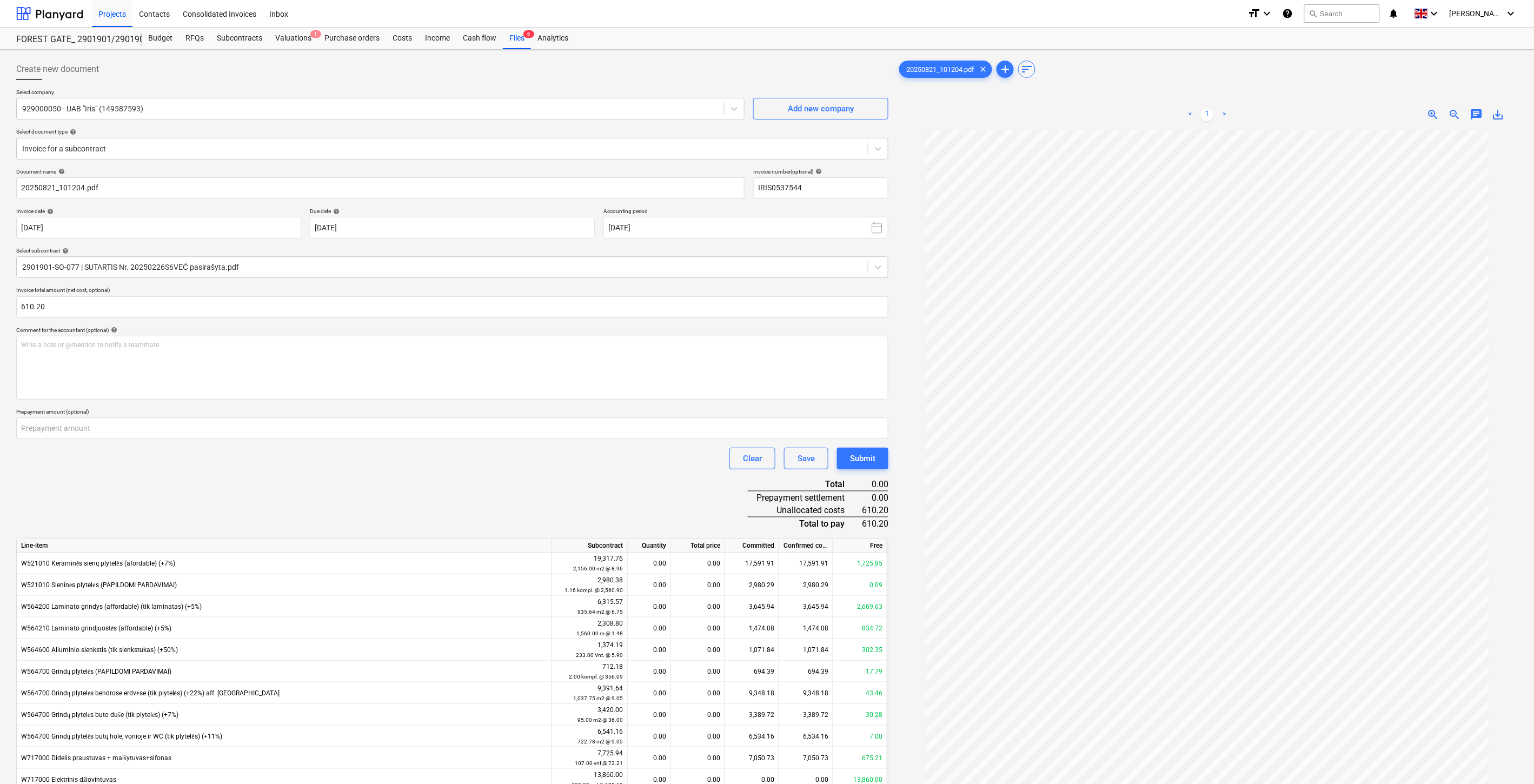
click at [233, 499] on div "Document name help 20250821_101204.pdf Invoice number (optional) help IRIS05375…" at bounding box center [452, 529] width 872 height 723
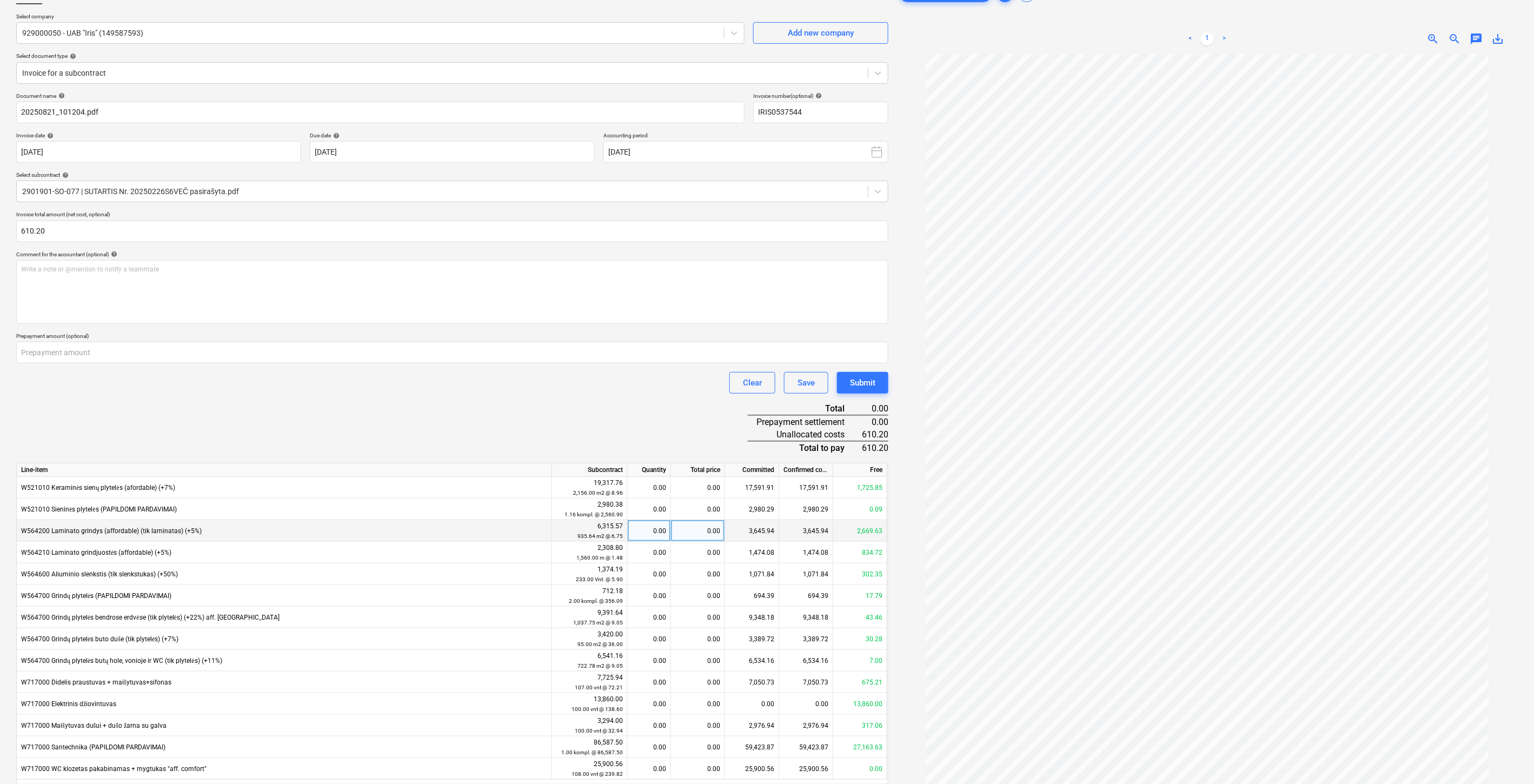
scroll to position [116, 0]
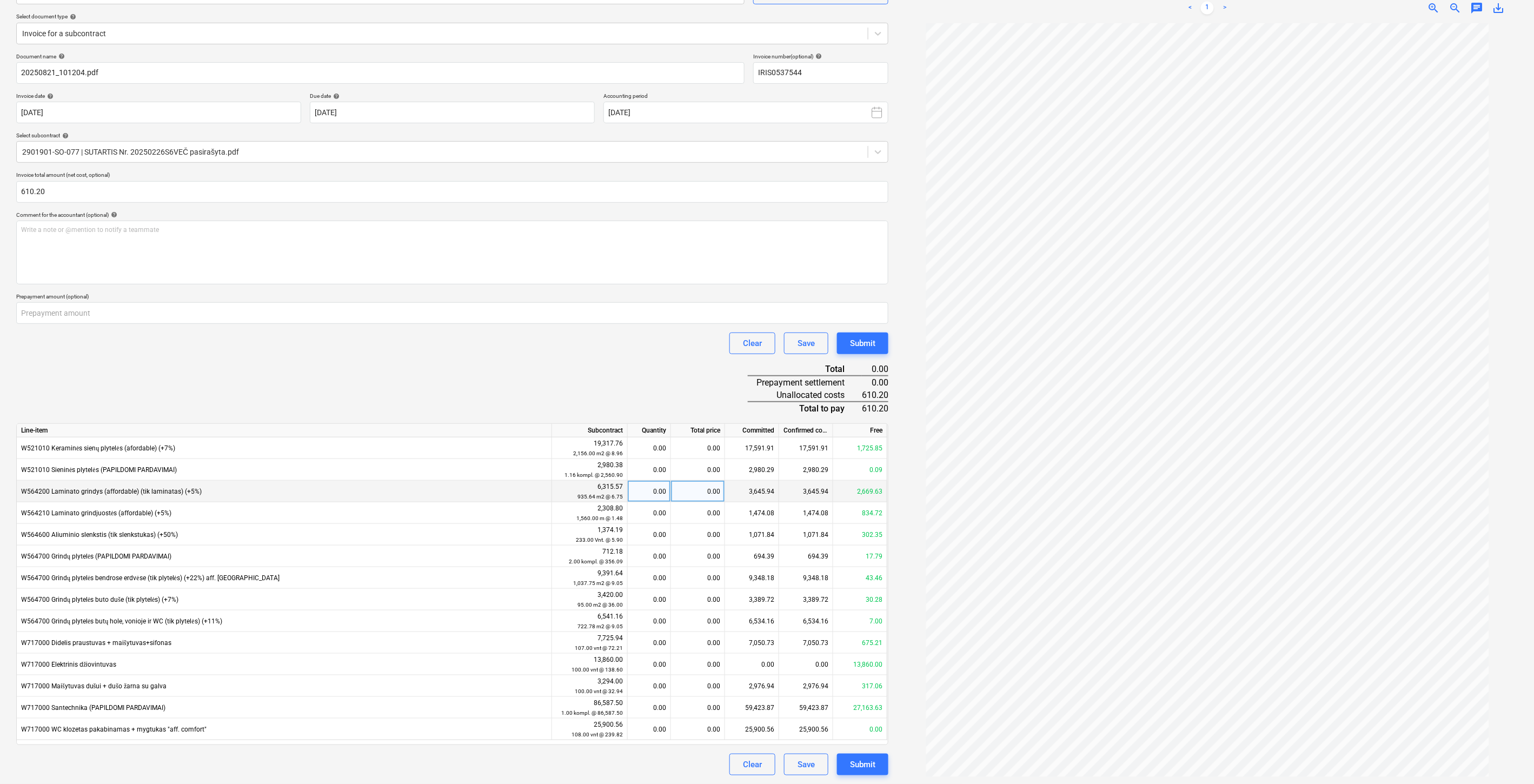
click at [681, 491] on div "0.00" at bounding box center [698, 492] width 54 height 22
type input "610.20"
click at [658, 375] on div "Document name help 20250821_101204.pdf Invoice number (optional) help IRIS05375…" at bounding box center [452, 414] width 872 height 723
click at [803, 765] on div "Save" at bounding box center [806, 764] width 17 height 14
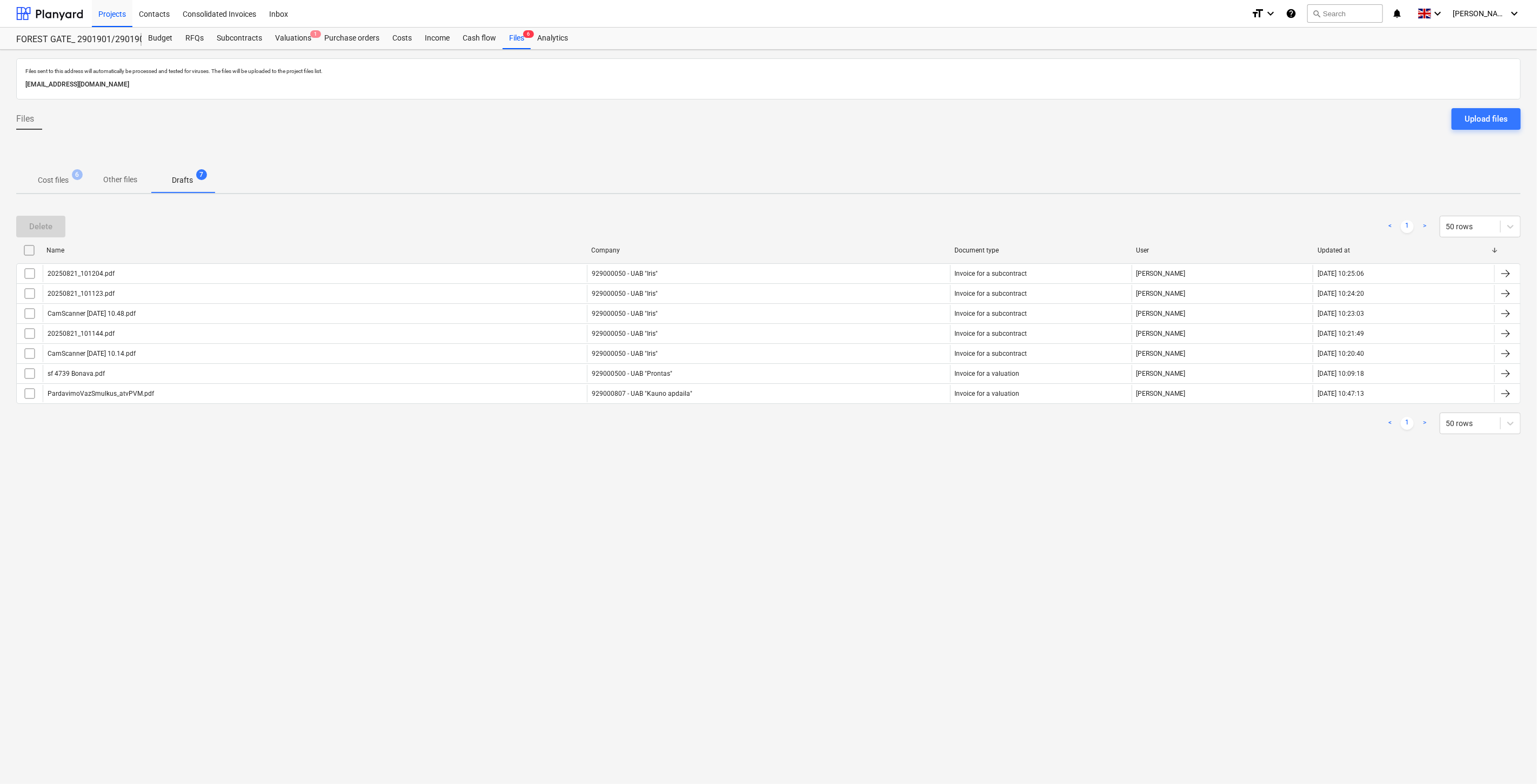
click at [752, 494] on div "Files sent to this address will automatically be processed and tested for virus…" at bounding box center [768, 417] width 1537 height 734
click at [812, 456] on div "Files sent to this address will automatically be processed and tested for virus…" at bounding box center [768, 417] width 1537 height 734
click at [66, 186] on p "Cost files" at bounding box center [53, 180] width 31 height 12
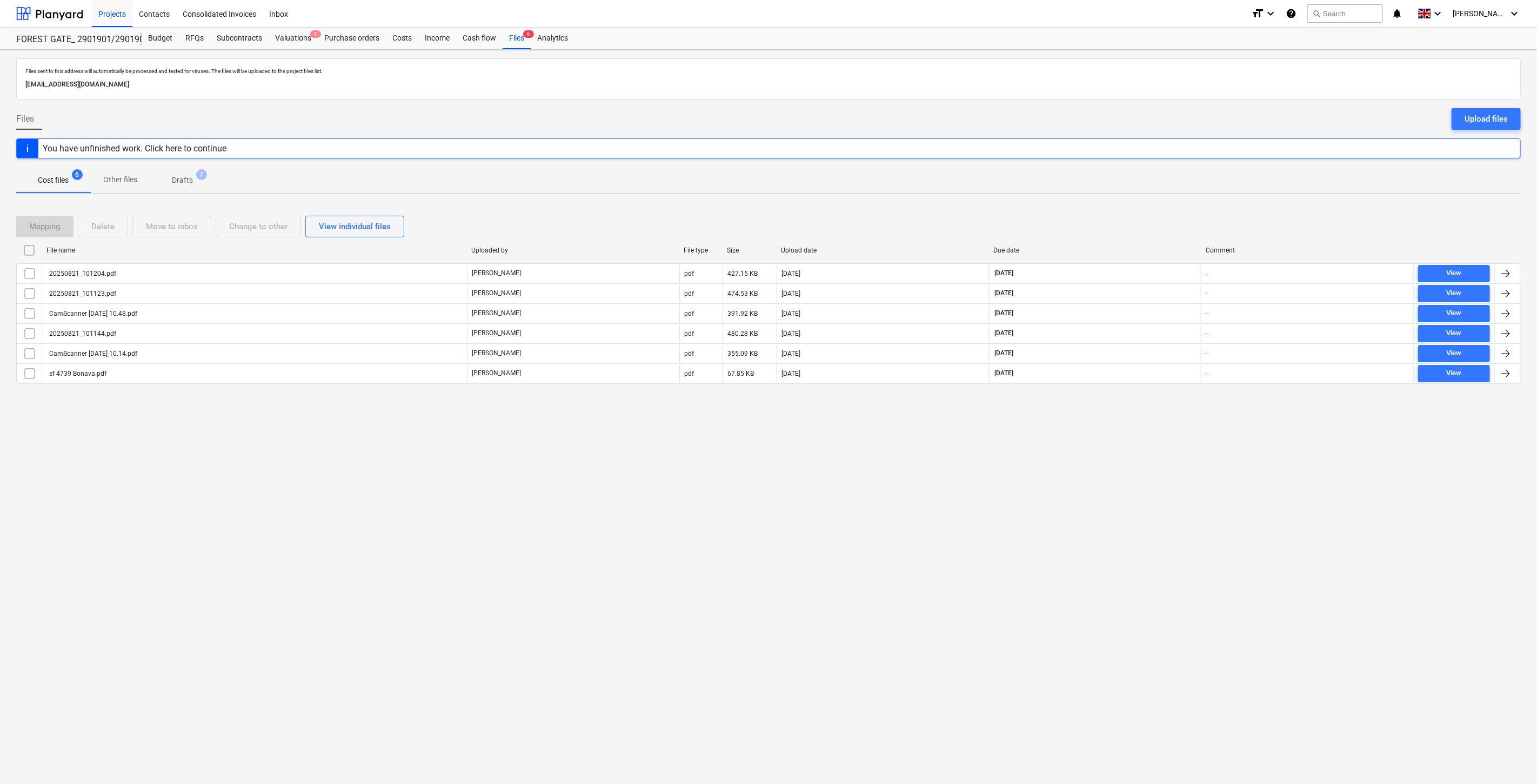
click at [1101, 494] on div "Files sent to this address will automatically be processed and tested for virus…" at bounding box center [768, 417] width 1537 height 734
click at [1118, 455] on div "Files sent to this address will automatically be processed and tested for virus…" at bounding box center [768, 417] width 1537 height 734
click at [51, 16] on div at bounding box center [49, 13] width 67 height 27
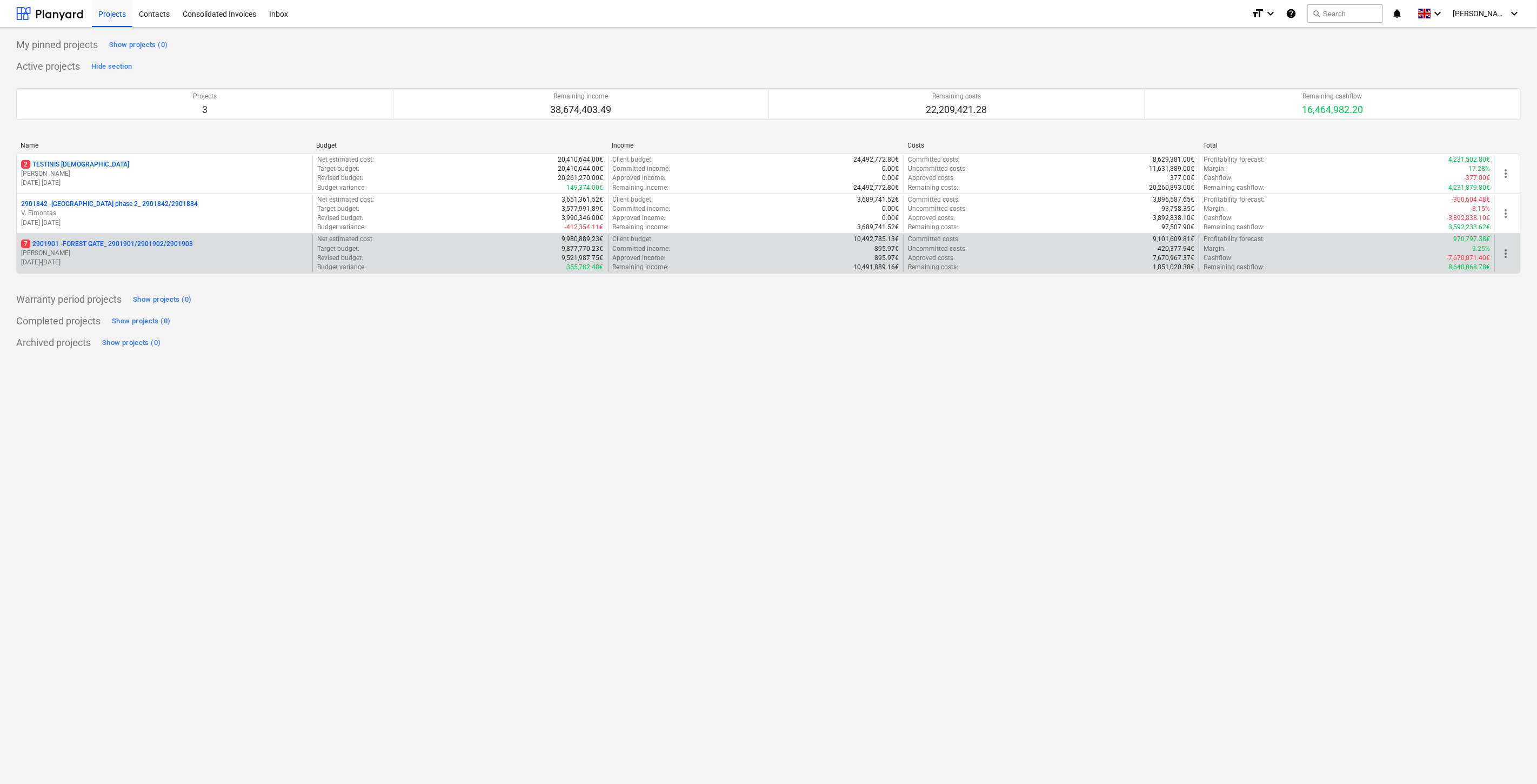
click at [137, 262] on p "[DATE] - [DATE]" at bounding box center [165, 262] width 287 height 9
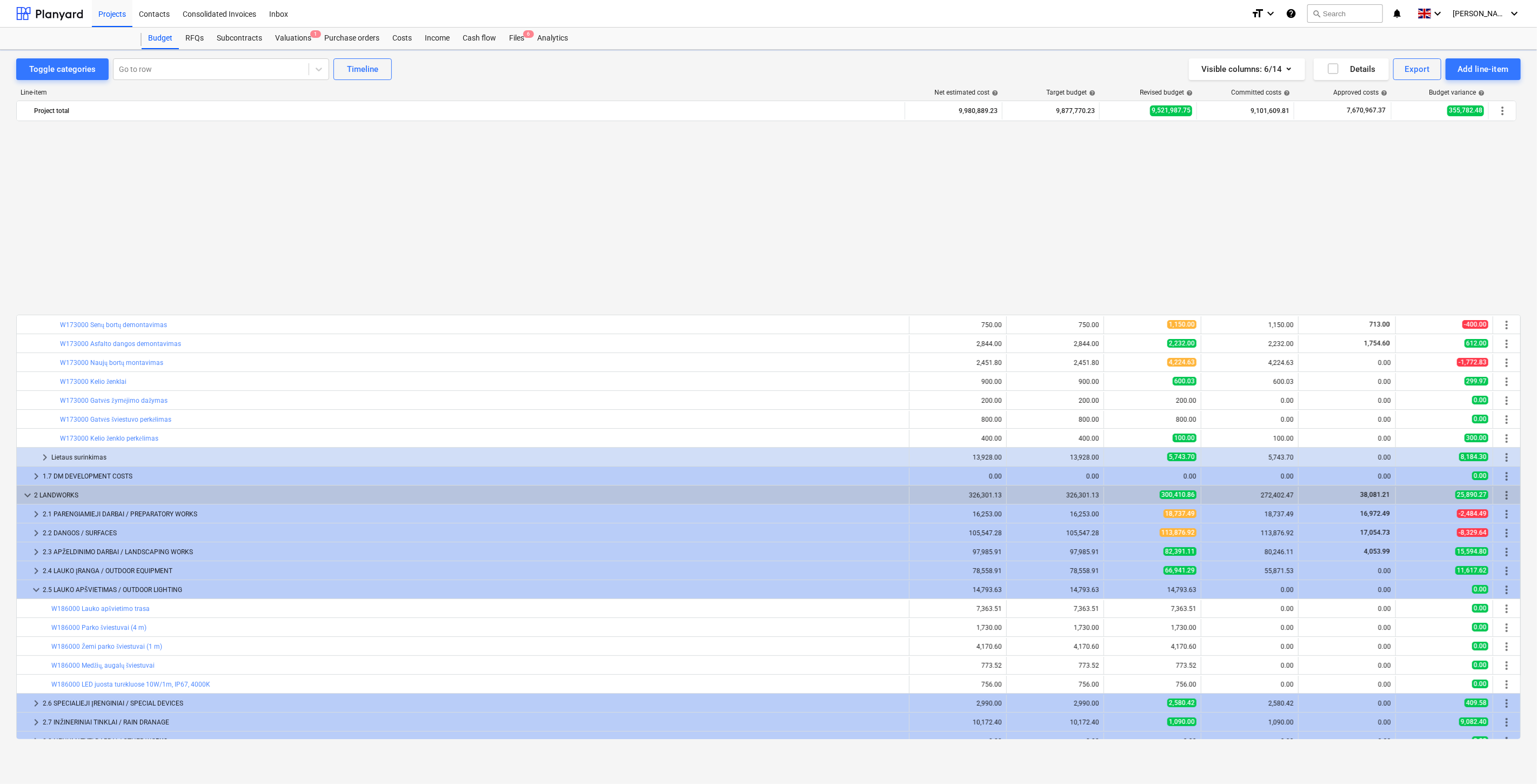
scroll to position [578, 0]
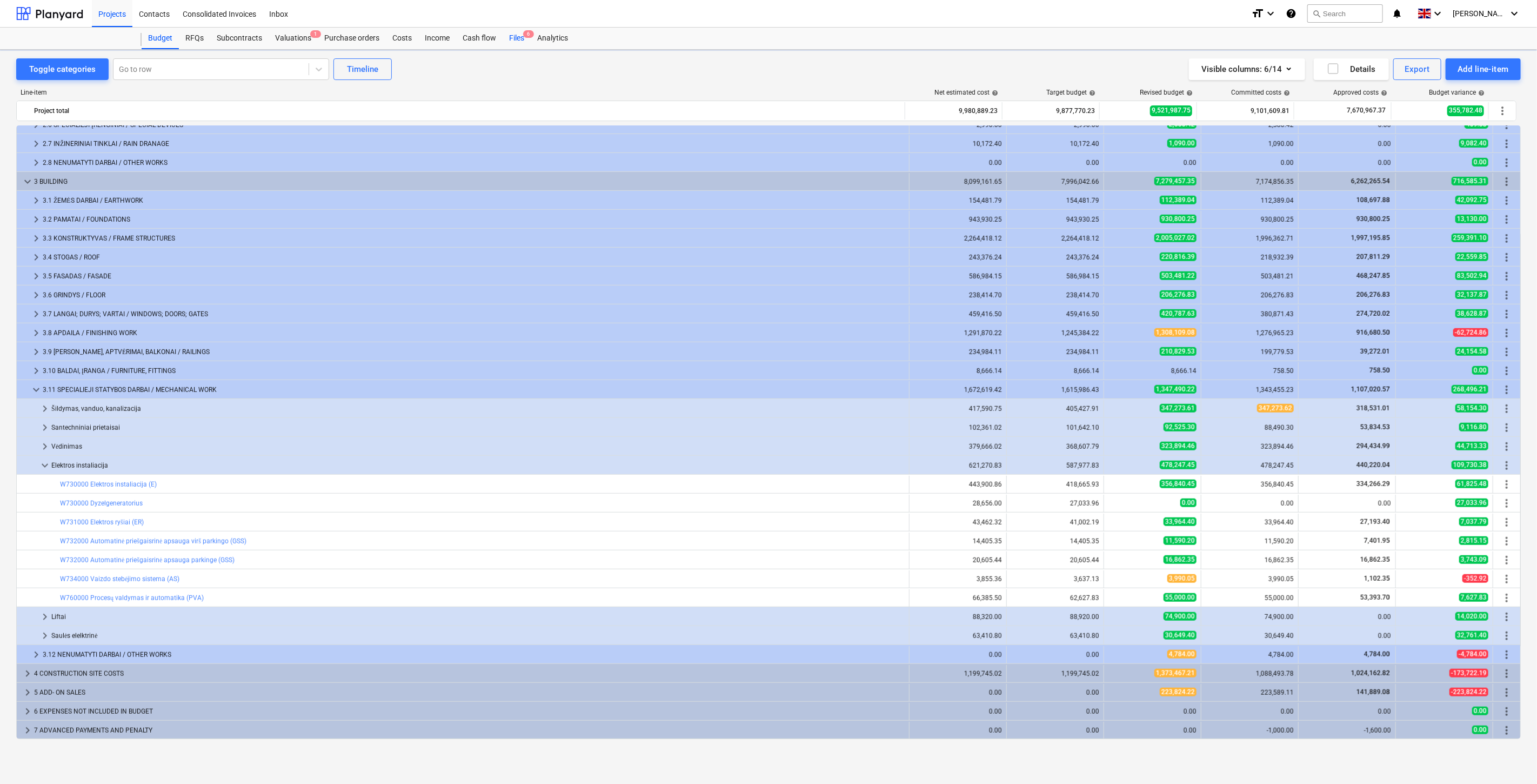
click at [511, 38] on div "Files 6" at bounding box center [516, 38] width 28 height 22
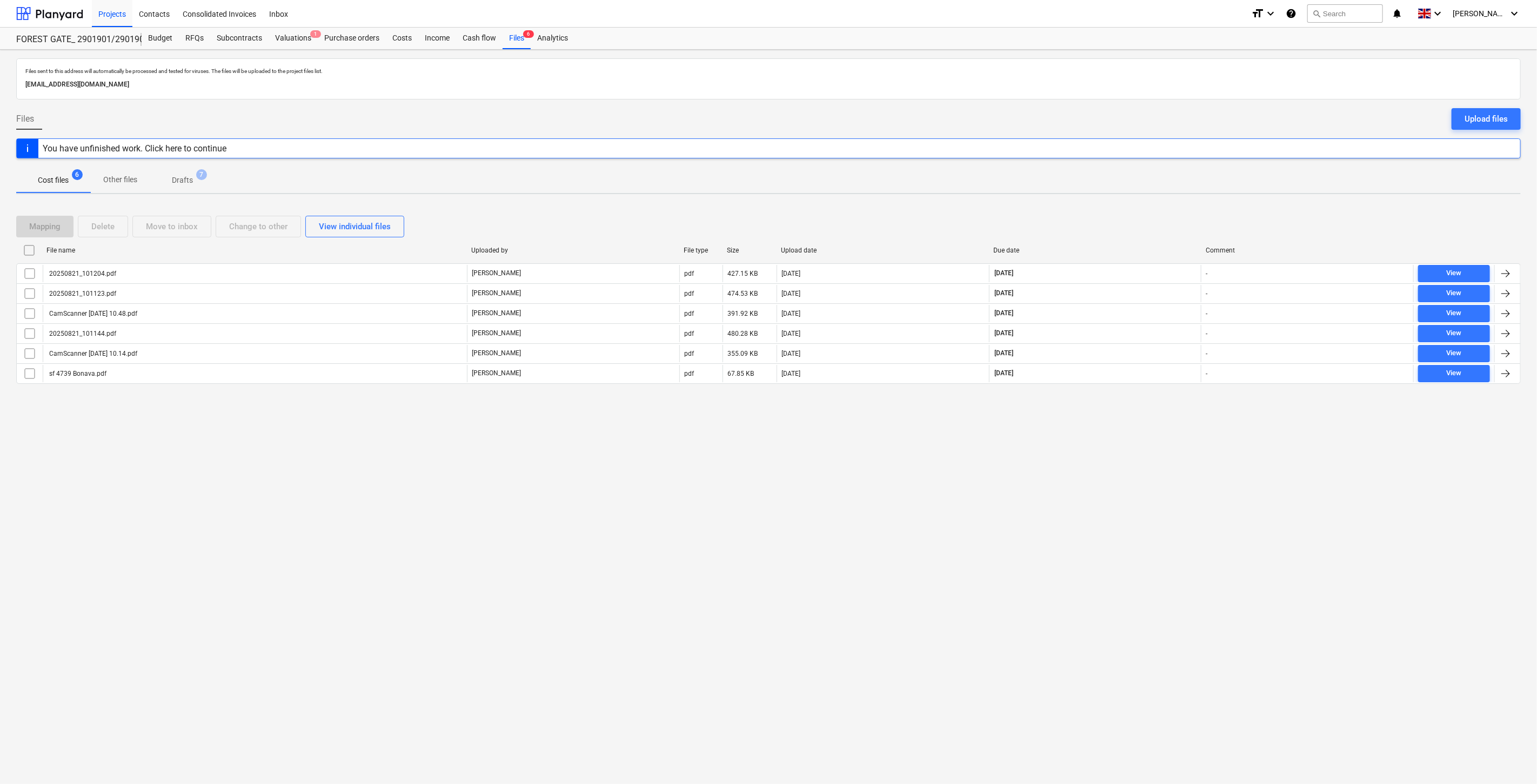
click at [1093, 496] on div "Files sent to this address will automatically be processed and tested for virus…" at bounding box center [768, 417] width 1537 height 734
click at [1125, 460] on div "Files sent to this address will automatically be processed and tested for virus…" at bounding box center [768, 417] width 1537 height 734
click at [775, 500] on div "Files sent to this address will automatically be processed and tested for virus…" at bounding box center [768, 417] width 1537 height 734
click at [898, 513] on div "Files sent to this address will automatically be processed and tested for virus…" at bounding box center [768, 417] width 1537 height 734
click at [873, 423] on div "Files sent to this address will automatically be processed and tested for virus…" at bounding box center [768, 417] width 1537 height 734
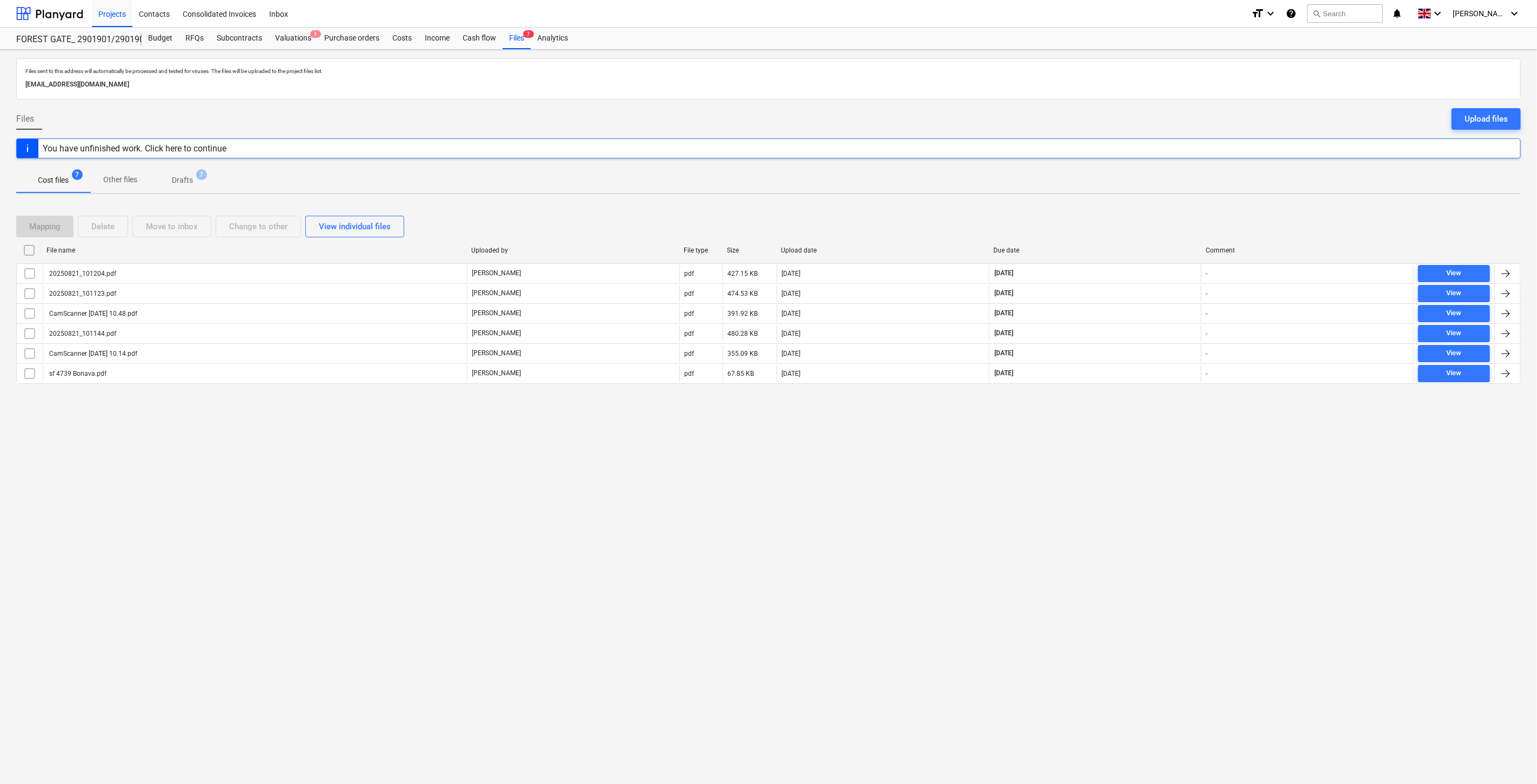
click at [1068, 515] on div "Files sent to this address will automatically be processed and tested for virus…" at bounding box center [768, 417] width 1537 height 734
click at [1089, 497] on div "Files sent to this address will automatically be processed and tested for virus…" at bounding box center [768, 417] width 1537 height 734
click at [947, 467] on div "Files sent to this address will automatically be processed and tested for virus…" at bounding box center [768, 417] width 1537 height 734
click at [1071, 482] on div "Files sent to this address will automatically be processed and tested for virus…" at bounding box center [768, 417] width 1537 height 734
click at [1104, 461] on div "Files sent to this address will automatically be processed and tested for virus…" at bounding box center [768, 417] width 1537 height 734
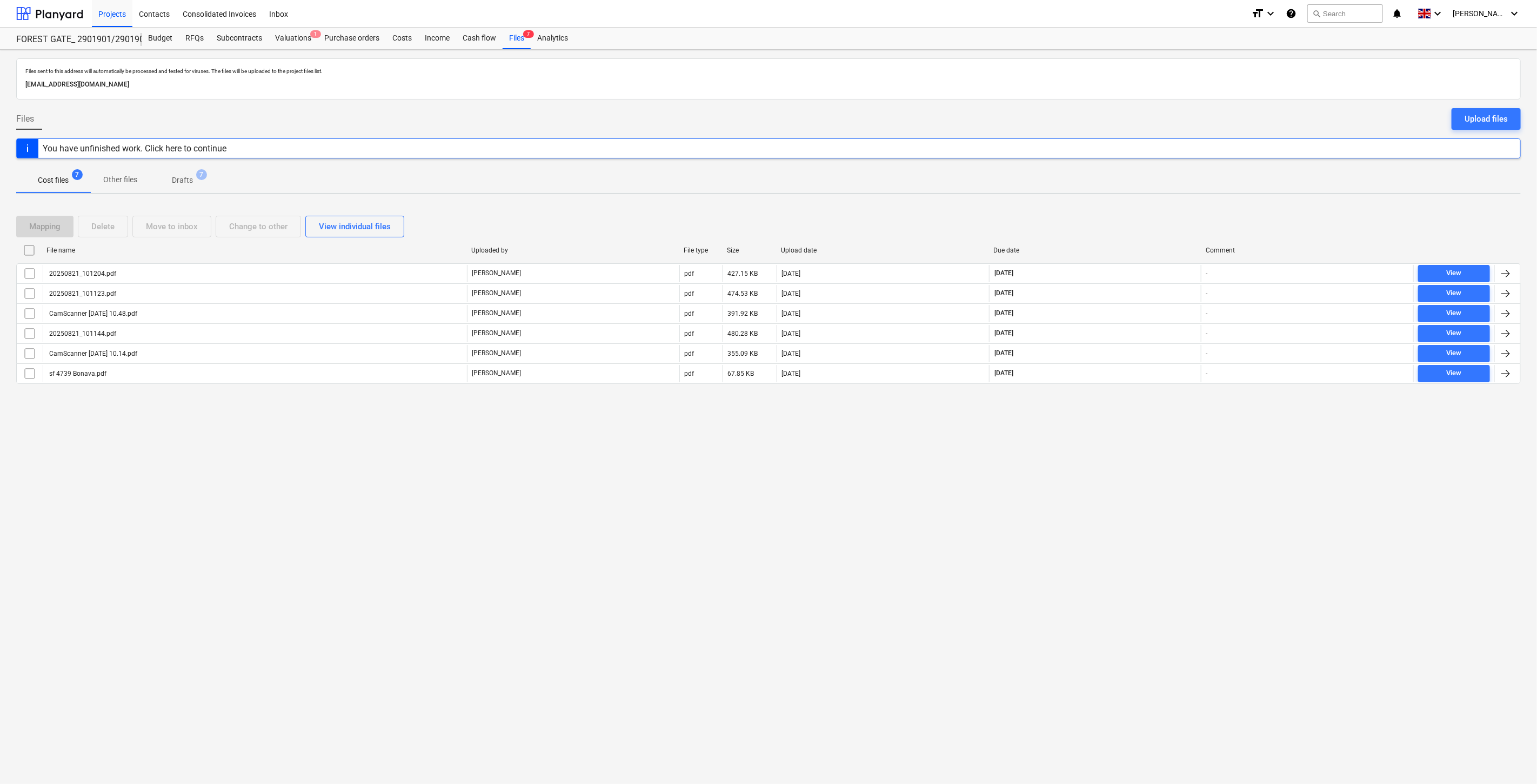
click at [1011, 508] on div "Files sent to this address will automatically be processed and tested for virus…" at bounding box center [768, 417] width 1537 height 734
click at [1061, 479] on div "Files sent to this address will automatically be processed and tested for virus…" at bounding box center [768, 417] width 1537 height 734
click at [1139, 223] on div "Mapping Delete Move to inbox Change to other View individual files" at bounding box center [768, 227] width 1505 height 22
click at [1147, 219] on div "Mapping Delete Move to inbox Change to other View individual files" at bounding box center [768, 227] width 1505 height 22
click at [1160, 222] on div "Mapping Delete Move to inbox Change to other View individual files" at bounding box center [768, 227] width 1505 height 22
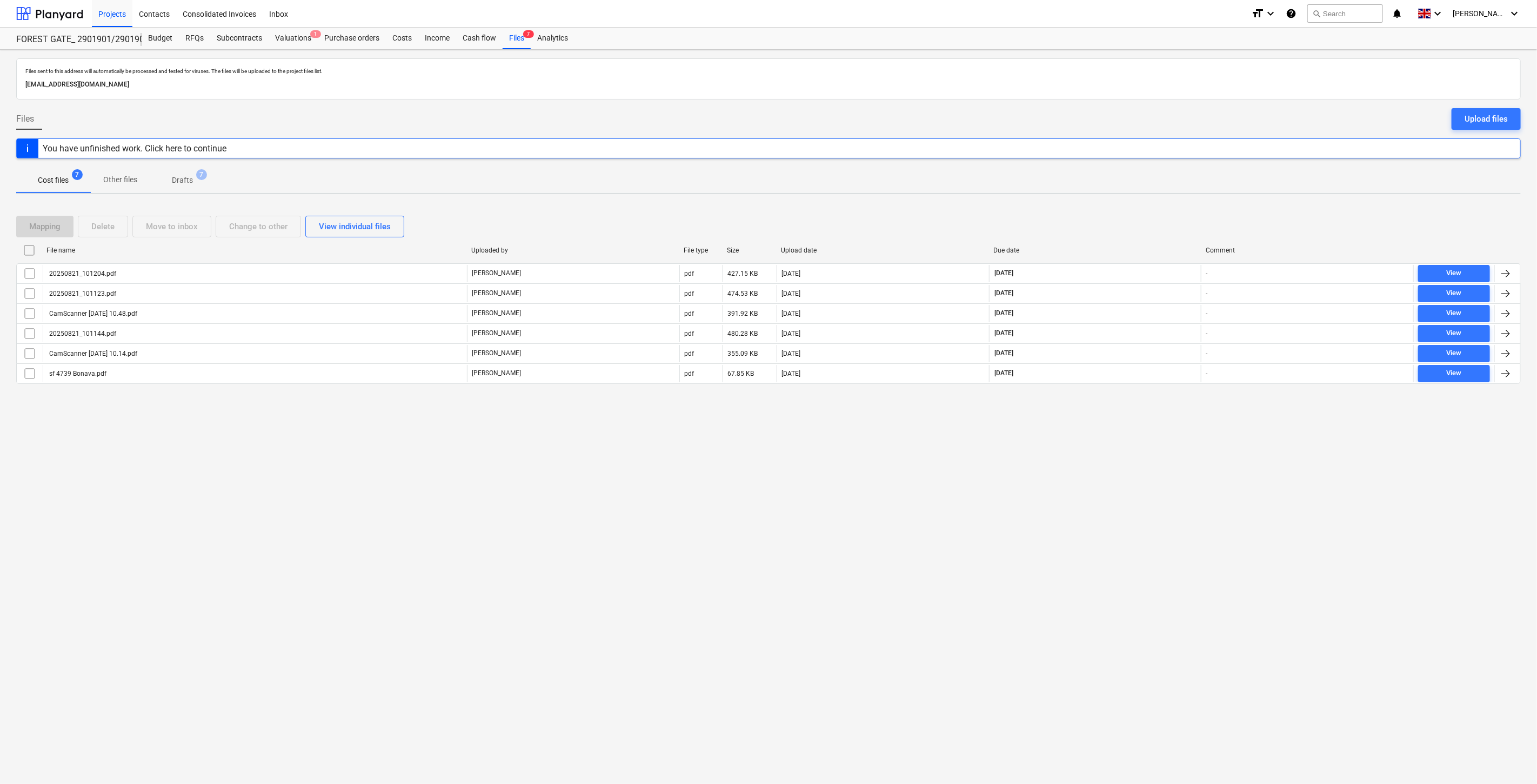
click at [1171, 209] on div "Mapping Delete Move to inbox Change to other View individual files File name Up…" at bounding box center [768, 304] width 1505 height 203
click at [1130, 225] on div "Mapping Delete Move to inbox Change to other View individual files" at bounding box center [768, 227] width 1505 height 22
click at [1133, 224] on div "Mapping Delete Move to inbox Change to other View individual files" at bounding box center [768, 227] width 1505 height 22
click at [1141, 220] on div "Mapping Delete Move to inbox Change to other View individual files" at bounding box center [768, 227] width 1505 height 22
click at [1154, 214] on div "Mapping Delete Move to inbox Change to other View individual files" at bounding box center [768, 227] width 1505 height 30
